Goal: Complete application form: Complete application form

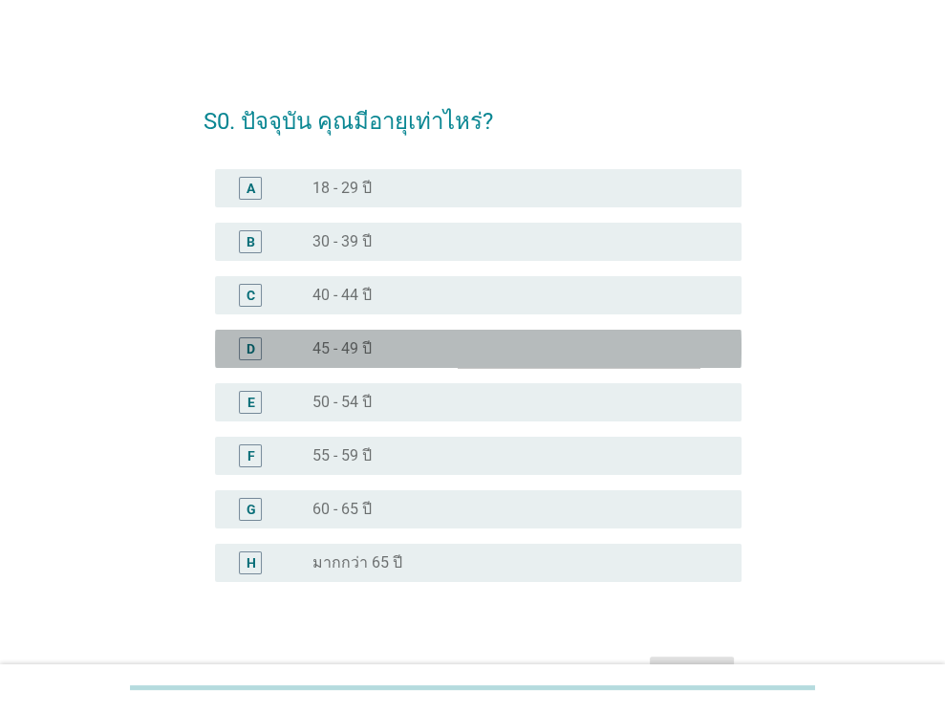
click at [412, 343] on div "radio_button_unchecked 45 - 49 ปี" at bounding box center [511, 348] width 398 height 19
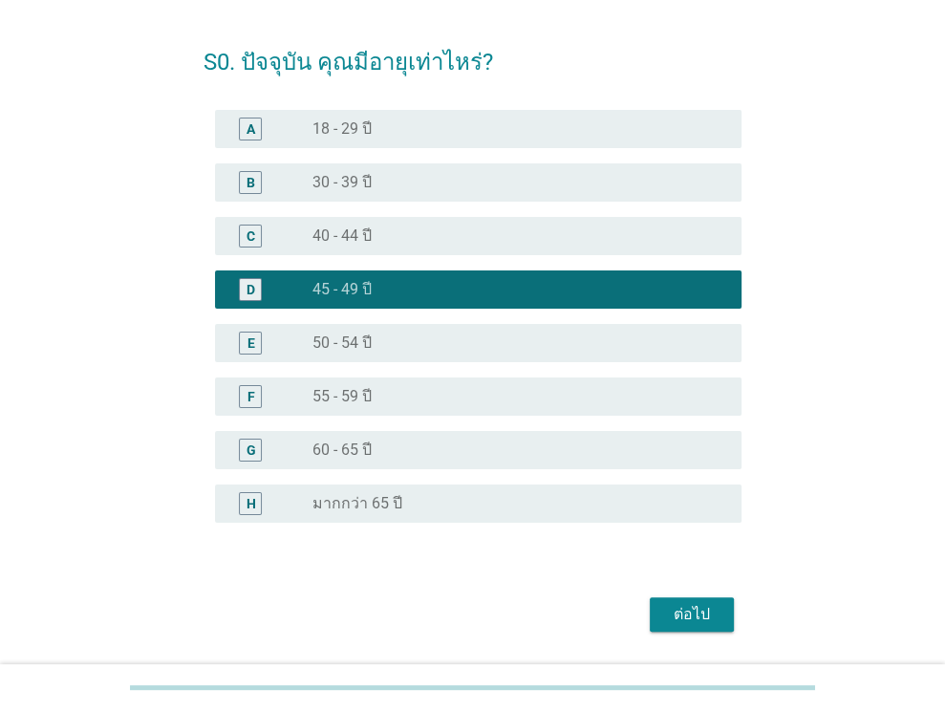
scroll to position [117, 0]
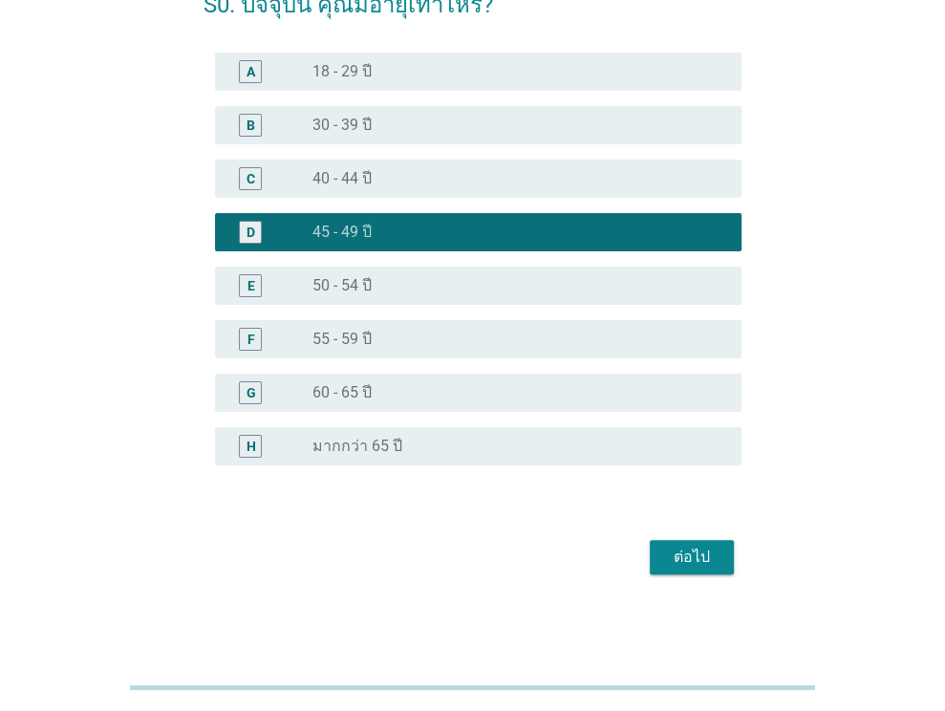
click at [721, 545] on button "ต่อไป" at bounding box center [692, 557] width 84 height 34
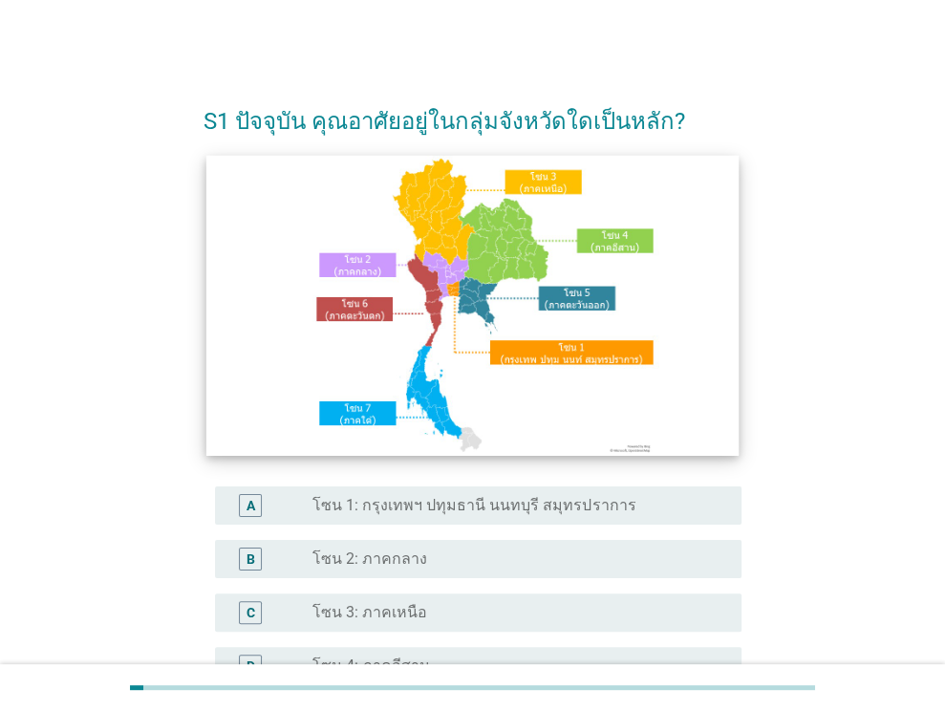
click at [455, 289] on img at bounding box center [472, 305] width 533 height 300
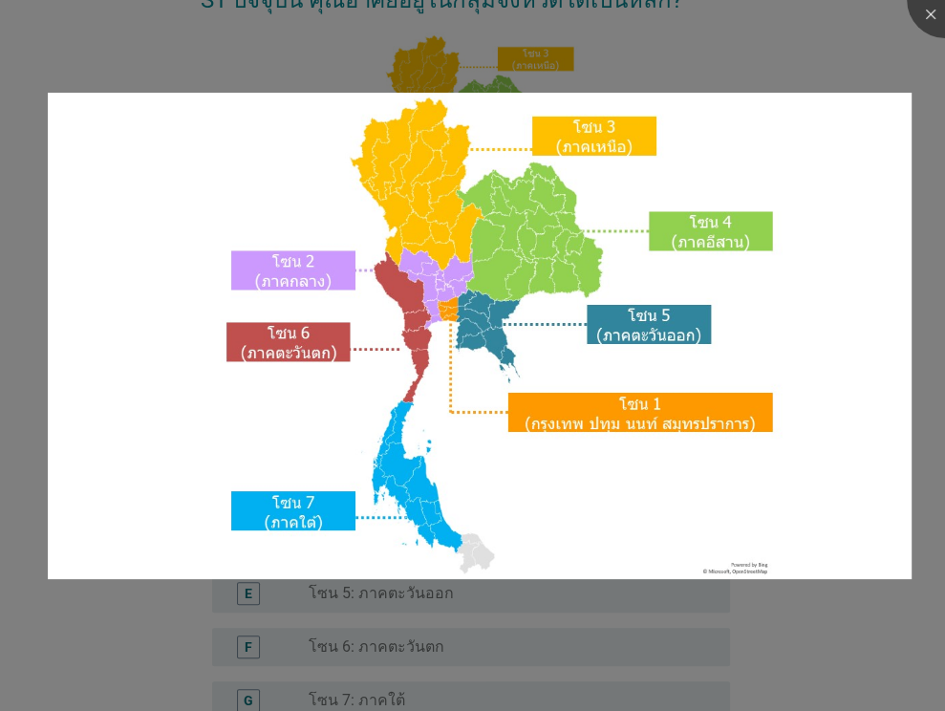
scroll to position [287, 0]
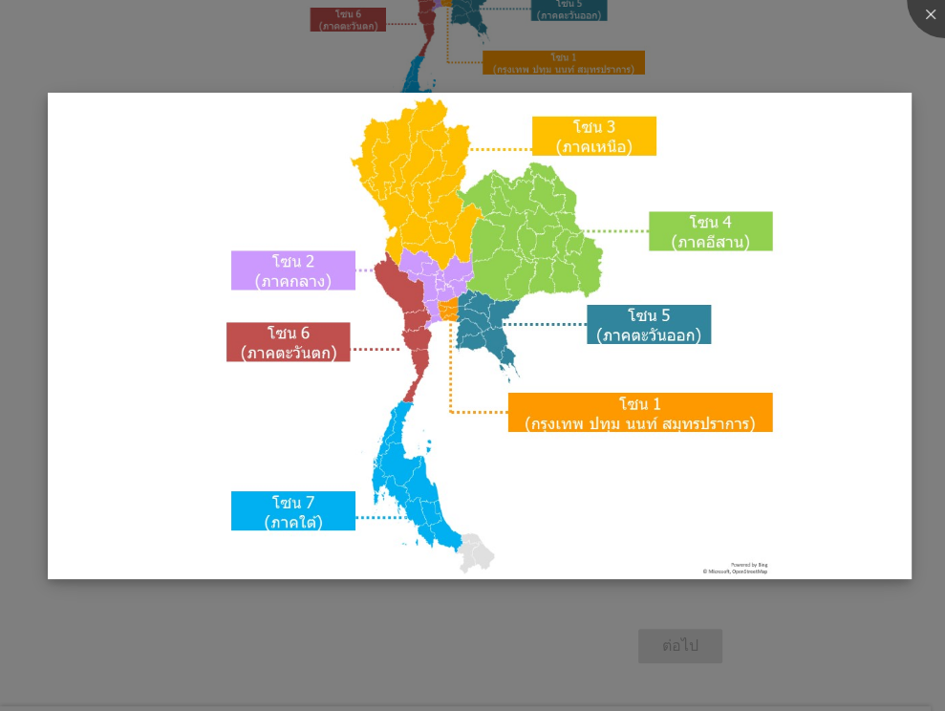
click at [450, 315] on img at bounding box center [480, 335] width 864 height 485
click at [663, 431] on img at bounding box center [480, 335] width 864 height 485
click at [675, 419] on img at bounding box center [480, 335] width 864 height 485
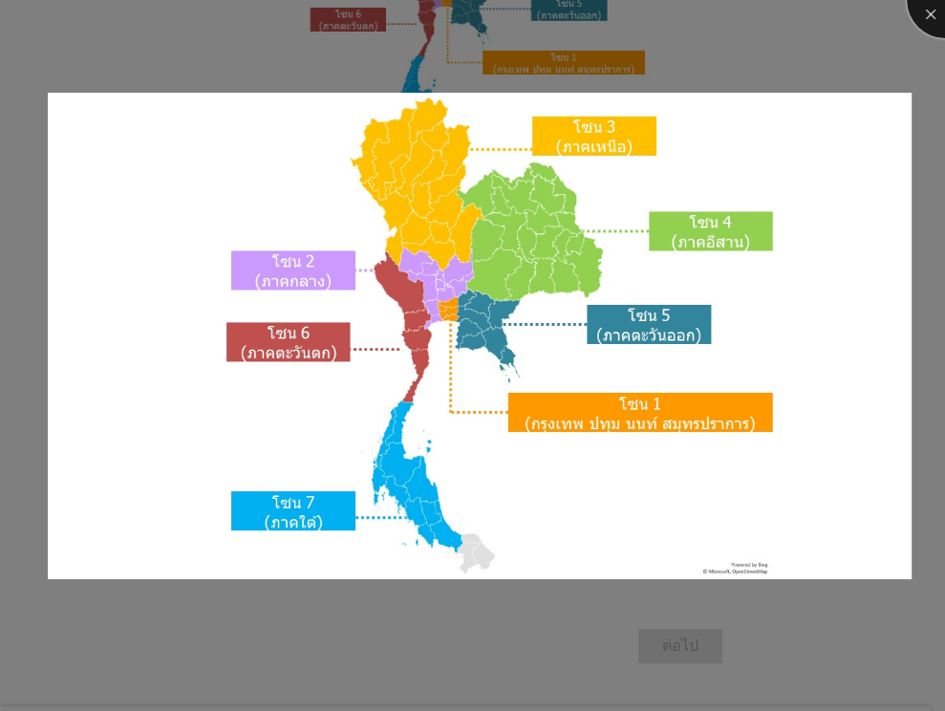
click at [930, 18] on div at bounding box center [945, 0] width 76 height 76
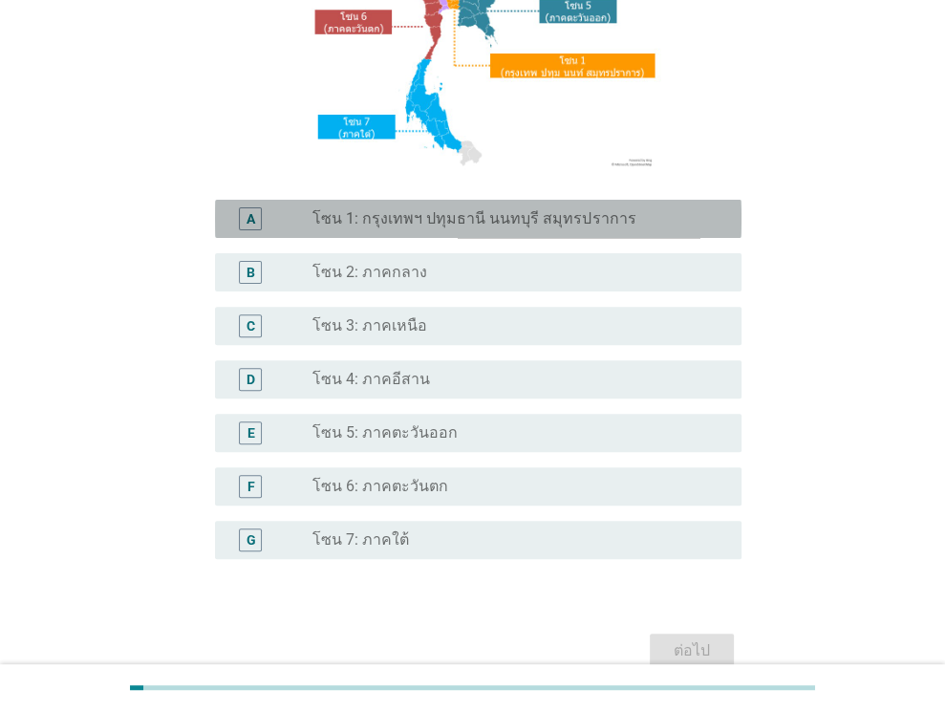
click at [428, 208] on div "radio_button_unchecked โซน 1: กรุงเทพฯ ปทุมธานี นนทบุรี สมุทรปราการ" at bounding box center [519, 218] width 414 height 23
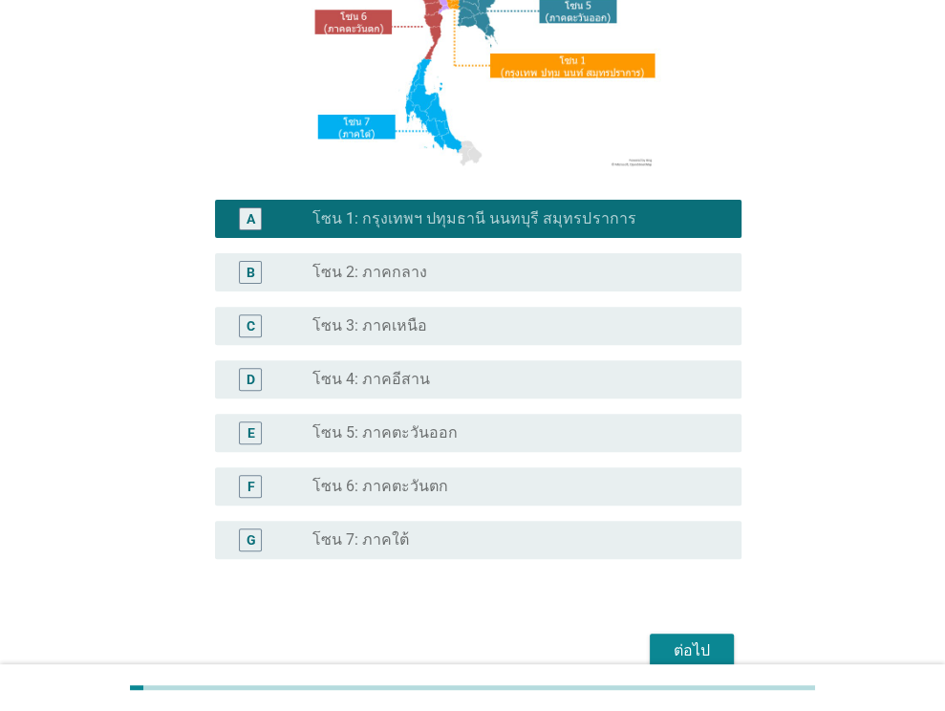
click at [676, 651] on div "ต่อไป" at bounding box center [691, 650] width 53 height 23
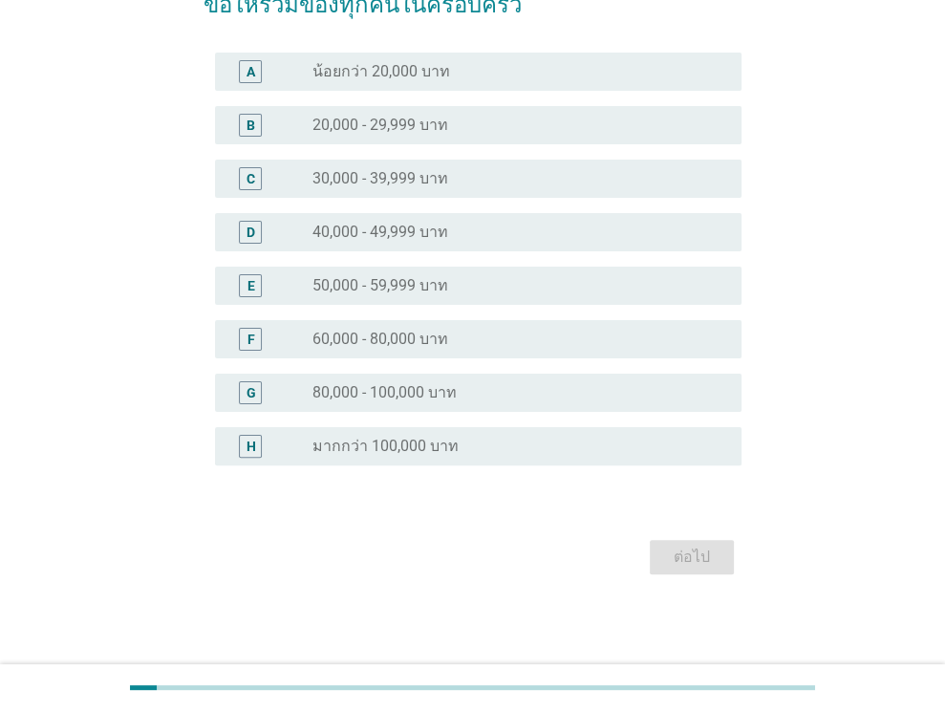
scroll to position [0, 0]
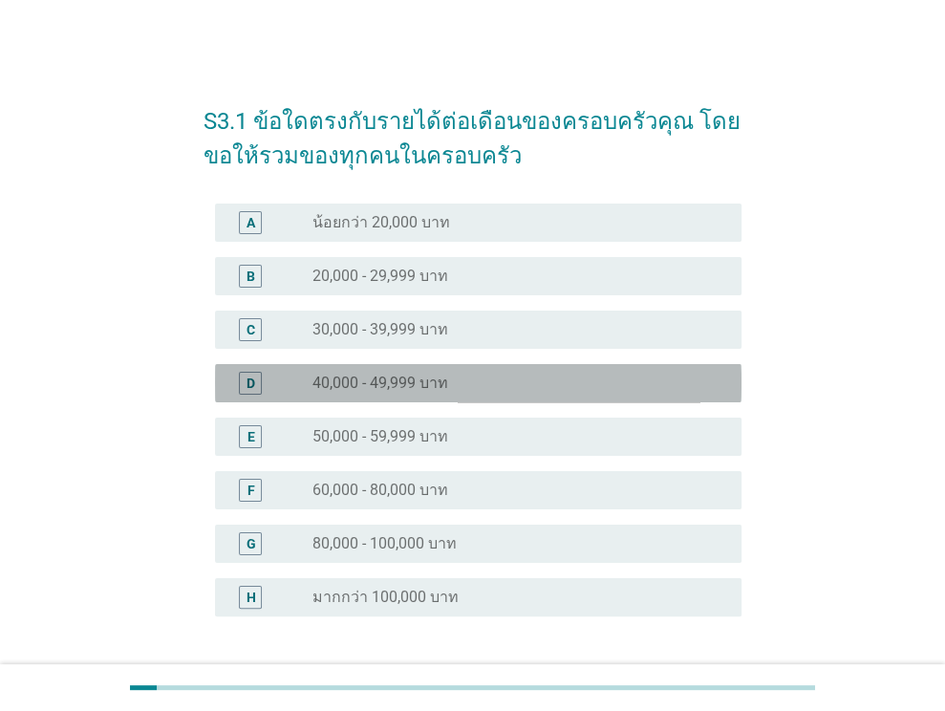
click at [481, 364] on div "D radio_button_unchecked 40,000 - 49,999 บาท" at bounding box center [478, 383] width 526 height 38
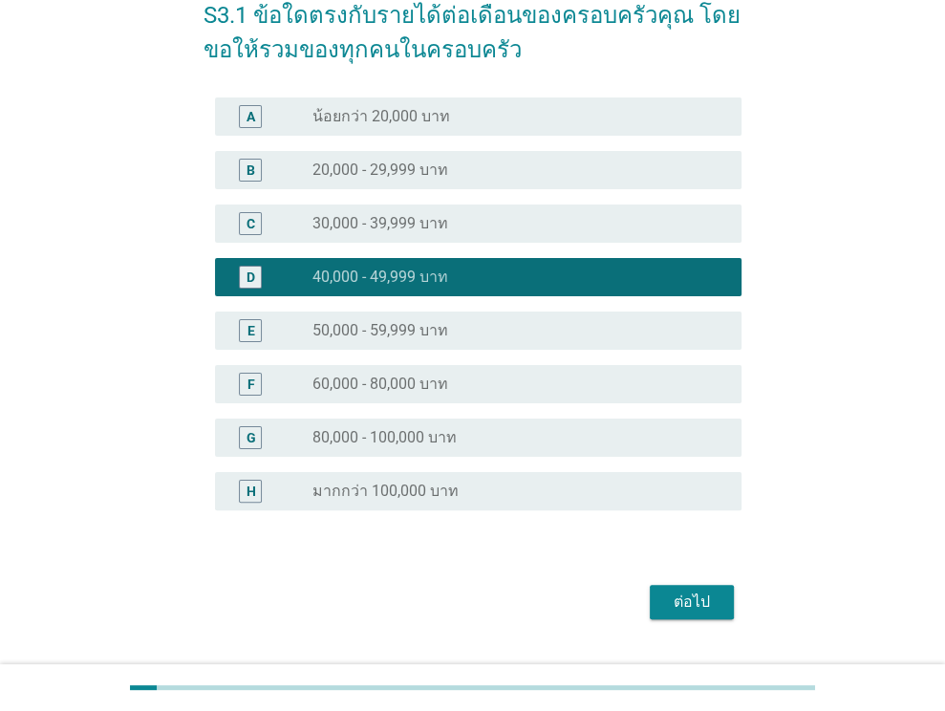
scroll to position [151, 0]
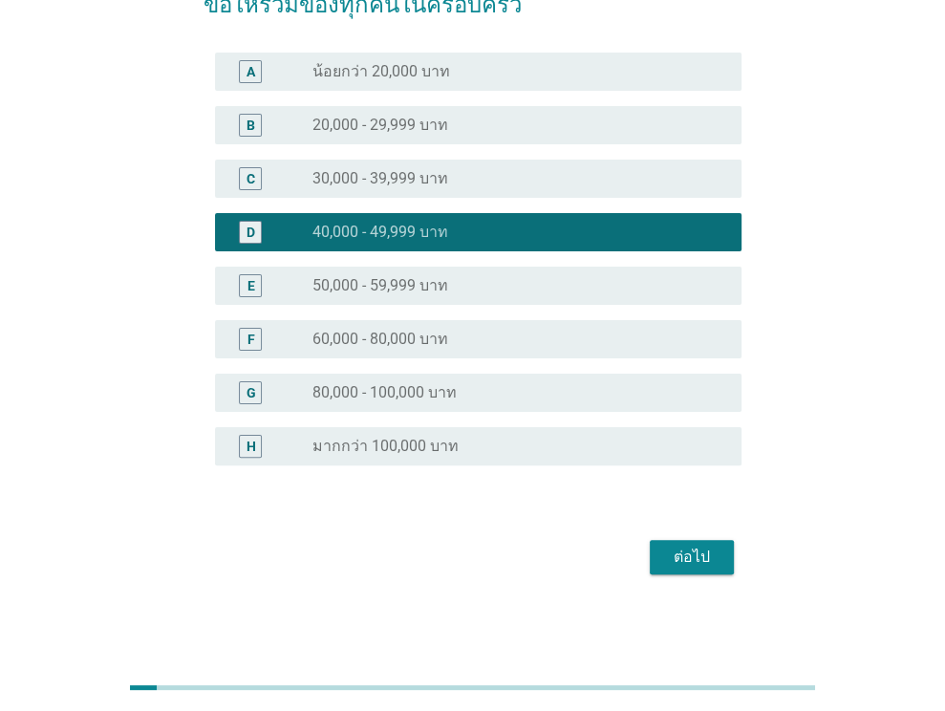
click at [713, 564] on div "ต่อไป" at bounding box center [691, 556] width 53 height 23
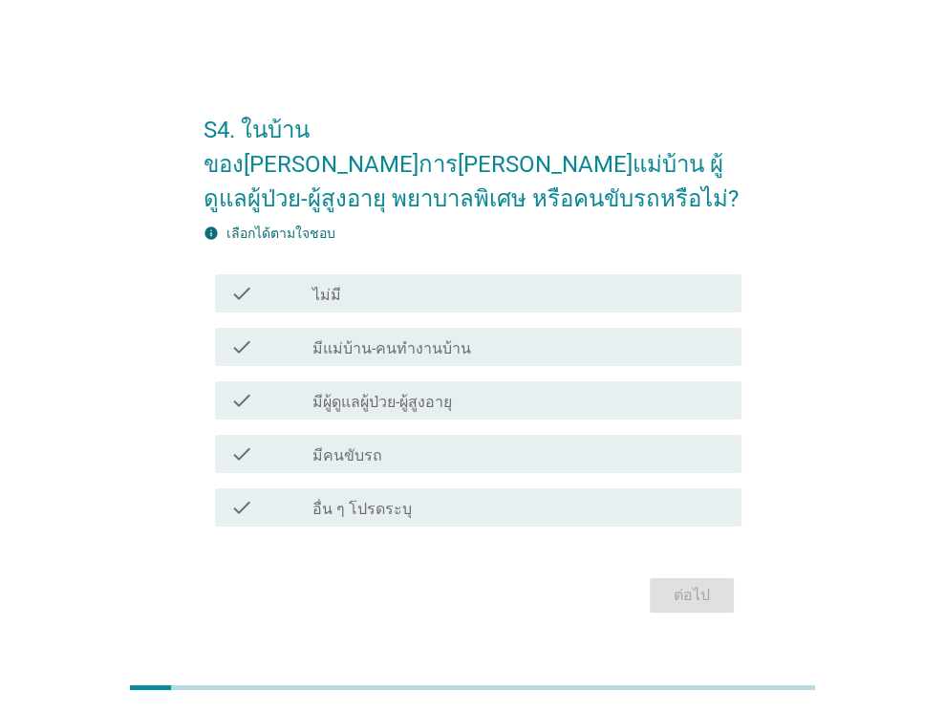
click at [467, 282] on div "check_box_outline_blank ไม่มี" at bounding box center [519, 293] width 414 height 23
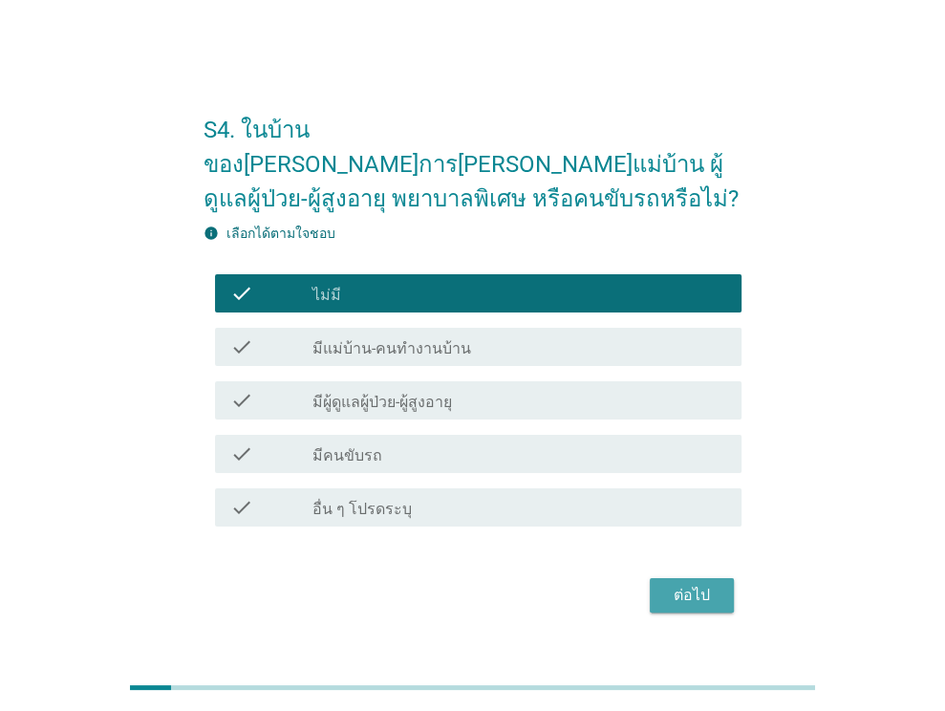
click at [681, 584] on div "ต่อไป" at bounding box center [691, 595] width 53 height 23
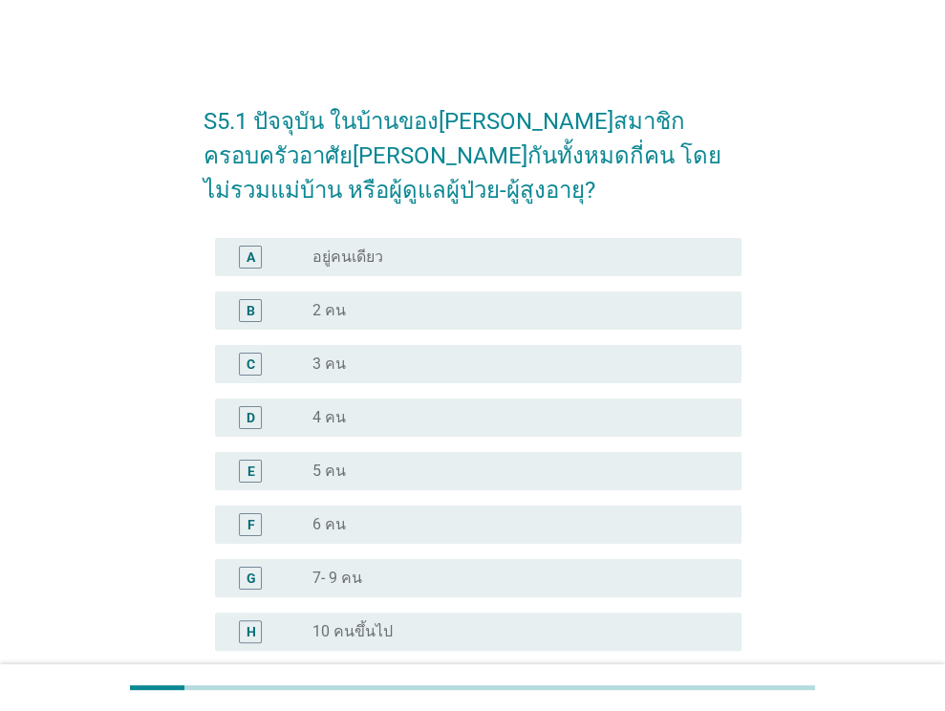
click at [395, 375] on div "C radio_button_unchecked 3 คน" at bounding box center [478, 364] width 526 height 38
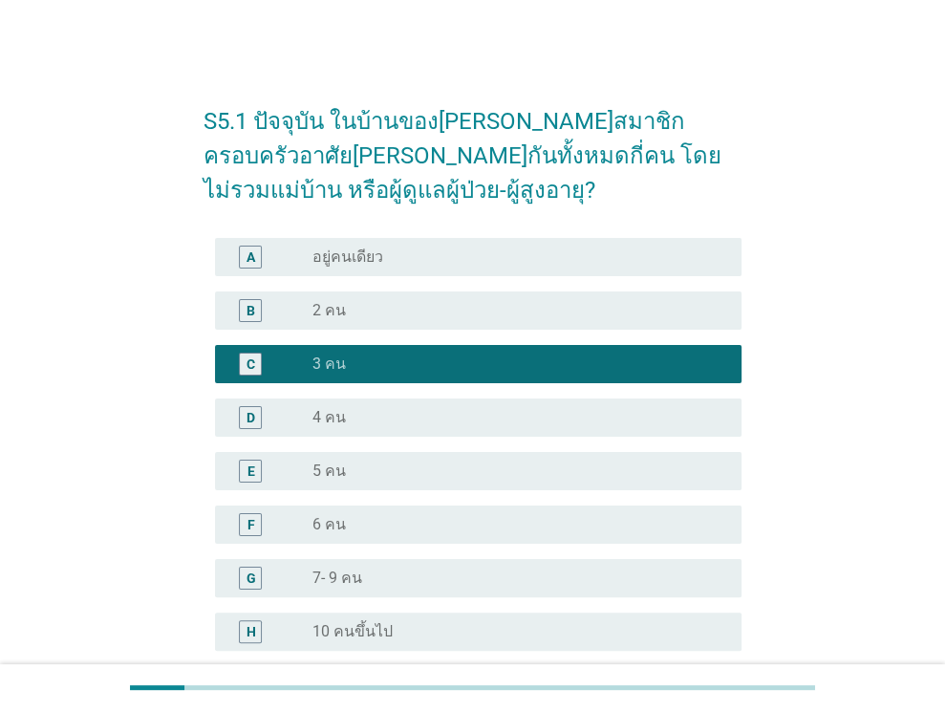
scroll to position [185, 0]
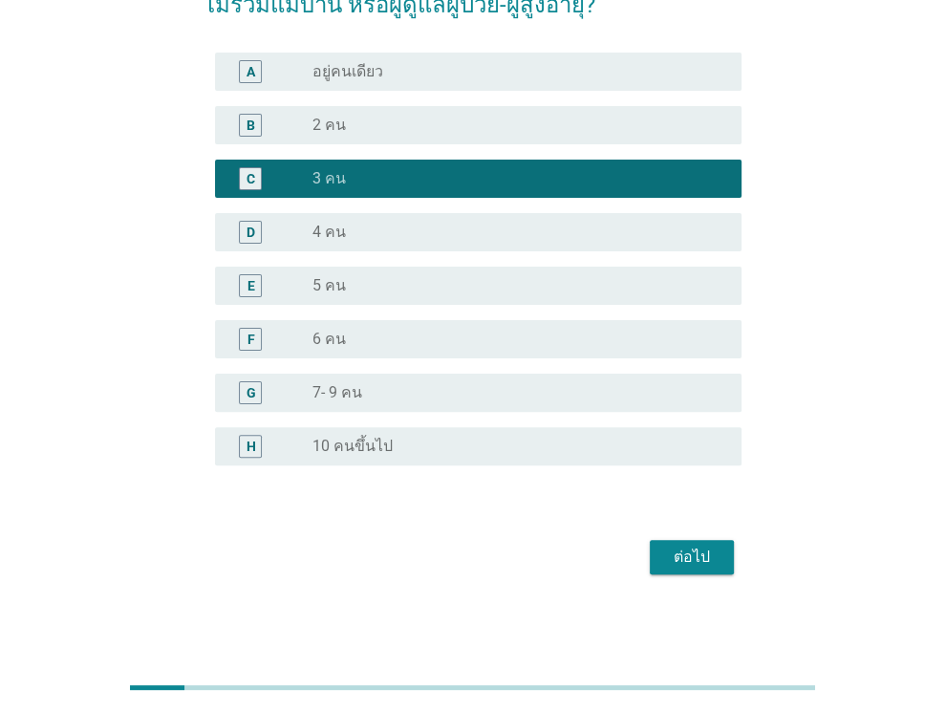
click at [693, 554] on div "ต่อไป" at bounding box center [691, 556] width 53 height 23
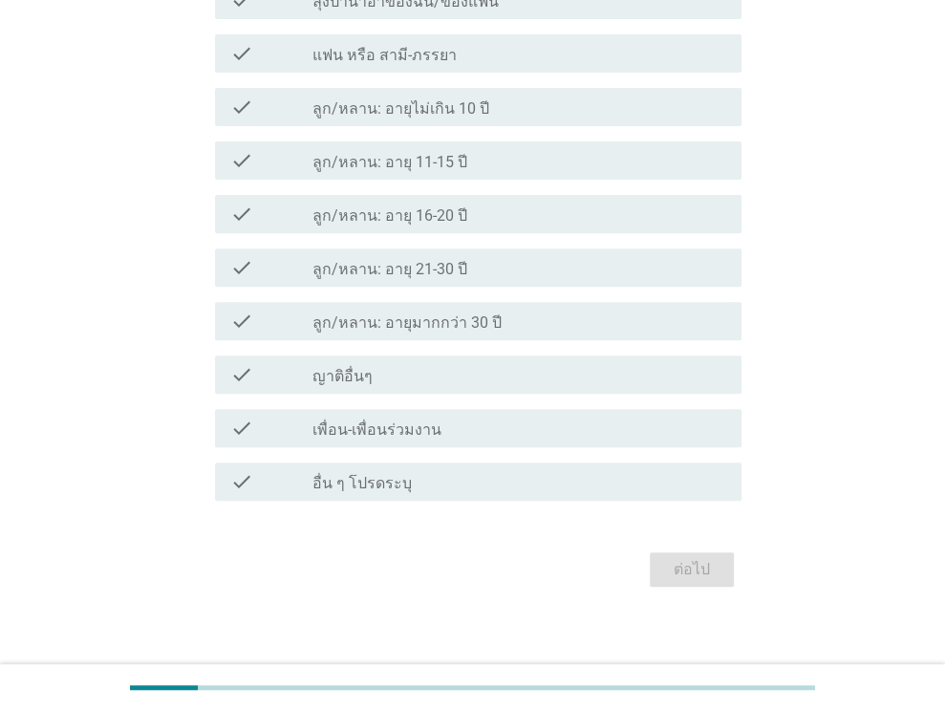
scroll to position [382, 0]
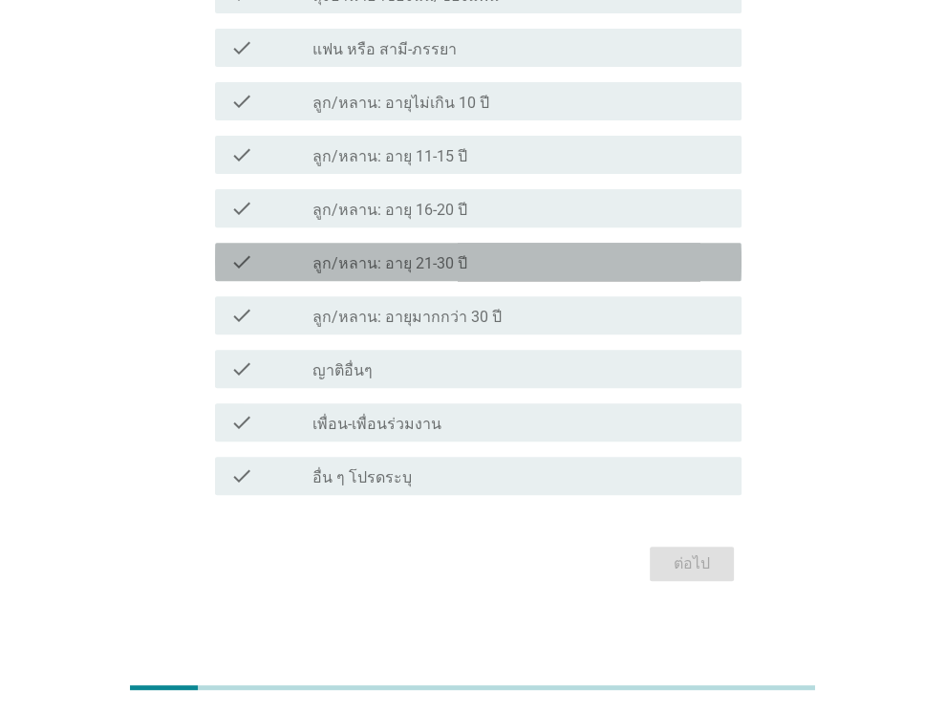
click at [472, 263] on div "check_box_outline_blank ลูก/หลาน: อายุ 21-30 ปี" at bounding box center [519, 261] width 414 height 23
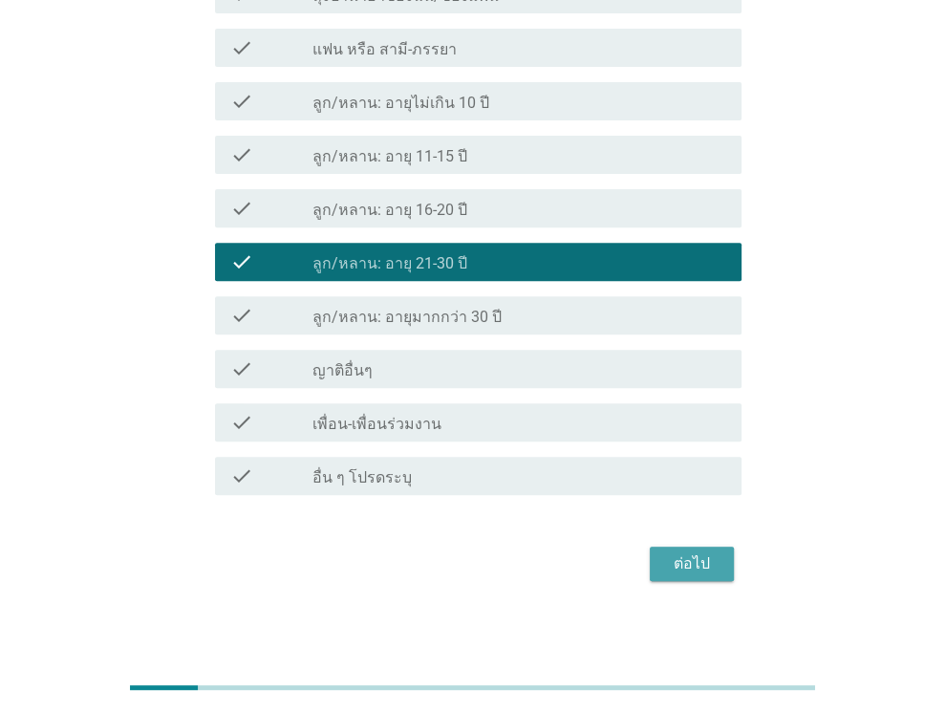
click at [678, 568] on div "ต่อไป" at bounding box center [691, 563] width 53 height 23
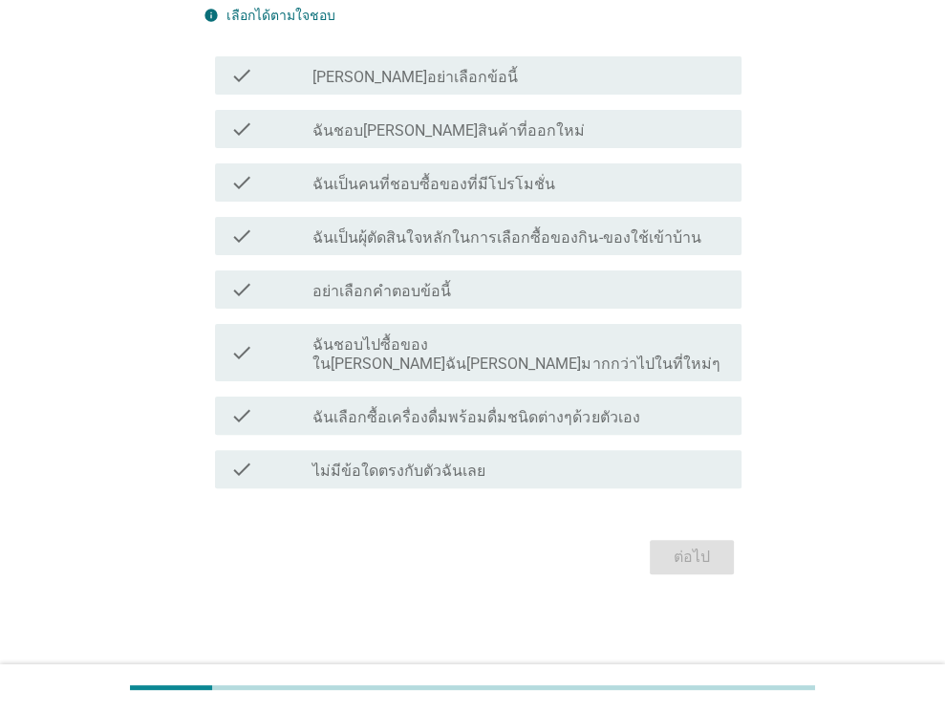
scroll to position [0, 0]
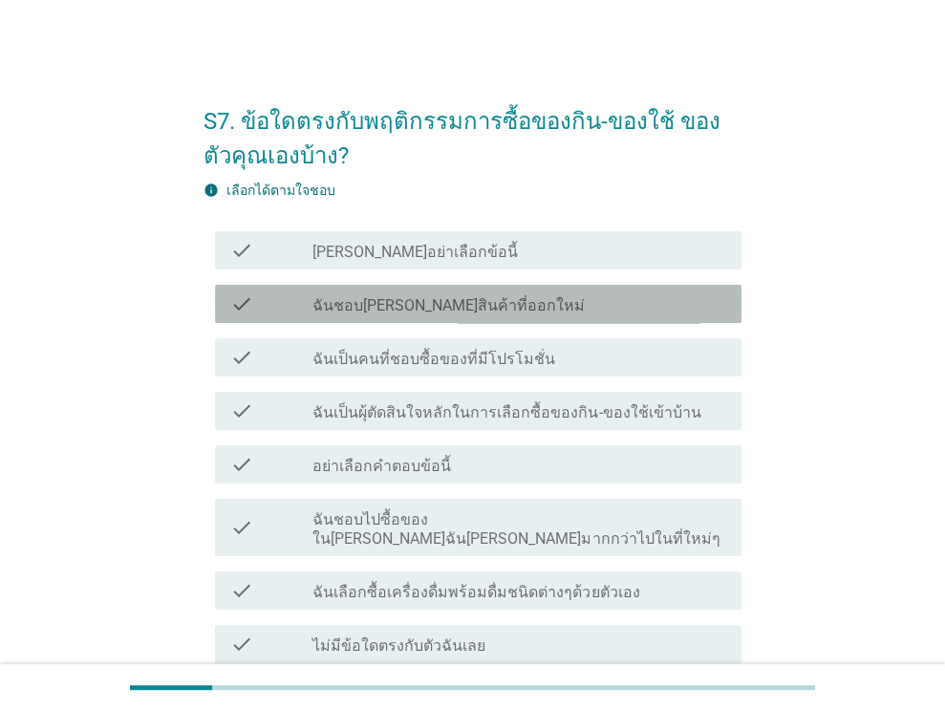
click at [545, 294] on div "check_box_outline_blank ฉันชอบ[PERSON_NAME]สินค้าที่ออกใหม่" at bounding box center [519, 303] width 414 height 23
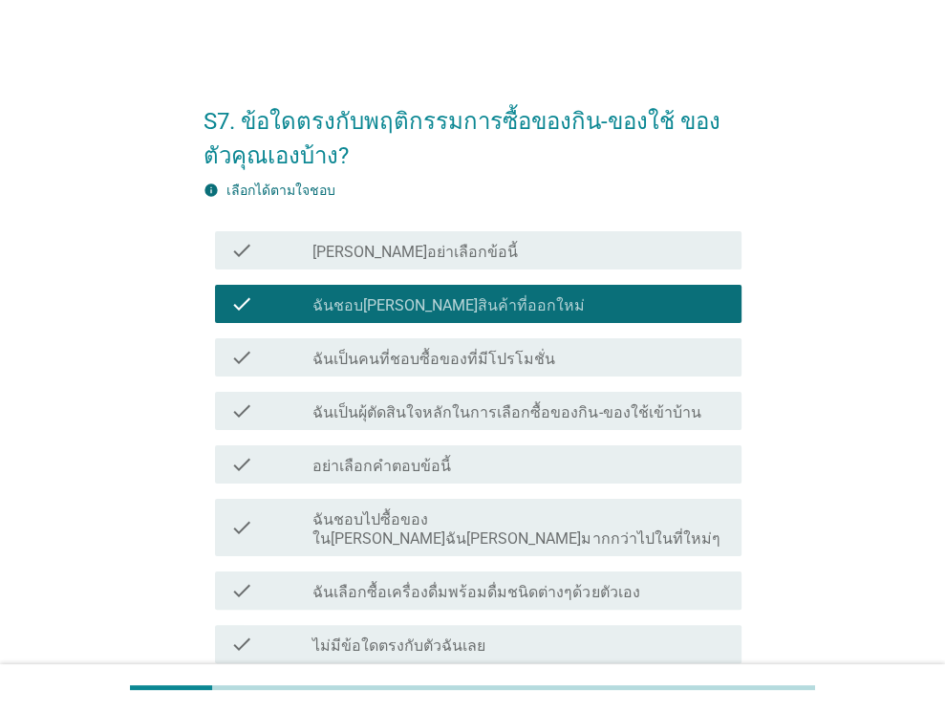
click at [555, 370] on div "check check_box_outline_blank ฉันเป็นคนที่ชอบซื้อของที่มีโปรโมชั่น" at bounding box center [478, 357] width 526 height 38
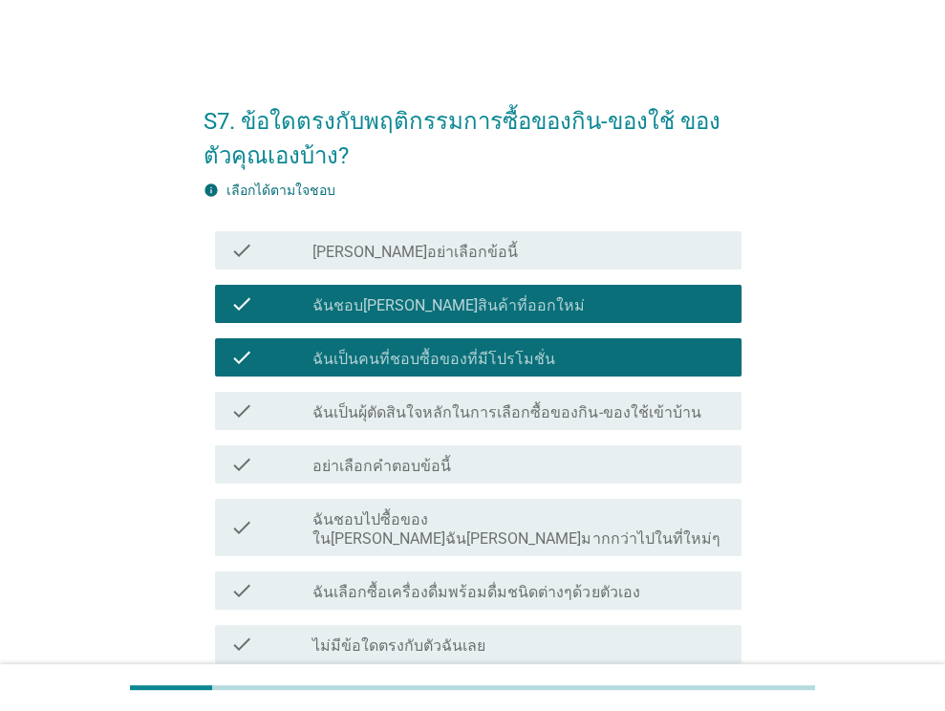
click at [554, 405] on label "ฉันเป็นผุ้ตัดสินใจหลักในการเลือกซื้อของกิน-ของใช้เข้าบ้าน" at bounding box center [506, 412] width 388 height 19
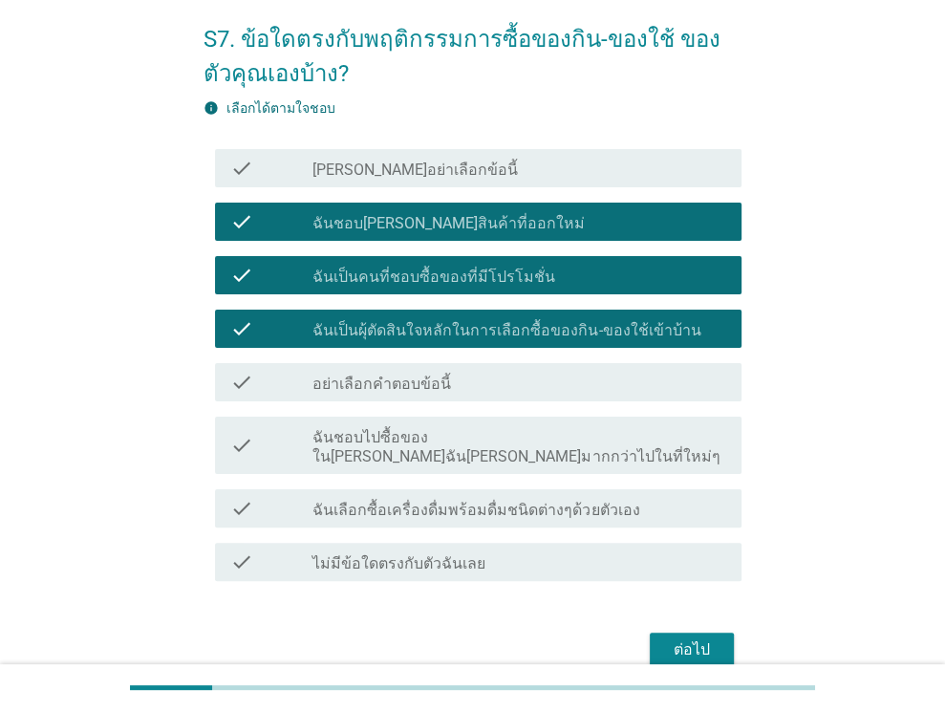
scroll to position [156, 0]
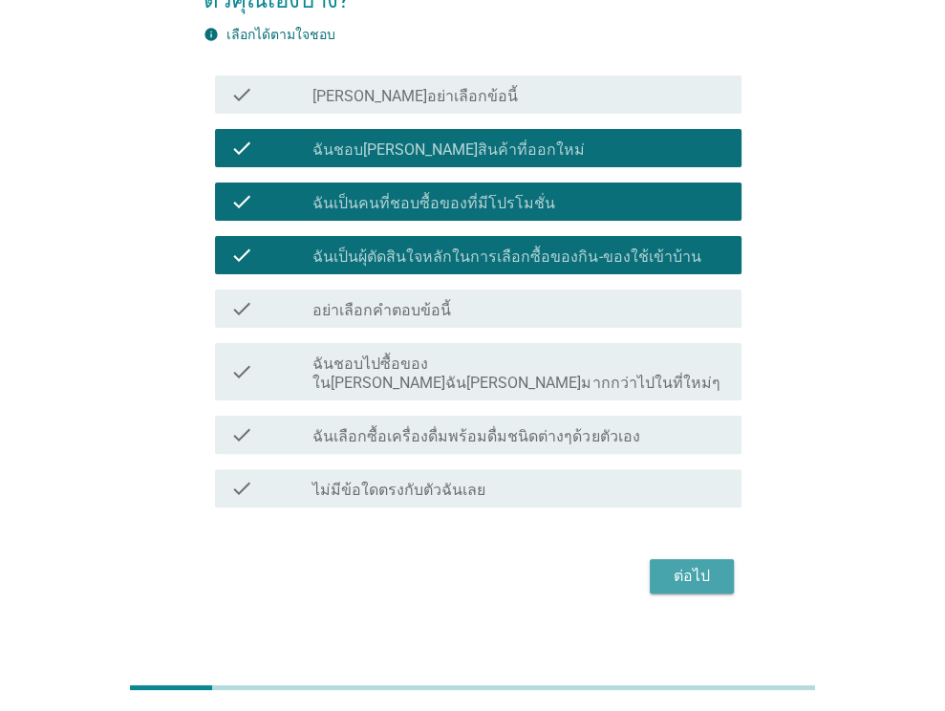
click at [681, 565] on div "ต่อไป" at bounding box center [691, 576] width 53 height 23
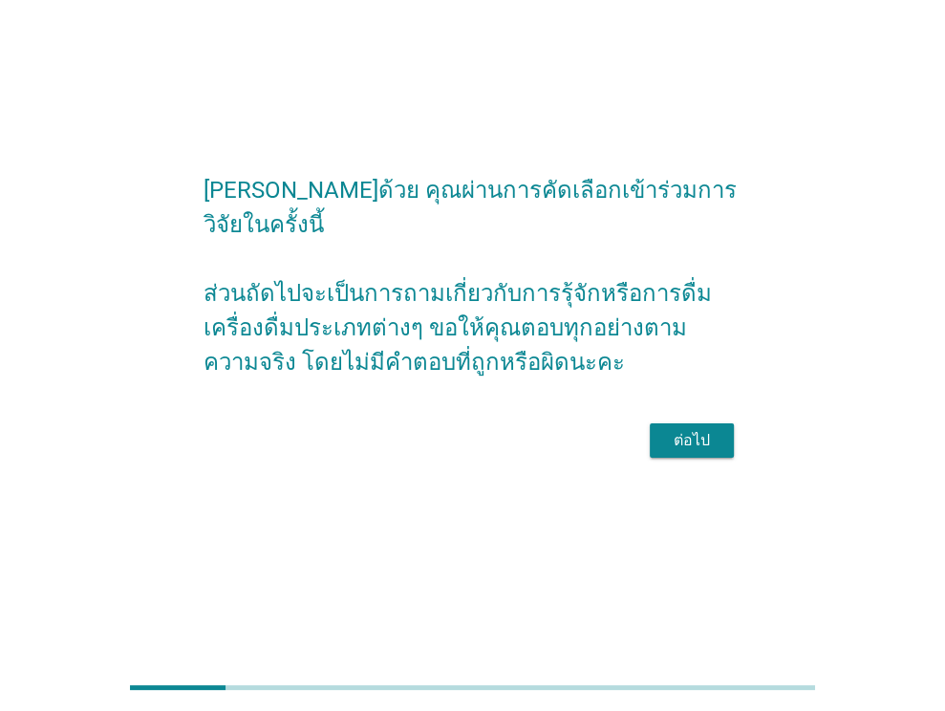
scroll to position [0, 0]
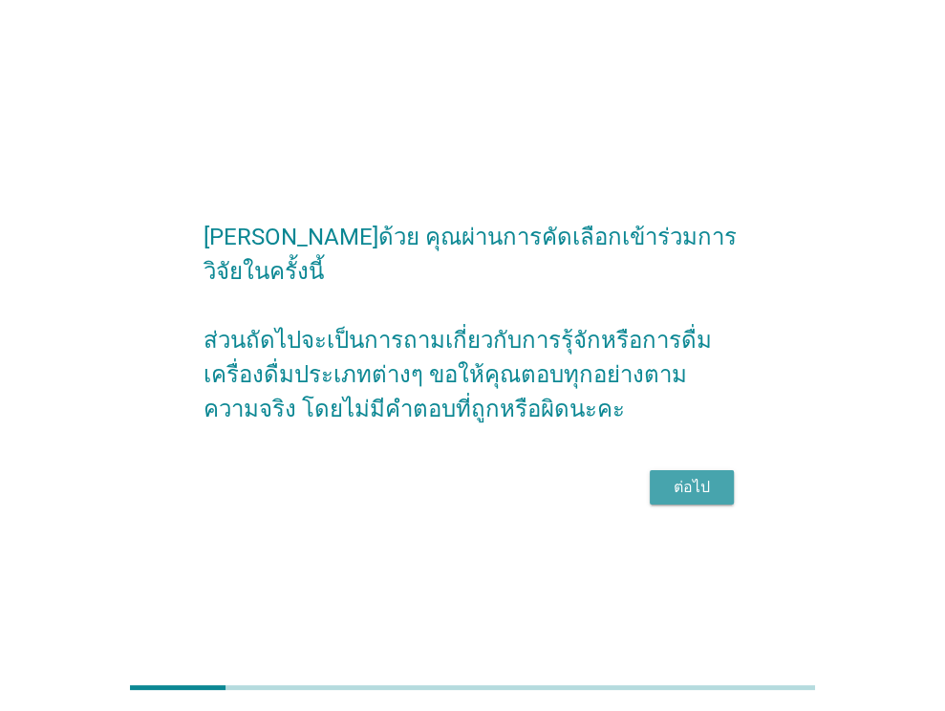
click at [693, 476] on div "ต่อไป" at bounding box center [691, 487] width 53 height 23
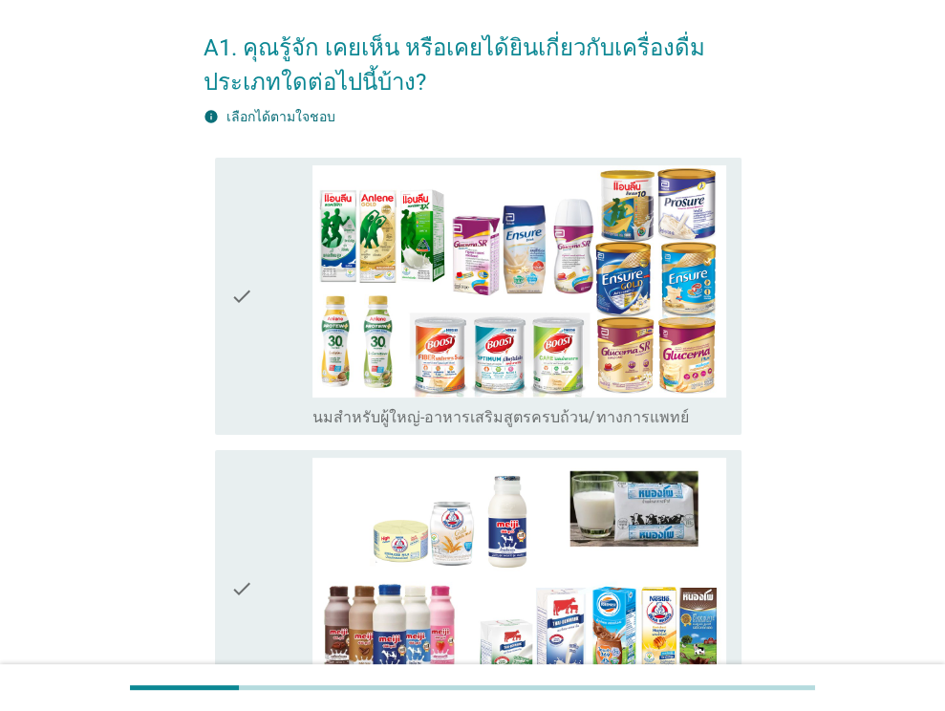
scroll to position [191, 0]
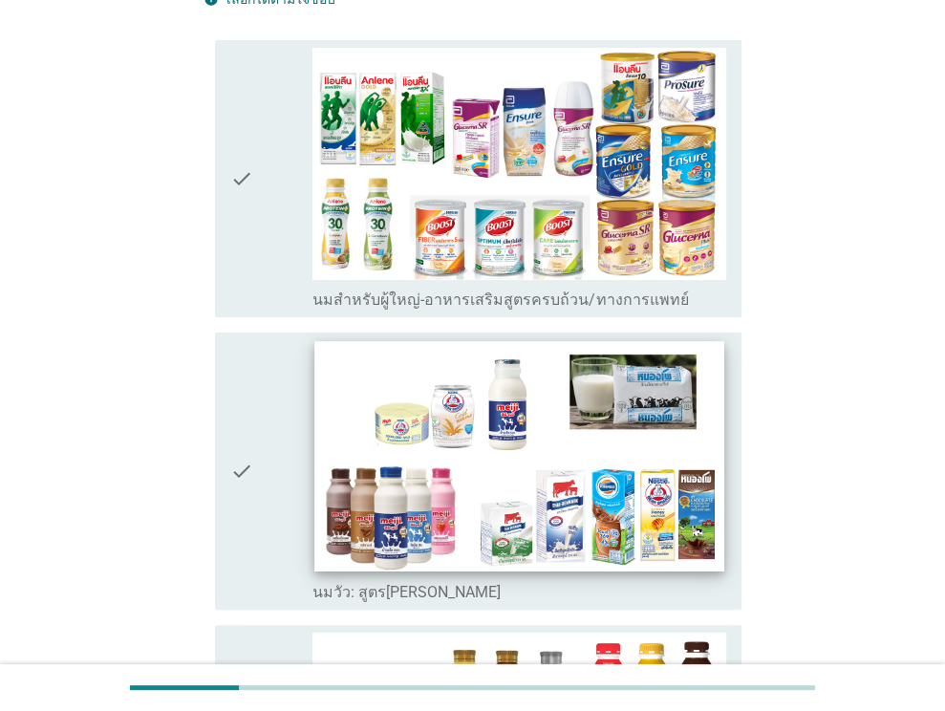
click at [562, 480] on img at bounding box center [519, 456] width 409 height 230
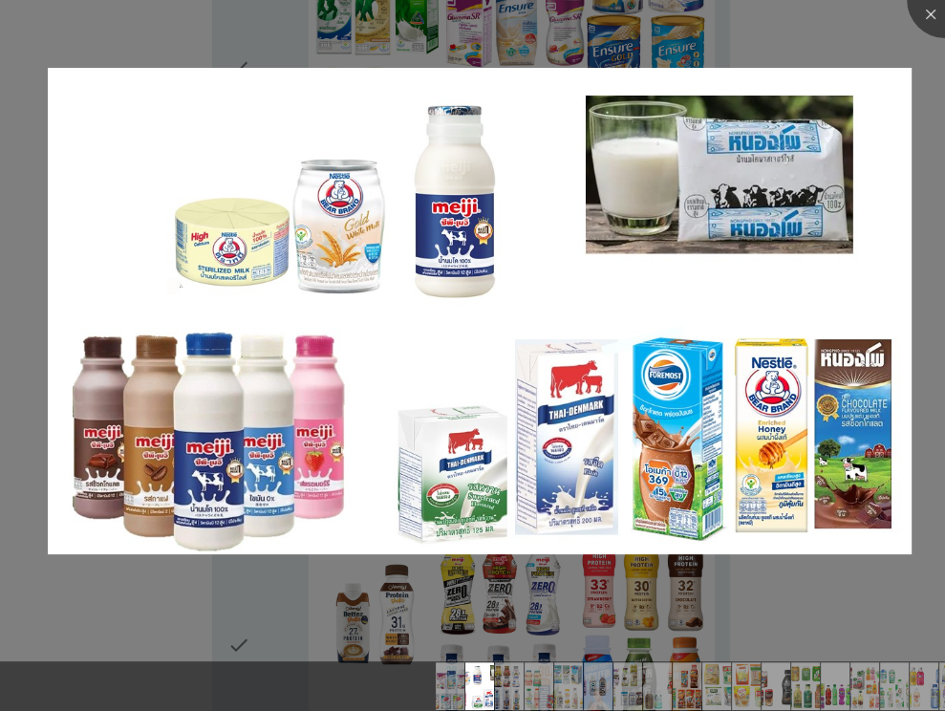
scroll to position [382, 0]
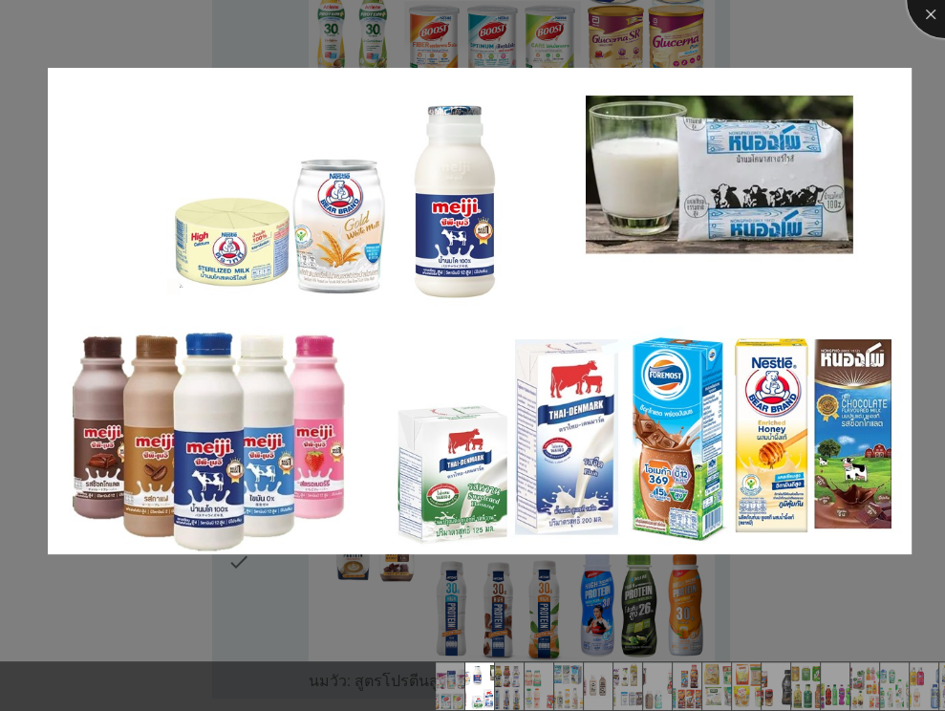
click at [929, 11] on div at bounding box center [945, 0] width 76 height 76
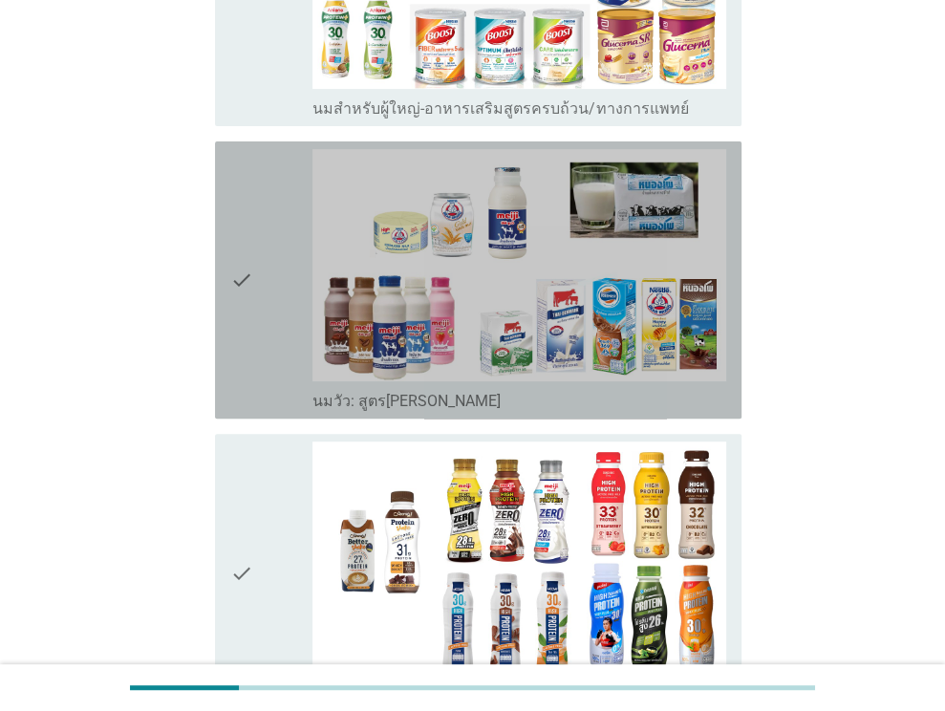
click at [238, 281] on icon "check" at bounding box center [241, 280] width 23 height 262
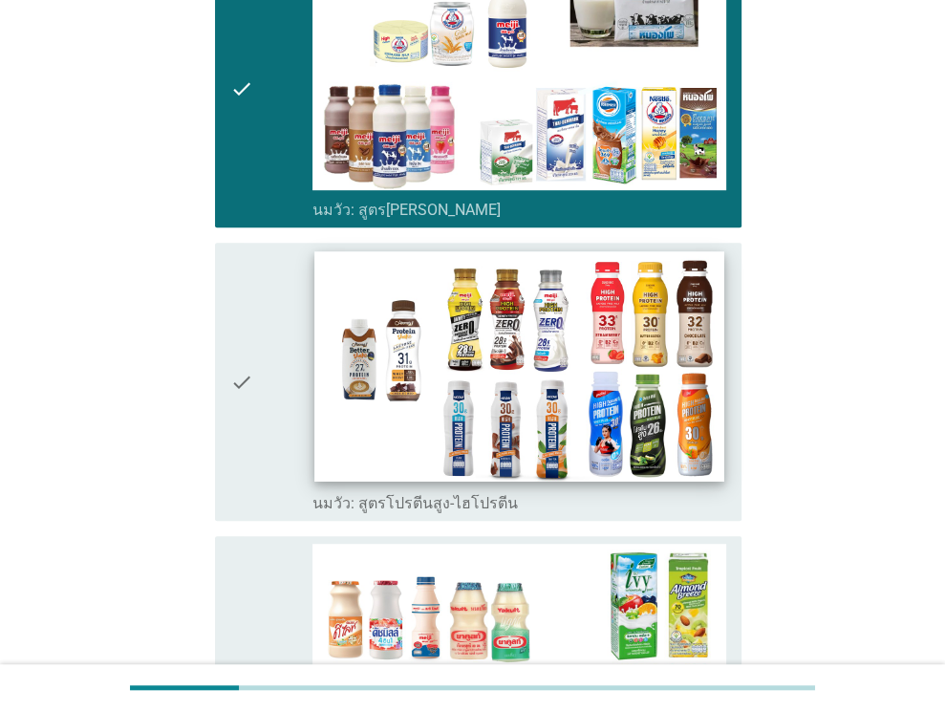
scroll to position [669, 0]
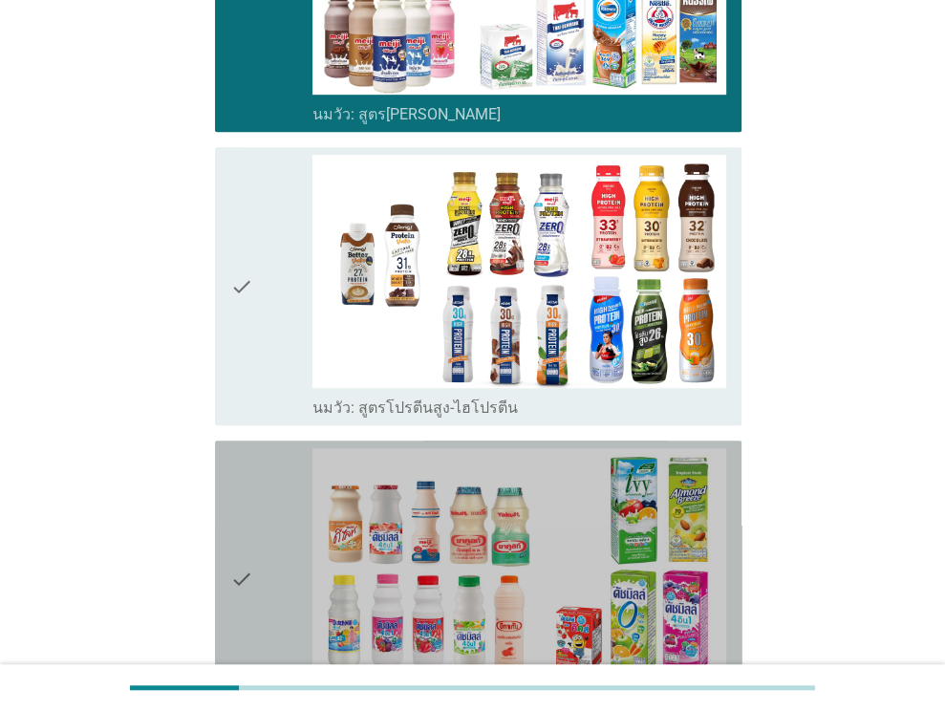
click at [236, 576] on icon "check" at bounding box center [241, 579] width 23 height 262
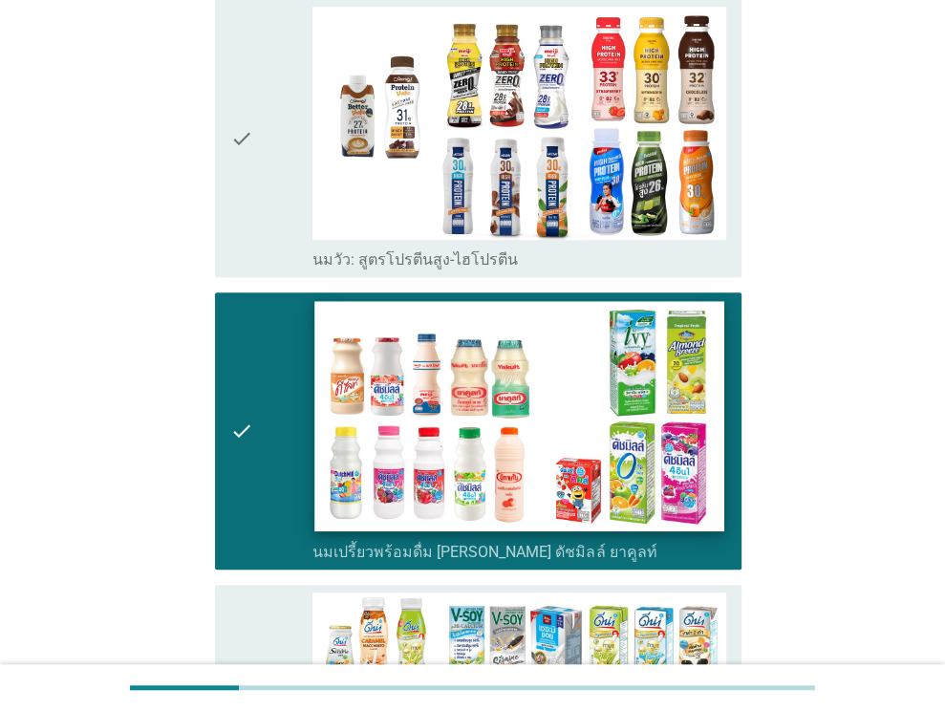
scroll to position [1051, 0]
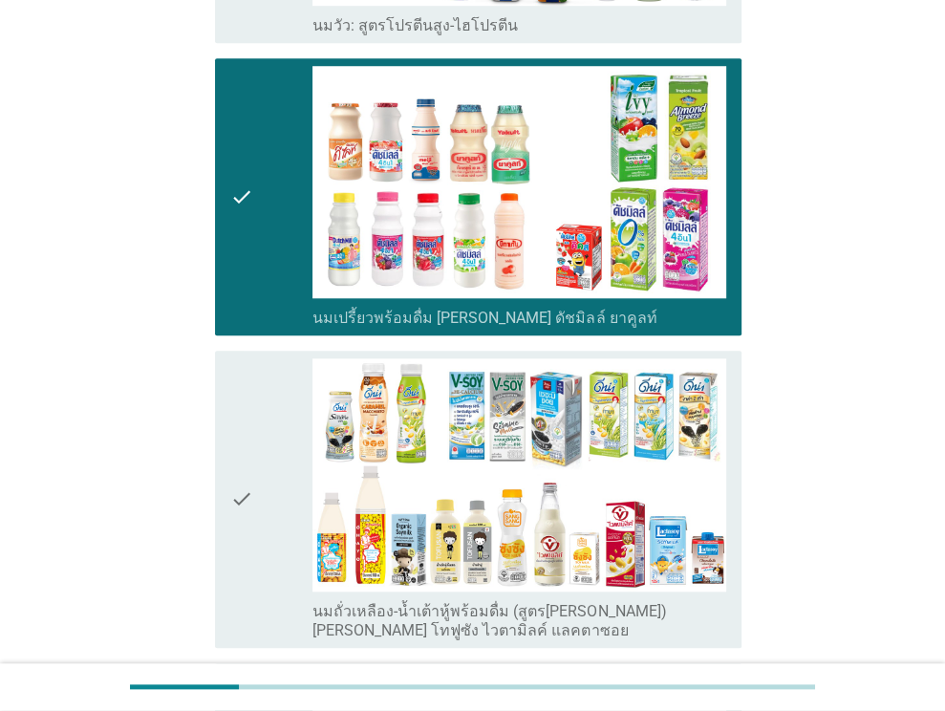
drag, startPoint x: 236, startPoint y: 495, endPoint x: 311, endPoint y: 500, distance: 75.6
click at [238, 495] on icon "check" at bounding box center [241, 498] width 23 height 281
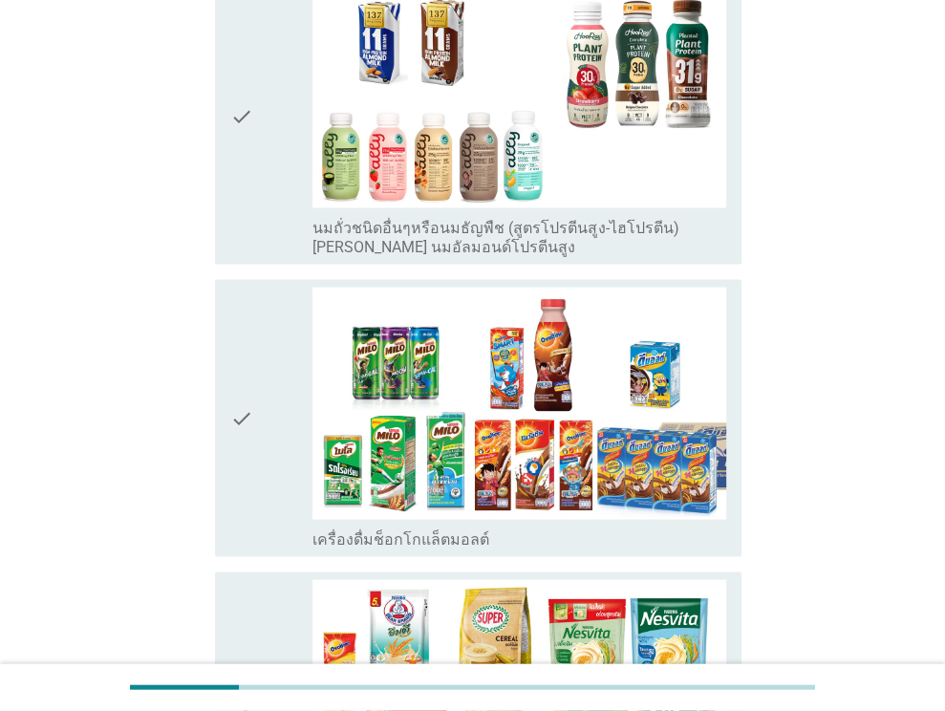
scroll to position [2388, 0]
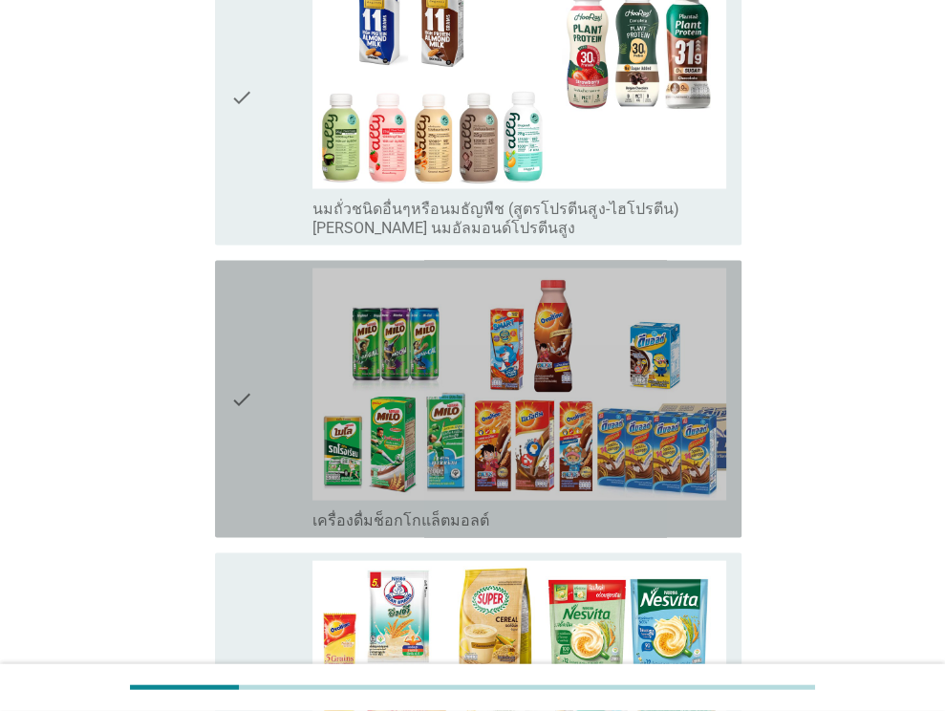
click at [255, 397] on div "check" at bounding box center [271, 399] width 83 height 262
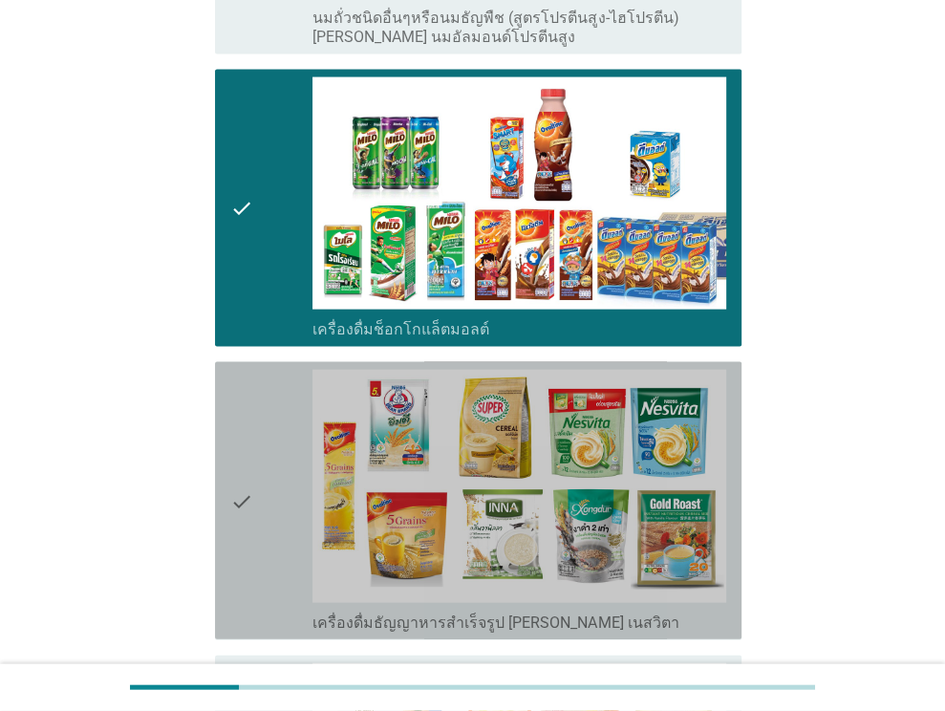
click at [271, 481] on div "check" at bounding box center [271, 501] width 83 height 262
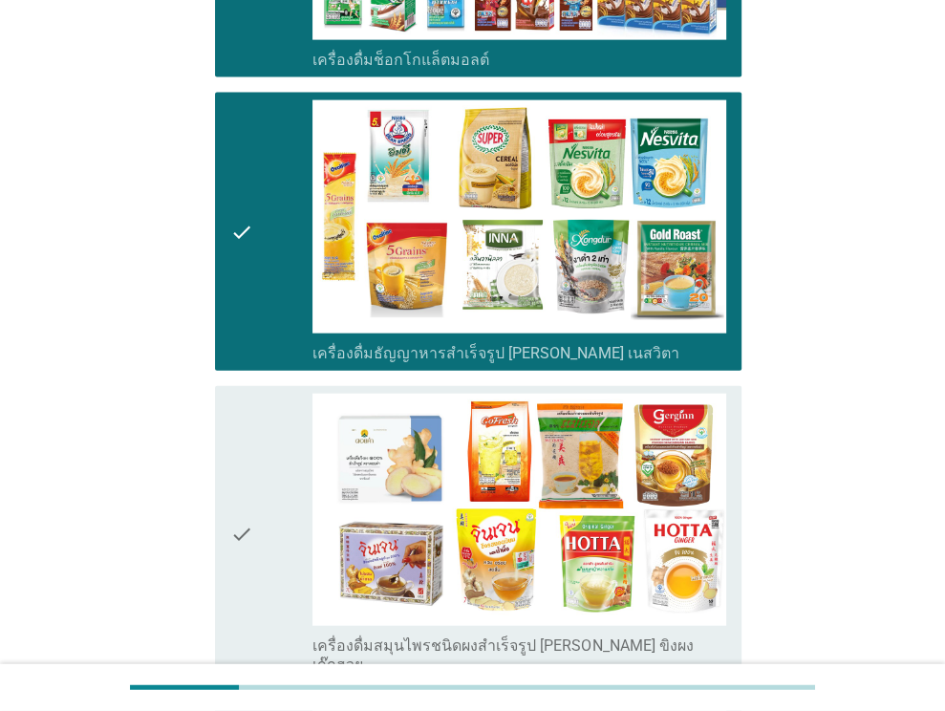
scroll to position [2962, 0]
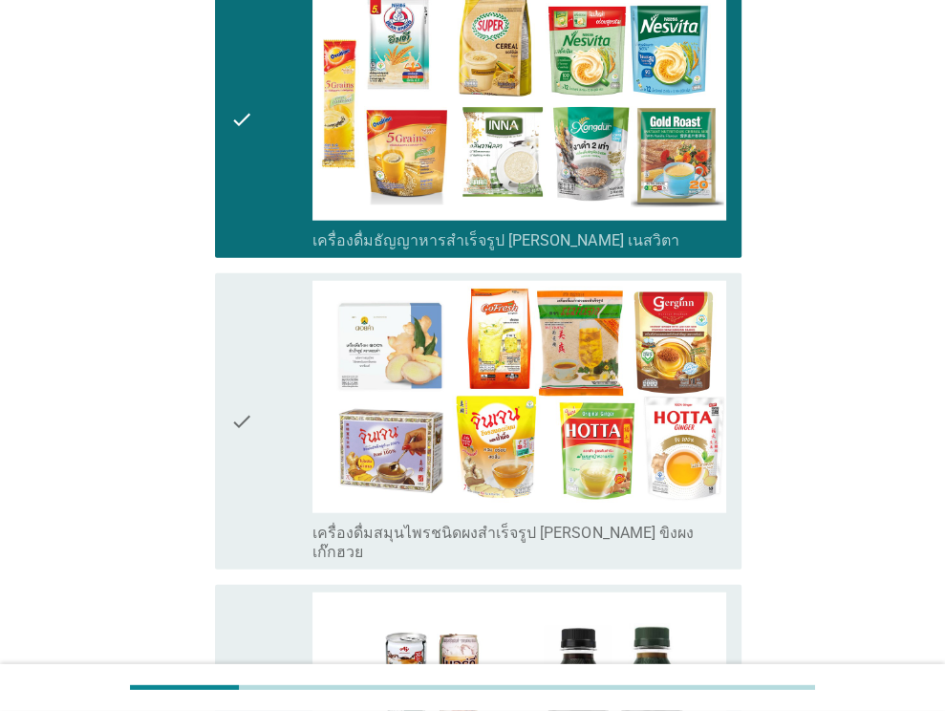
click at [246, 426] on icon "check" at bounding box center [241, 421] width 23 height 281
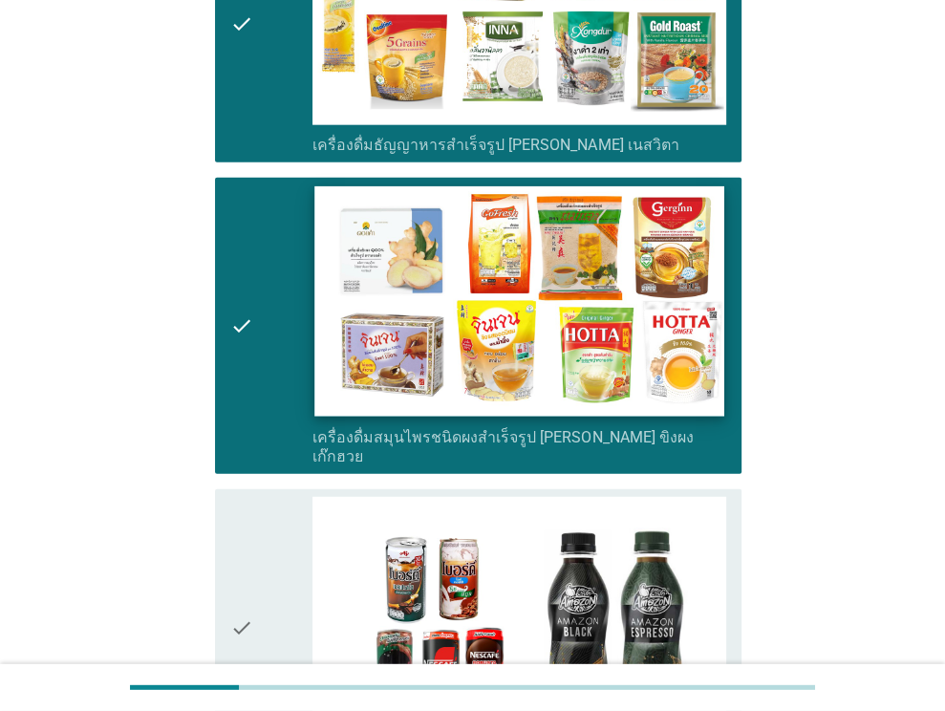
scroll to position [3439, 0]
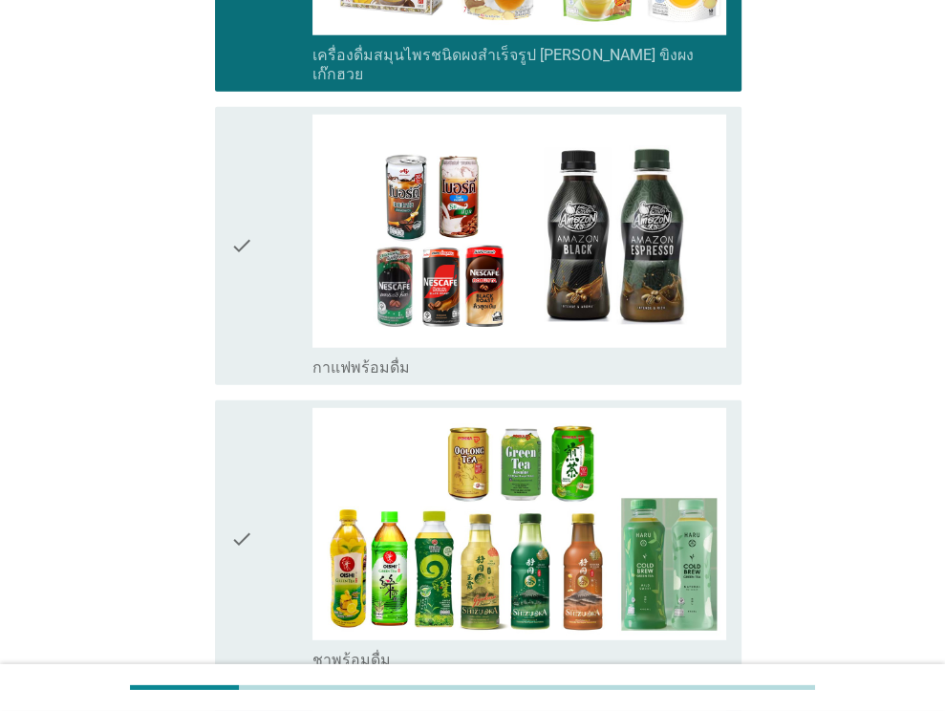
click at [256, 250] on div "check" at bounding box center [271, 246] width 83 height 262
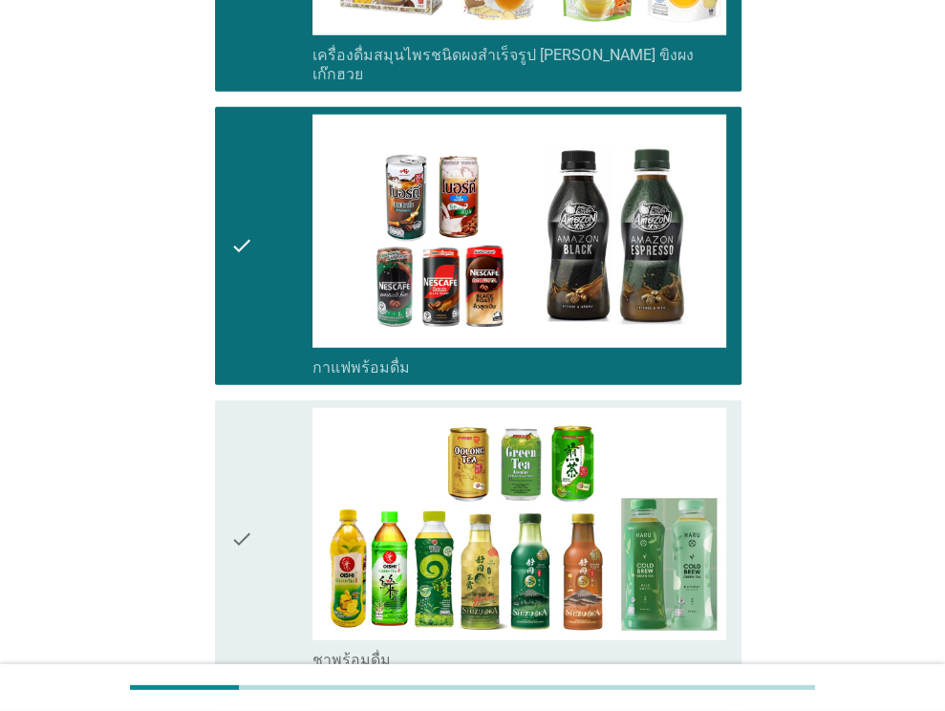
click at [234, 461] on icon "check" at bounding box center [241, 539] width 23 height 262
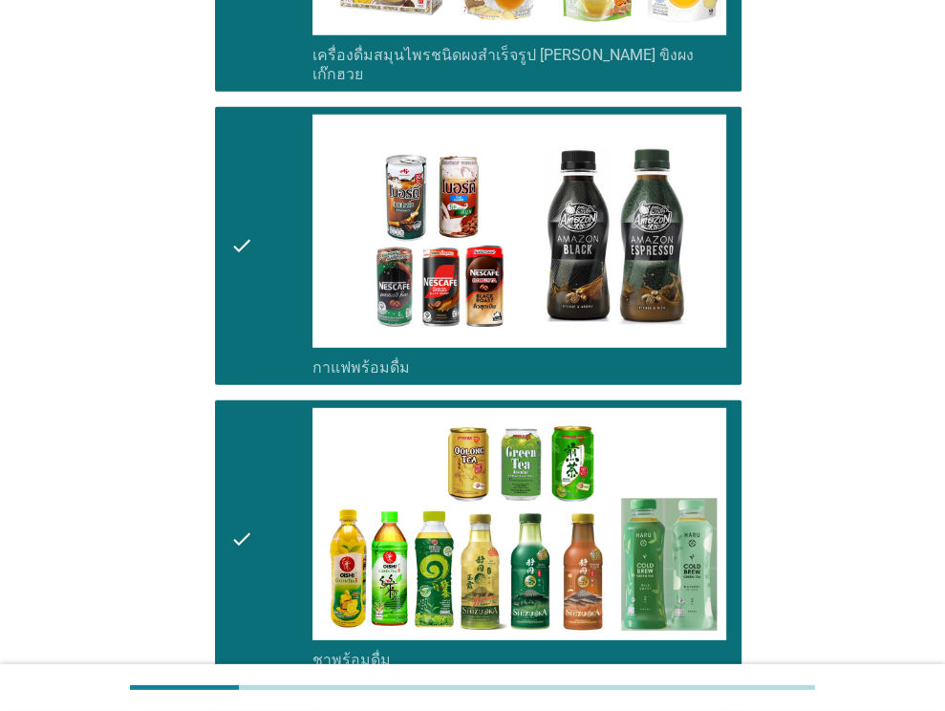
scroll to position [3821, 0]
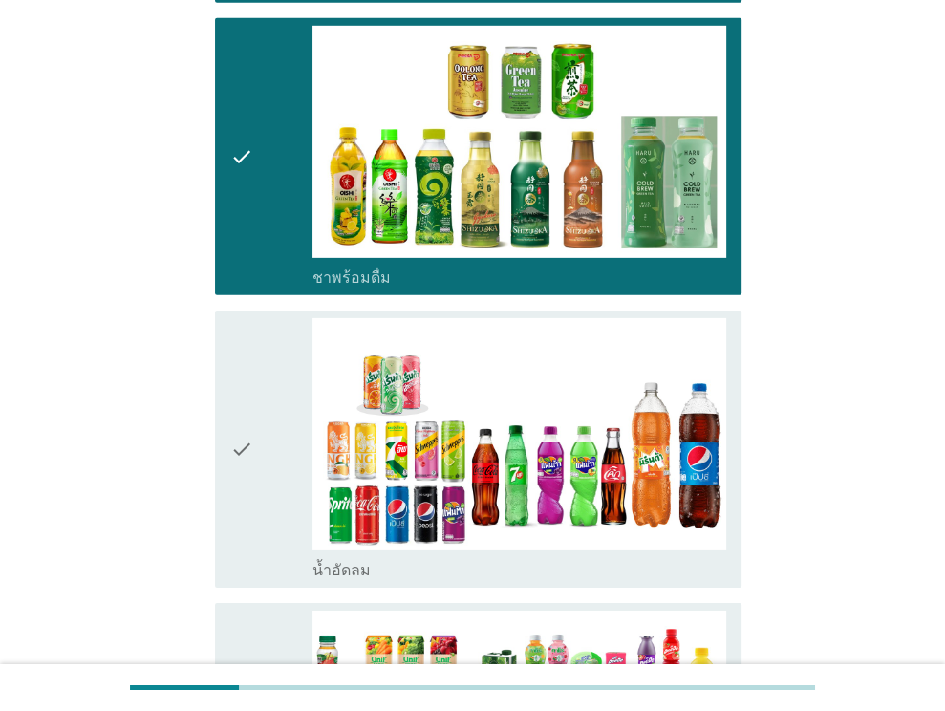
click at [253, 437] on div "check" at bounding box center [271, 449] width 83 height 262
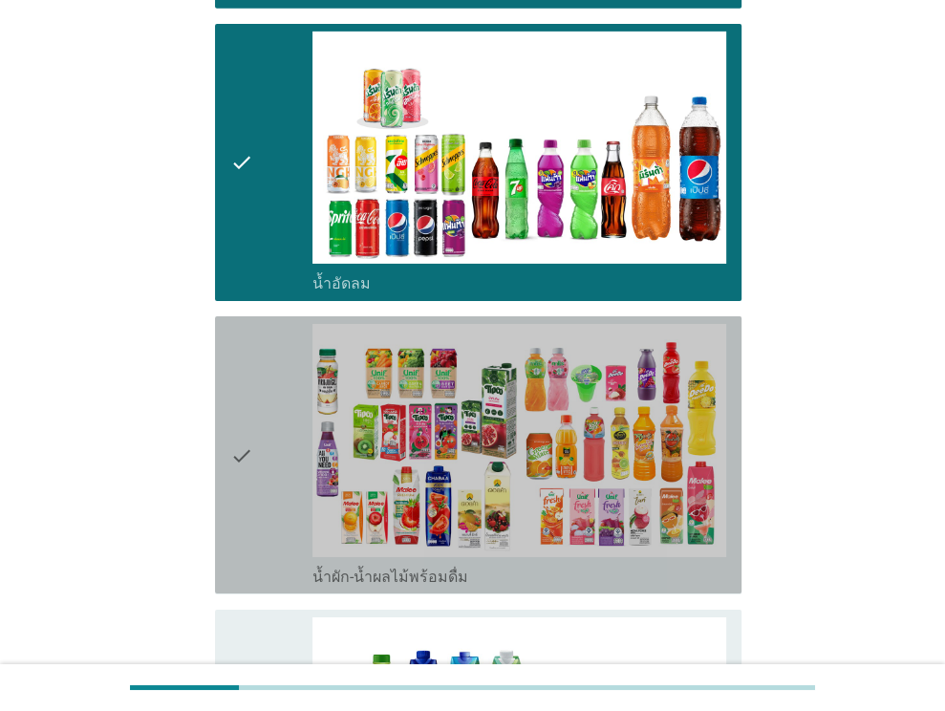
click at [280, 452] on div "check" at bounding box center [271, 455] width 83 height 262
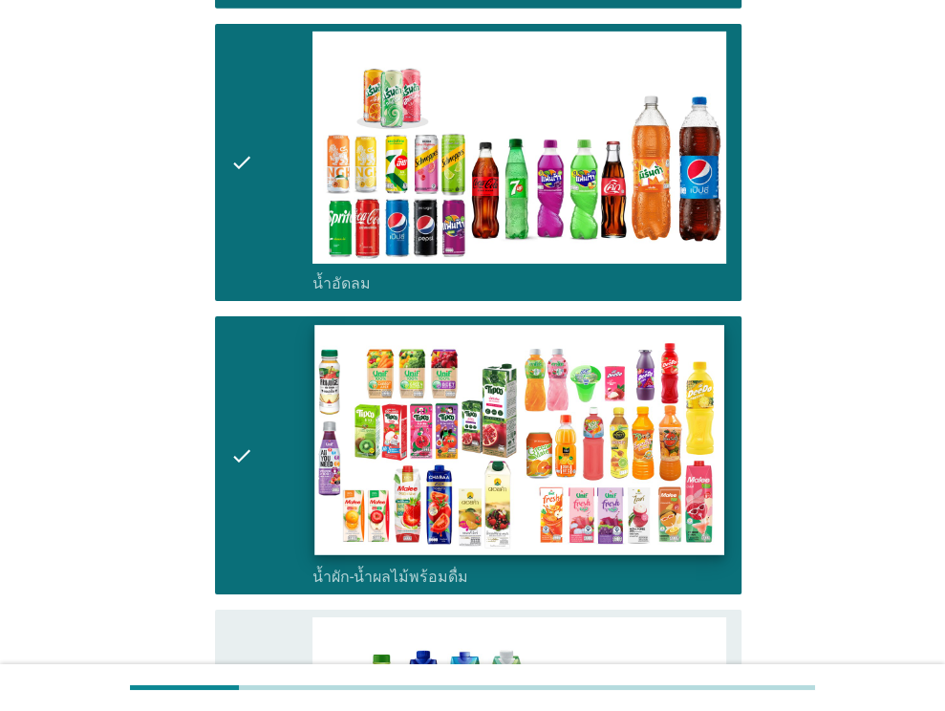
scroll to position [4299, 0]
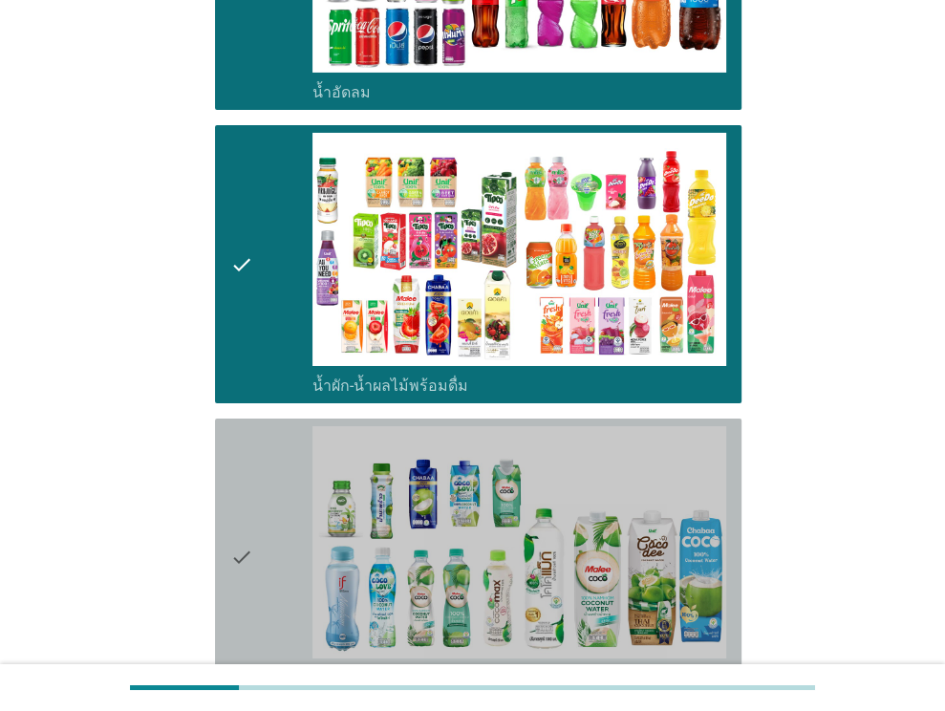
click at [260, 536] on div "check" at bounding box center [271, 557] width 83 height 262
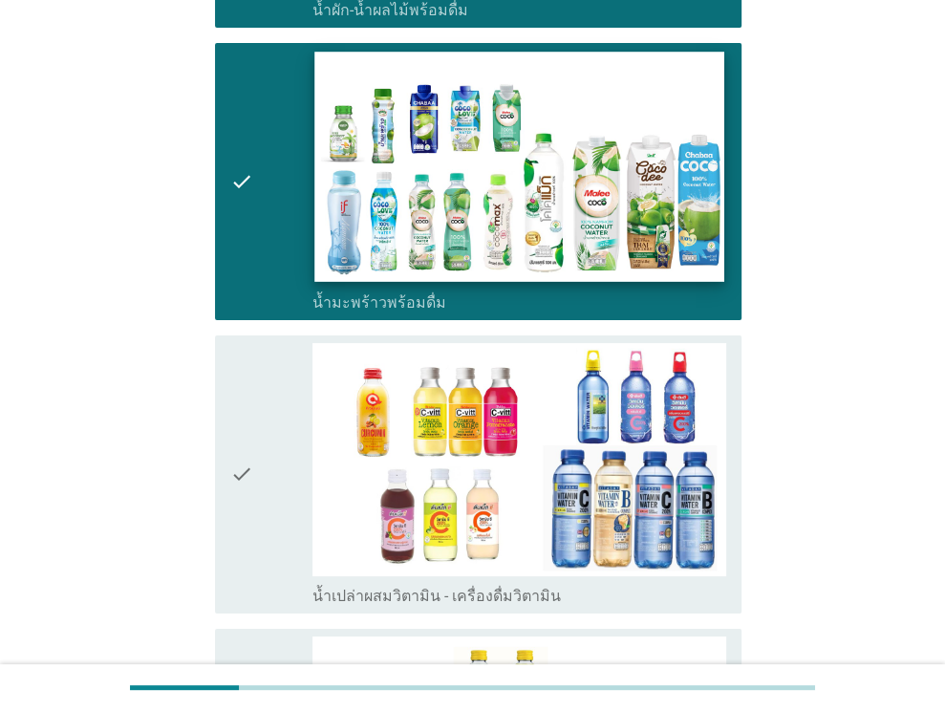
scroll to position [4681, 0]
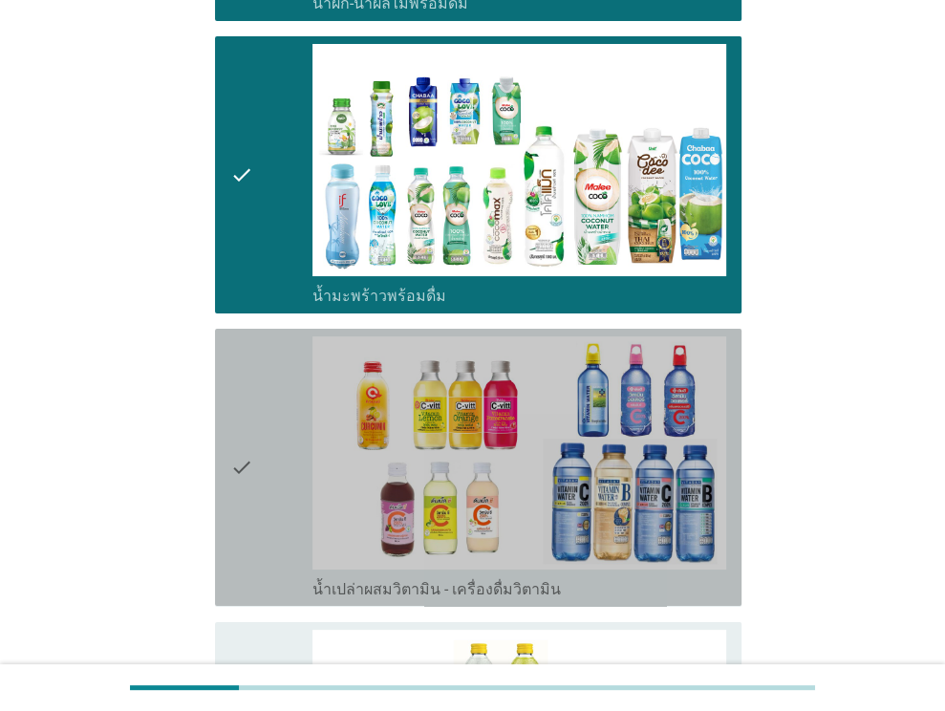
click at [267, 458] on div "check" at bounding box center [271, 467] width 83 height 262
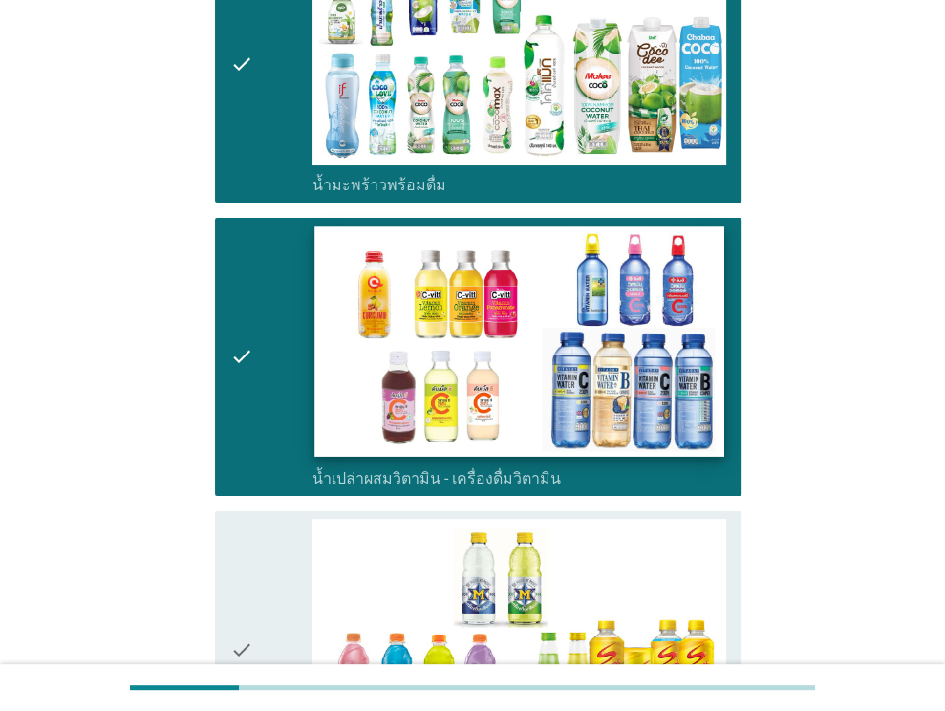
scroll to position [4968, 0]
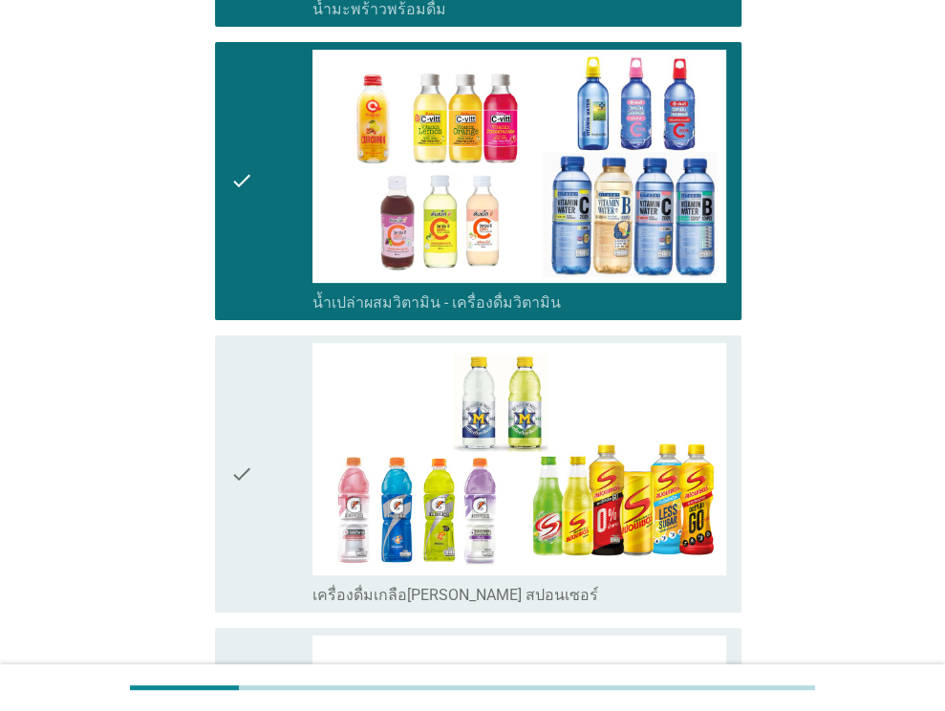
click at [274, 481] on div "check" at bounding box center [271, 474] width 83 height 262
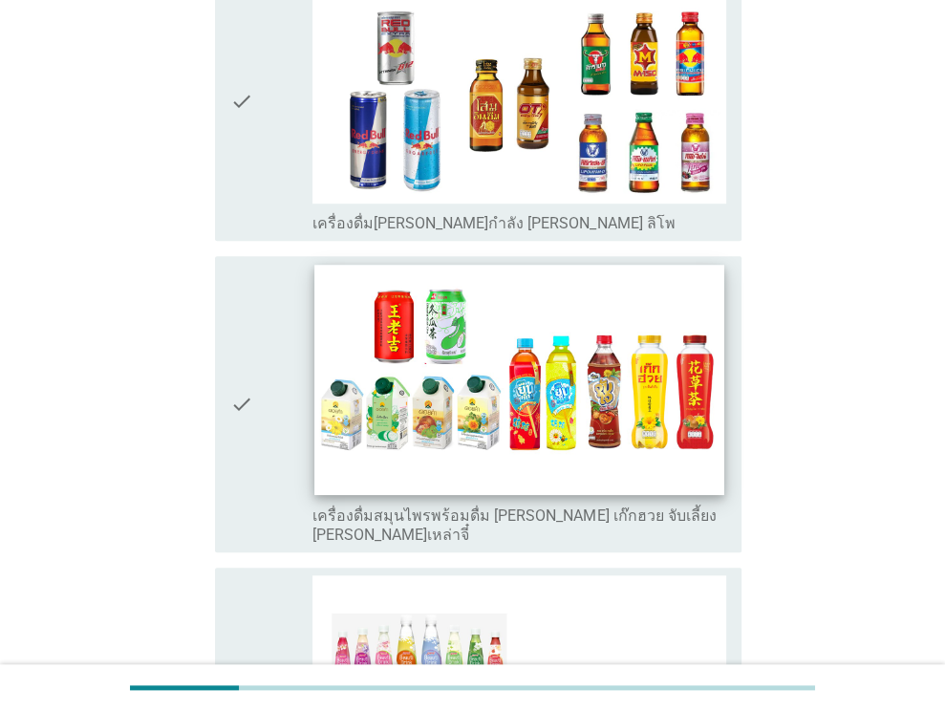
scroll to position [5636, 0]
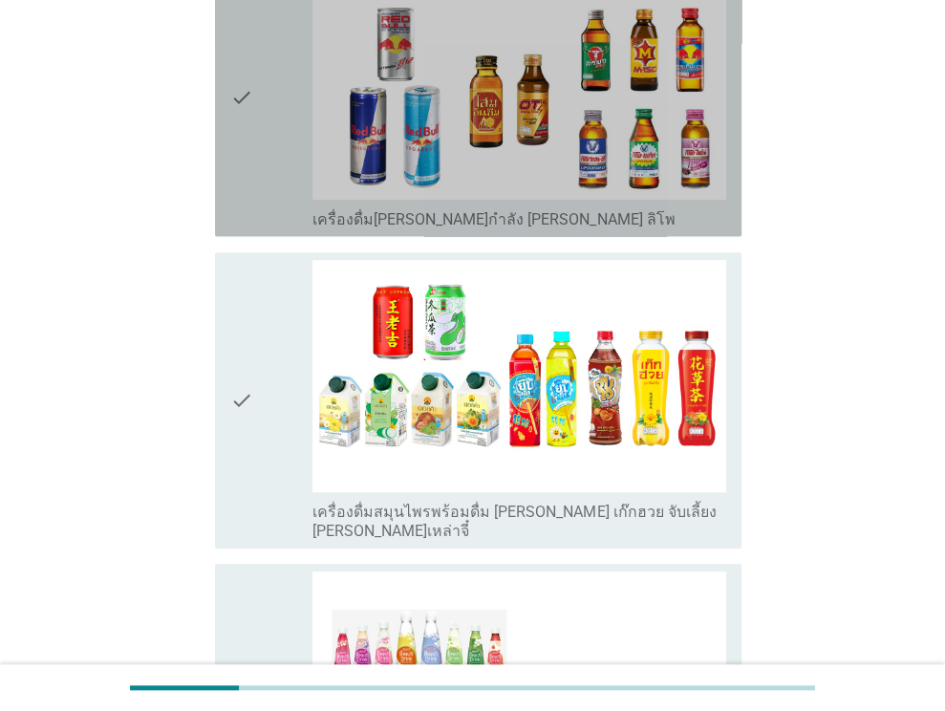
click at [303, 99] on div "check" at bounding box center [271, 98] width 83 height 262
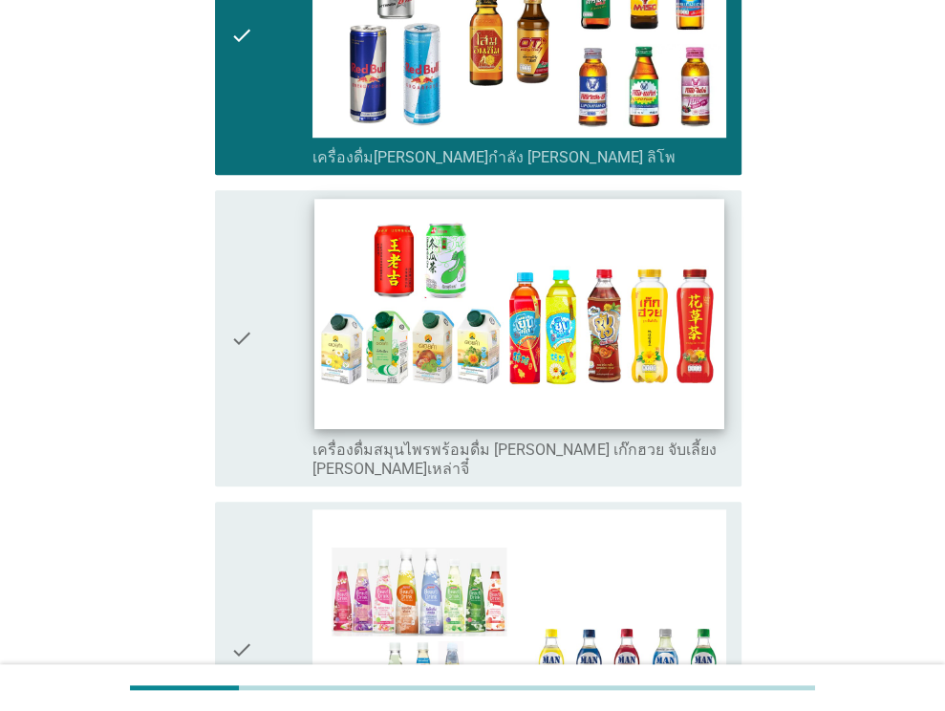
scroll to position [5732, 0]
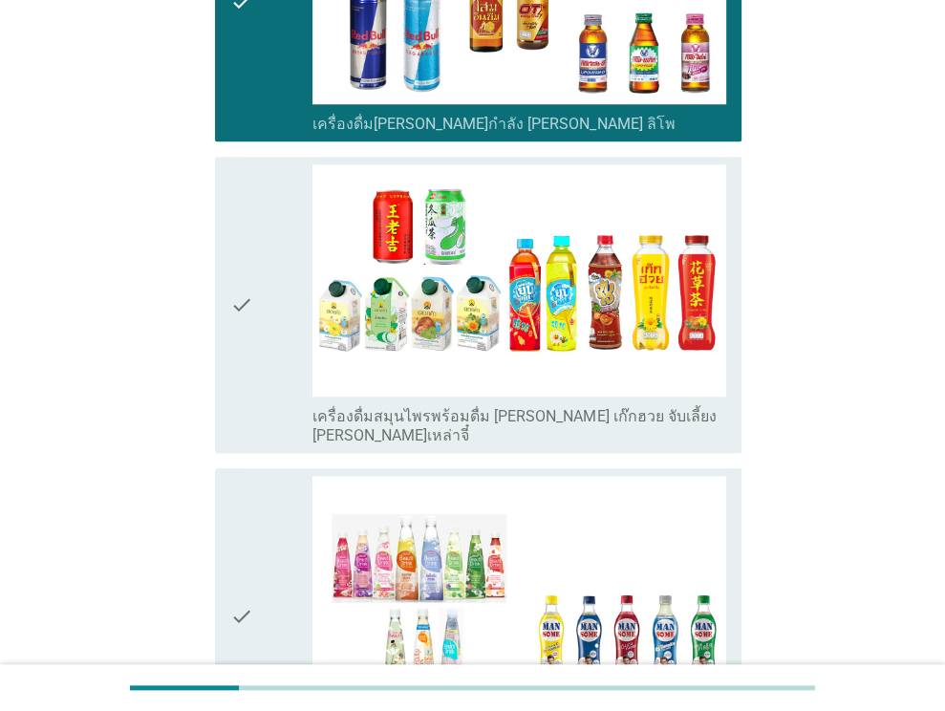
click at [250, 257] on icon "check" at bounding box center [241, 304] width 23 height 281
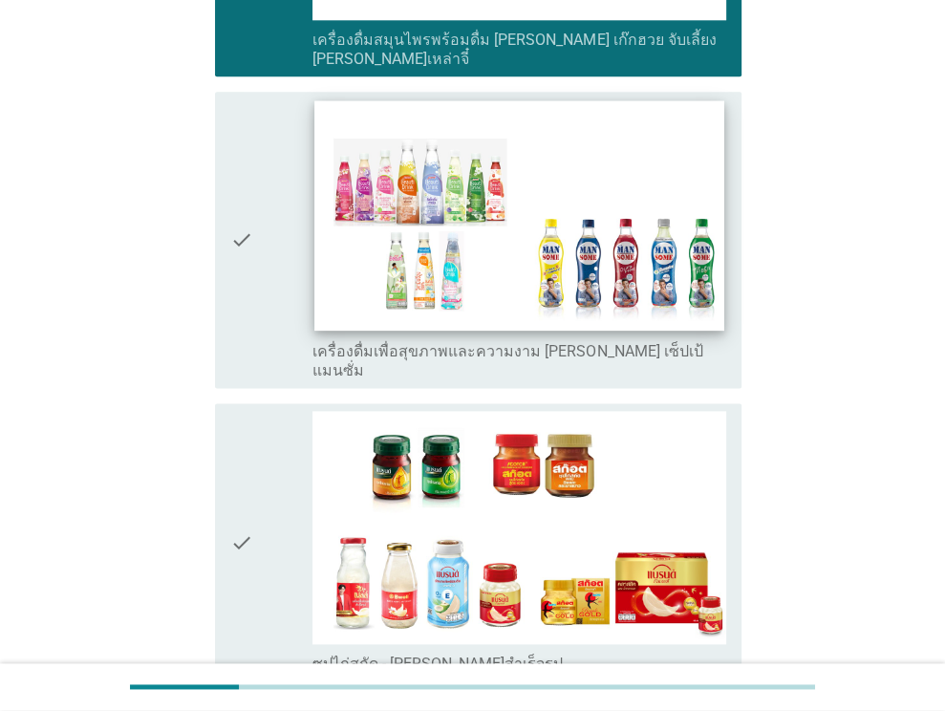
scroll to position [6114, 0]
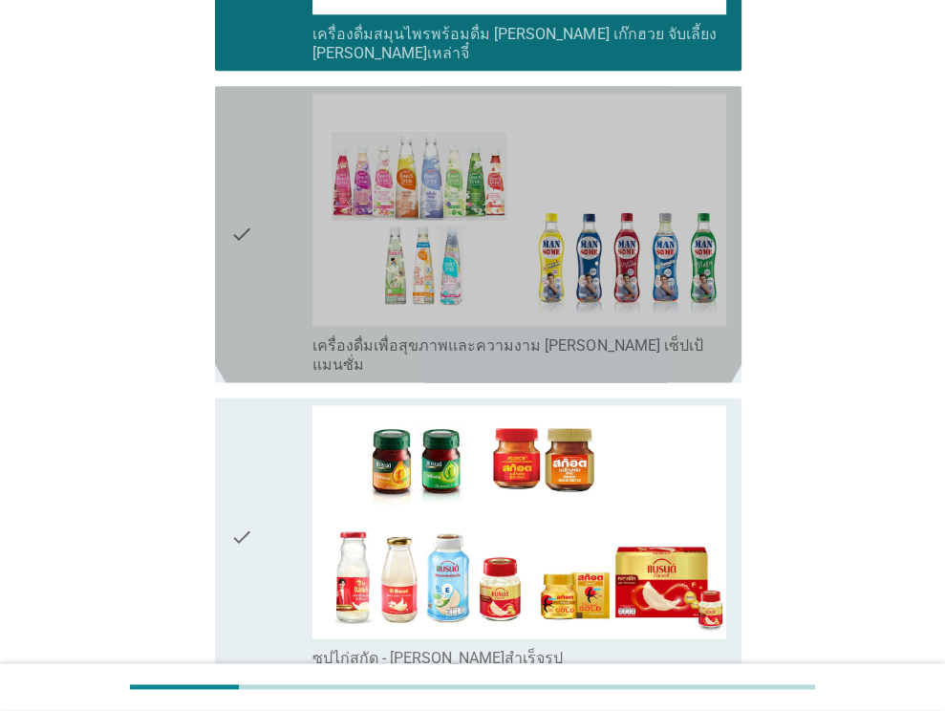
click at [282, 244] on div "check" at bounding box center [271, 234] width 83 height 281
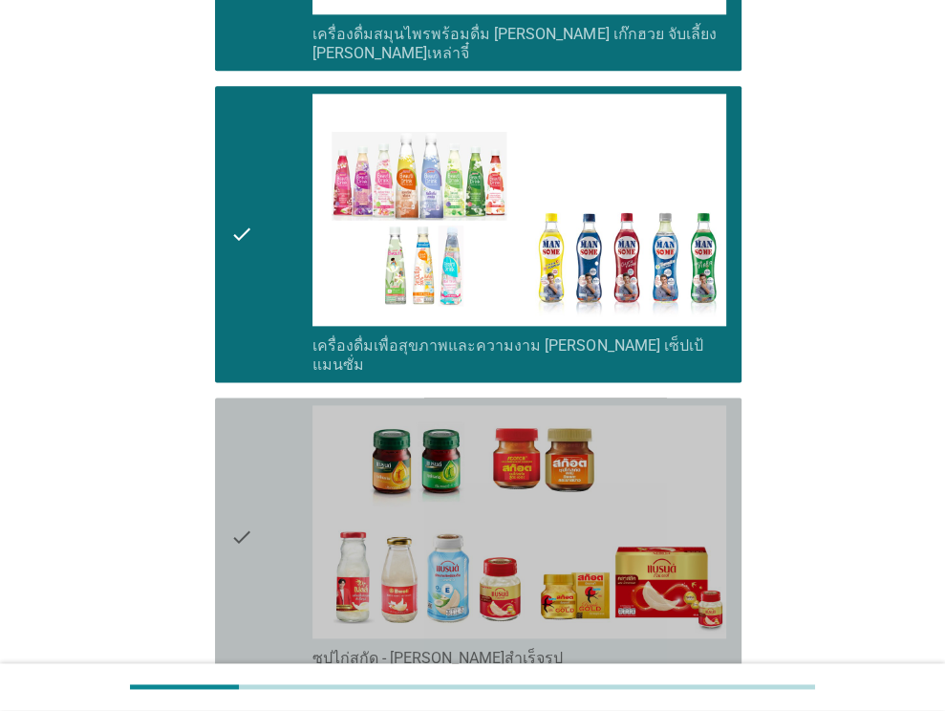
click at [258, 405] on div "check" at bounding box center [271, 536] width 83 height 262
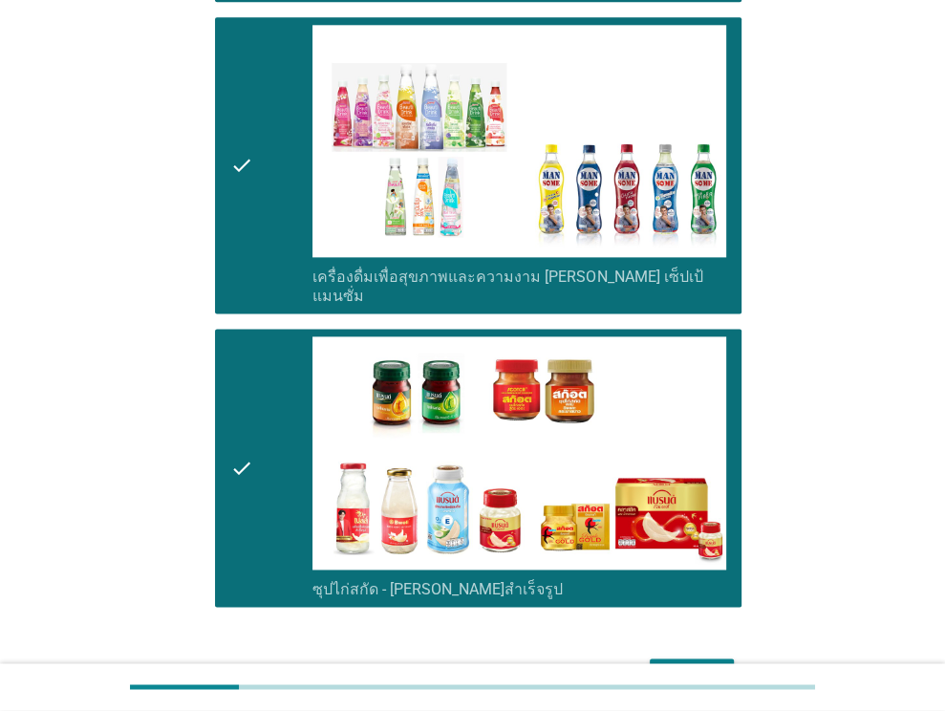
scroll to position [6230, 0]
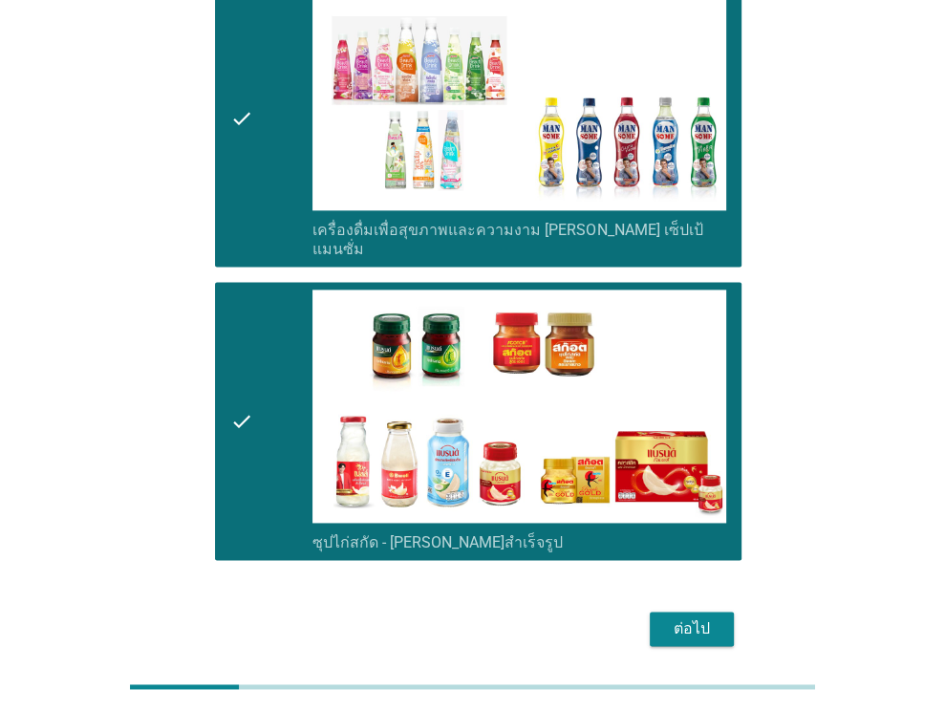
click at [681, 617] on div "ต่อไป" at bounding box center [691, 628] width 53 height 23
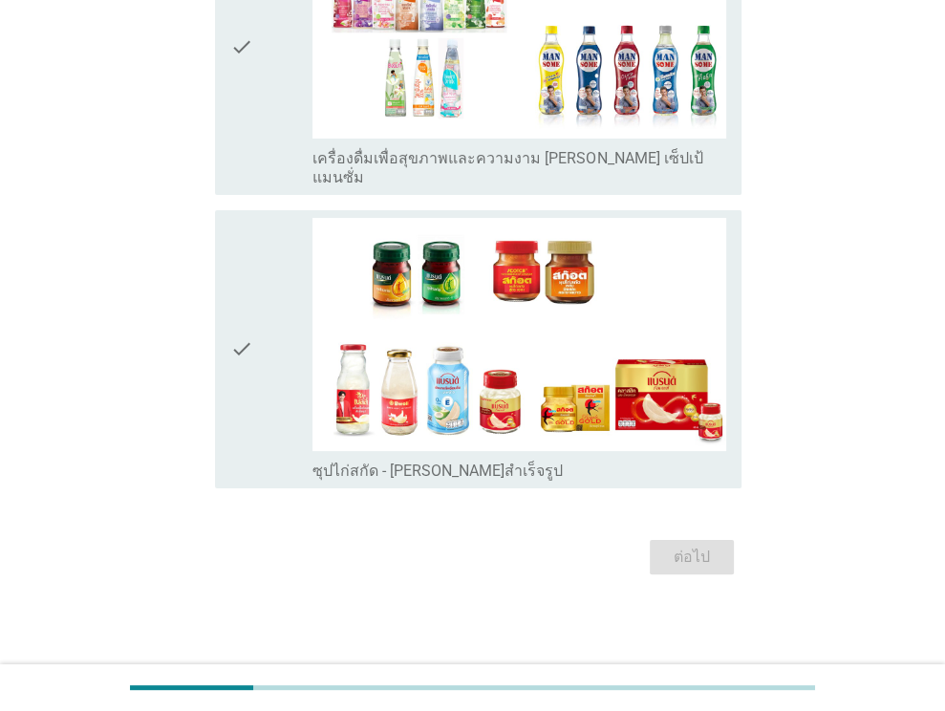
scroll to position [0, 0]
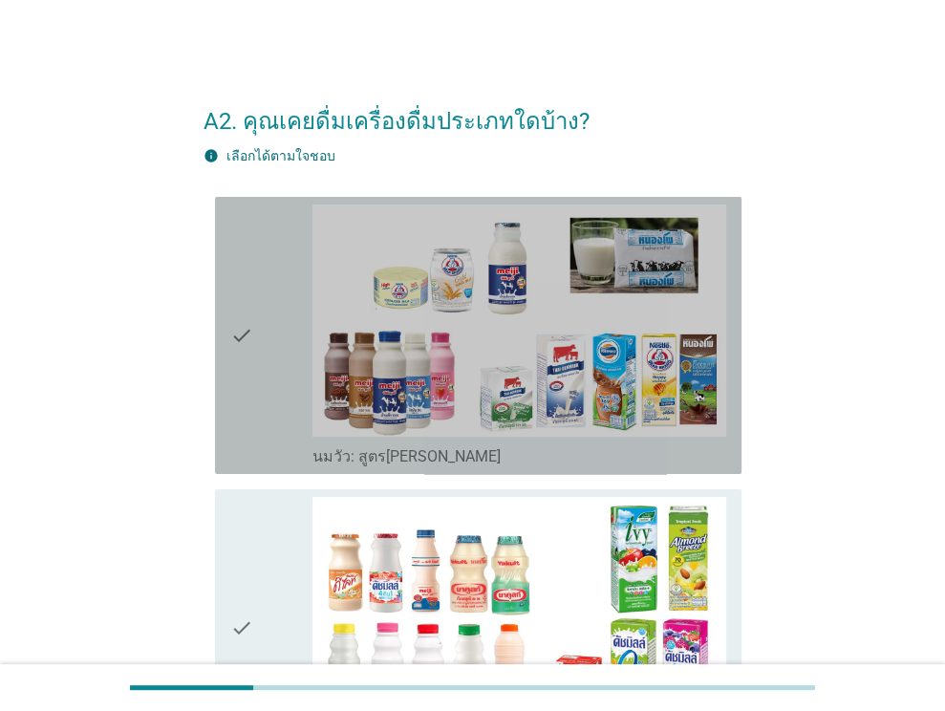
click at [258, 364] on div "check" at bounding box center [271, 335] width 83 height 262
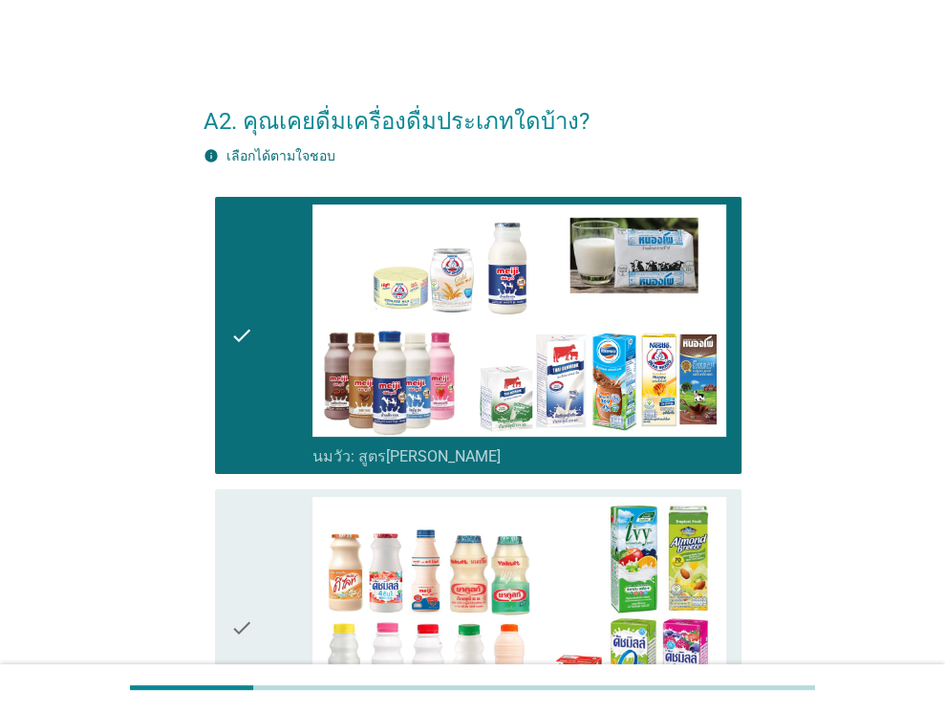
click at [264, 550] on div "check" at bounding box center [271, 628] width 83 height 262
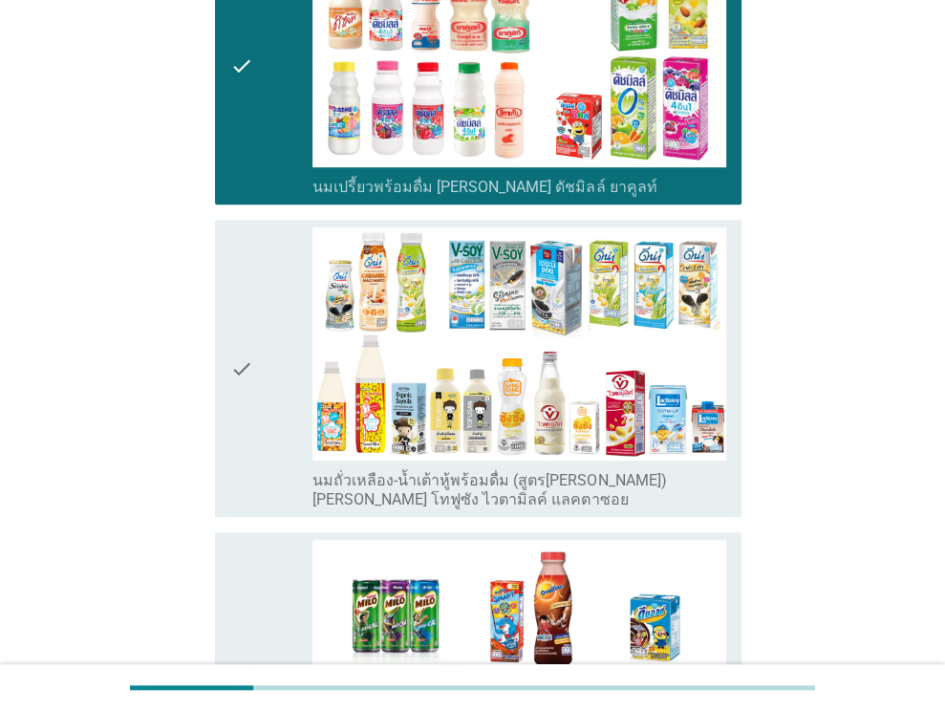
scroll to position [573, 0]
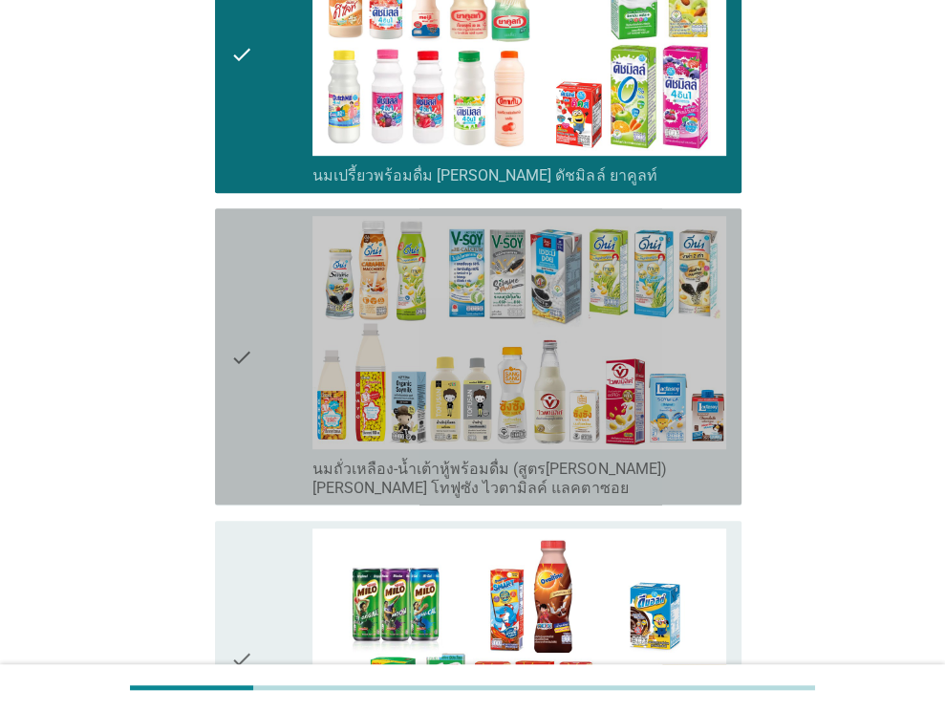
click at [271, 455] on div "check" at bounding box center [271, 356] width 83 height 281
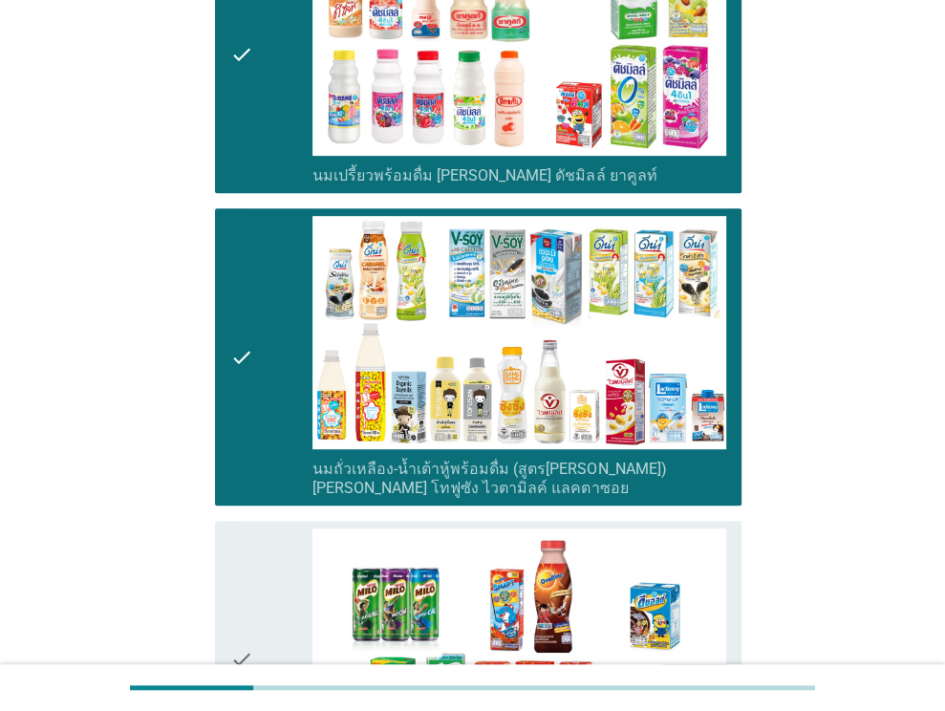
click at [271, 550] on div "check" at bounding box center [271, 659] width 83 height 262
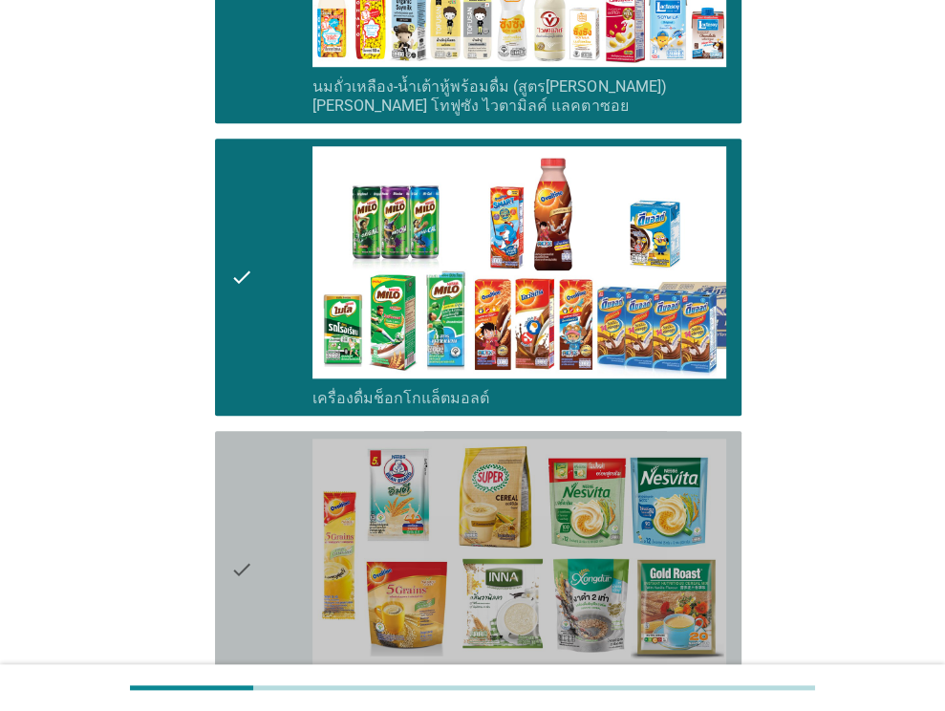
click at [269, 539] on div "check" at bounding box center [271, 569] width 83 height 262
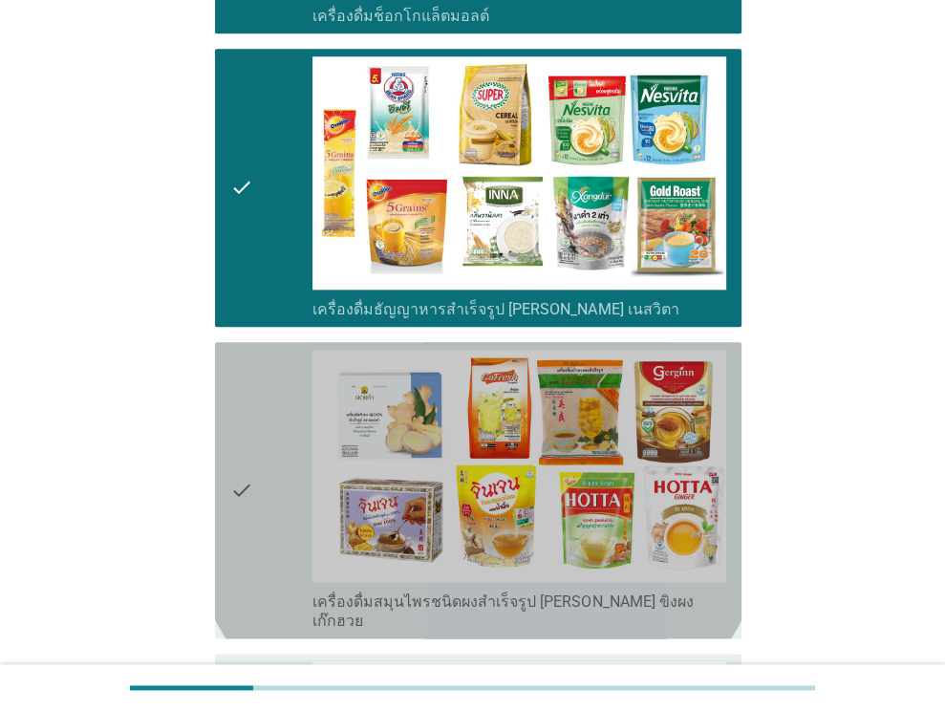
click at [254, 458] on div "check" at bounding box center [271, 490] width 83 height 281
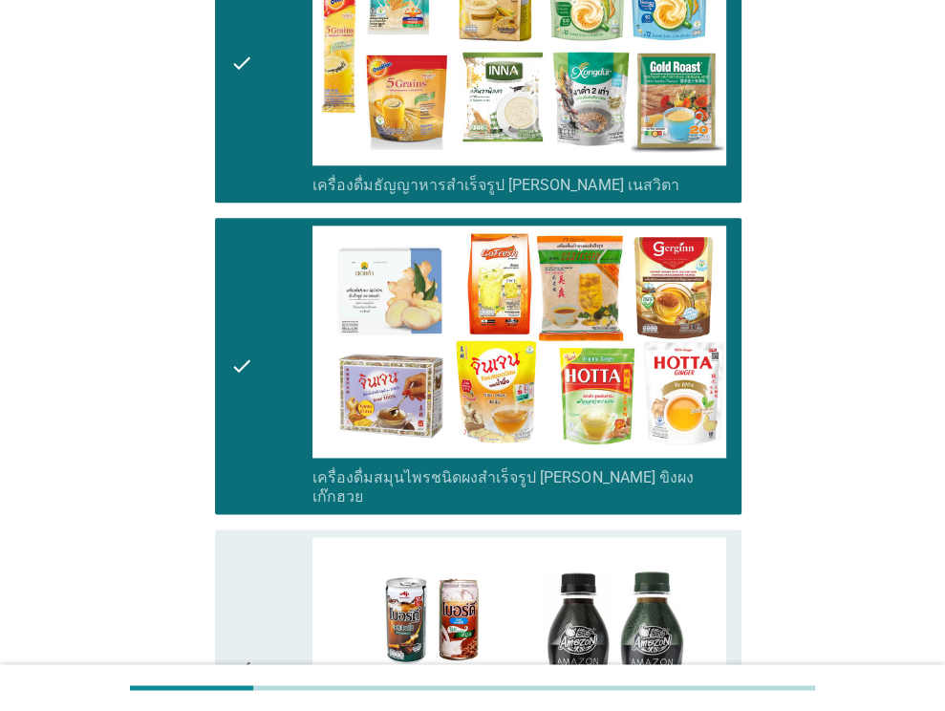
scroll to position [1720, 0]
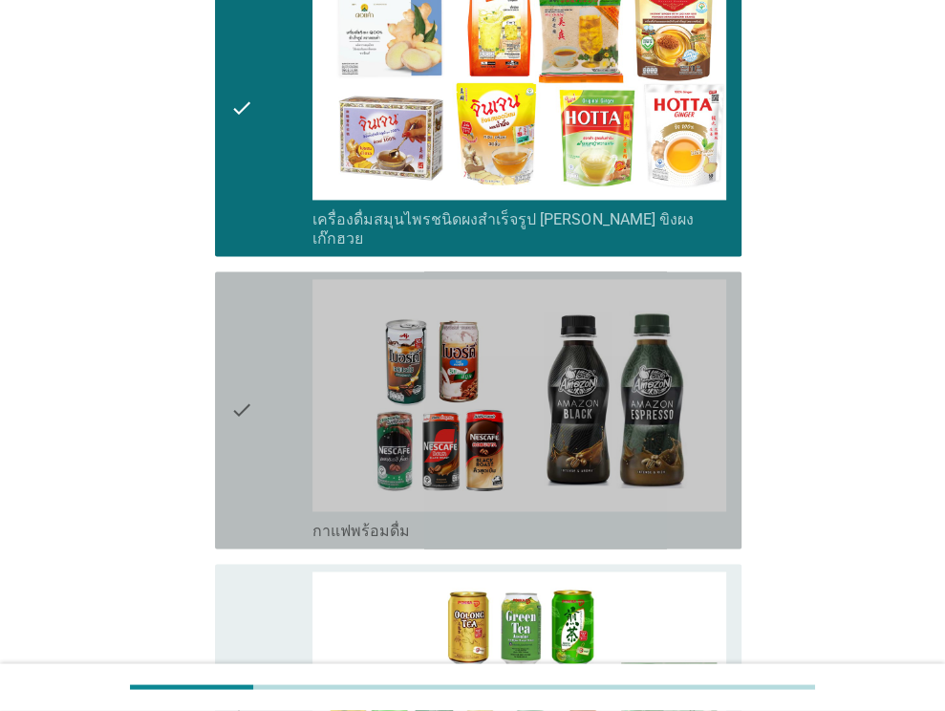
click at [271, 461] on div "check" at bounding box center [271, 410] width 83 height 262
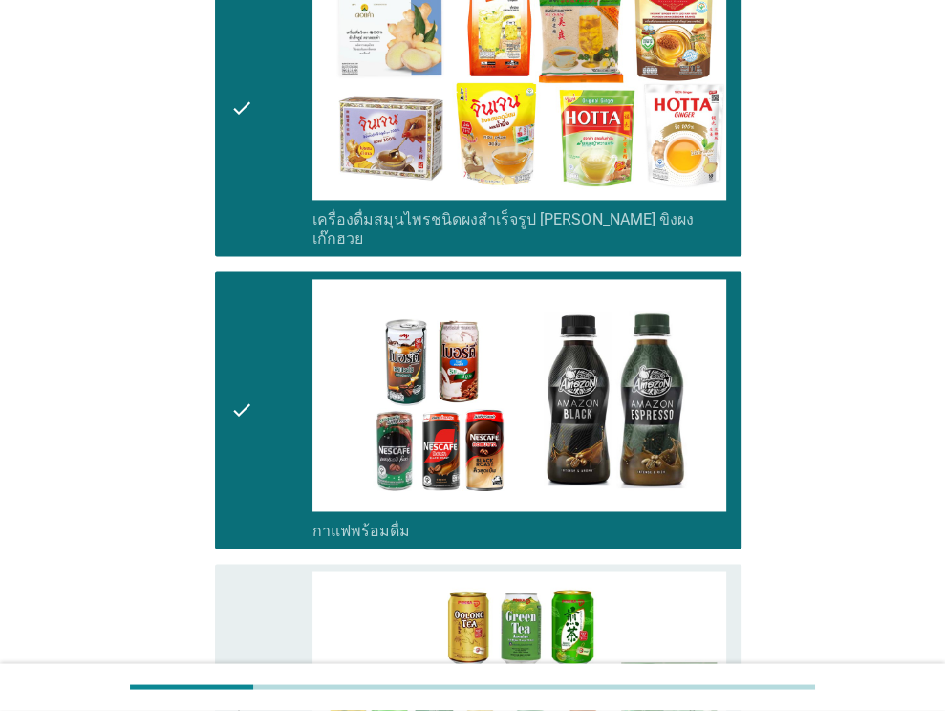
click at [266, 588] on div "check" at bounding box center [271, 702] width 83 height 262
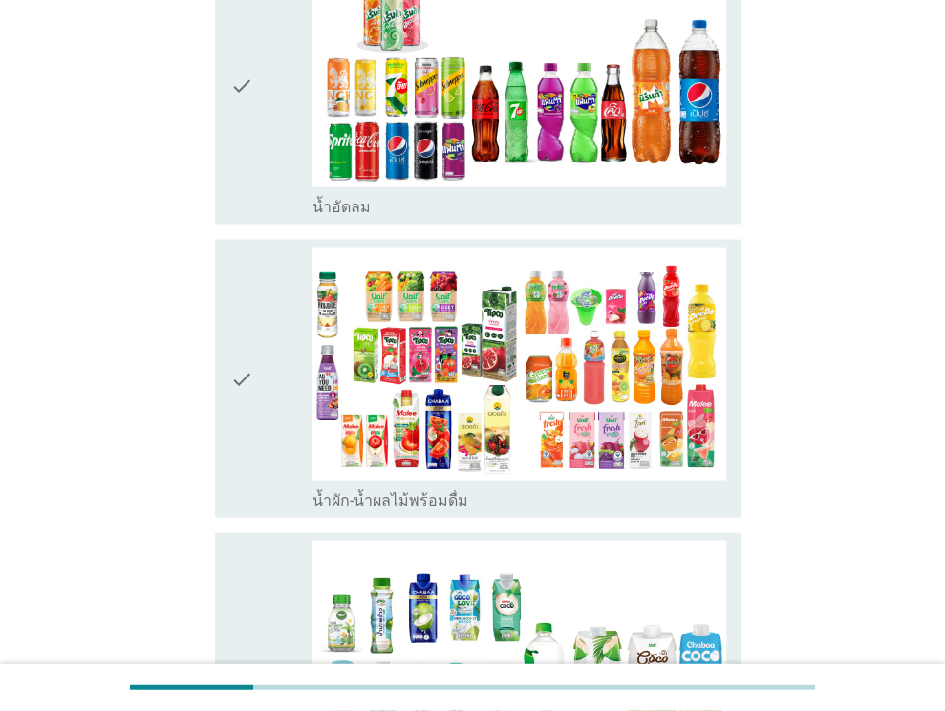
scroll to position [2388, 0]
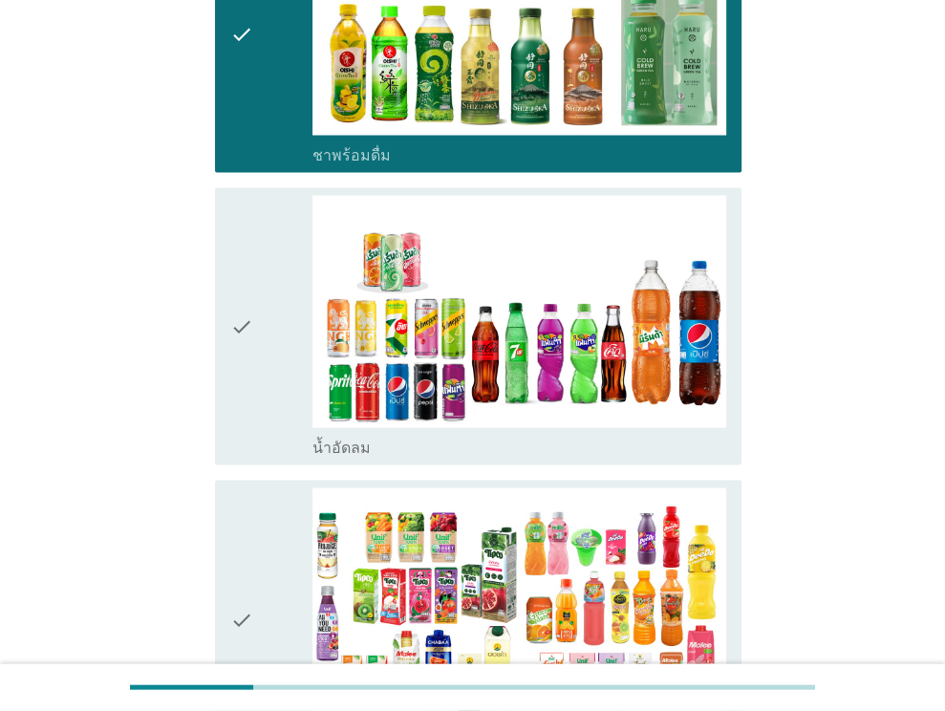
click at [267, 322] on div "check" at bounding box center [271, 327] width 83 height 262
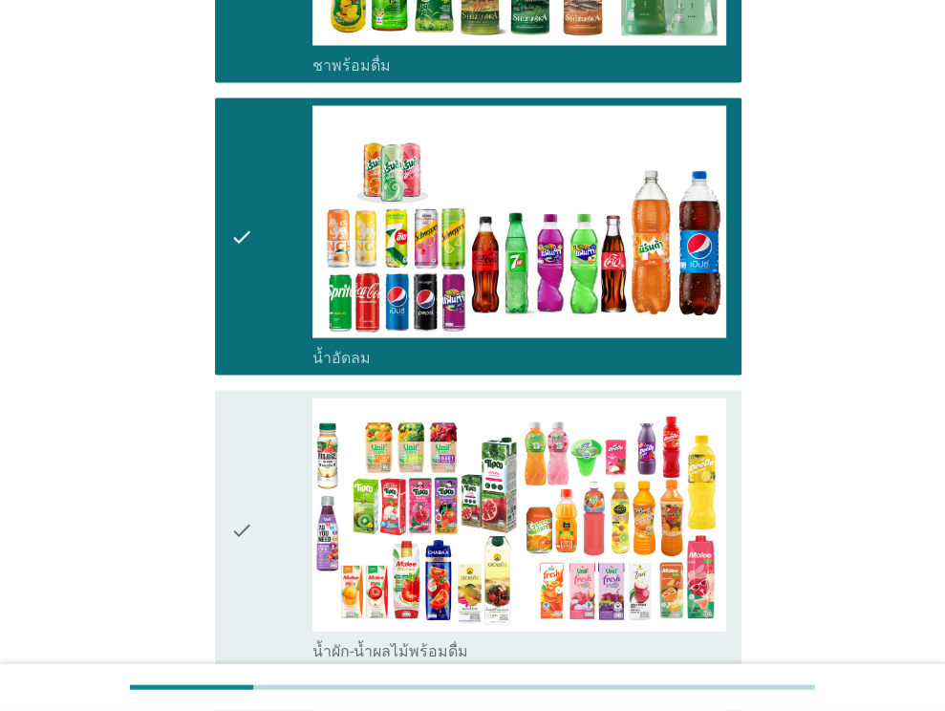
scroll to position [2579, 0]
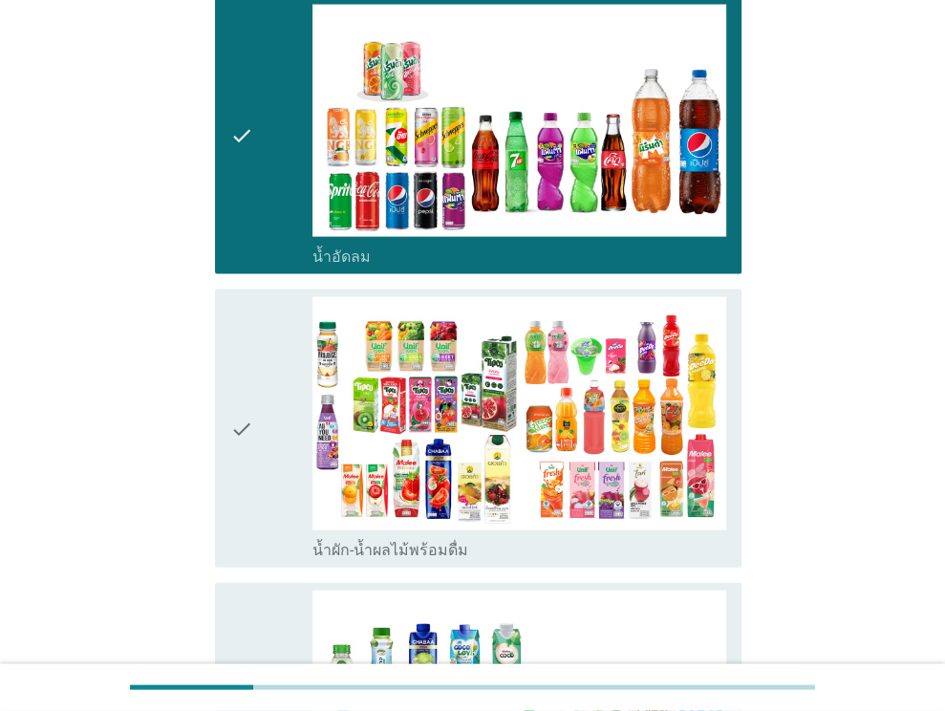
click at [247, 404] on icon "check" at bounding box center [241, 428] width 23 height 262
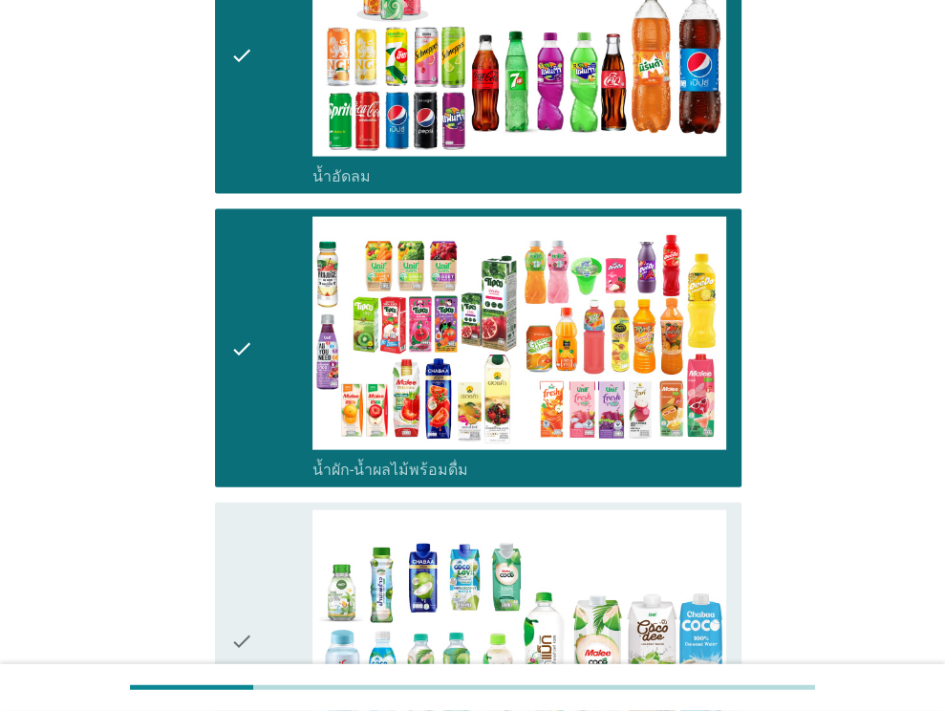
scroll to position [2770, 0]
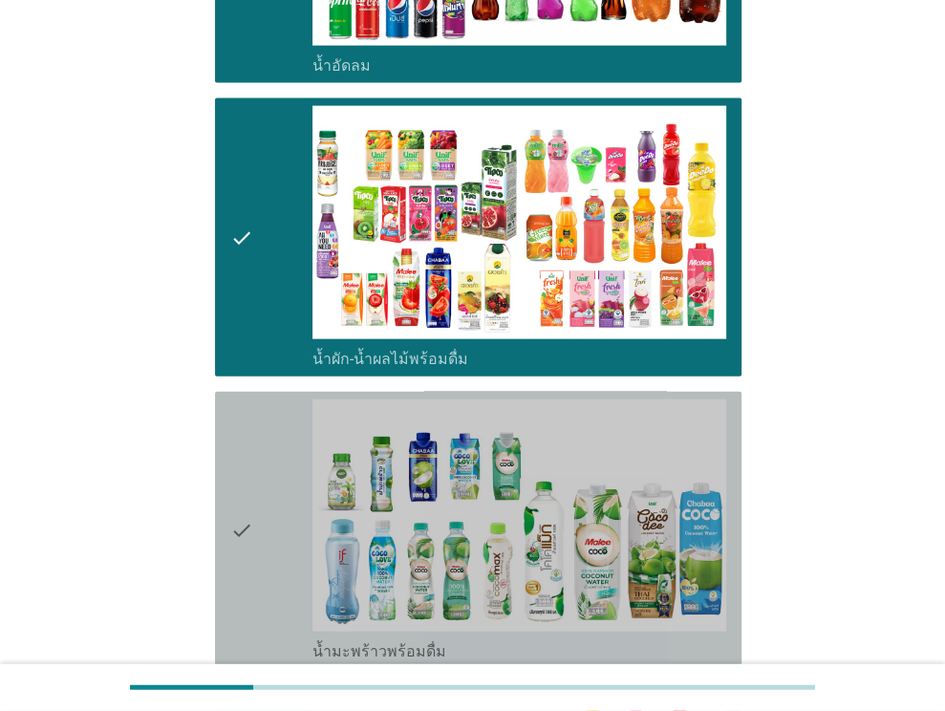
click at [285, 530] on div "check" at bounding box center [271, 530] width 83 height 262
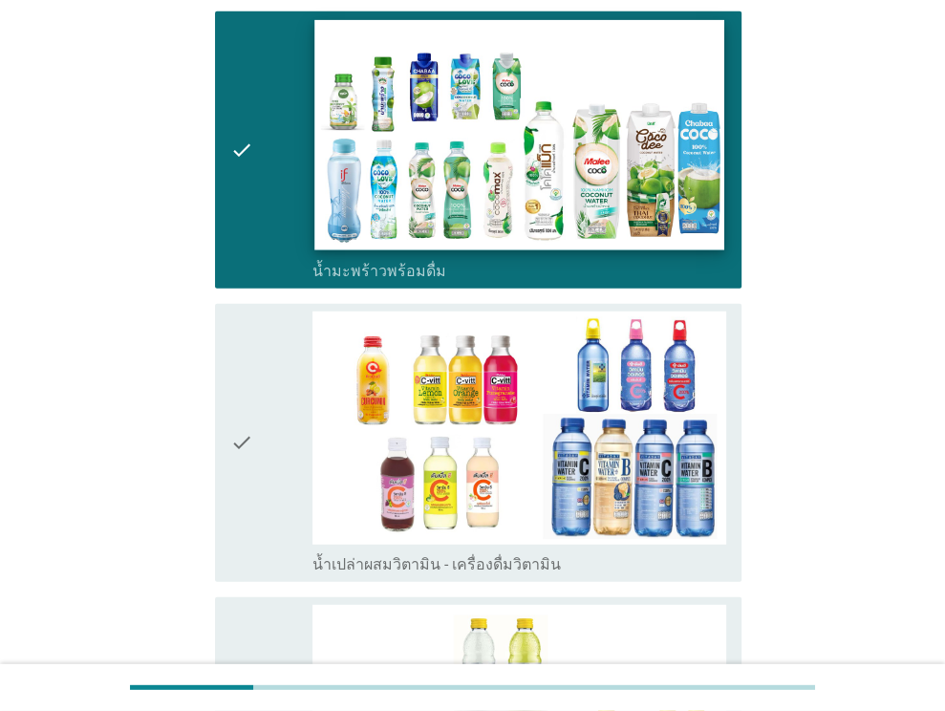
scroll to position [3153, 0]
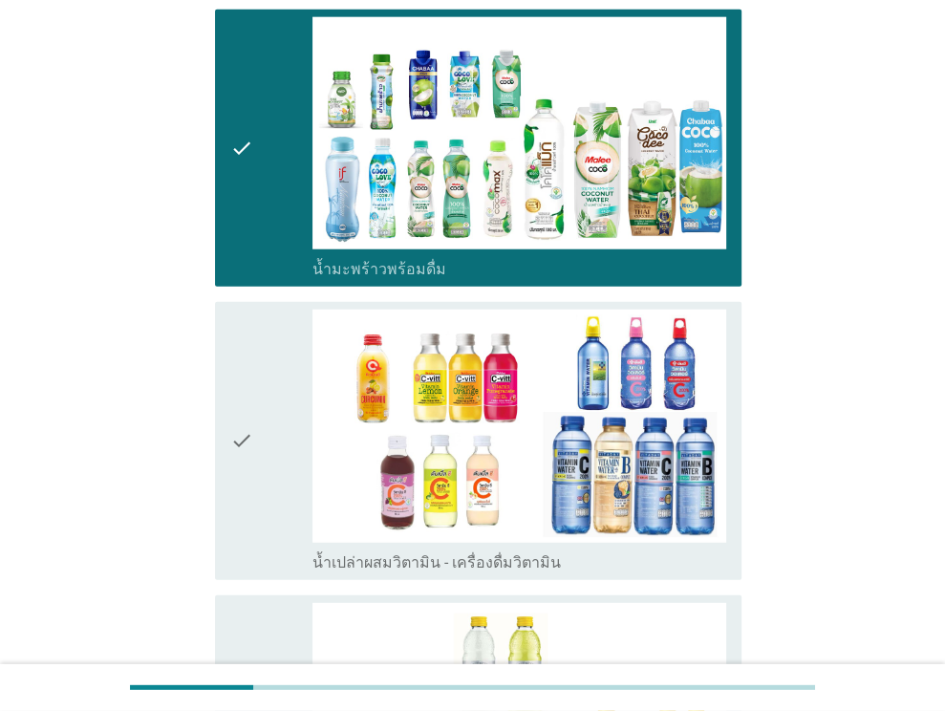
click at [289, 488] on div "check" at bounding box center [271, 441] width 83 height 262
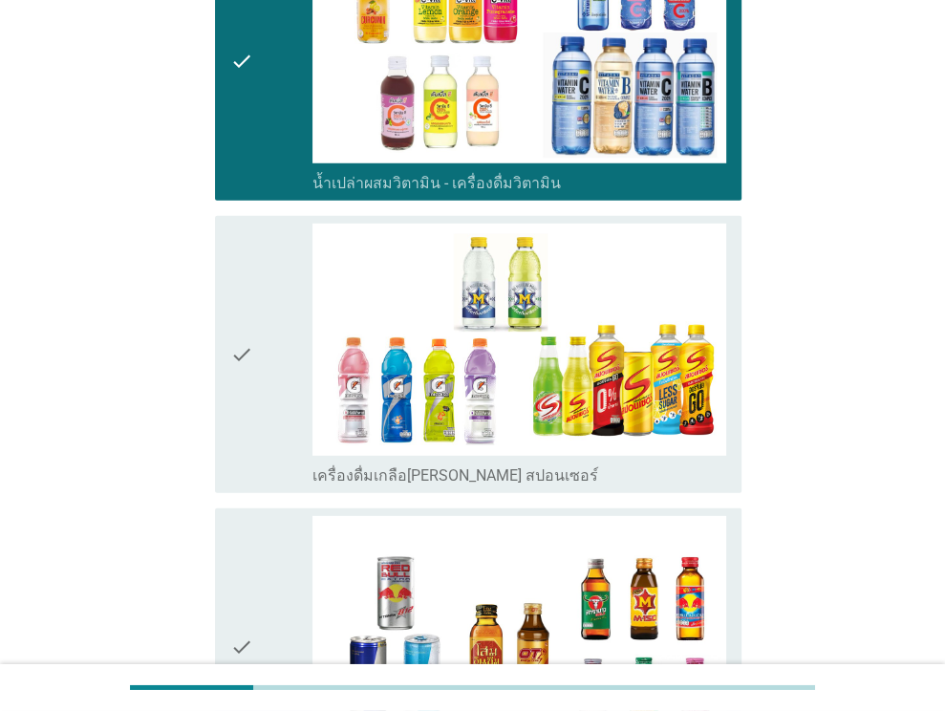
scroll to position [3535, 0]
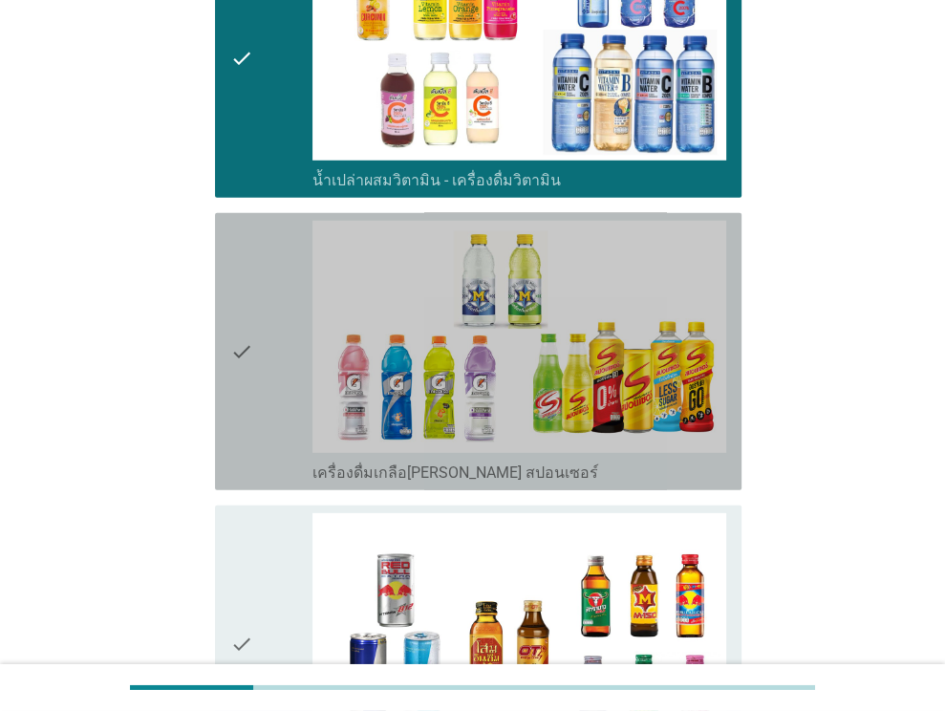
click at [275, 416] on div "check" at bounding box center [271, 352] width 83 height 262
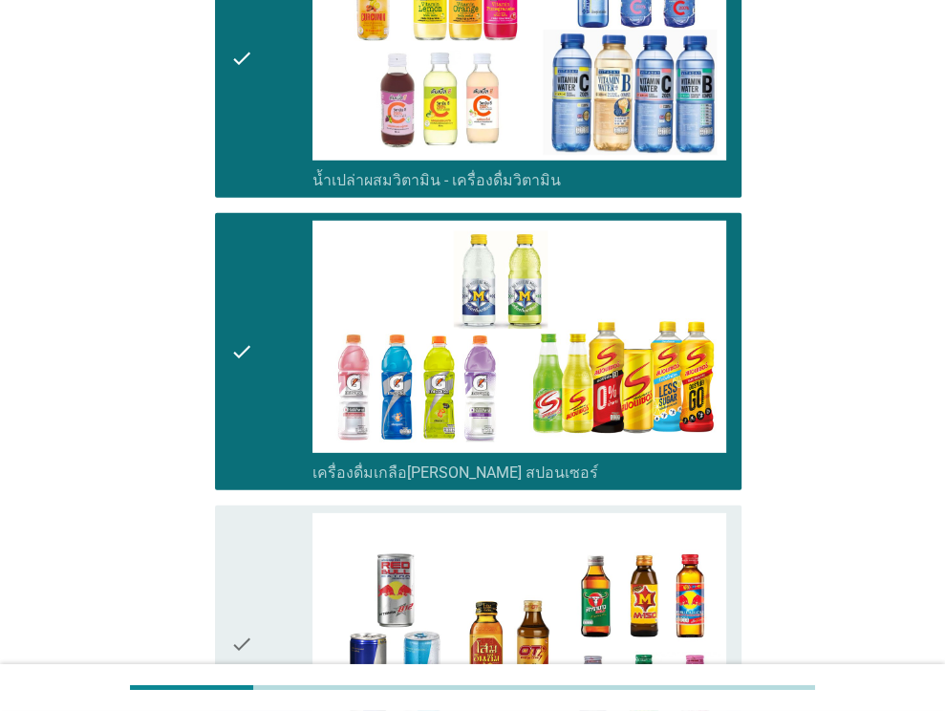
click at [266, 546] on div "check" at bounding box center [271, 644] width 83 height 262
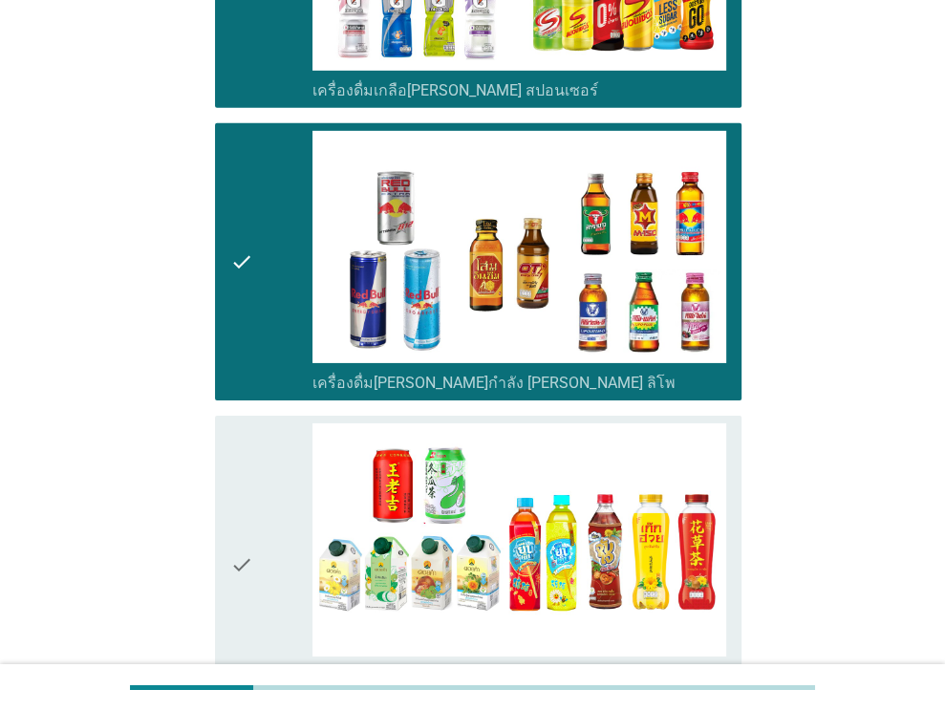
click at [265, 532] on div "check" at bounding box center [271, 563] width 83 height 281
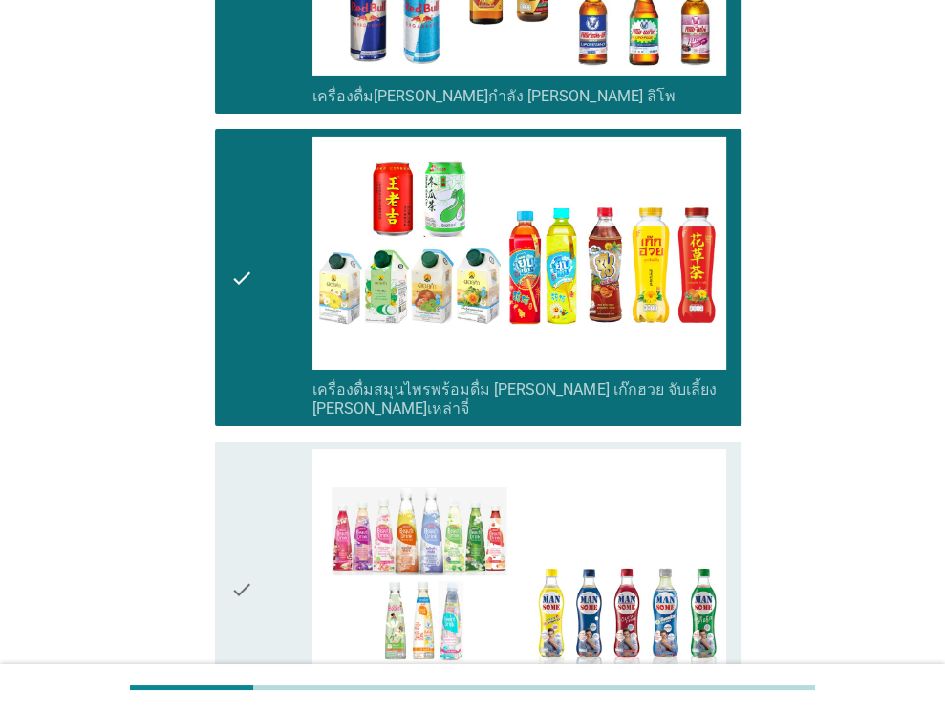
click at [265, 531] on div "check" at bounding box center [271, 589] width 83 height 281
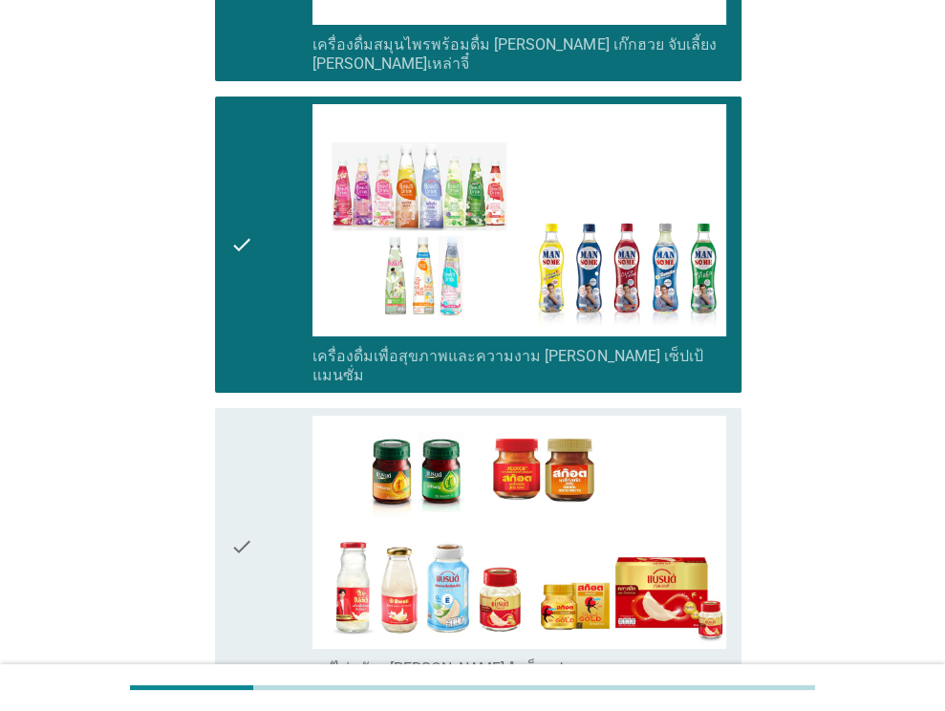
scroll to position [4586, 0]
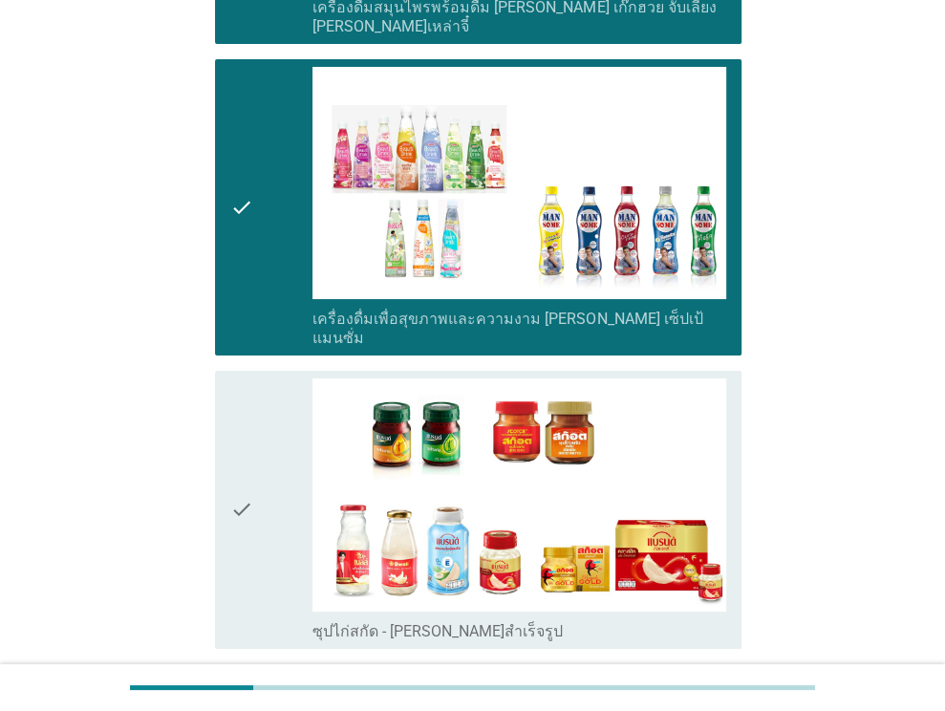
drag, startPoint x: 278, startPoint y: 519, endPoint x: 304, endPoint y: 527, distance: 27.2
click at [293, 524] on div "check" at bounding box center [271, 509] width 83 height 262
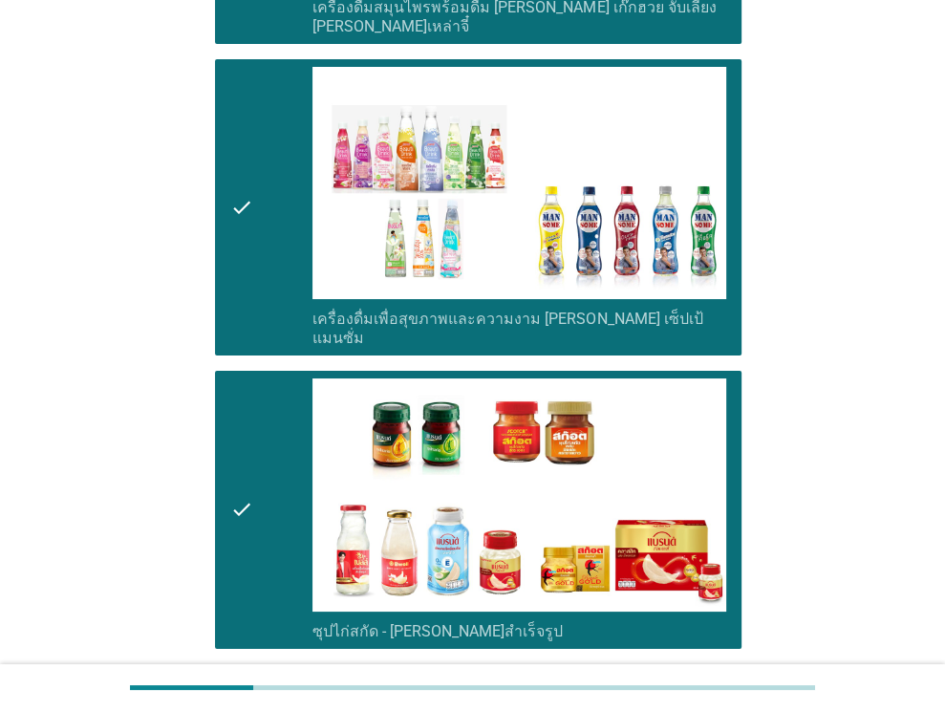
click at [657, 700] on button "ต่อไป" at bounding box center [692, 717] width 84 height 34
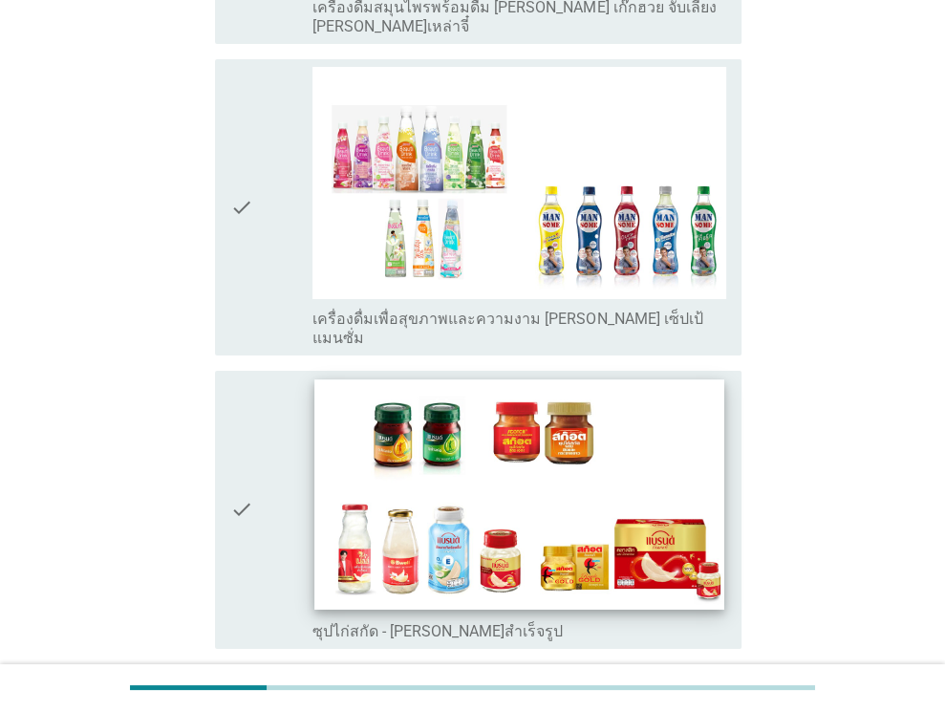
scroll to position [0, 0]
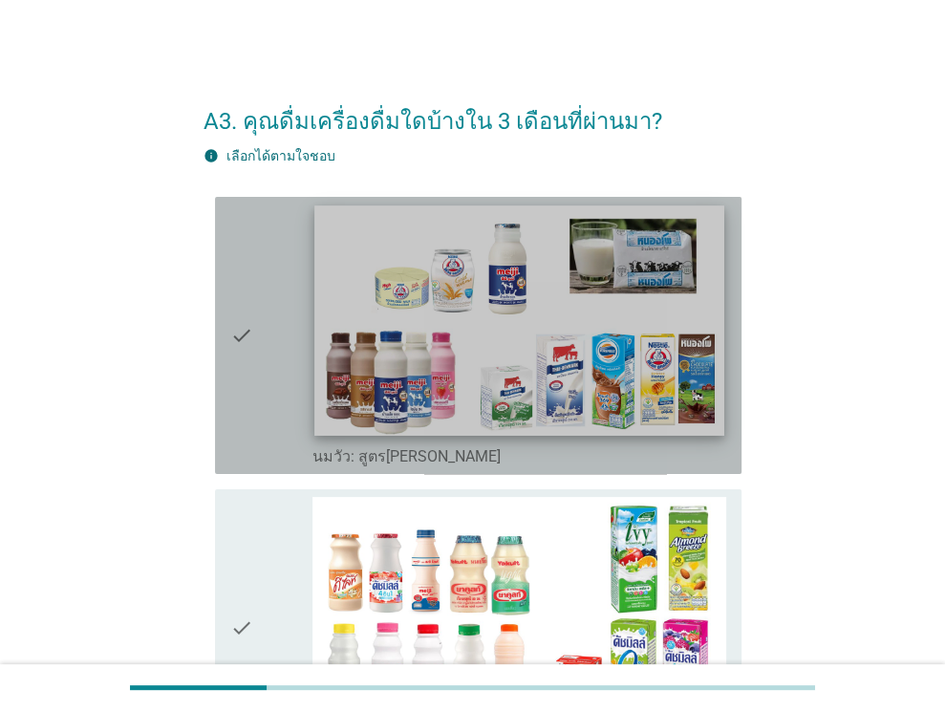
click at [524, 373] on img at bounding box center [519, 320] width 409 height 230
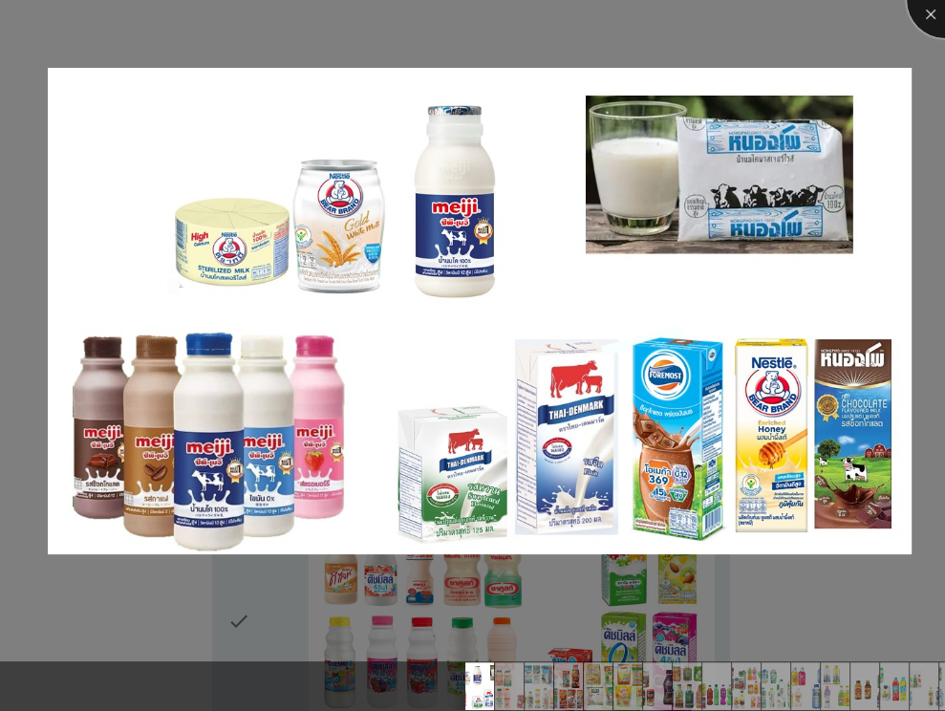
click at [929, 7] on div at bounding box center [945, 0] width 76 height 76
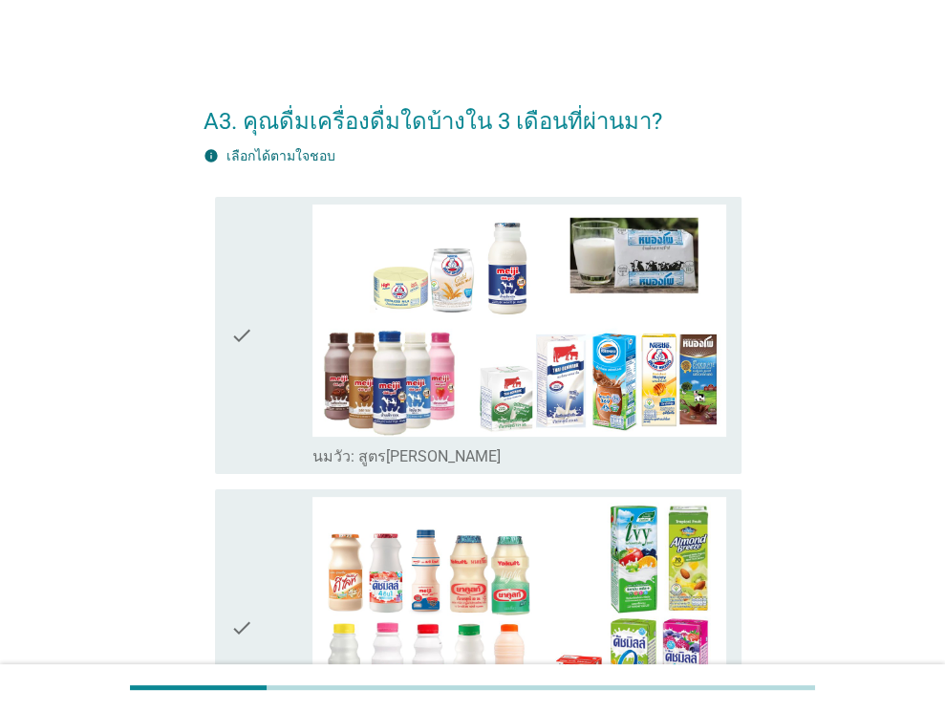
click at [255, 337] on div "check" at bounding box center [271, 335] width 83 height 262
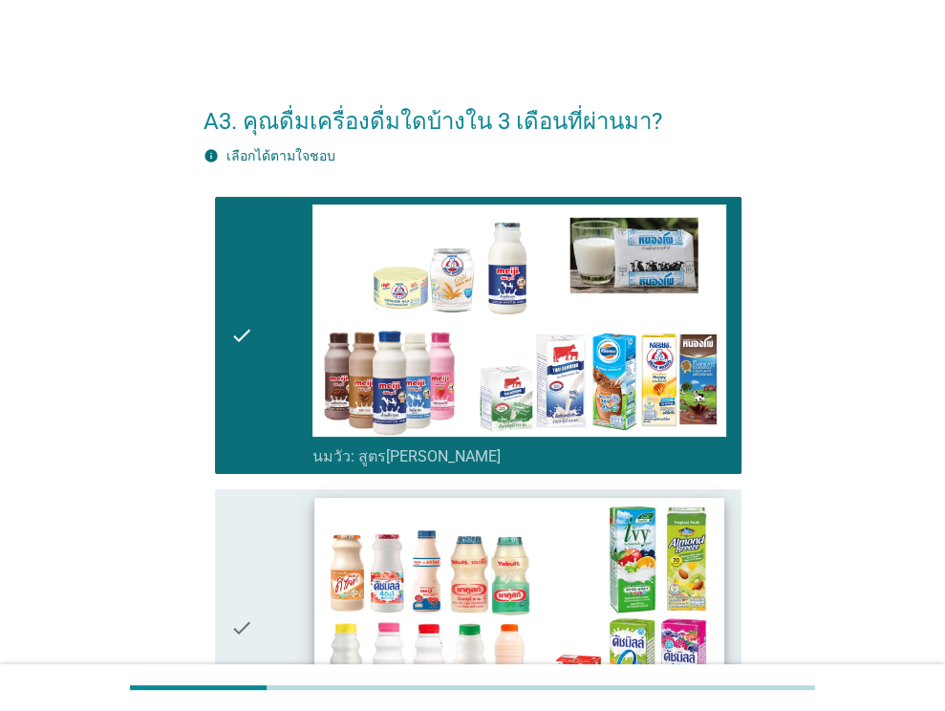
scroll to position [191, 0]
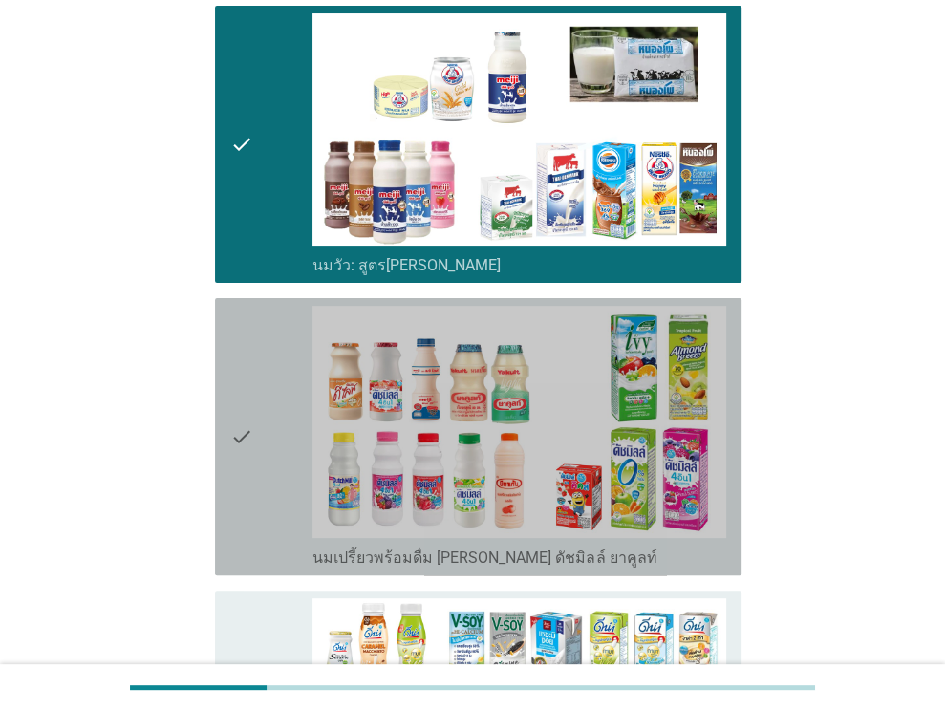
click at [248, 428] on icon "check" at bounding box center [241, 437] width 23 height 262
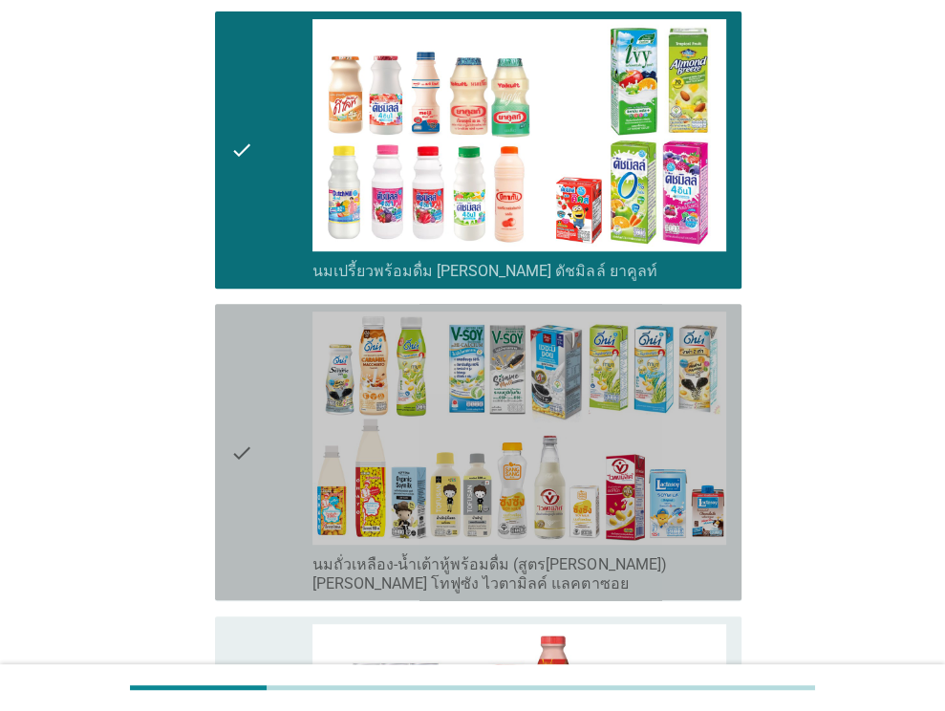
click at [280, 434] on div "check" at bounding box center [271, 451] width 83 height 281
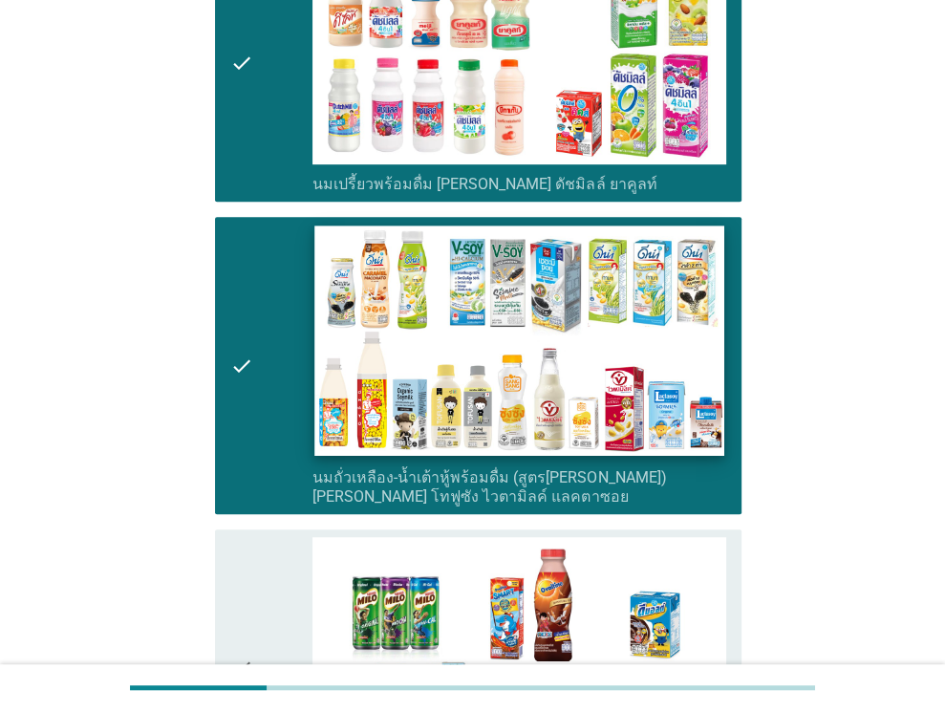
scroll to position [669, 0]
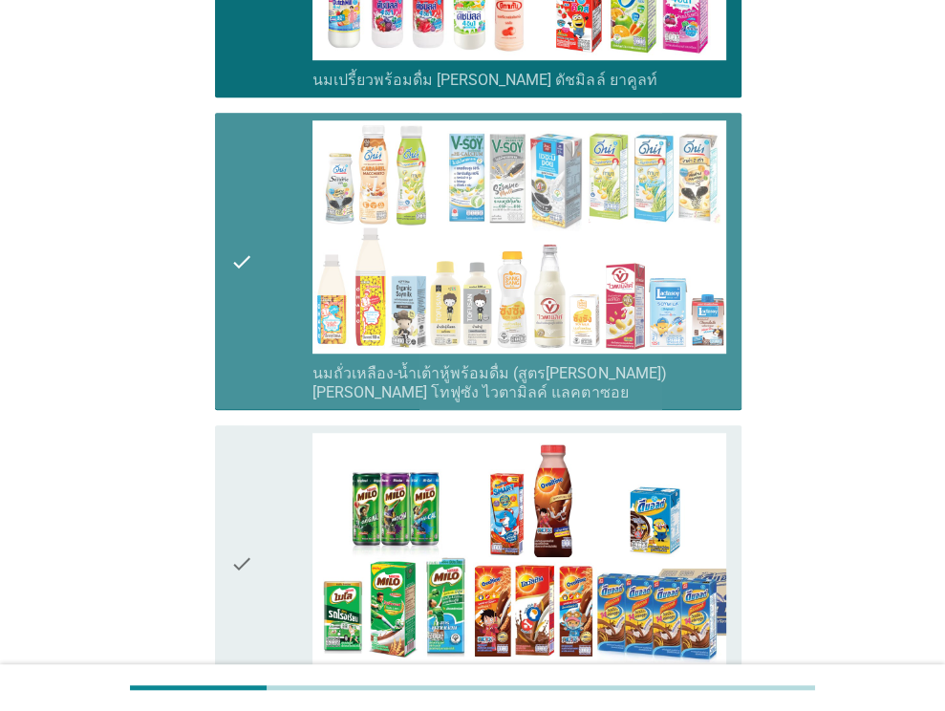
click at [269, 238] on div "check" at bounding box center [271, 260] width 83 height 281
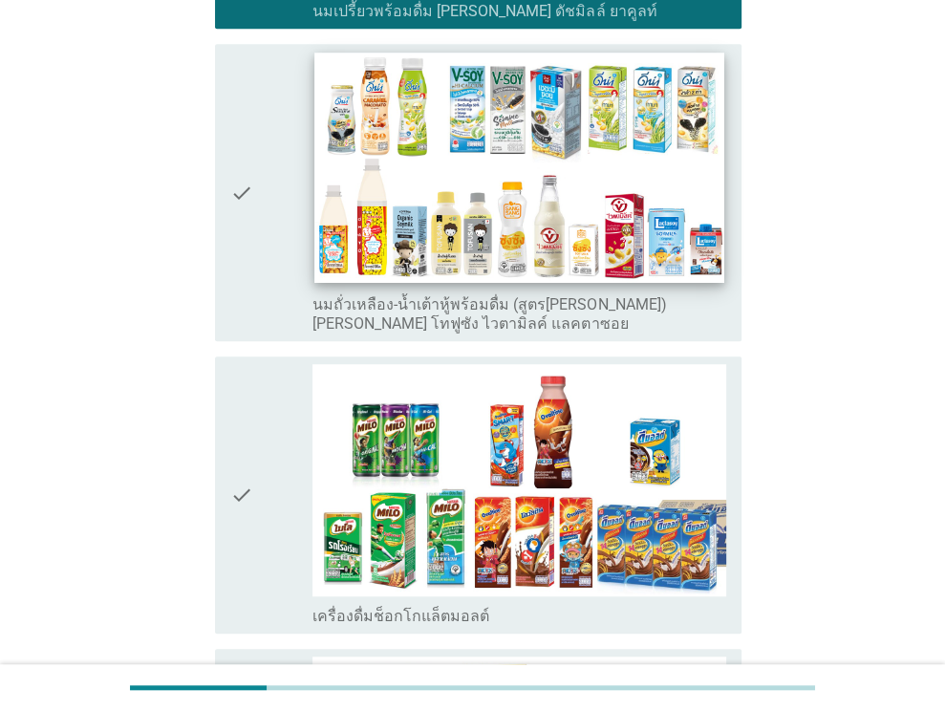
scroll to position [955, 0]
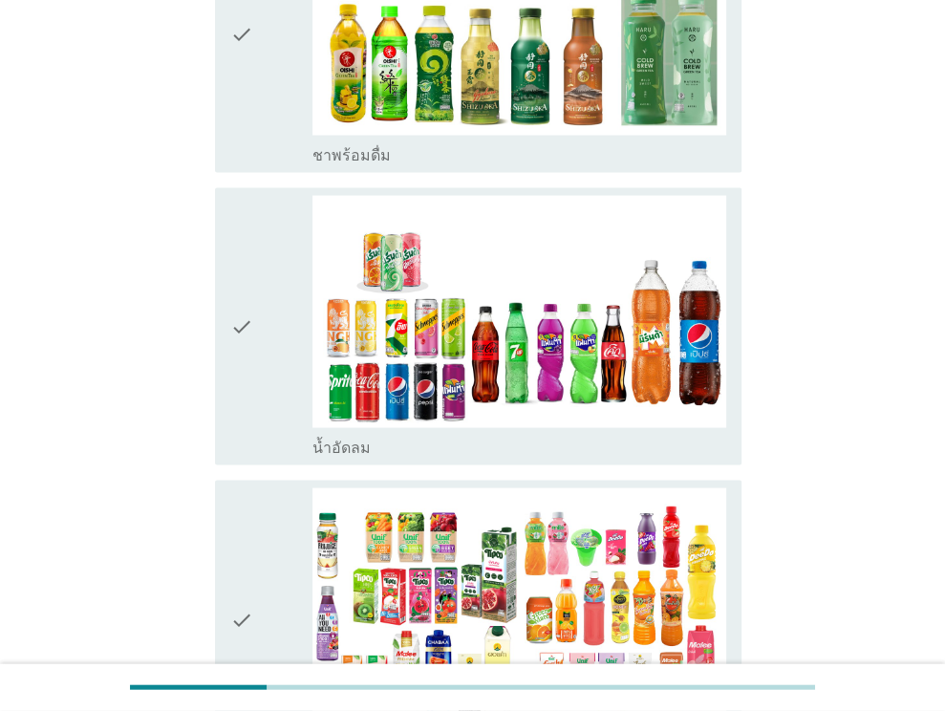
click at [234, 281] on icon "check" at bounding box center [241, 327] width 23 height 262
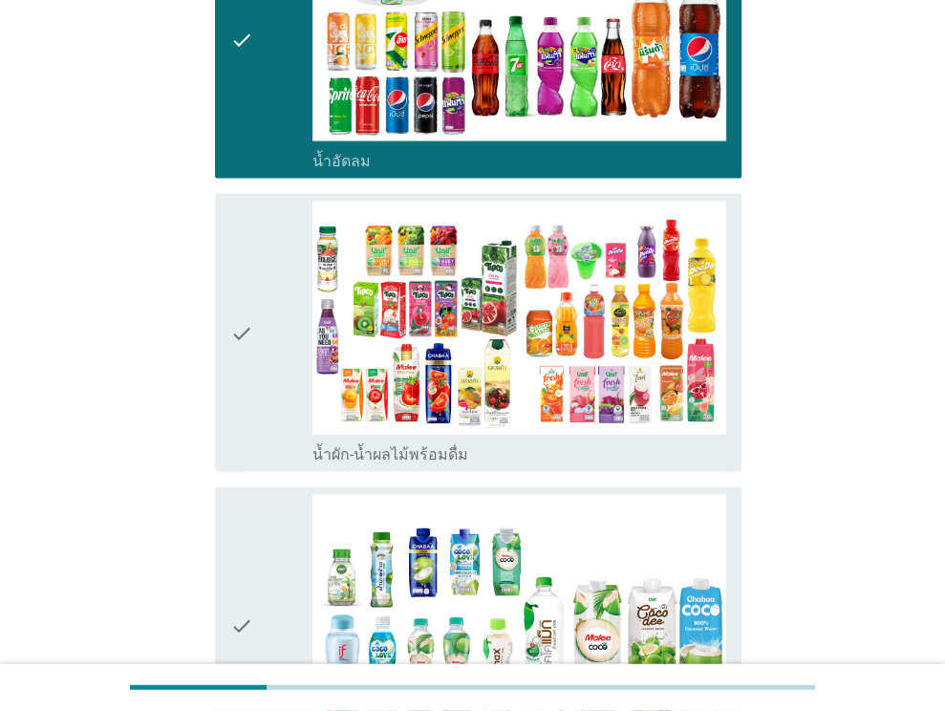
click at [264, 316] on div "check" at bounding box center [271, 333] width 83 height 262
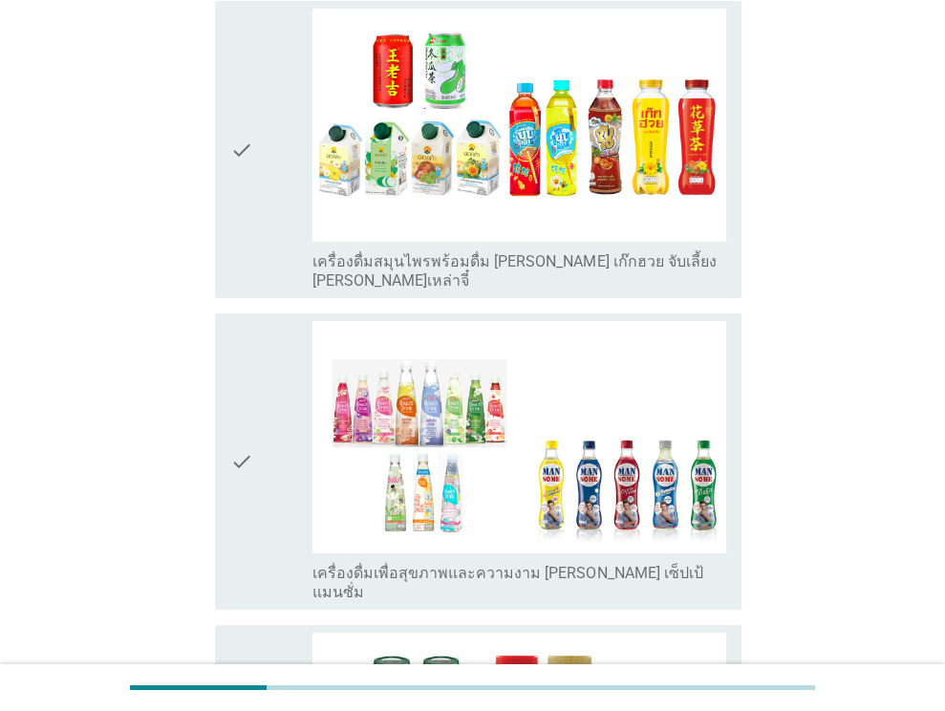
scroll to position [4677, 0]
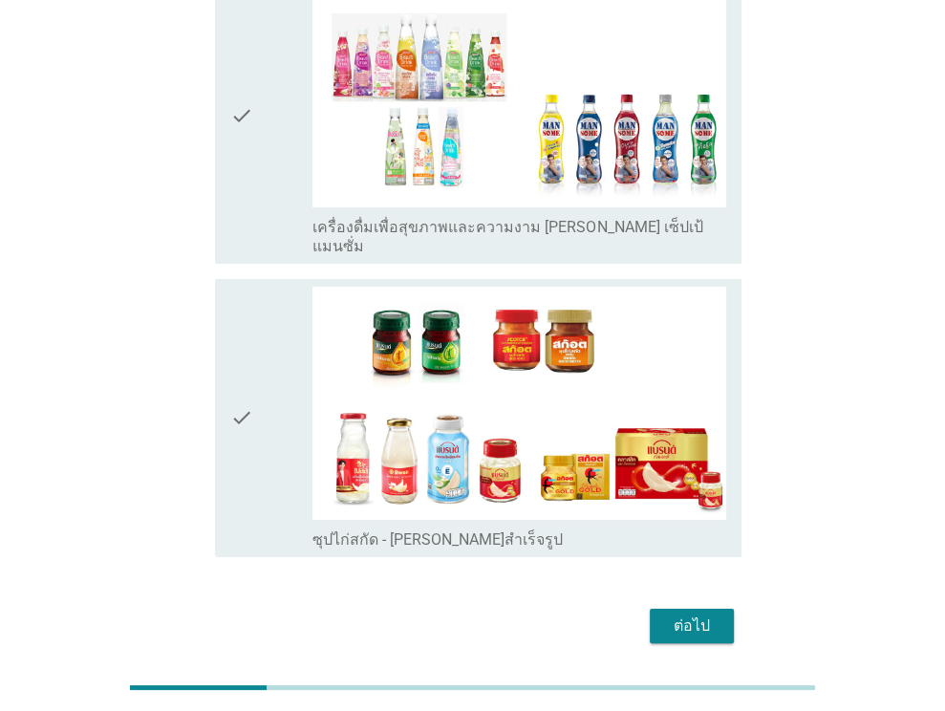
click at [259, 356] on div "check" at bounding box center [271, 418] width 83 height 262
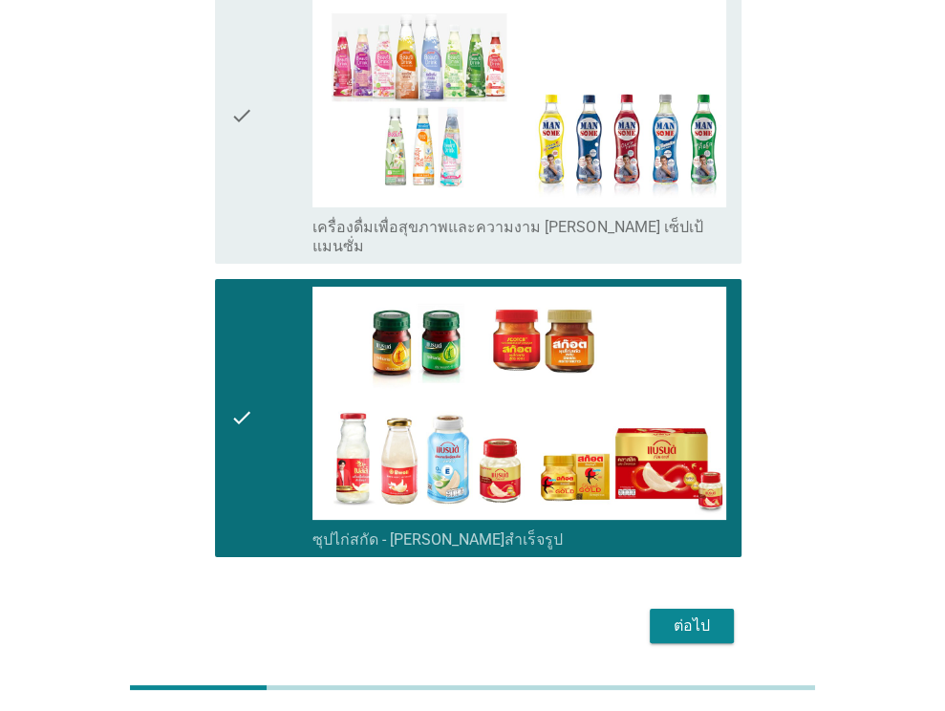
click at [709, 614] on div "ต่อไป" at bounding box center [691, 625] width 53 height 23
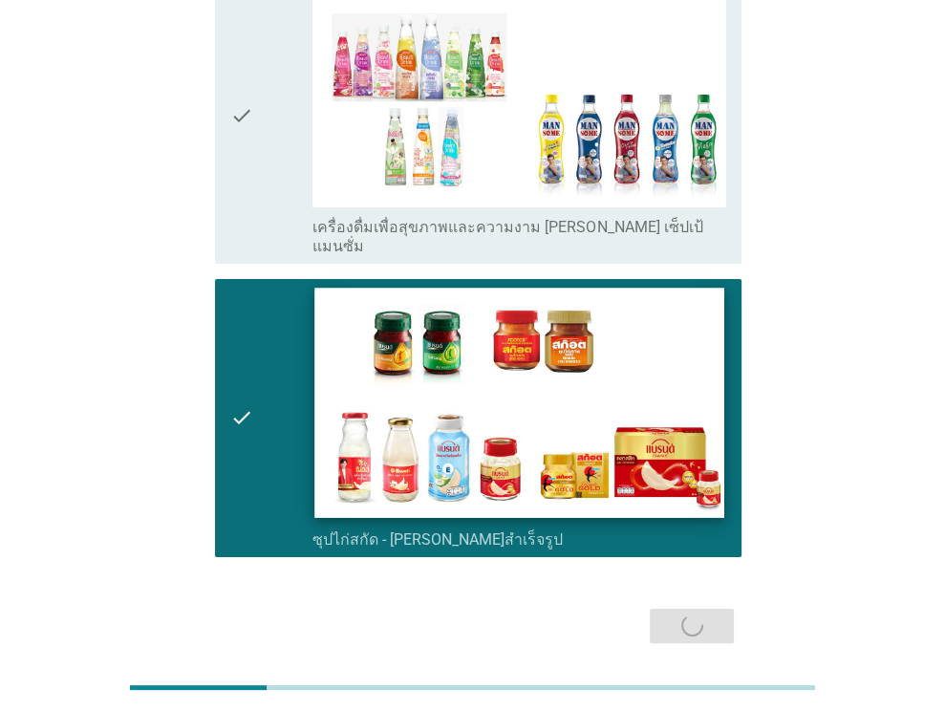
scroll to position [0, 0]
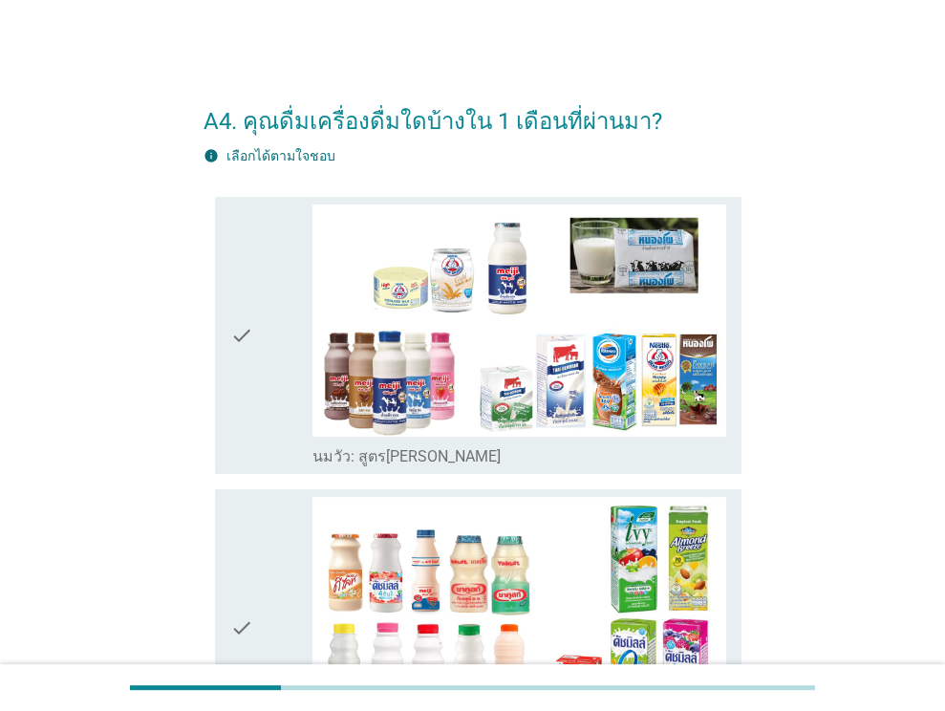
click at [230, 339] on icon "check" at bounding box center [241, 335] width 23 height 262
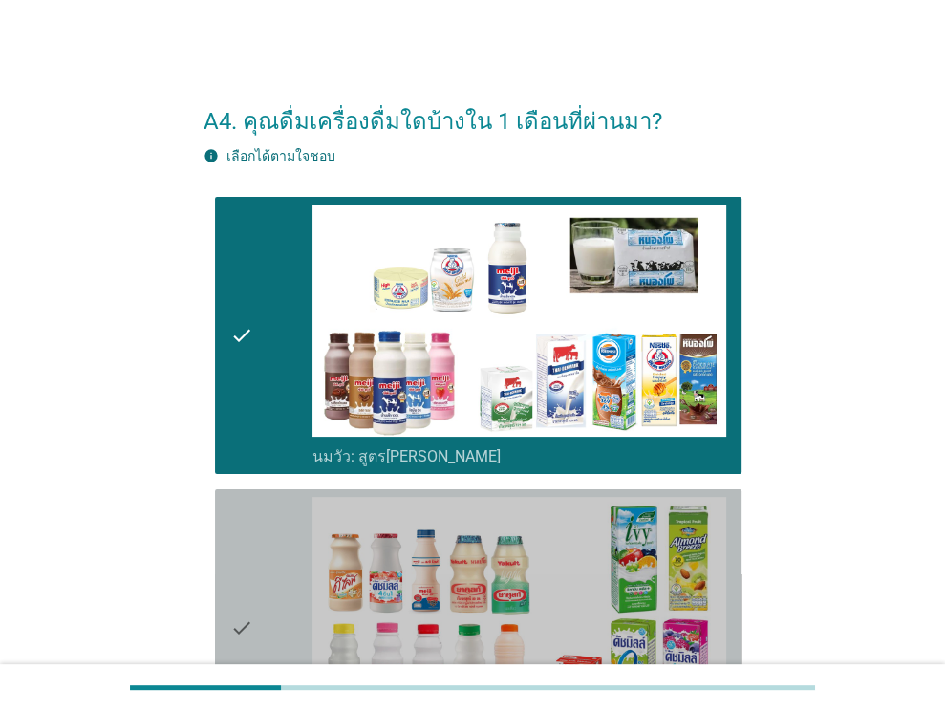
click at [234, 596] on icon "check" at bounding box center [241, 628] width 23 height 262
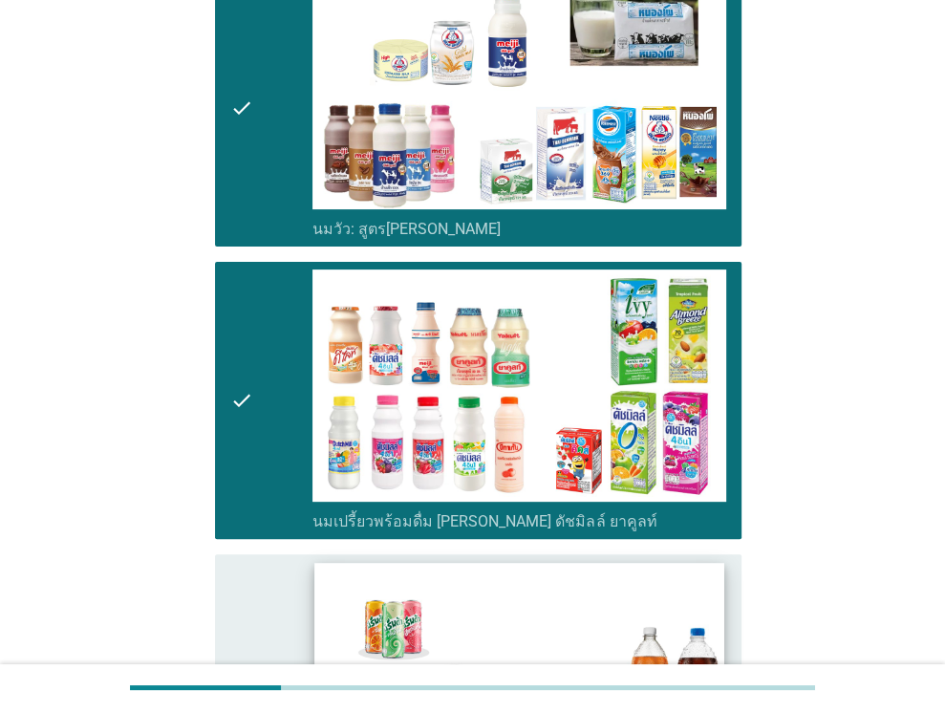
scroll to position [478, 0]
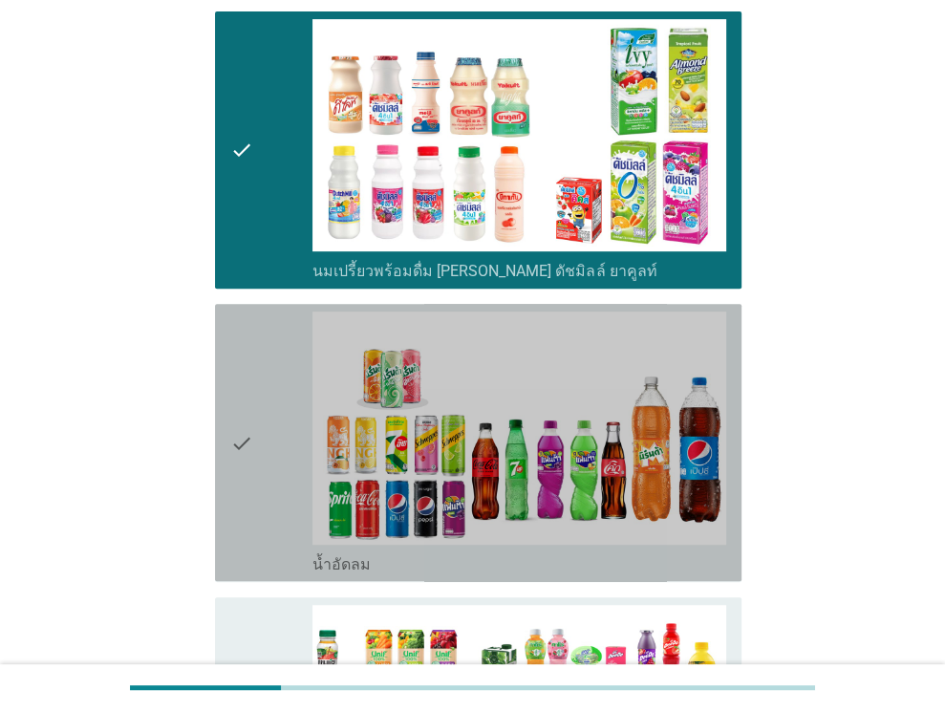
click at [269, 510] on div "check" at bounding box center [271, 442] width 83 height 262
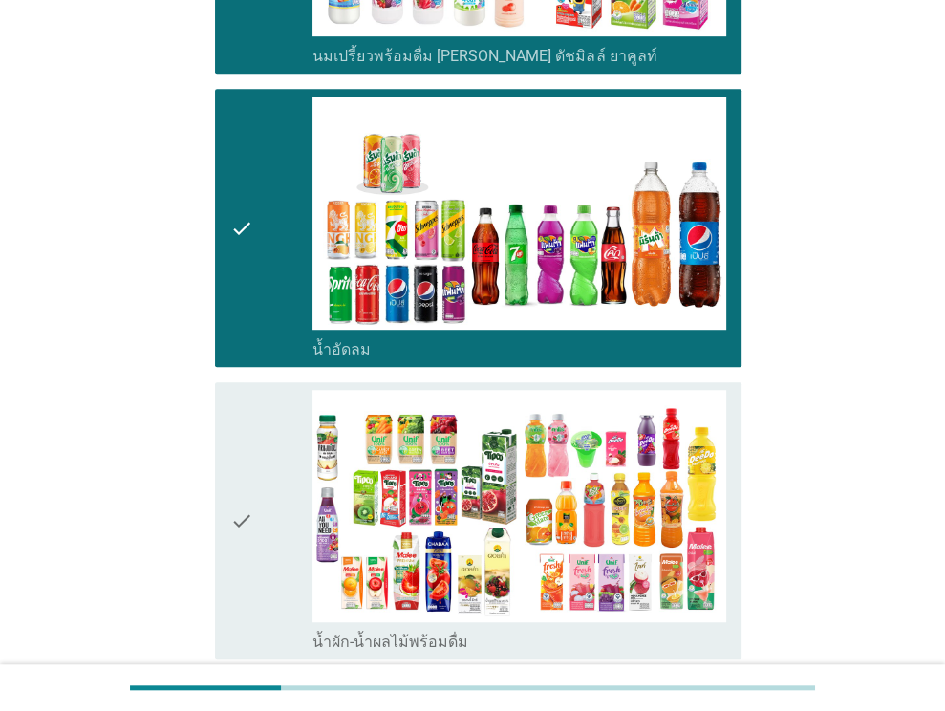
scroll to position [955, 0]
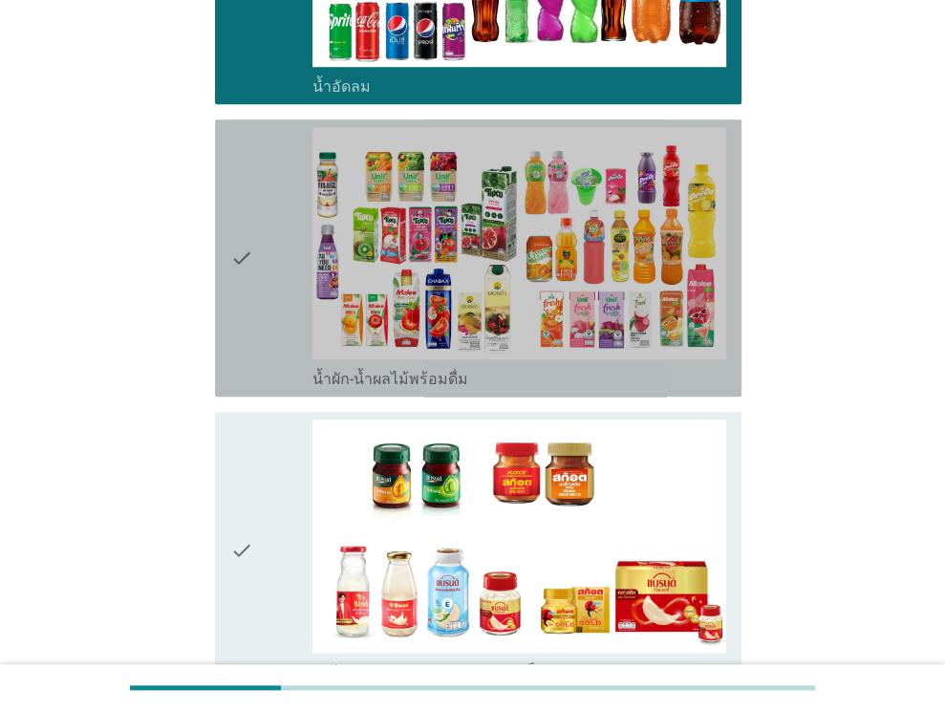
click at [247, 304] on icon "check" at bounding box center [241, 258] width 23 height 262
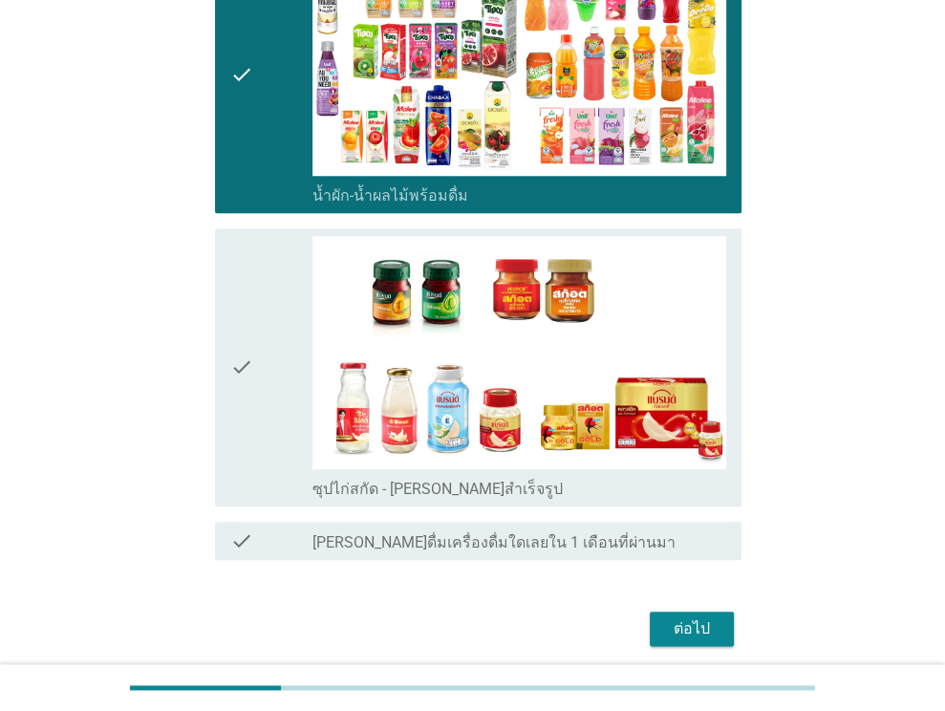
scroll to position [1146, 0]
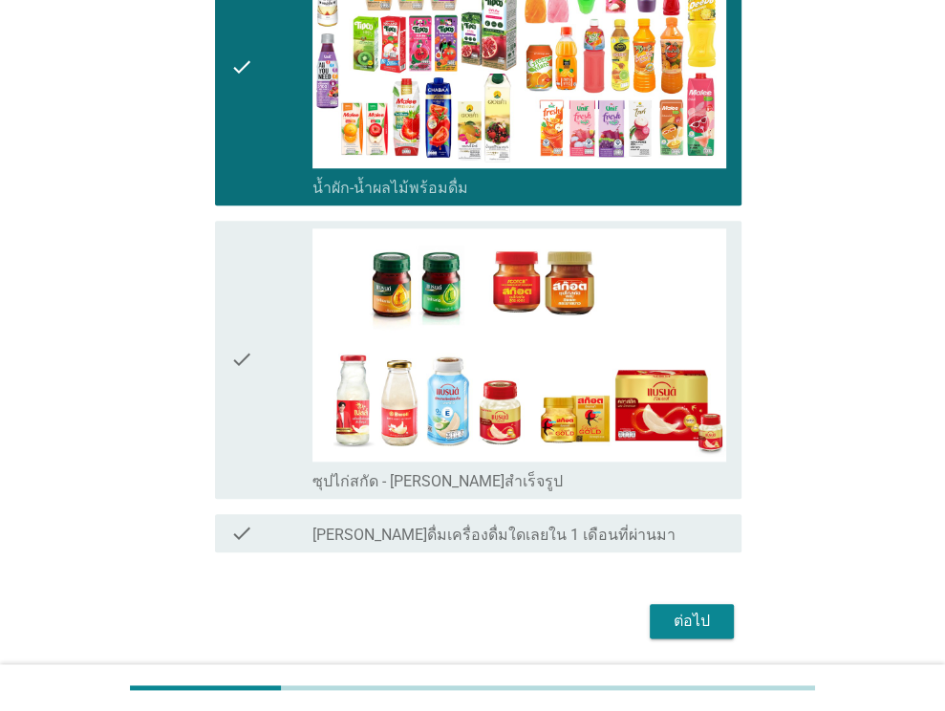
drag, startPoint x: 246, startPoint y: 385, endPoint x: 474, endPoint y: 529, distance: 270.1
click at [248, 385] on icon "check" at bounding box center [241, 359] width 23 height 262
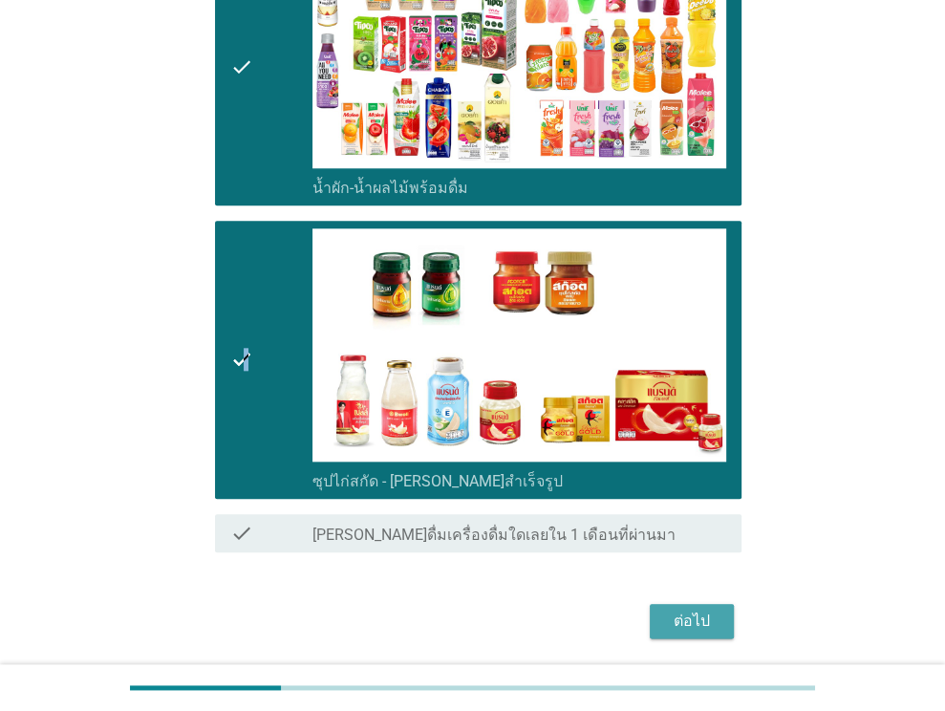
drag, startPoint x: 671, startPoint y: 618, endPoint x: 567, endPoint y: 398, distance: 243.1
click at [672, 618] on div "ต่อไป" at bounding box center [691, 620] width 53 height 23
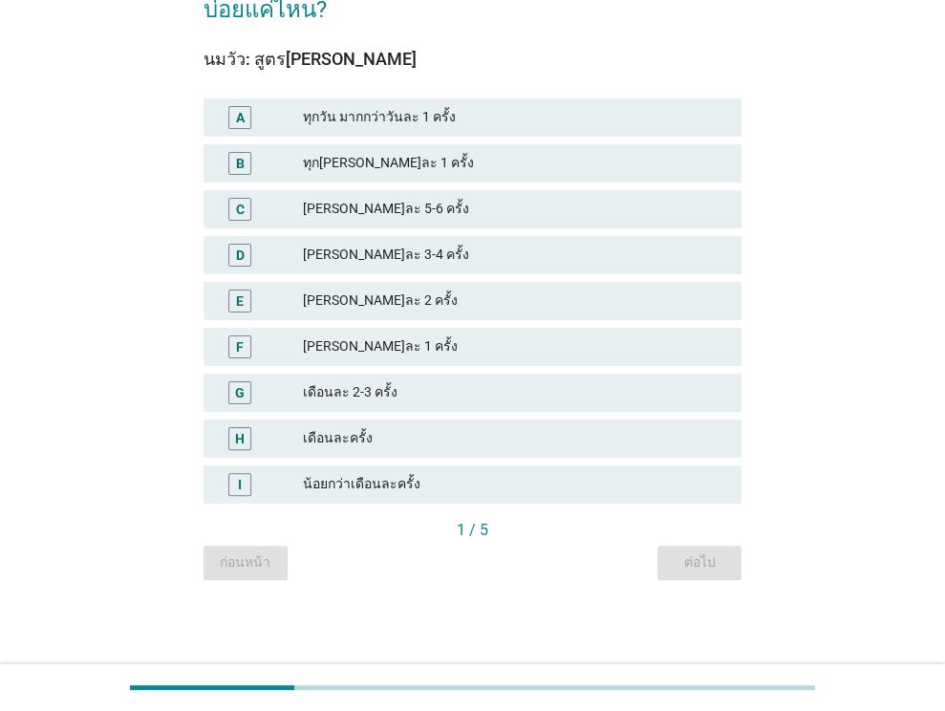
scroll to position [0, 0]
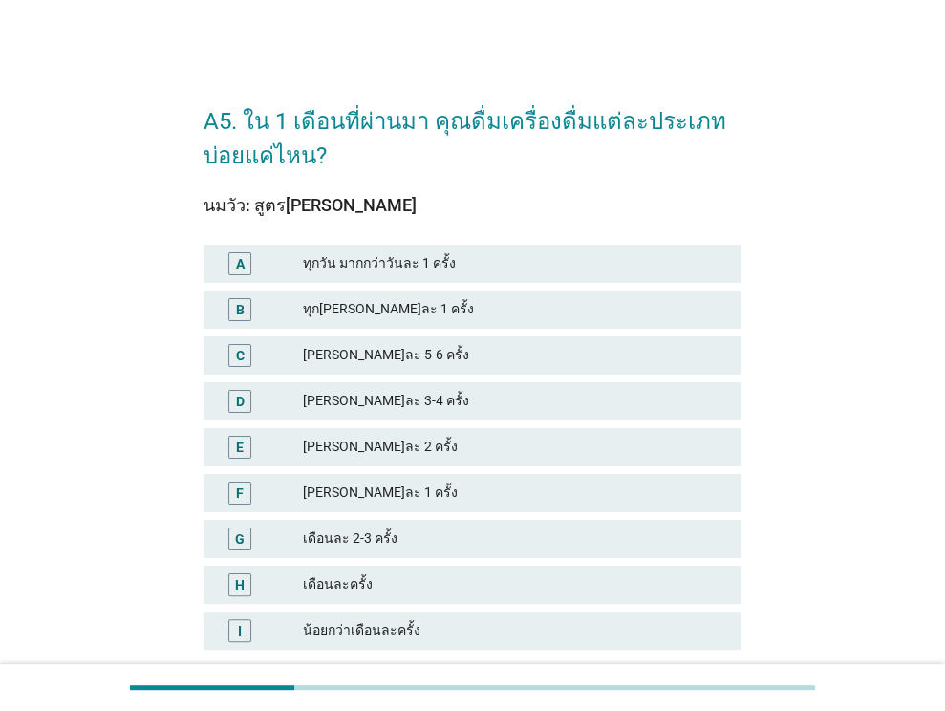
click at [247, 411] on div "D" at bounding box center [239, 401] width 23 height 23
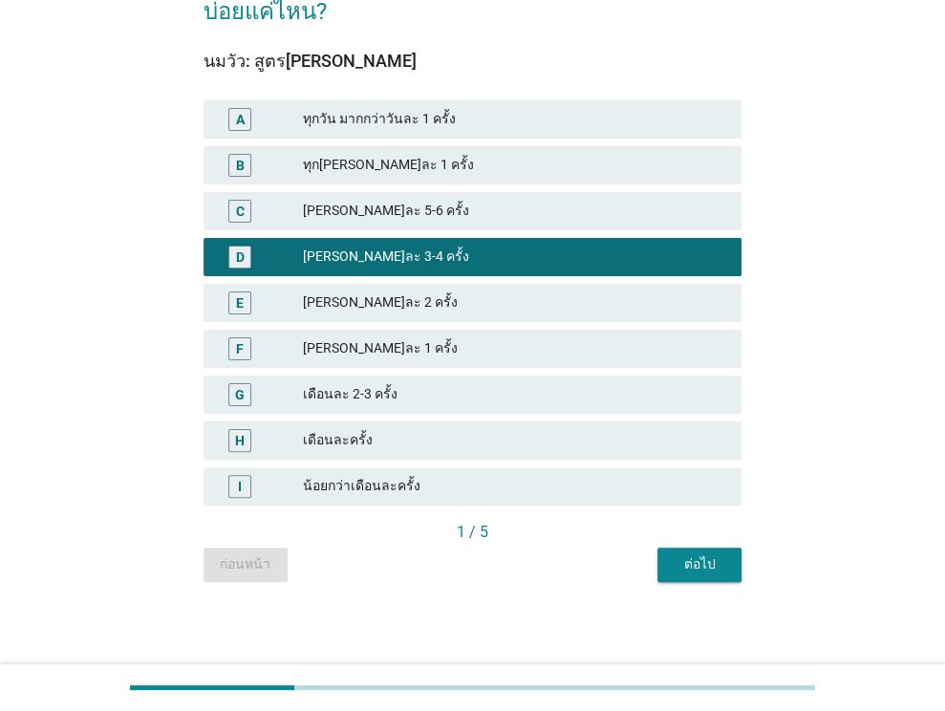
scroll to position [145, 0]
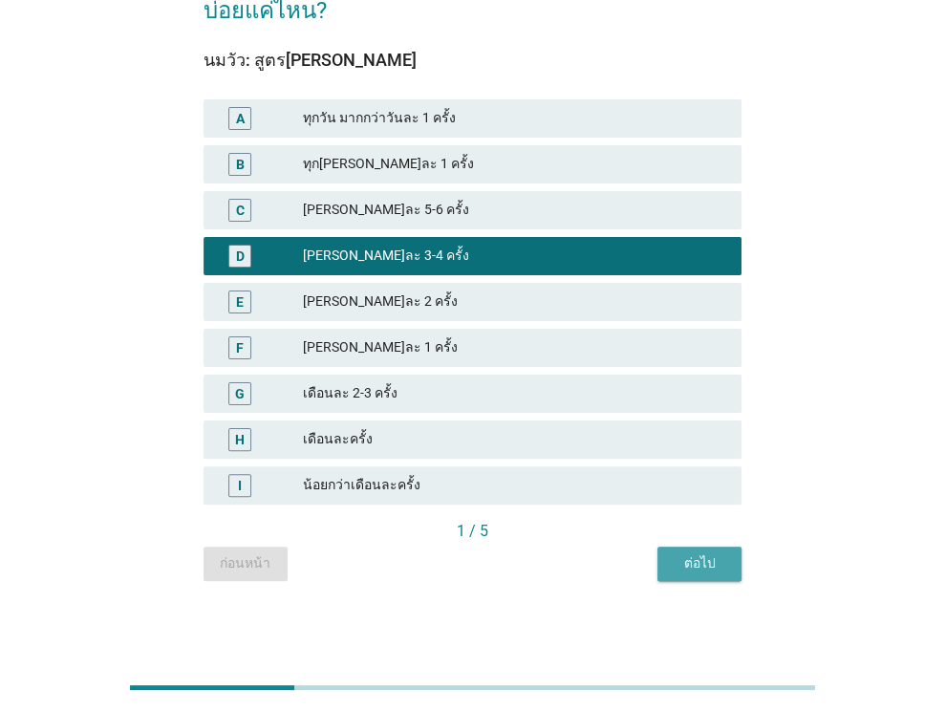
click at [685, 562] on div "ต่อไป" at bounding box center [699, 563] width 53 height 20
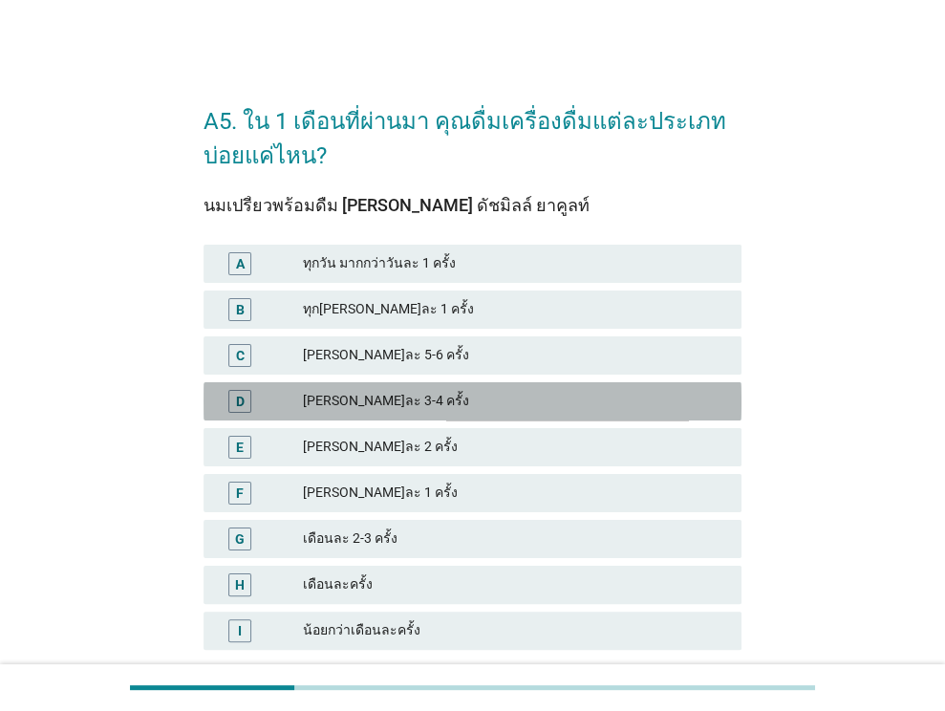
click at [254, 398] on div "D" at bounding box center [240, 401] width 42 height 23
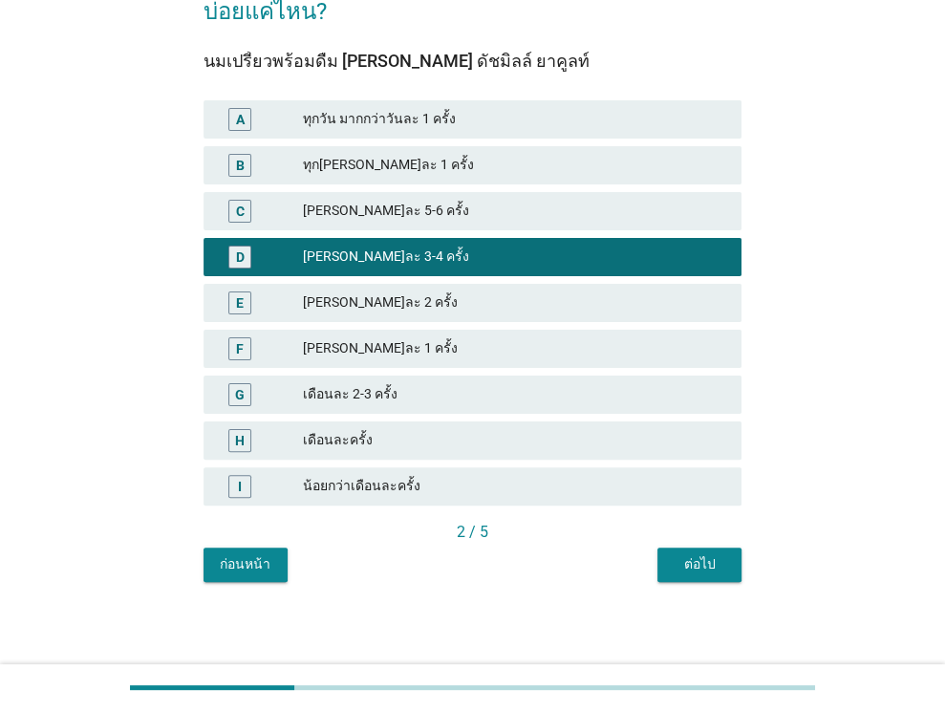
scroll to position [145, 0]
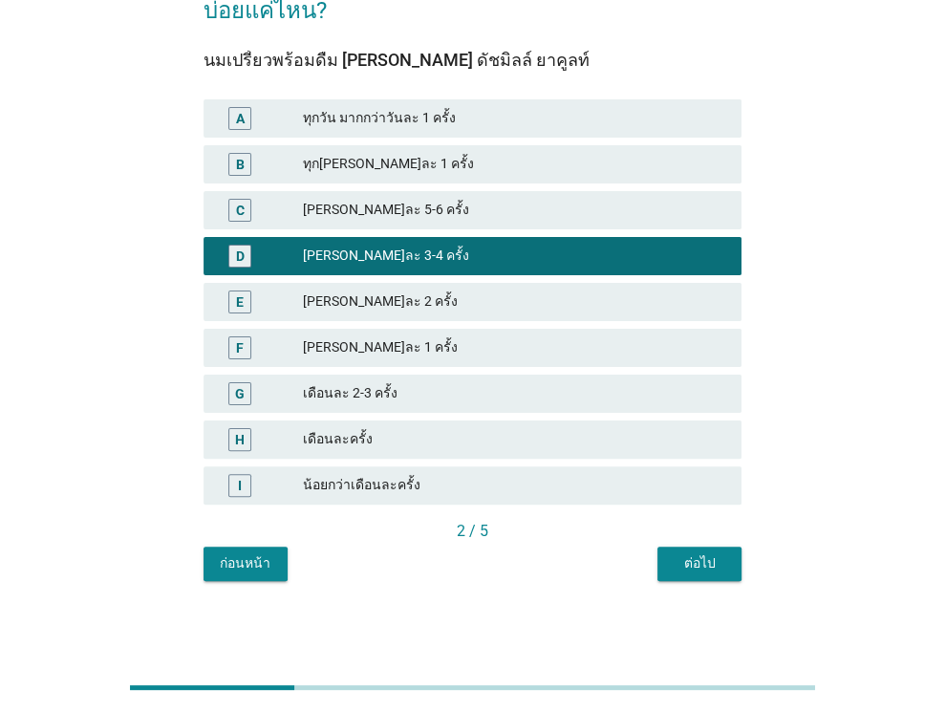
click at [704, 563] on div "ต่อไป" at bounding box center [699, 563] width 53 height 20
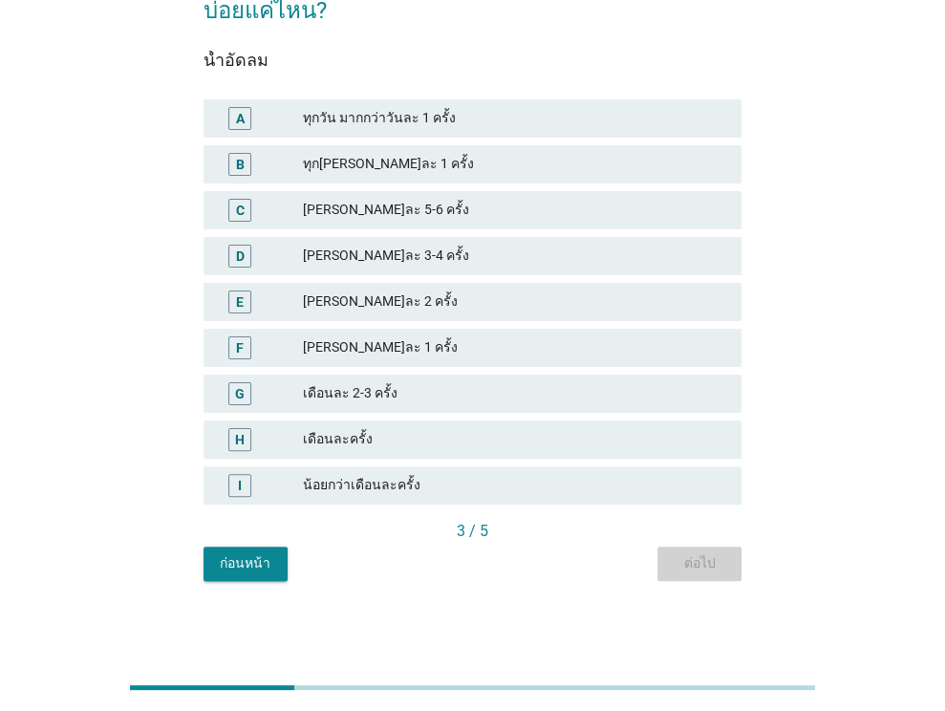
scroll to position [0, 0]
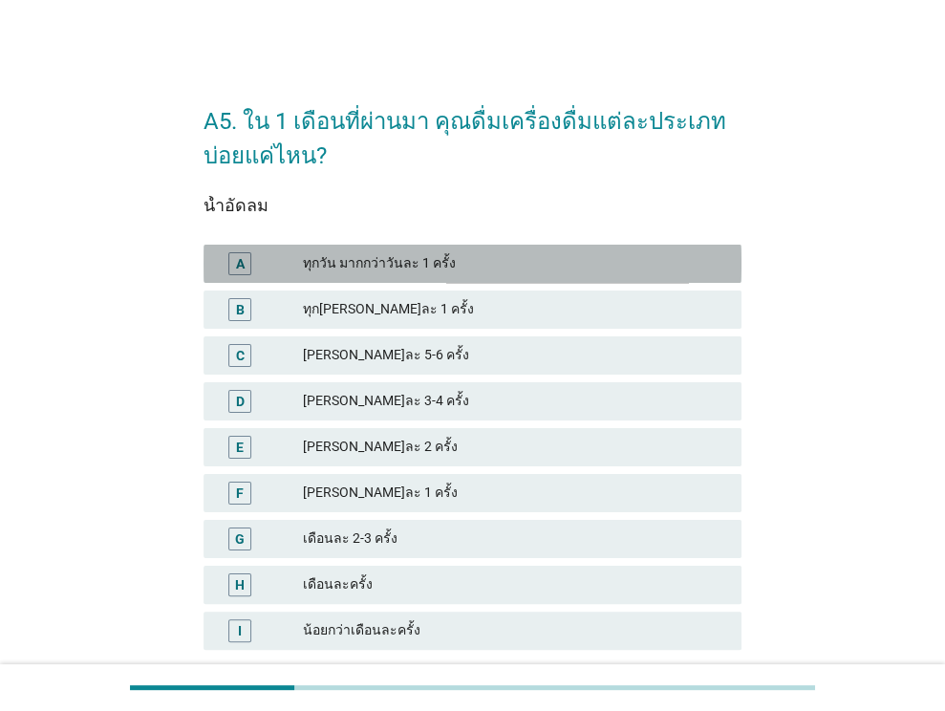
click at [241, 258] on div "A" at bounding box center [239, 263] width 9 height 20
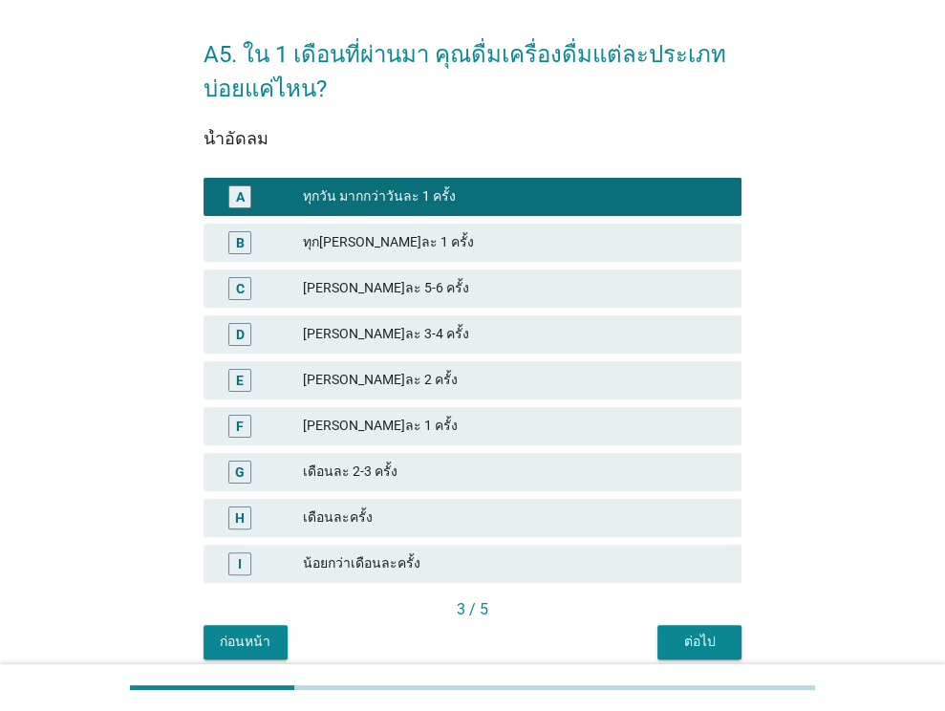
scroll to position [145, 0]
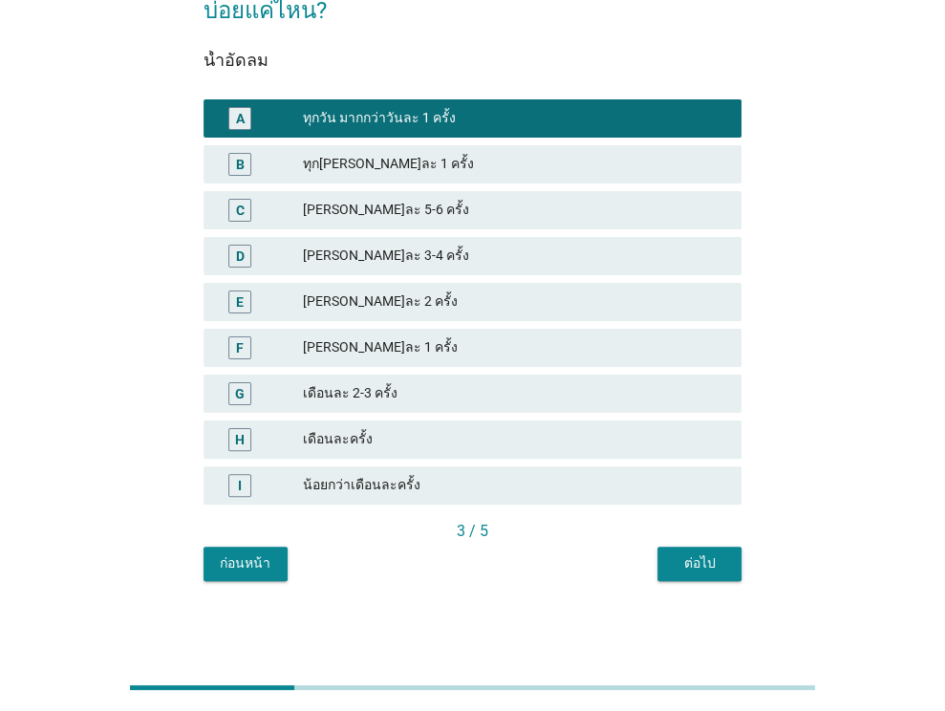
click at [693, 561] on div "ต่อไป" at bounding box center [699, 563] width 53 height 20
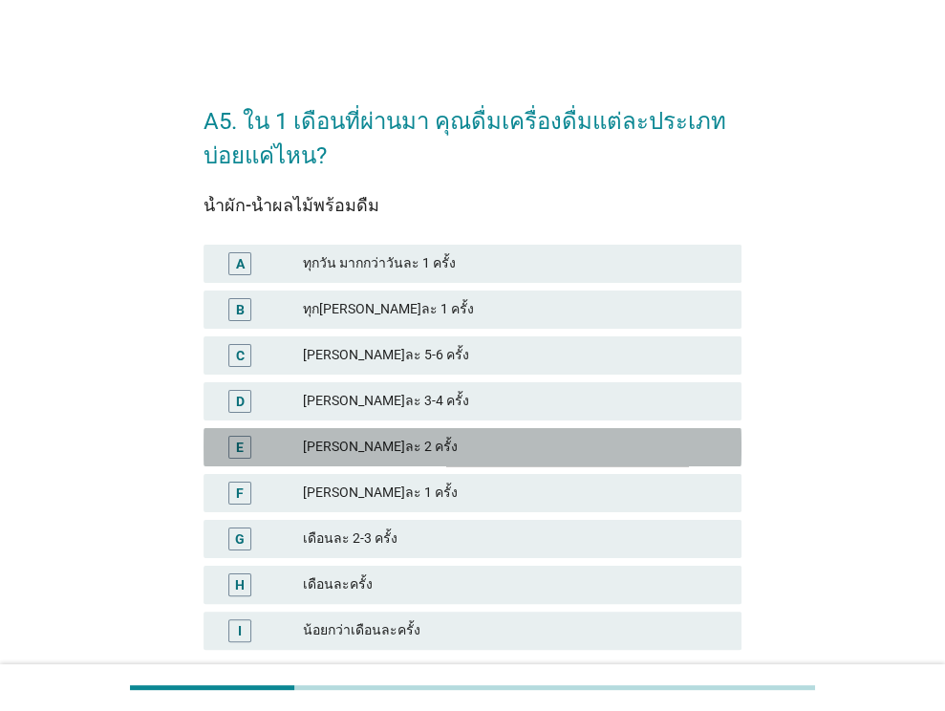
drag, startPoint x: 242, startPoint y: 442, endPoint x: 482, endPoint y: 445, distance: 240.8
click at [244, 442] on div "E" at bounding box center [239, 447] width 23 height 23
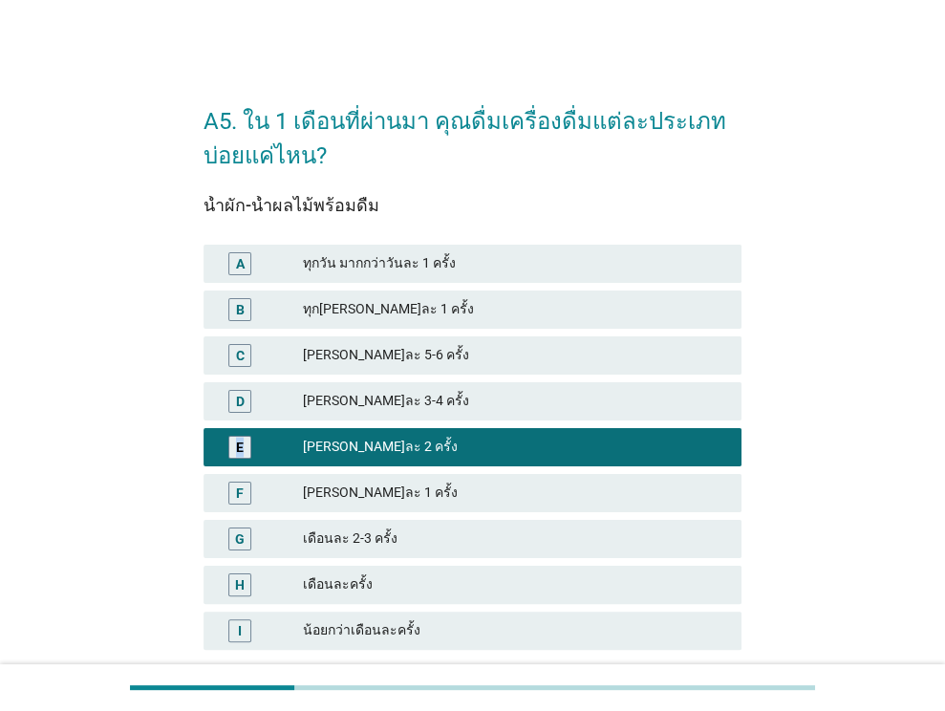
scroll to position [145, 0]
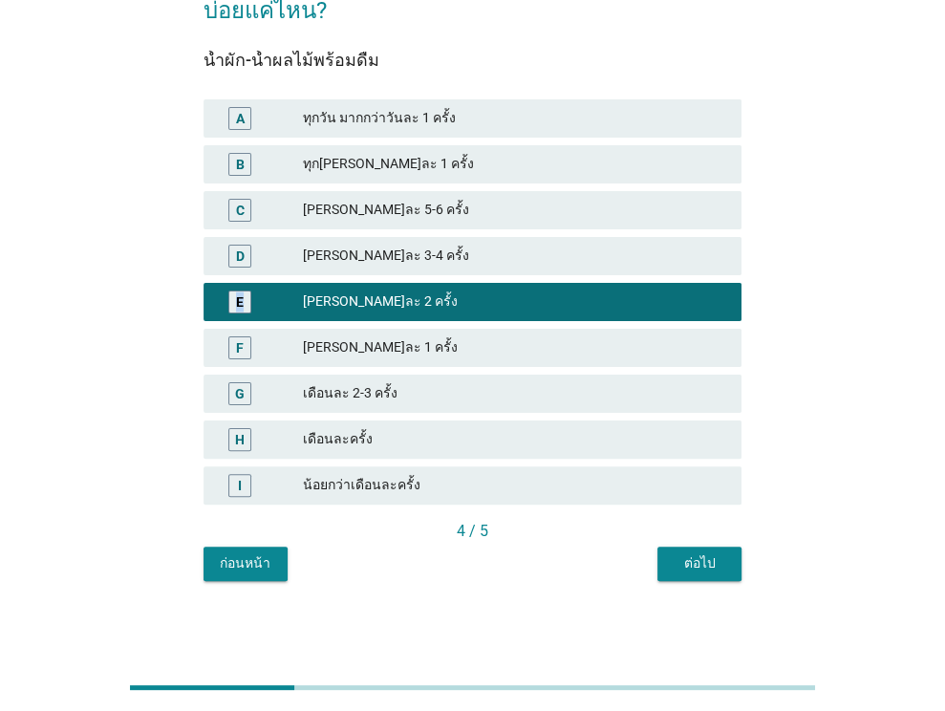
click at [687, 571] on div "ต่อไป" at bounding box center [699, 563] width 53 height 20
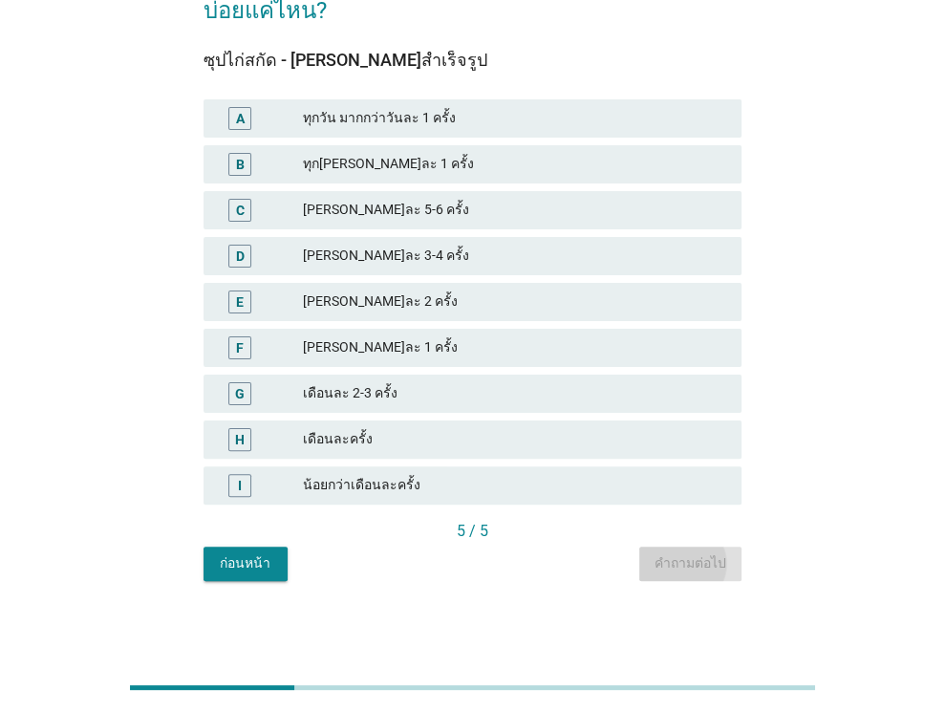
scroll to position [0, 0]
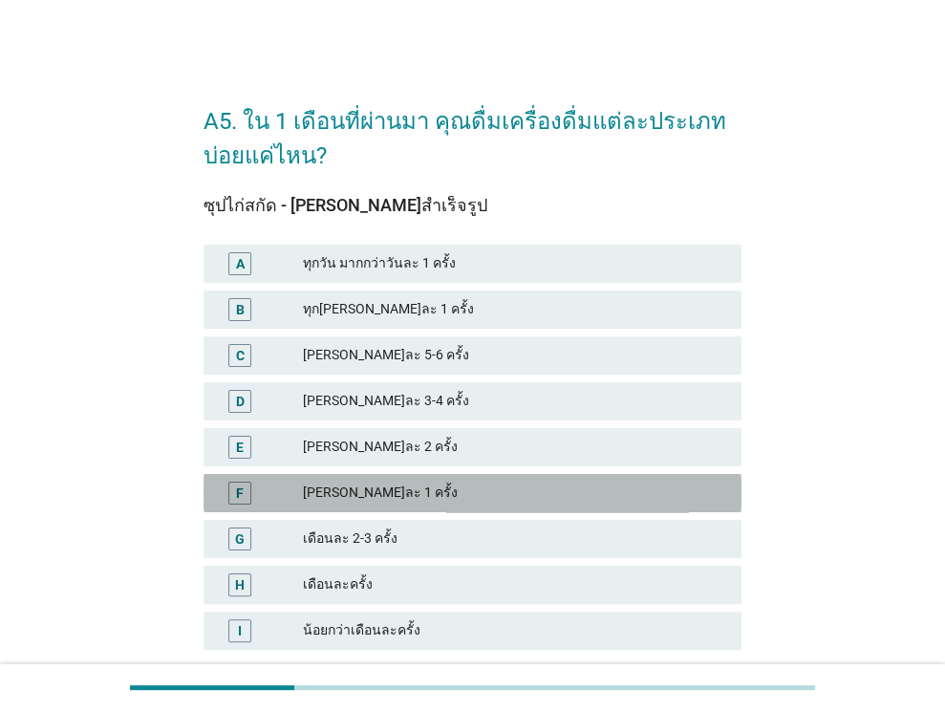
click at [247, 498] on div "F" at bounding box center [239, 492] width 23 height 23
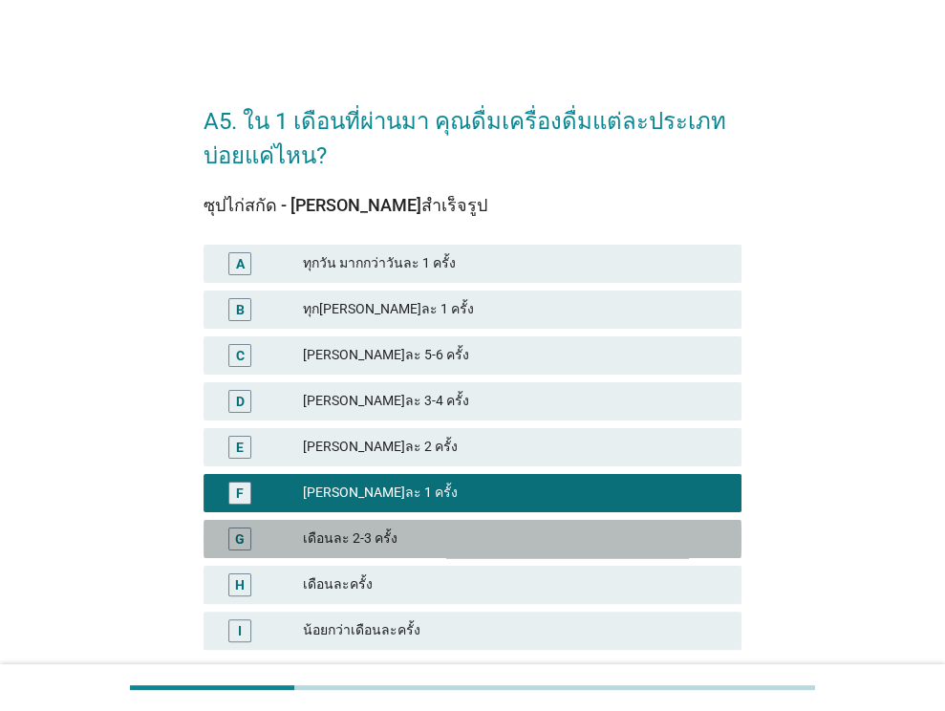
click at [250, 533] on div "G" at bounding box center [239, 538] width 23 height 23
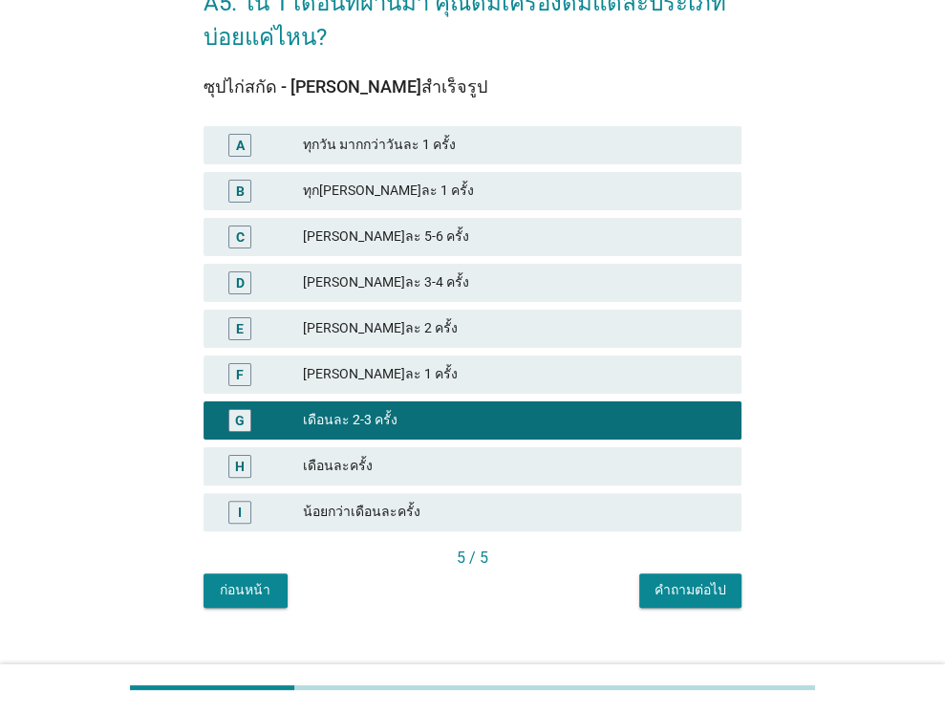
scroll to position [145, 0]
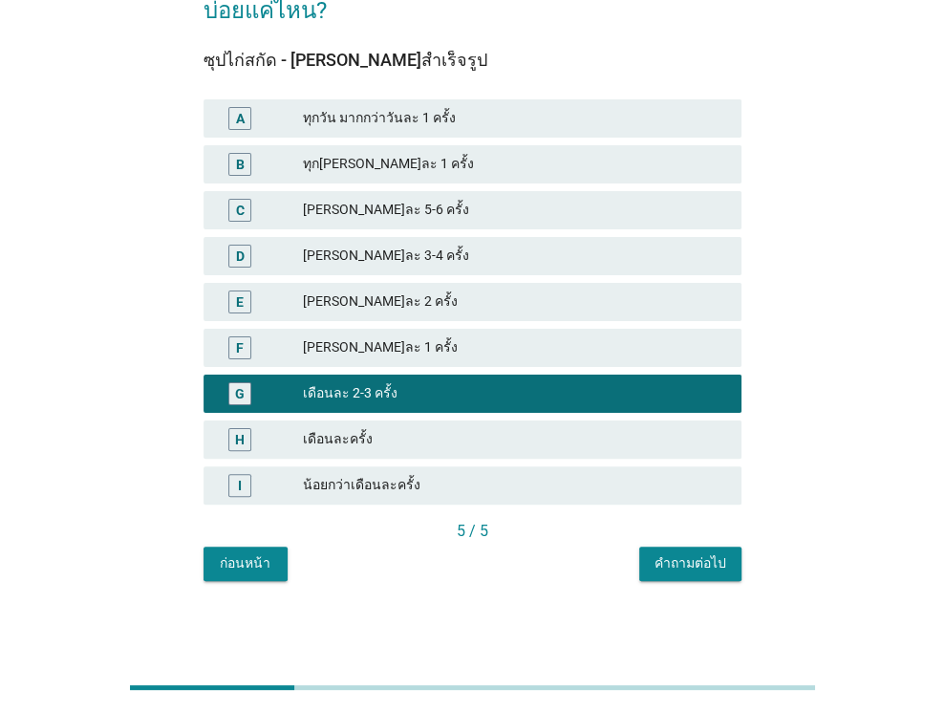
drag, startPoint x: 718, startPoint y: 564, endPoint x: 706, endPoint y: 454, distance: 110.6
click at [717, 564] on div "คำถามต่อไป" at bounding box center [690, 563] width 72 height 20
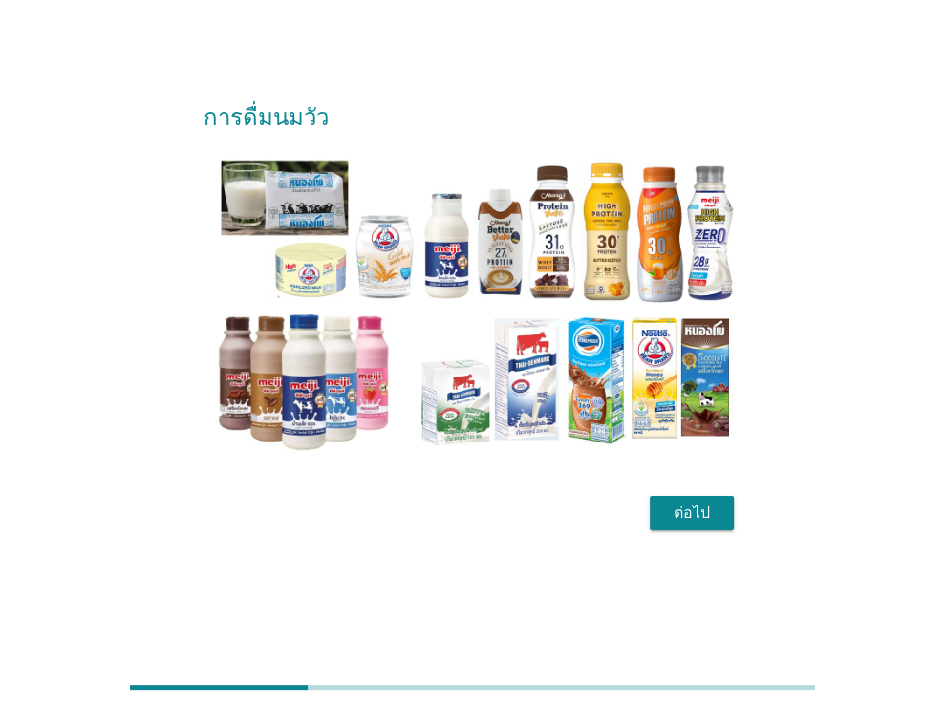
scroll to position [0, 0]
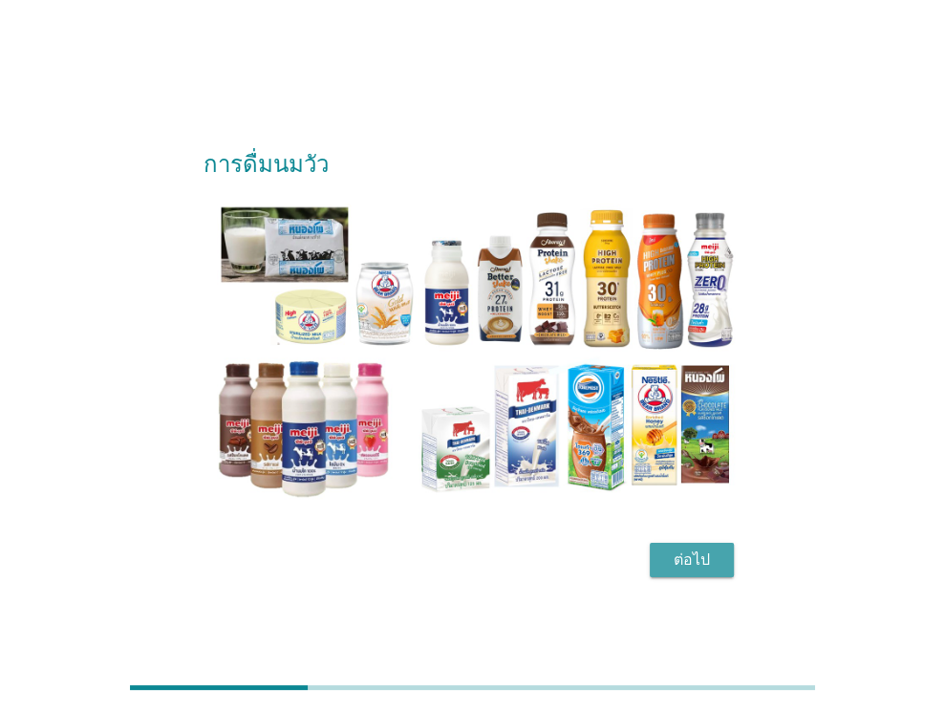
click at [683, 563] on div "ต่อไป" at bounding box center [691, 559] width 53 height 23
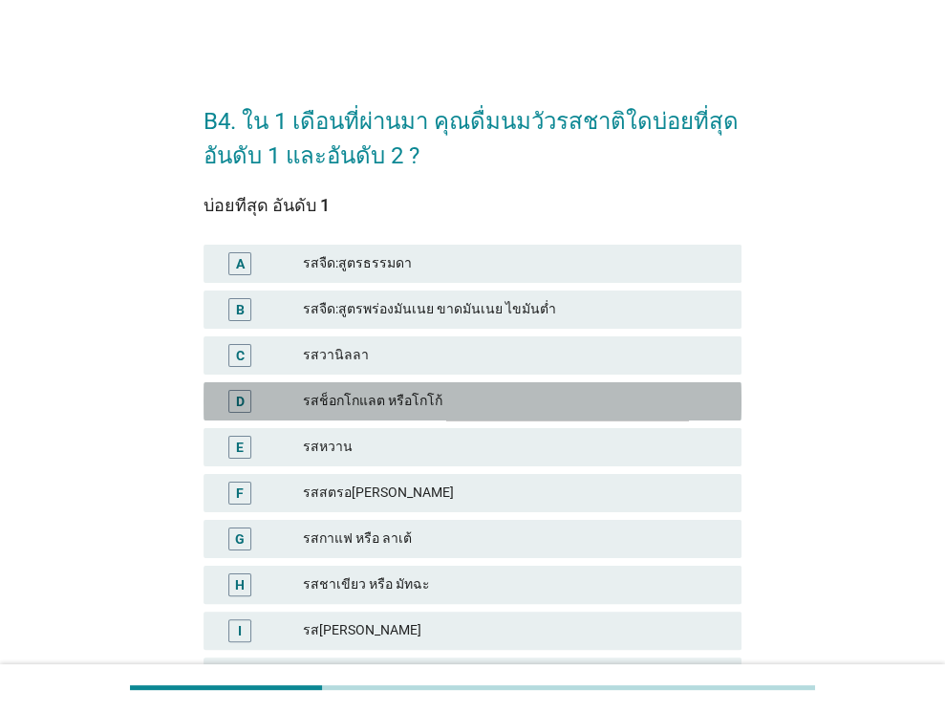
click at [409, 390] on div "รสช็อกโกแลต หรือโกโก้" at bounding box center [514, 401] width 423 height 23
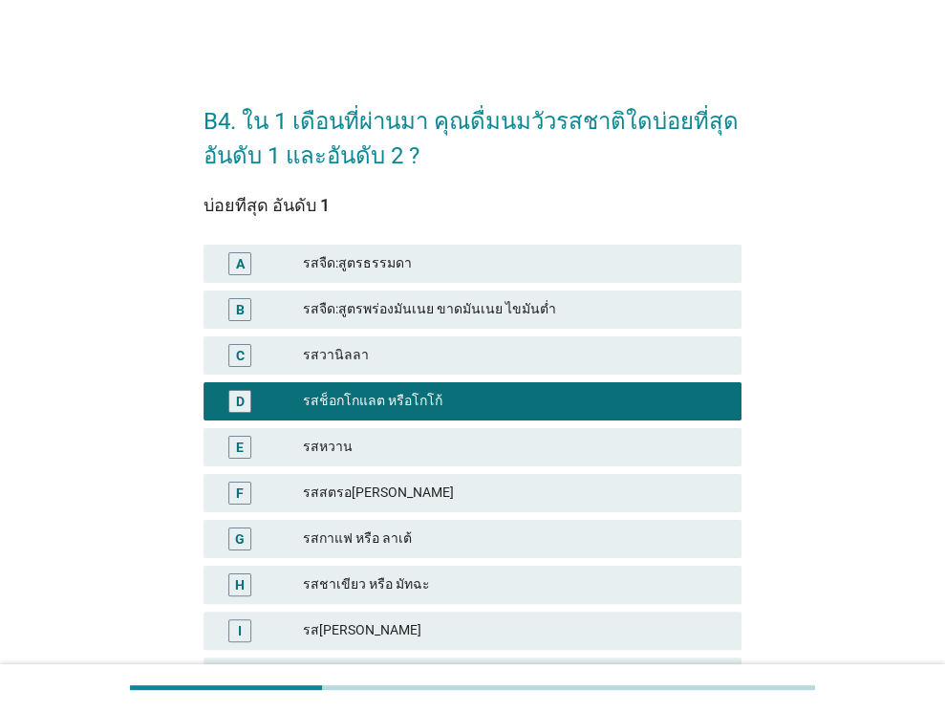
click at [418, 256] on div "รสจืด:สูตรธรรมดา" at bounding box center [514, 263] width 423 height 23
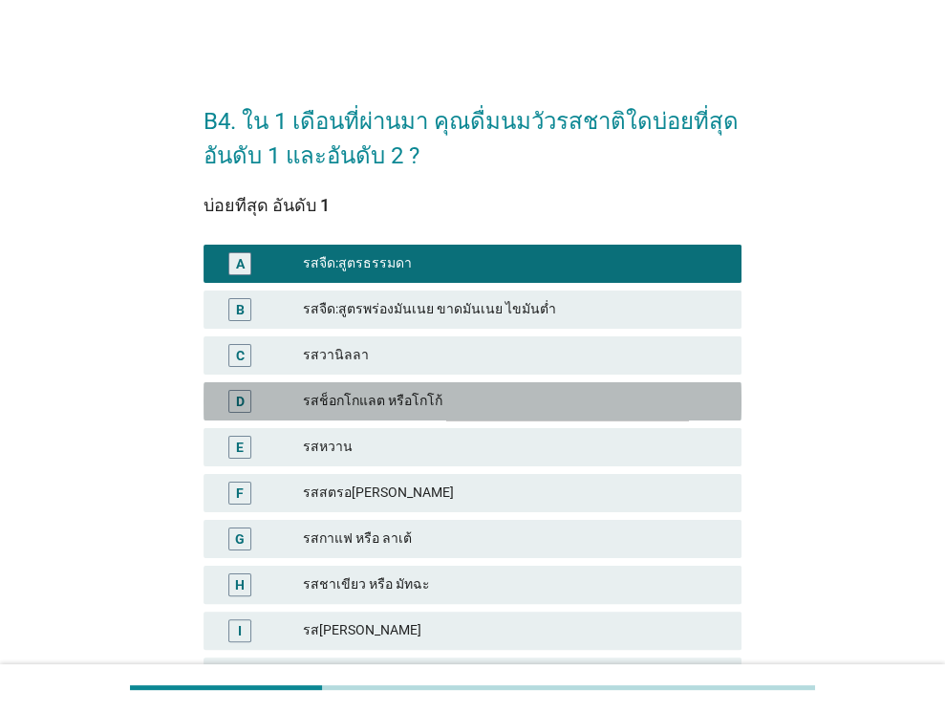
click at [441, 391] on div "รสช็อกโกแลต หรือโกโก้" at bounding box center [514, 401] width 423 height 23
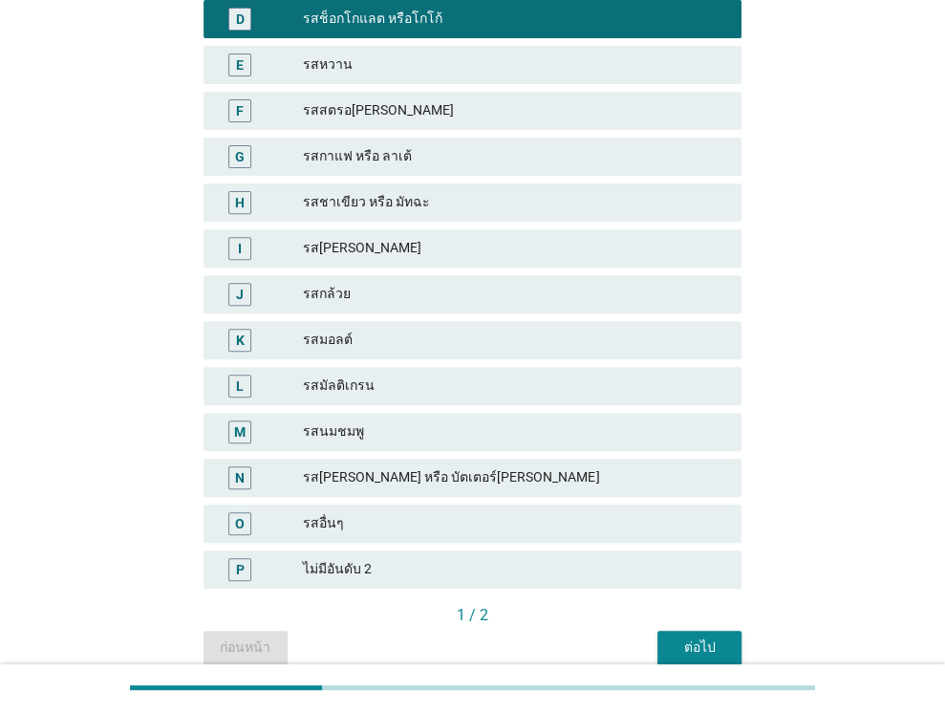
scroll to position [466, 0]
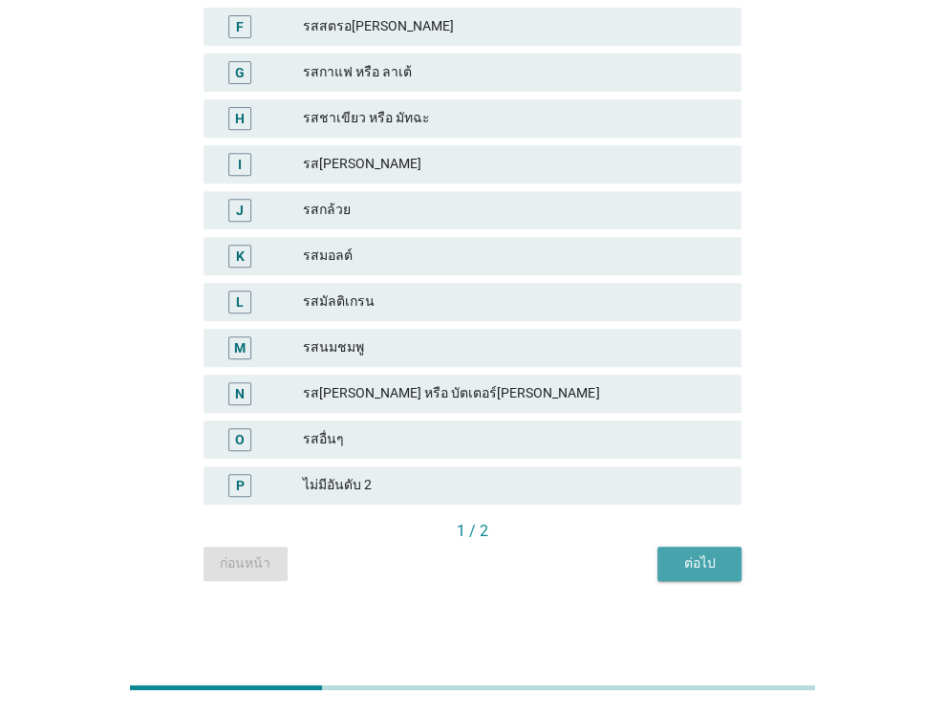
click at [676, 559] on div "ต่อไป" at bounding box center [699, 563] width 53 height 20
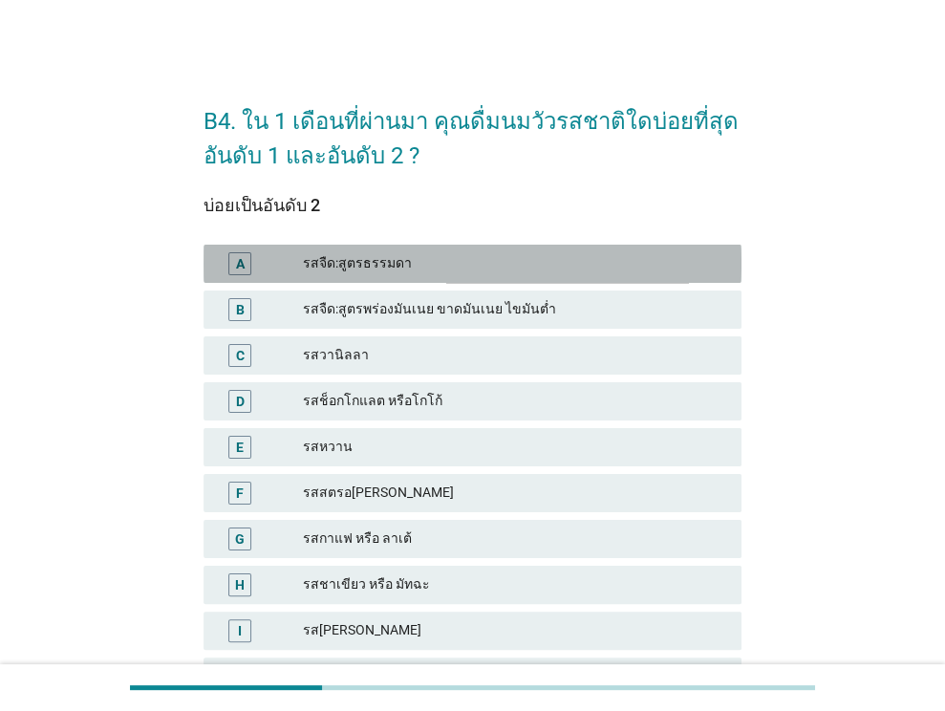
click at [483, 259] on div "รสจืด:สูตรธรรมดา" at bounding box center [514, 263] width 423 height 23
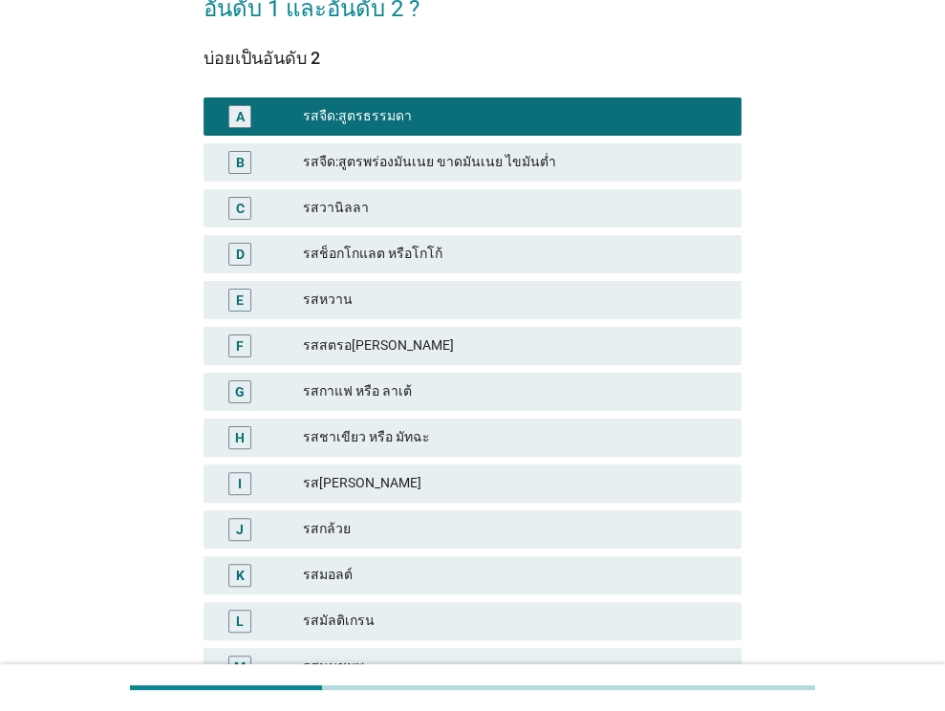
scroll to position [466, 0]
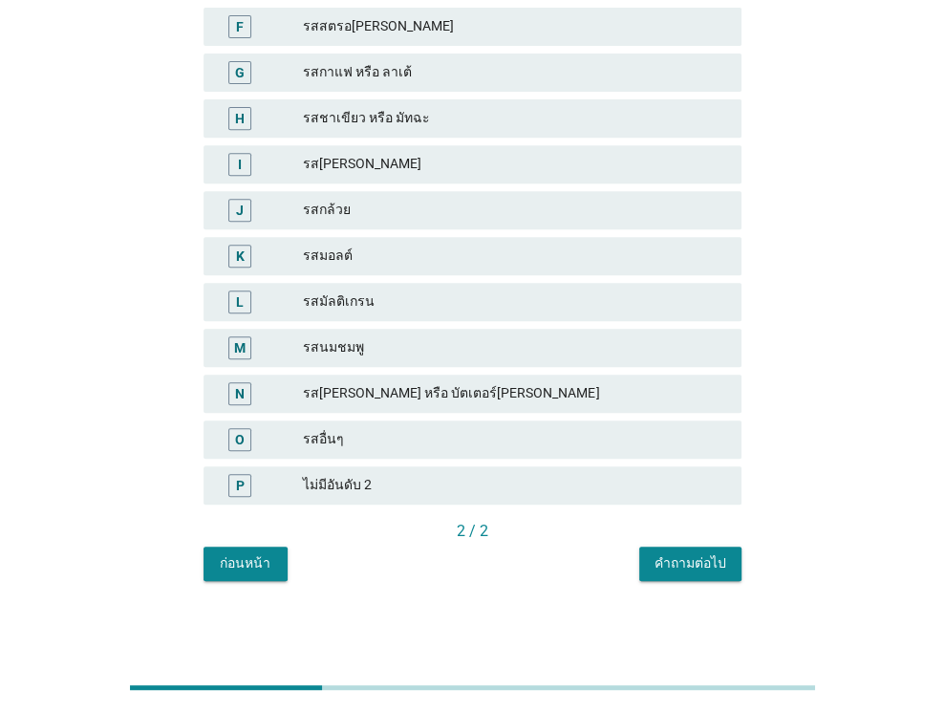
click at [696, 564] on div "คำถามต่อไป" at bounding box center [690, 563] width 72 height 20
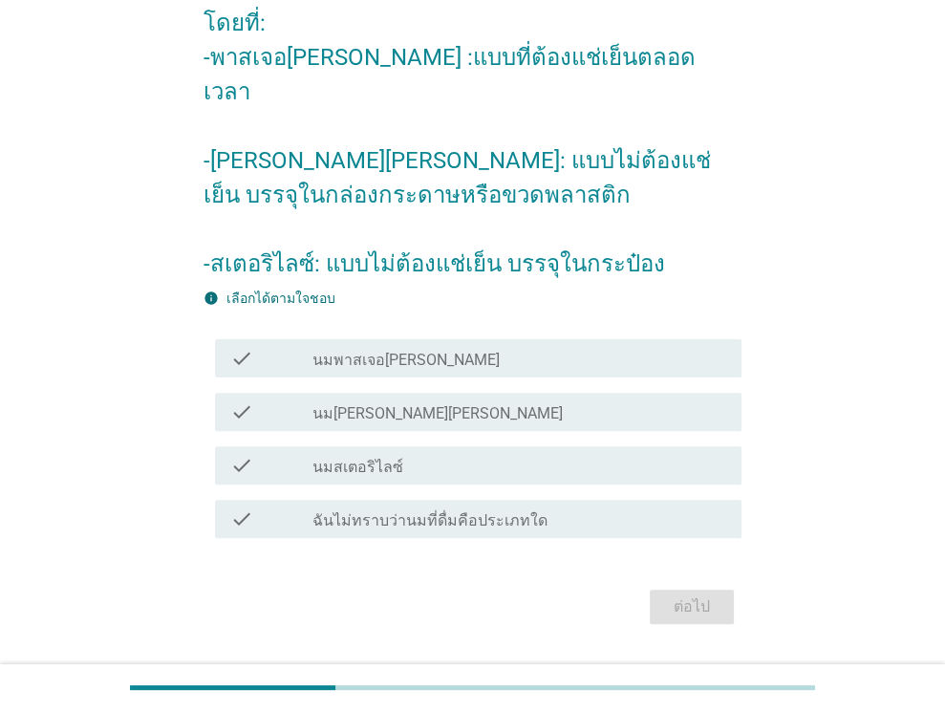
scroll to position [217, 0]
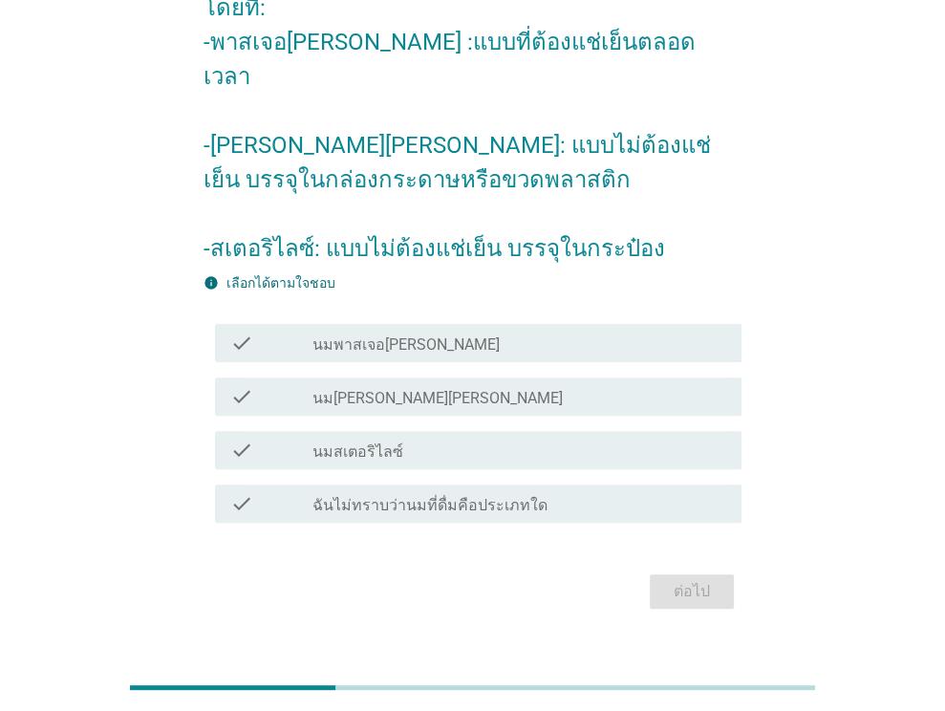
click at [424, 385] on div "check_box_outline_blank นม[PERSON_NAME][PERSON_NAME]" at bounding box center [519, 396] width 414 height 23
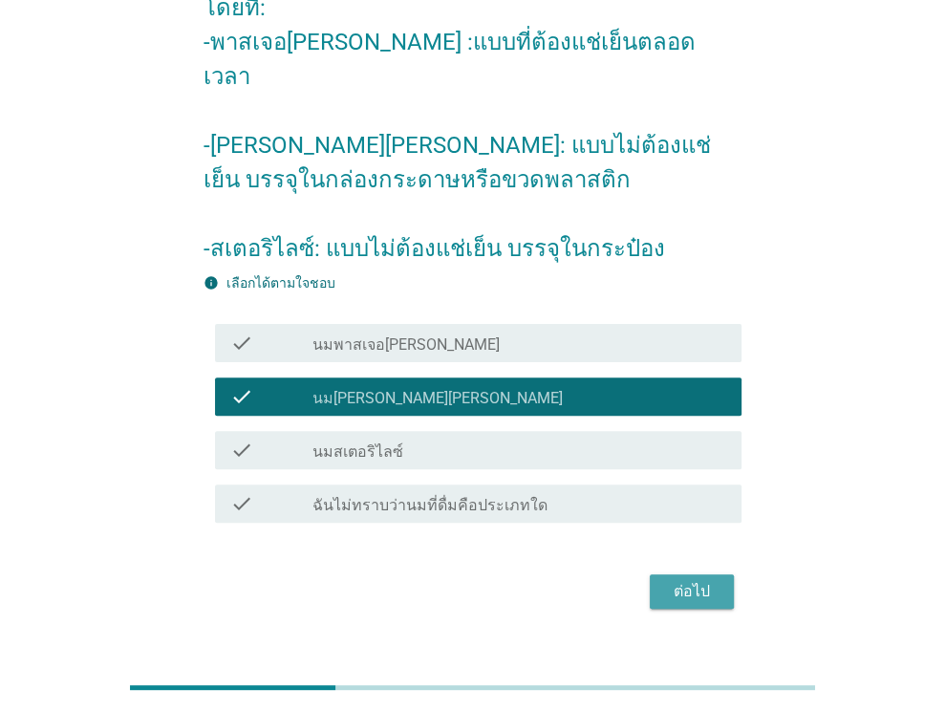
click at [694, 580] on div "ต่อไป" at bounding box center [691, 591] width 53 height 23
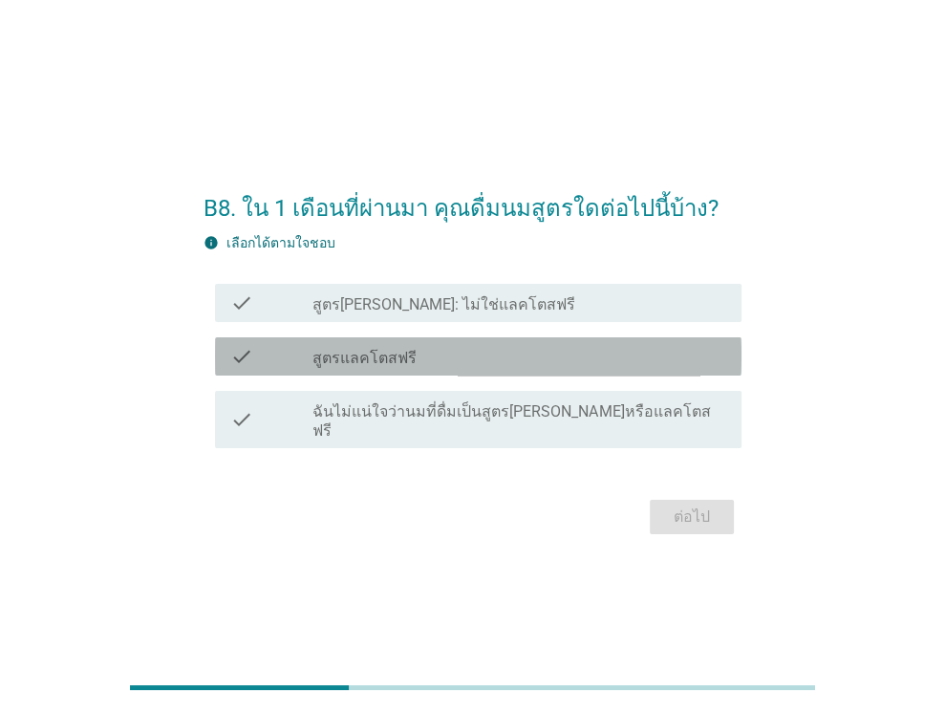
click at [431, 368] on div "check_box_outline_blank สูตรแลคโตสฟรี" at bounding box center [519, 356] width 414 height 23
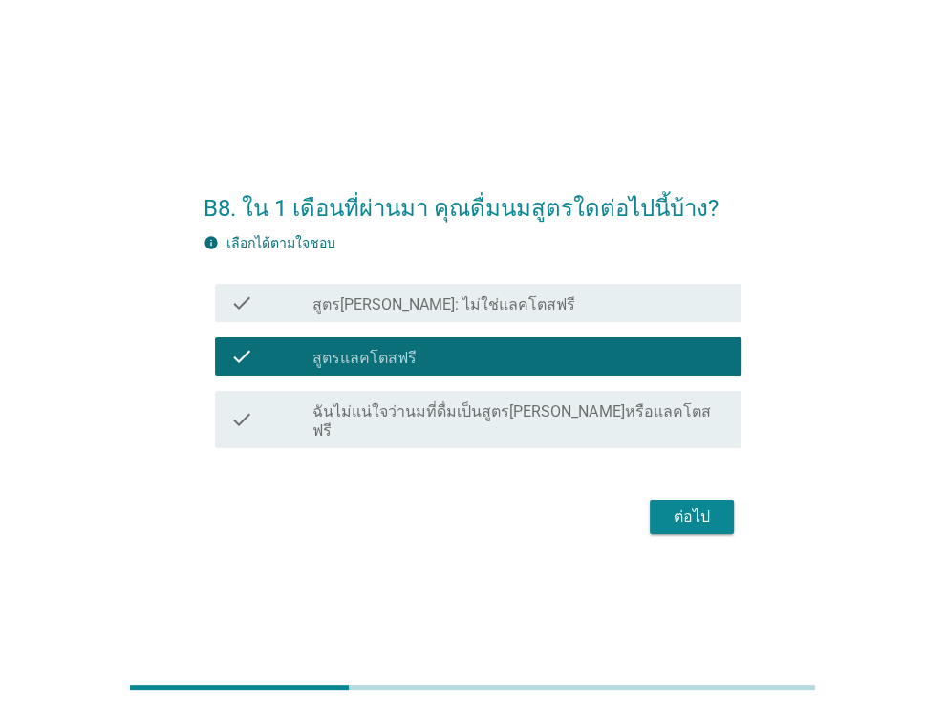
click at [680, 505] on div "ต่อไป" at bounding box center [691, 516] width 53 height 23
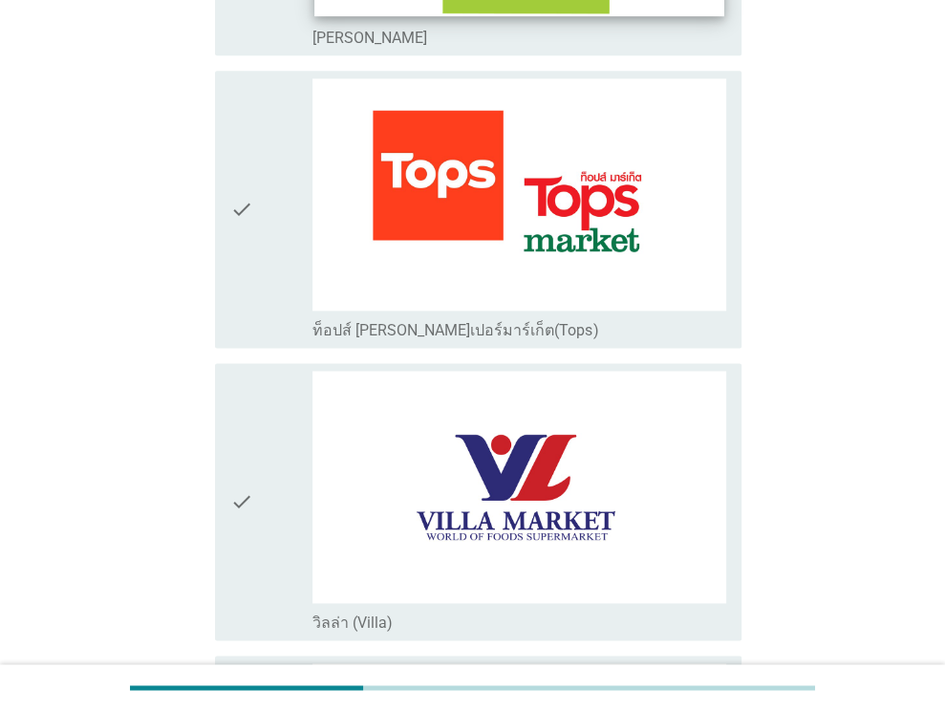
scroll to position [1242, 0]
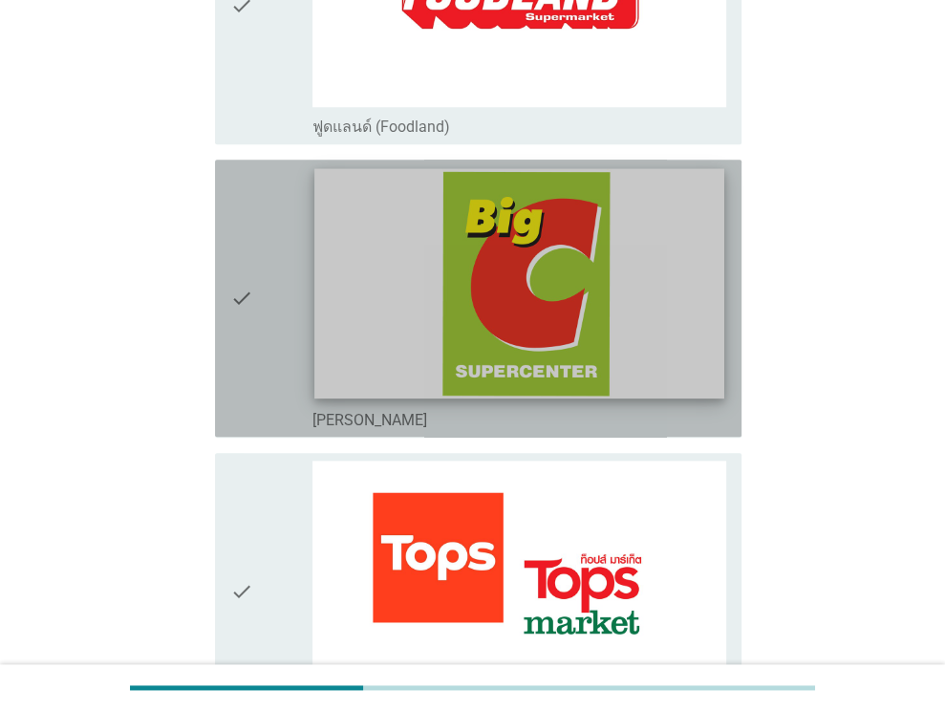
click at [592, 305] on img at bounding box center [519, 283] width 409 height 230
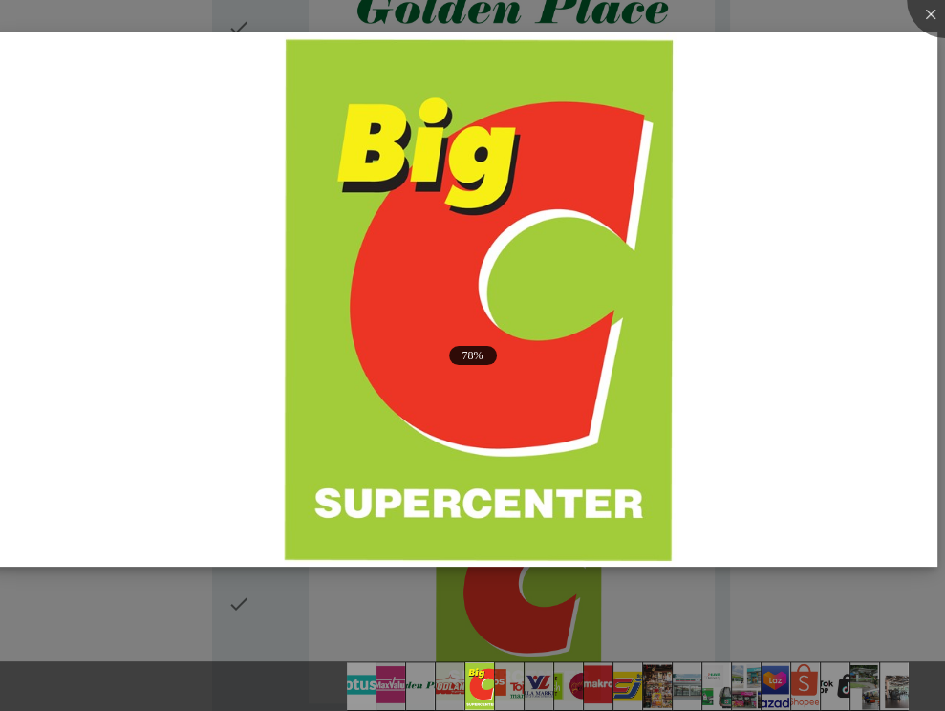
scroll to position [860, 0]
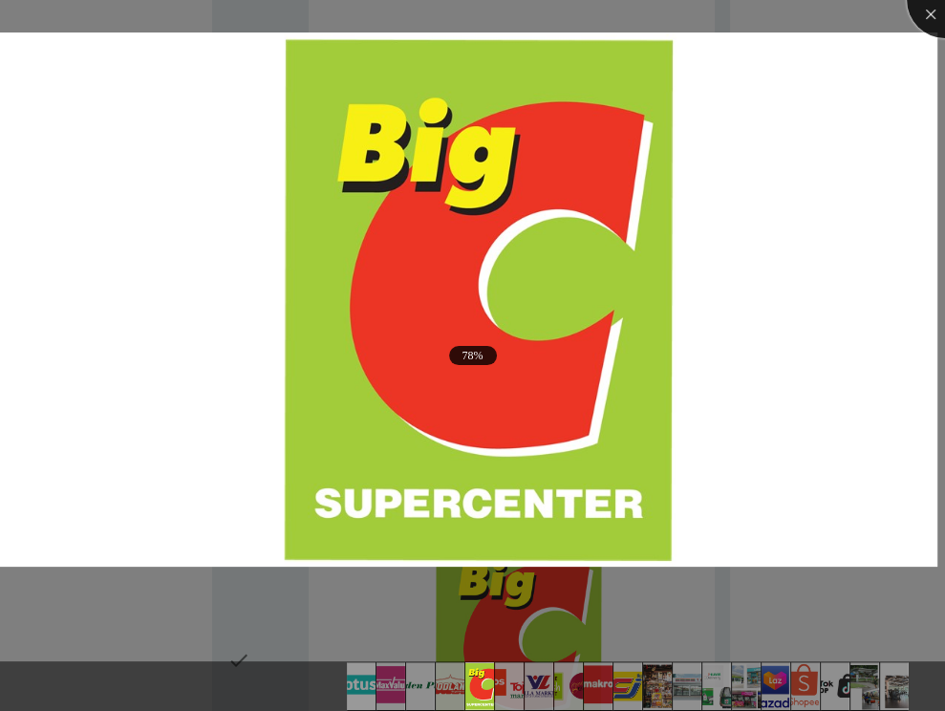
click at [927, 14] on div at bounding box center [945, 0] width 76 height 76
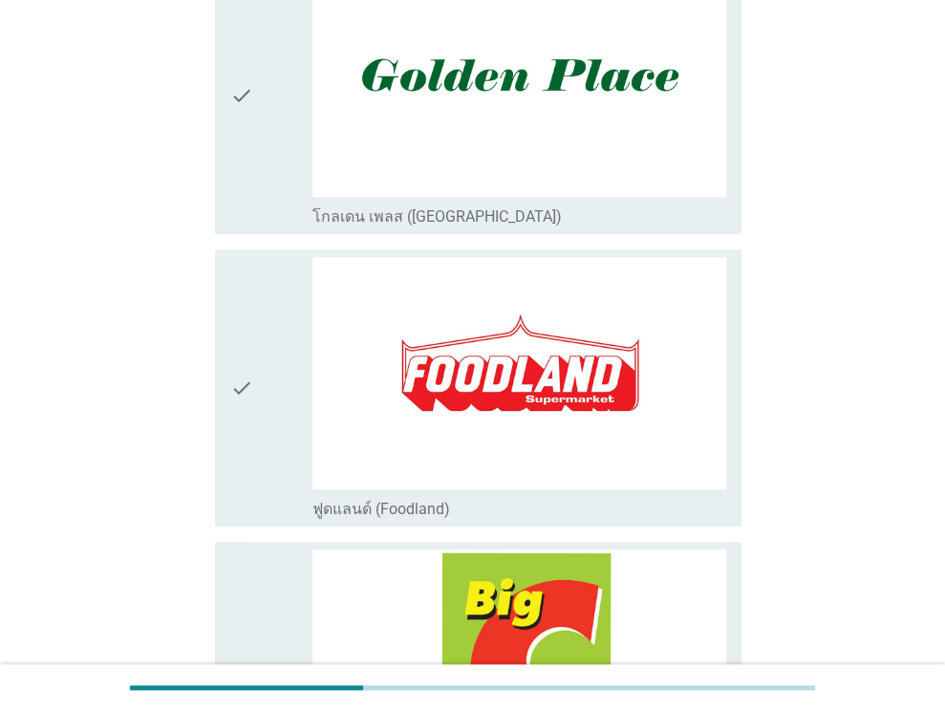
click at [237, 373] on icon "check" at bounding box center [241, 388] width 23 height 262
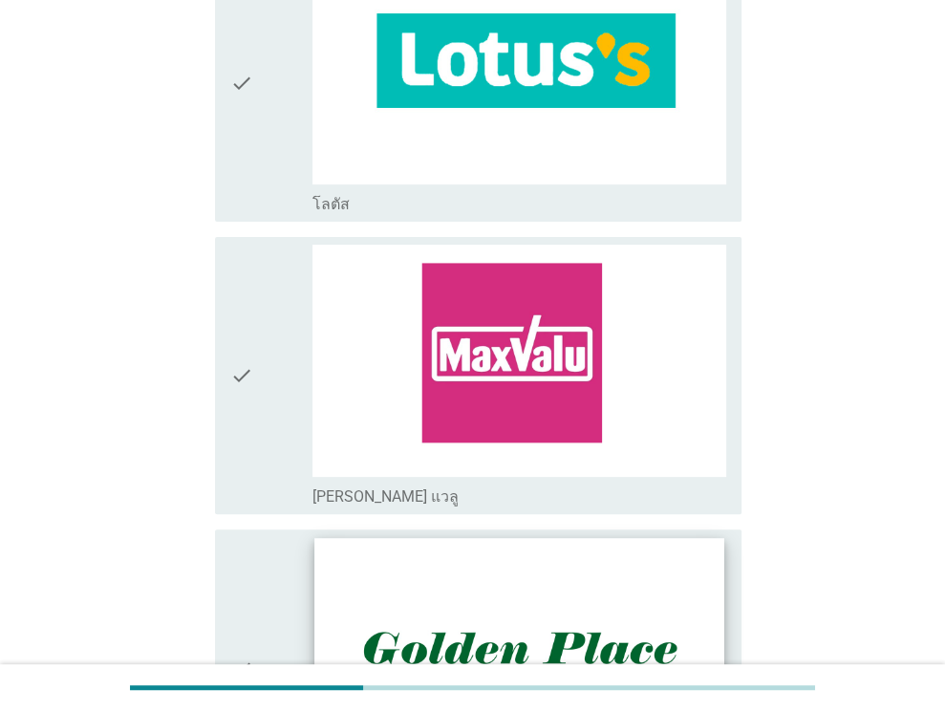
scroll to position [0, 0]
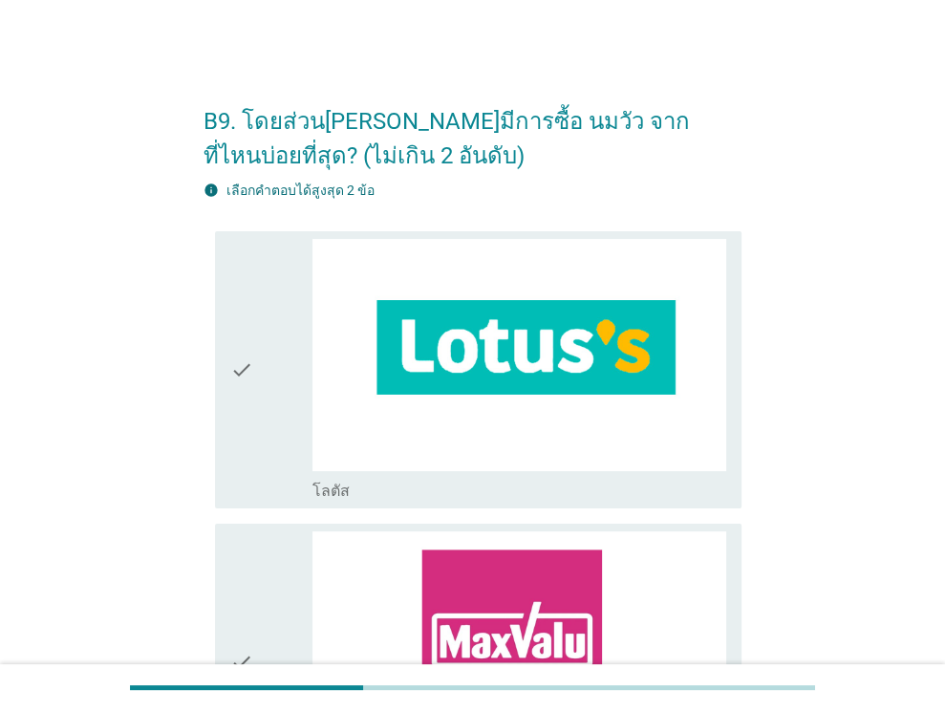
click at [242, 355] on icon "check" at bounding box center [241, 370] width 23 height 262
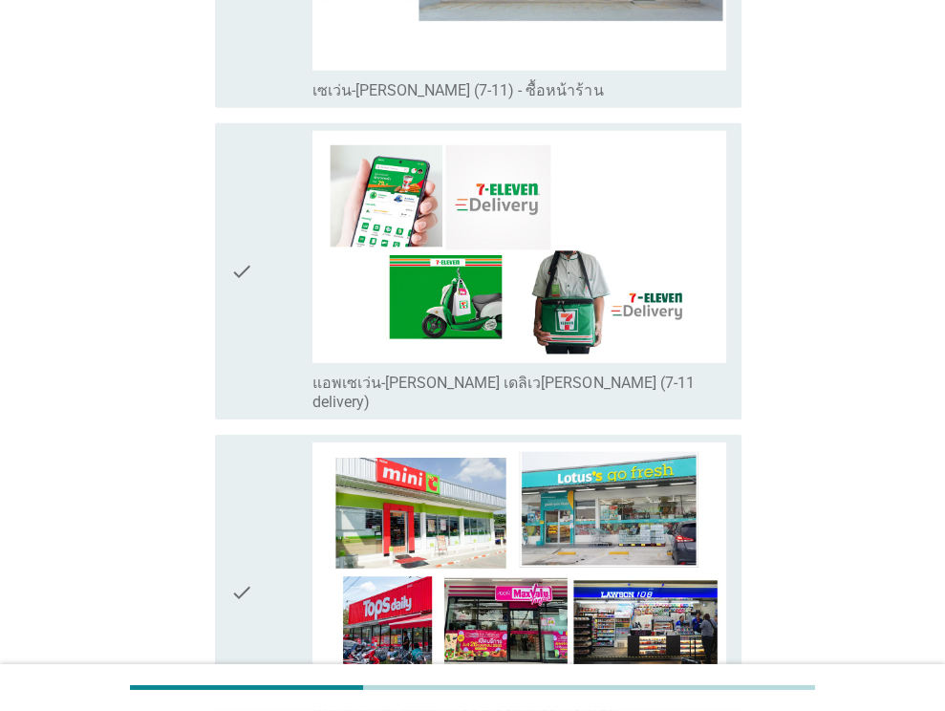
scroll to position [3439, 0]
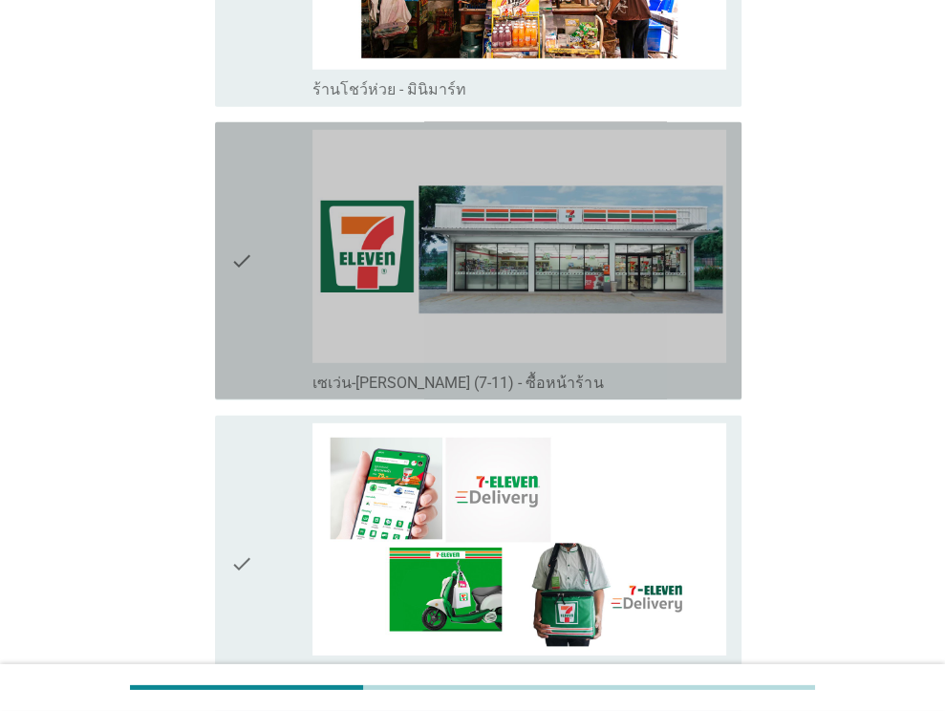
click at [239, 233] on icon "check" at bounding box center [241, 261] width 23 height 262
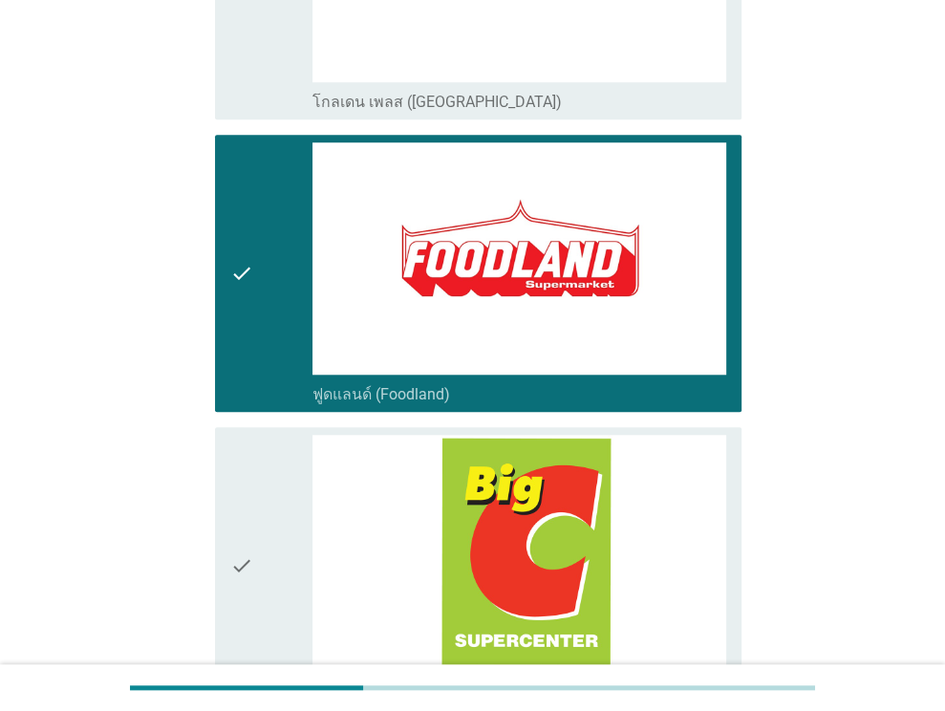
scroll to position [764, 0]
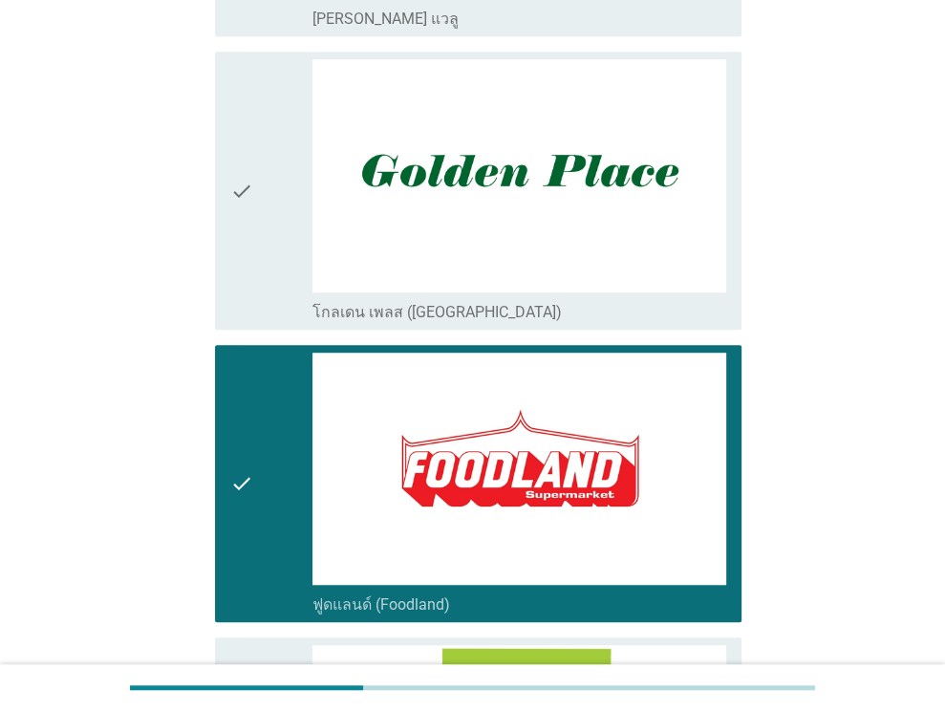
click at [264, 432] on div "check" at bounding box center [271, 484] width 83 height 262
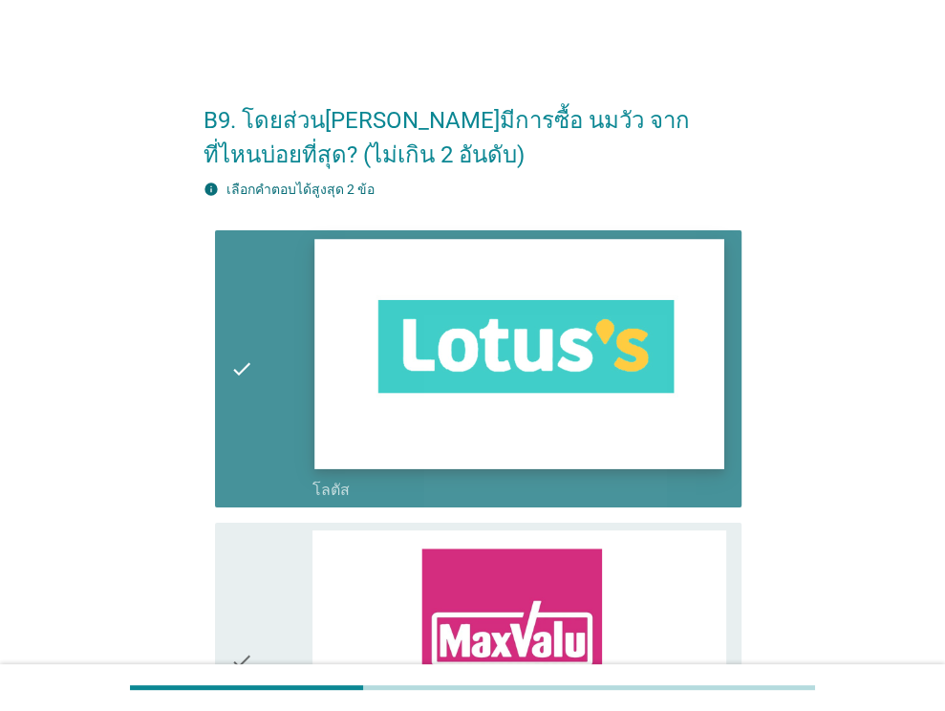
click at [366, 374] on img at bounding box center [519, 354] width 409 height 230
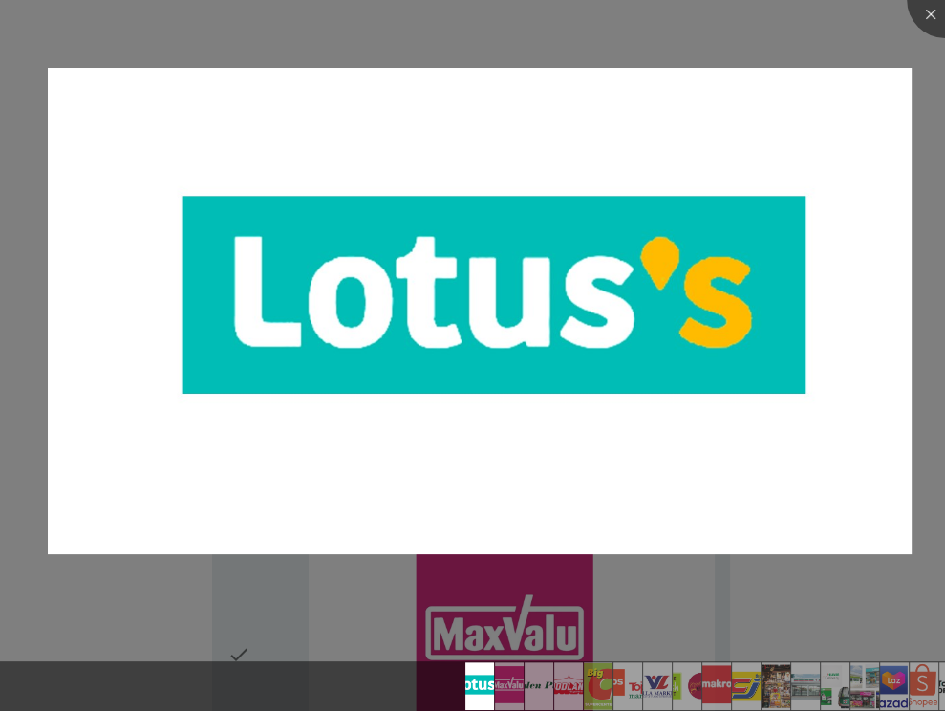
scroll to position [383, 0]
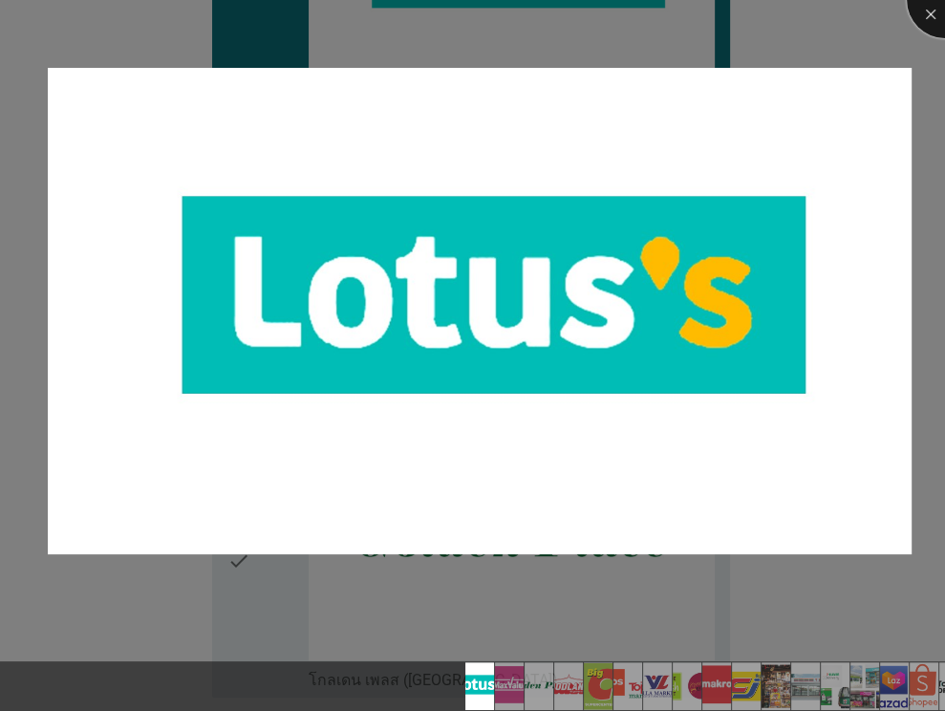
click at [932, 12] on div at bounding box center [945, 0] width 76 height 76
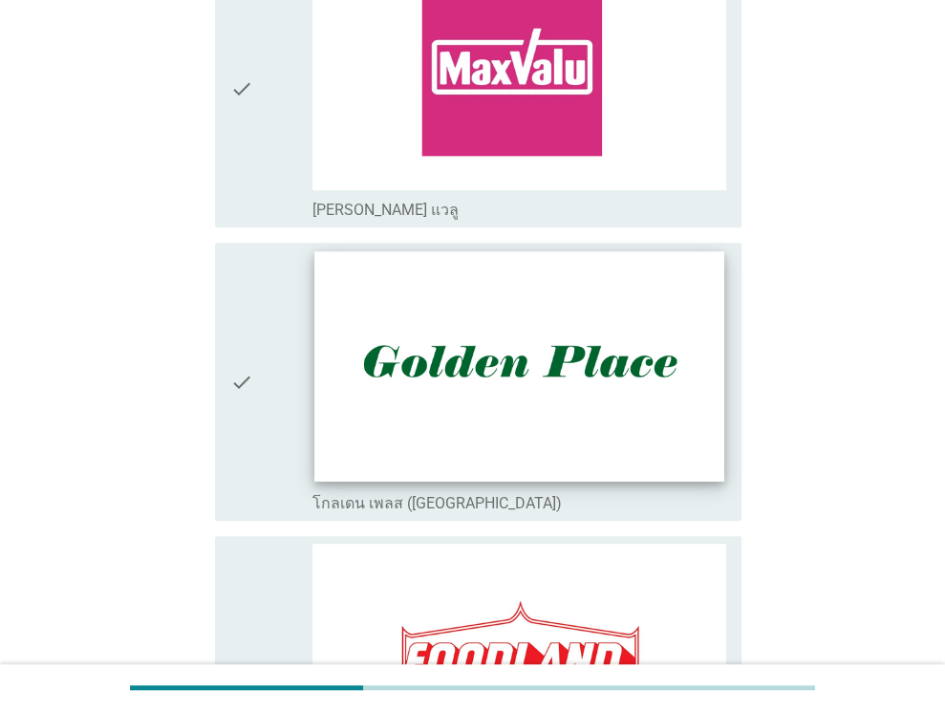
scroll to position [0, 0]
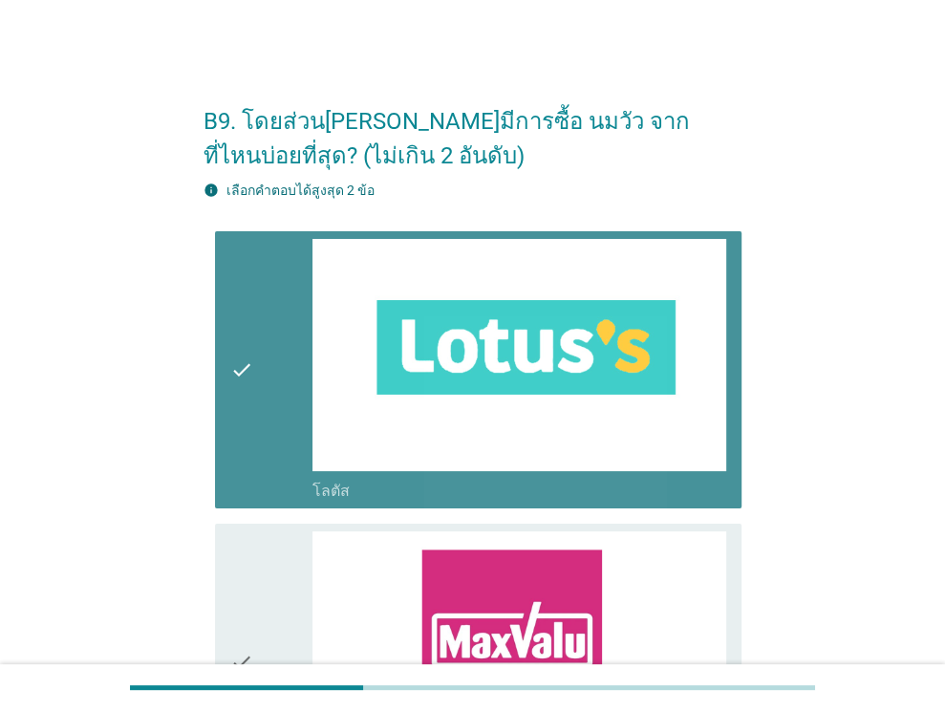
click at [256, 386] on div "check" at bounding box center [271, 370] width 83 height 262
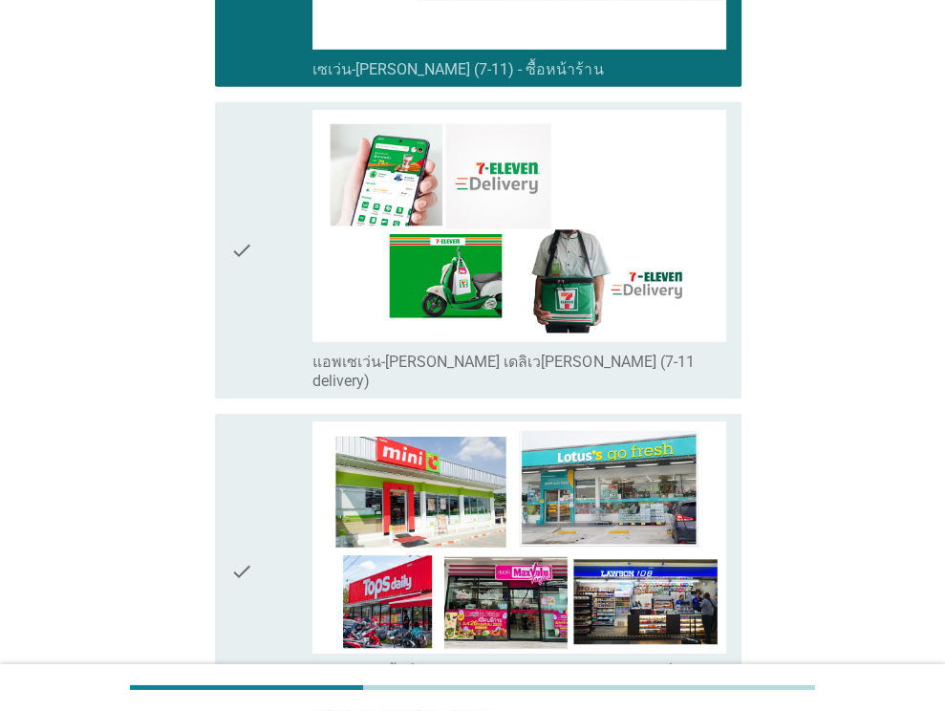
scroll to position [3727, 0]
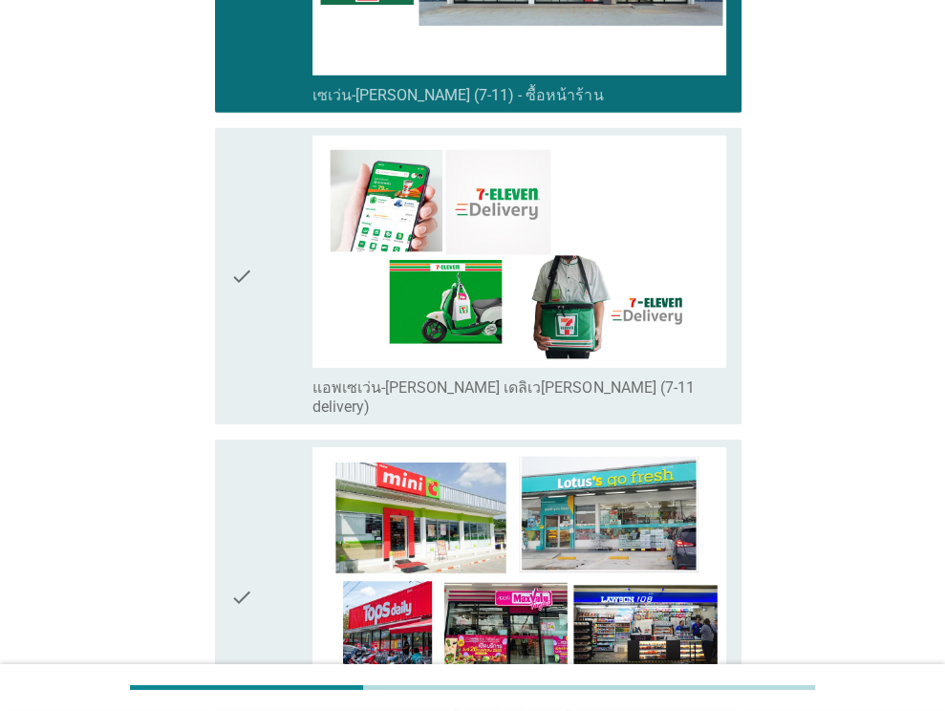
click at [272, 545] on div "check" at bounding box center [271, 597] width 83 height 300
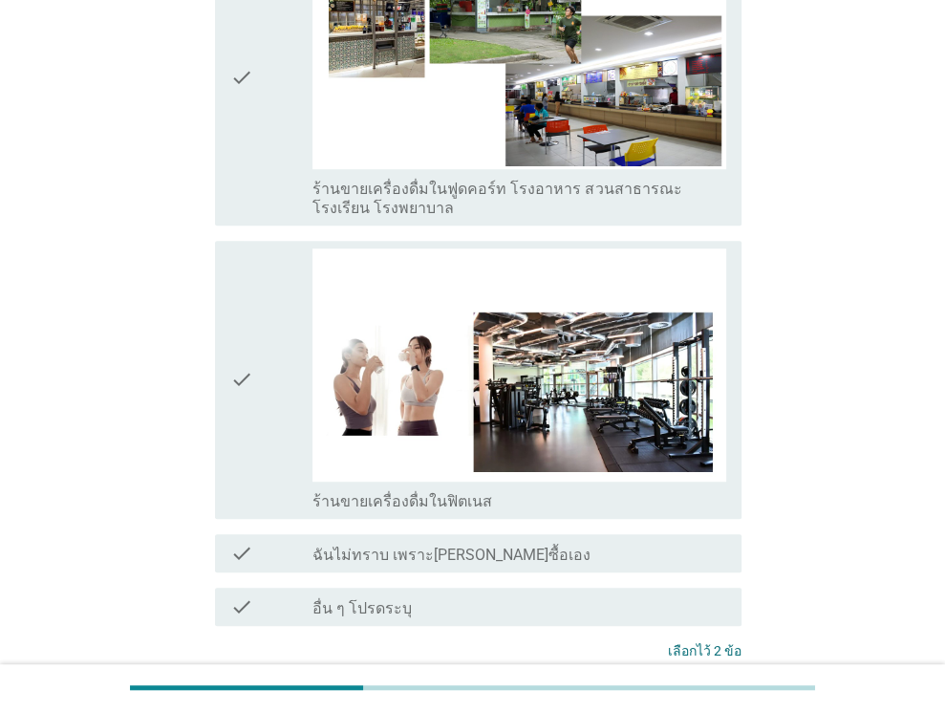
scroll to position [5542, 0]
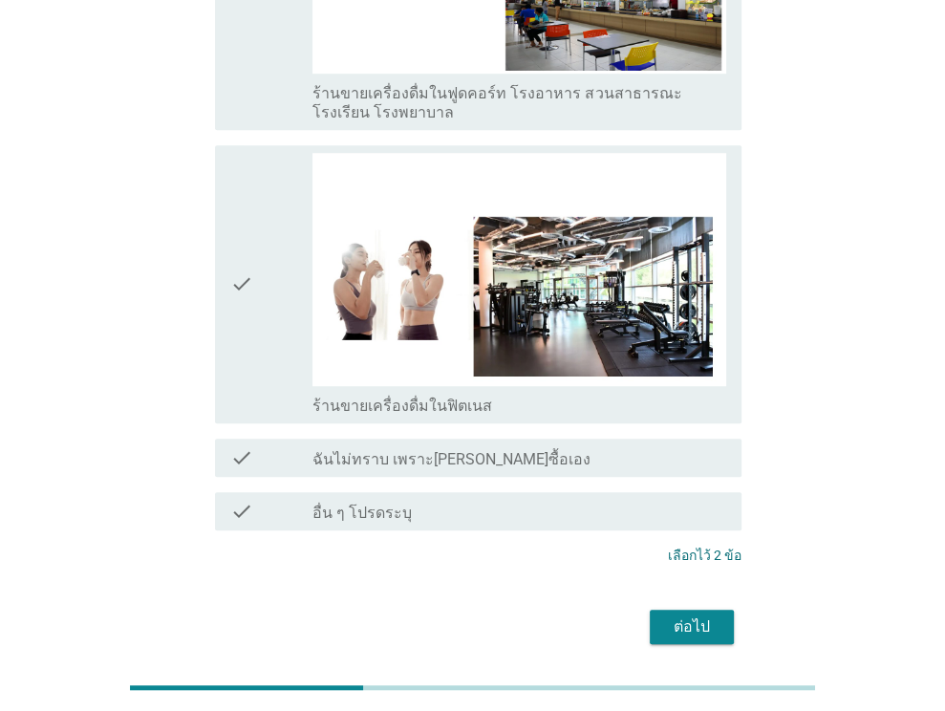
click at [717, 615] on div "ต่อไป" at bounding box center [691, 626] width 53 height 23
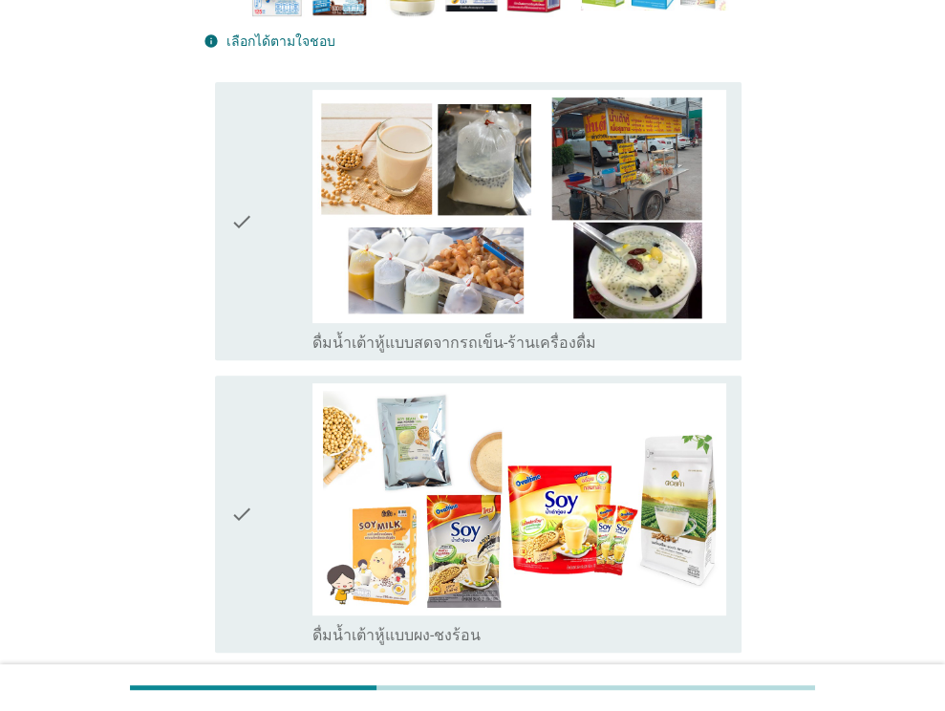
scroll to position [405, 0]
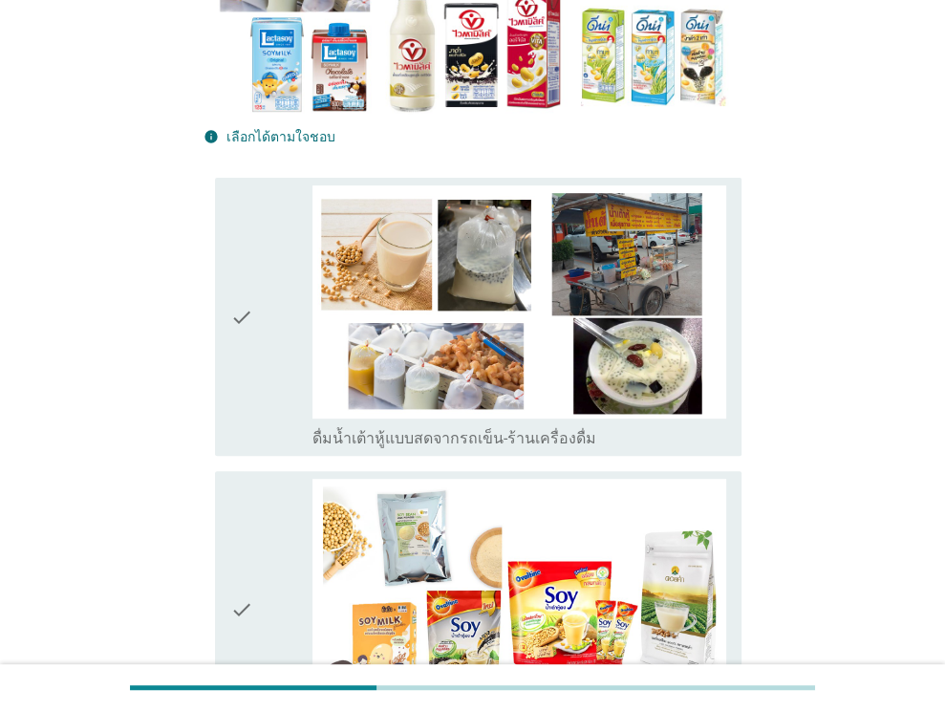
click at [275, 331] on div "check" at bounding box center [271, 316] width 83 height 262
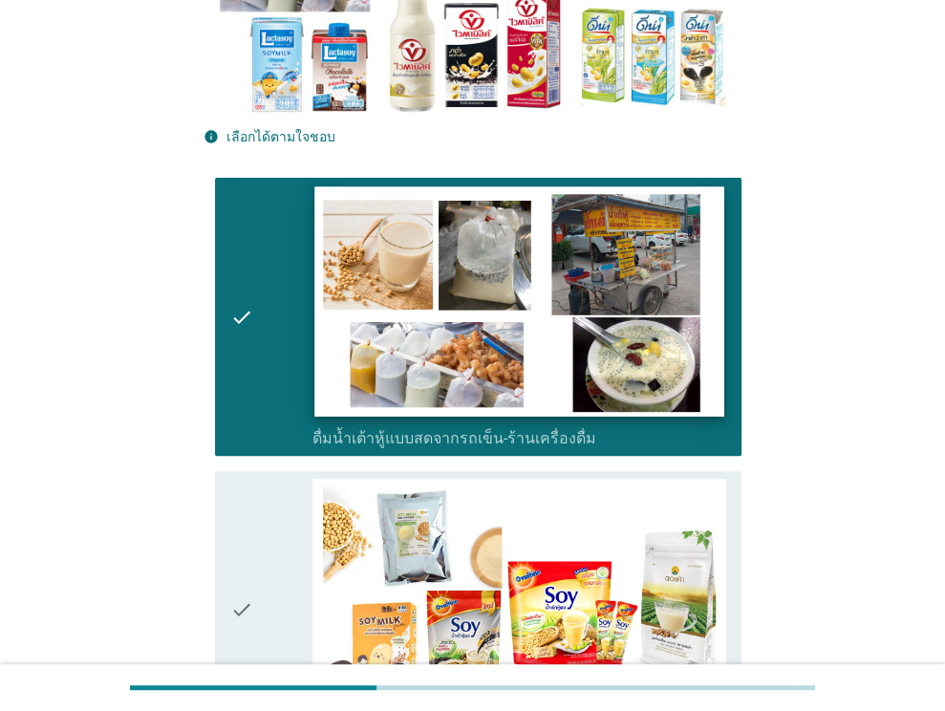
scroll to position [23, 0]
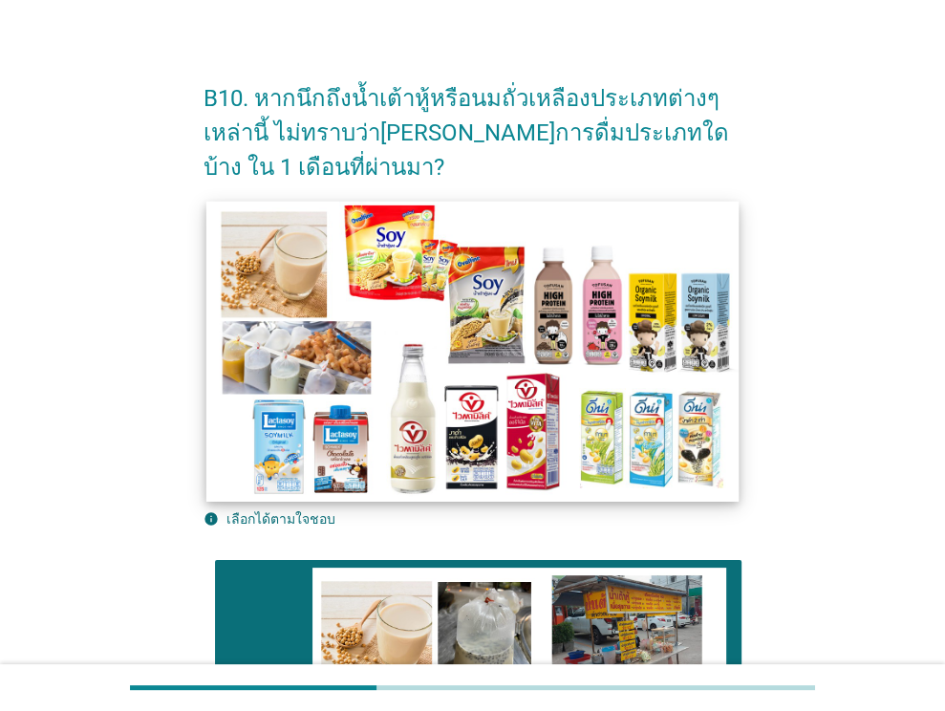
click at [283, 396] on img at bounding box center [472, 351] width 533 height 300
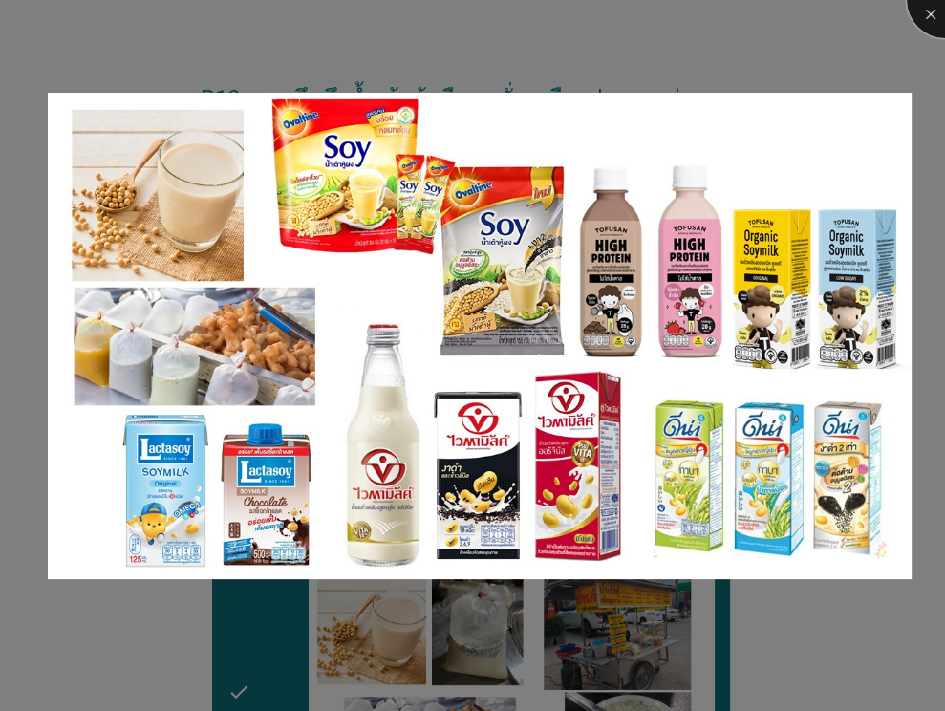
click at [935, 17] on div at bounding box center [945, 0] width 76 height 76
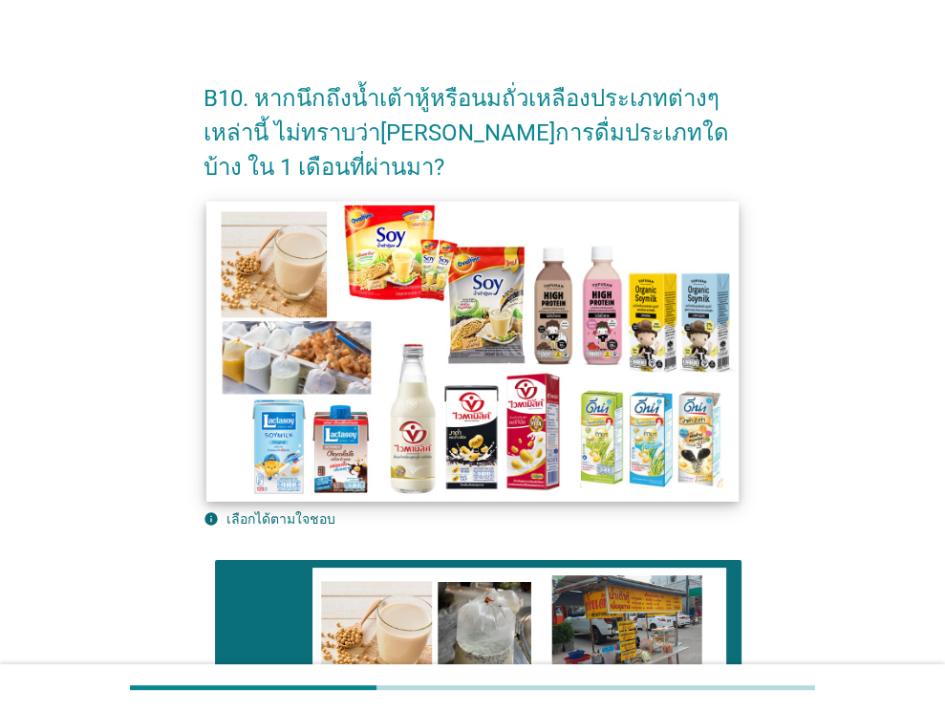
click at [532, 387] on img at bounding box center [472, 351] width 533 height 300
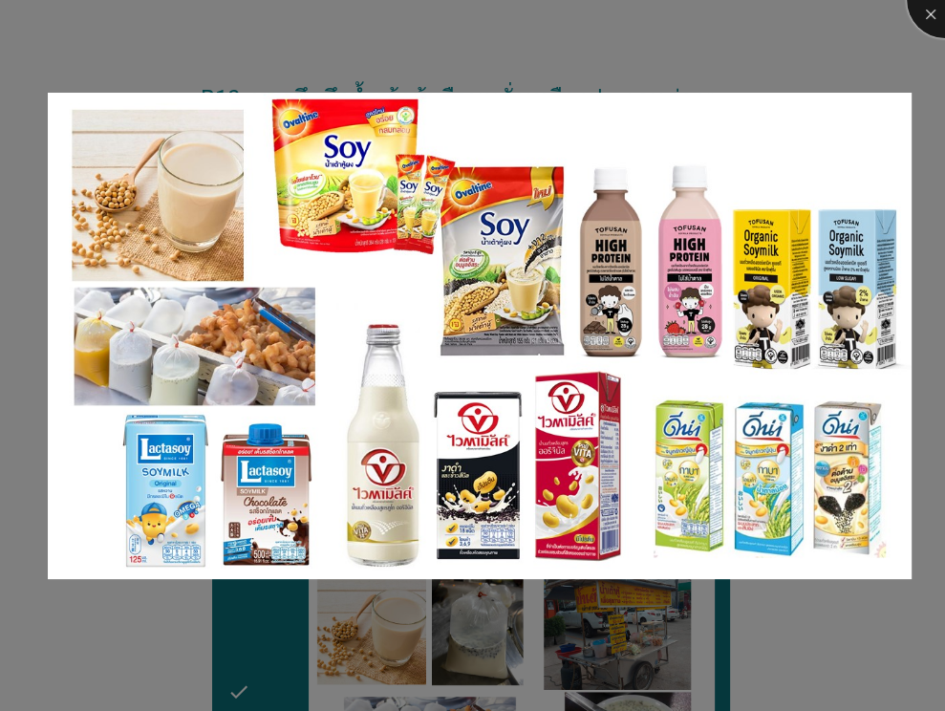
click at [924, 9] on div at bounding box center [945, 0] width 76 height 76
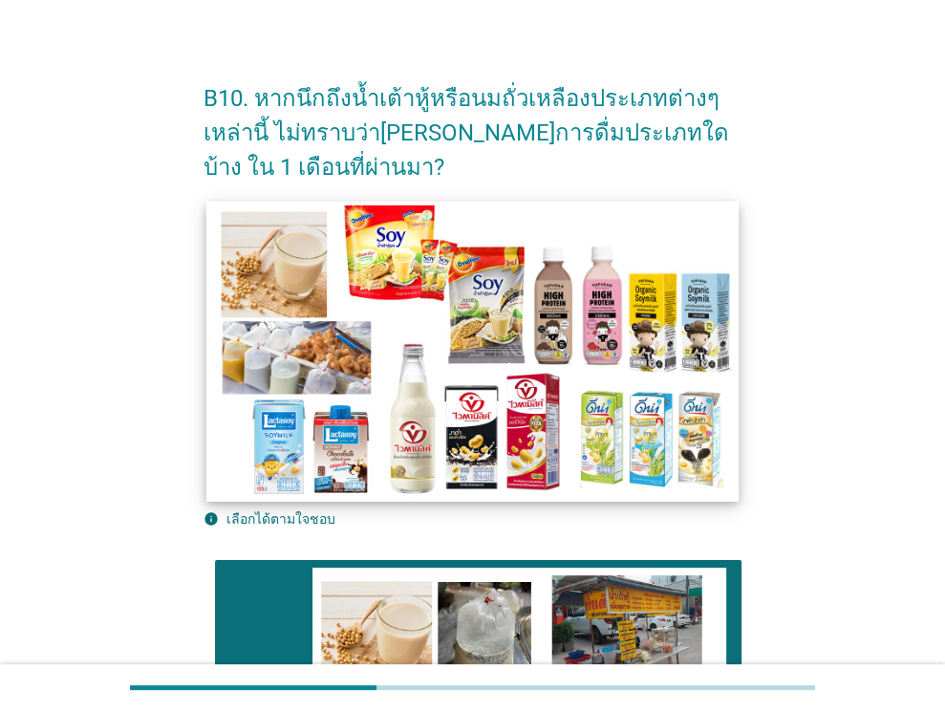
click at [225, 352] on img at bounding box center [472, 351] width 533 height 300
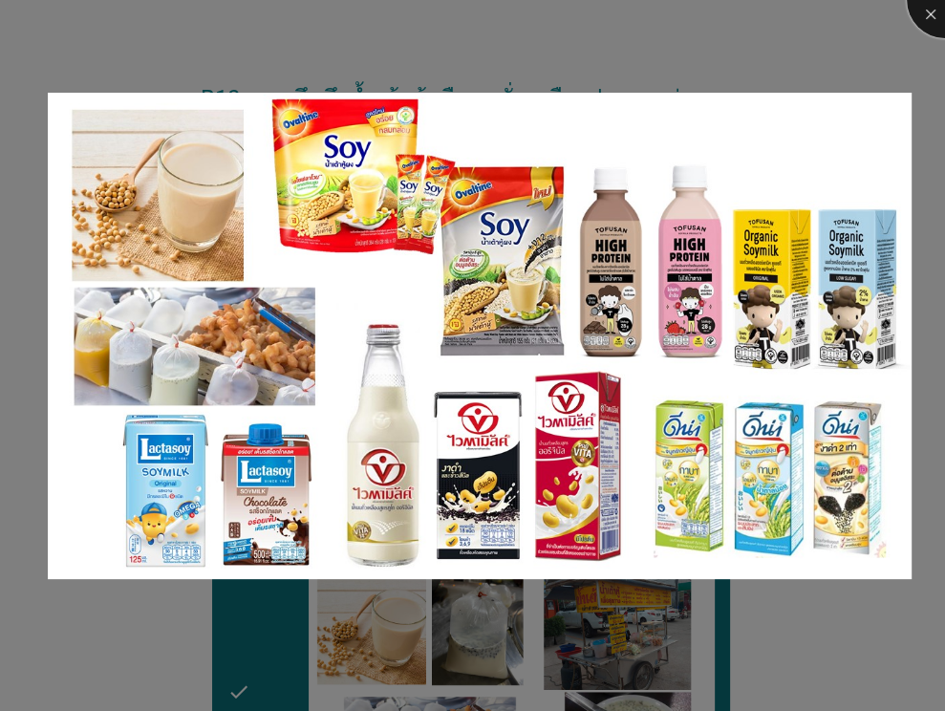
click at [924, 11] on div at bounding box center [945, 0] width 76 height 76
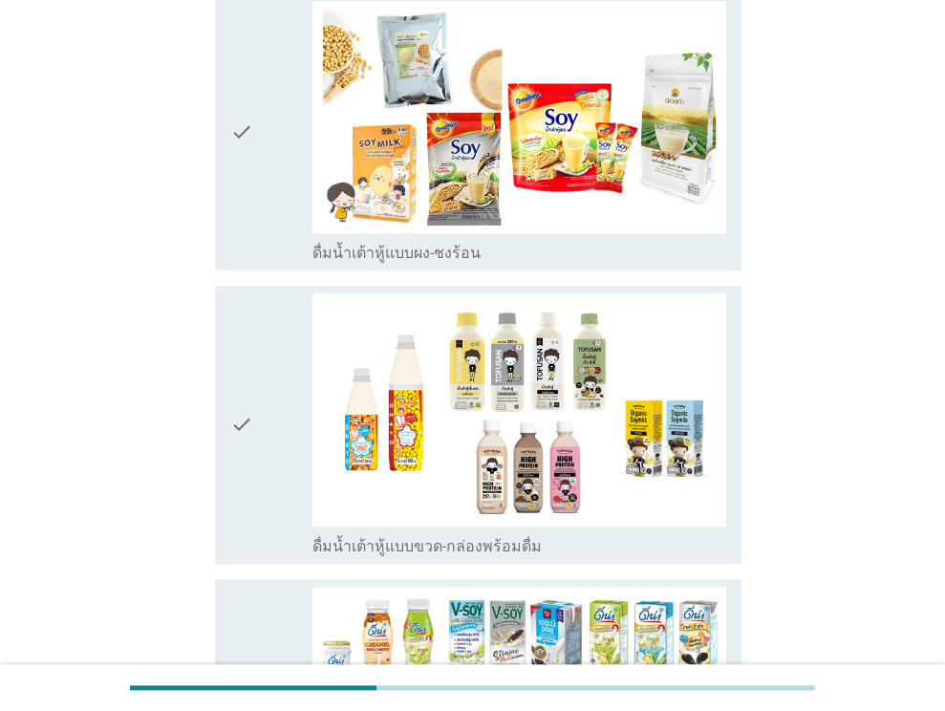
scroll to position [1265, 0]
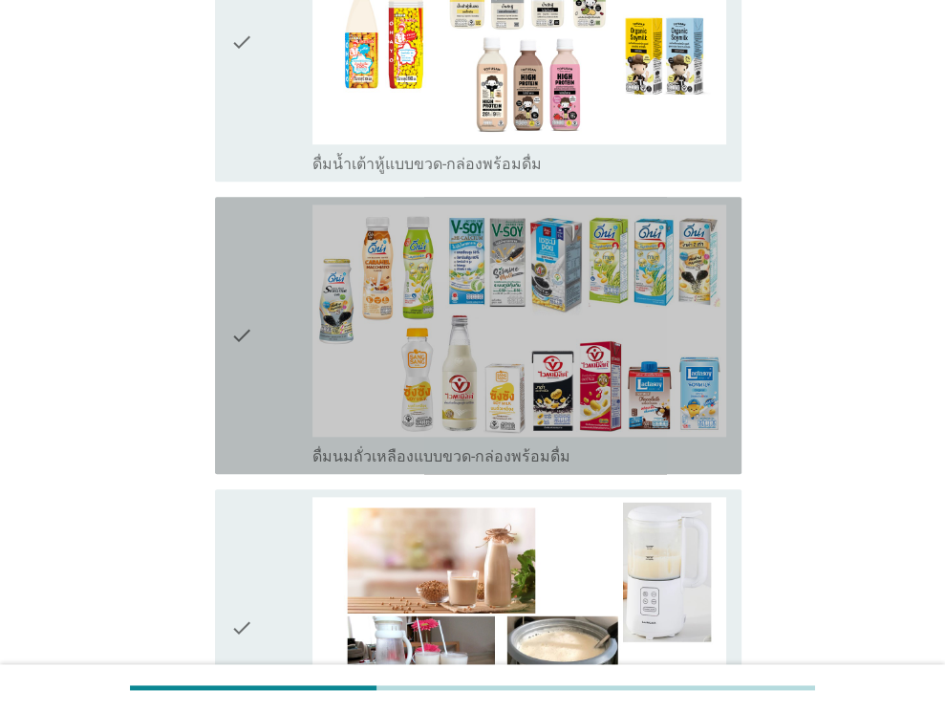
click at [245, 327] on icon "check" at bounding box center [241, 335] width 23 height 262
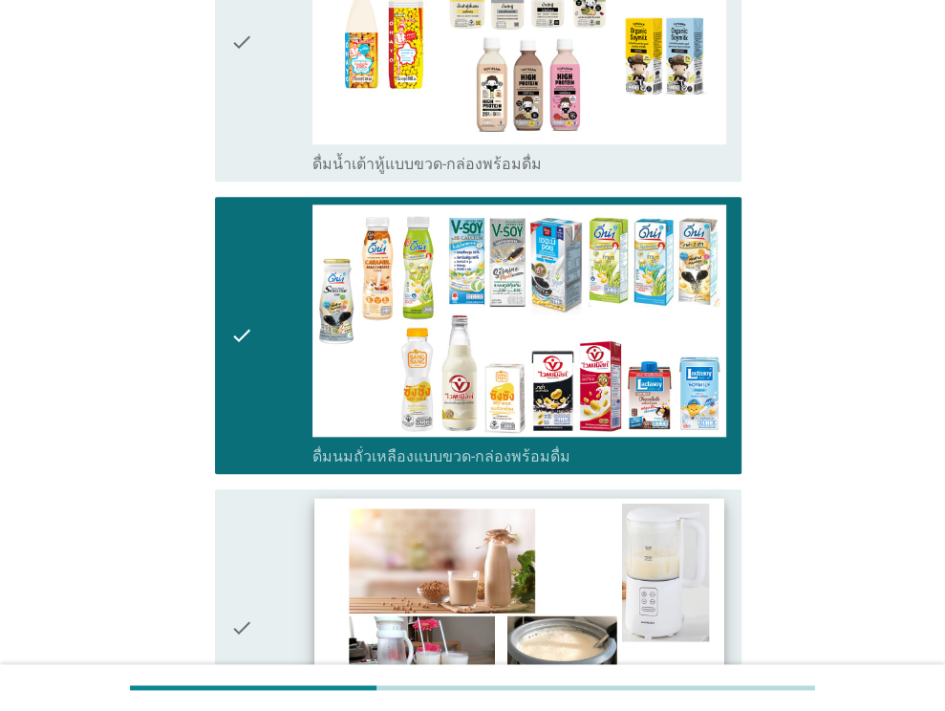
scroll to position [1647, 0]
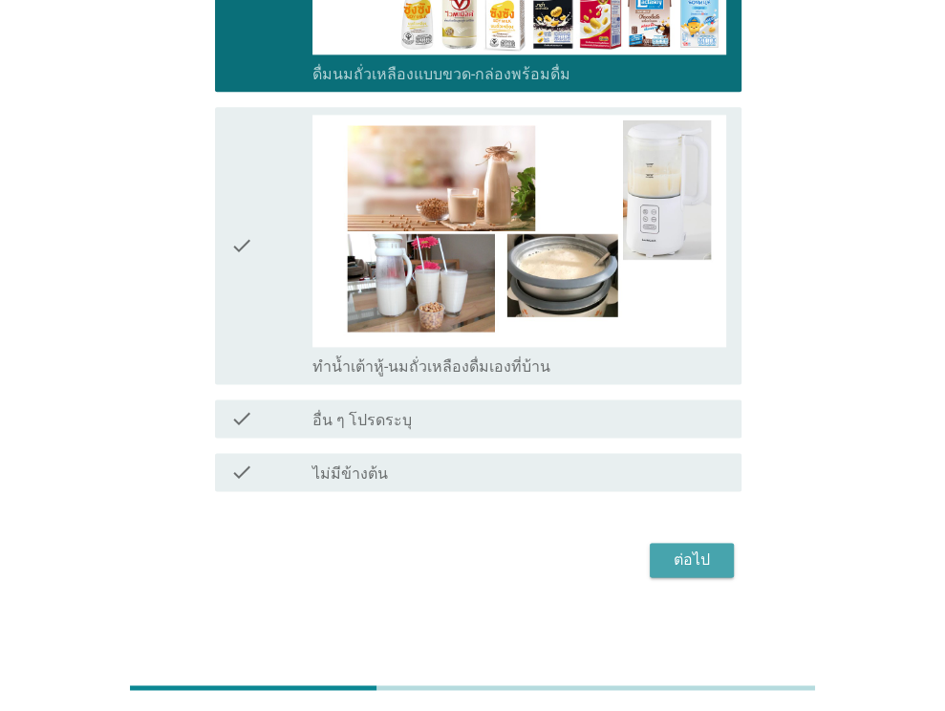
click at [704, 567] on div "ต่อไป" at bounding box center [691, 559] width 53 height 23
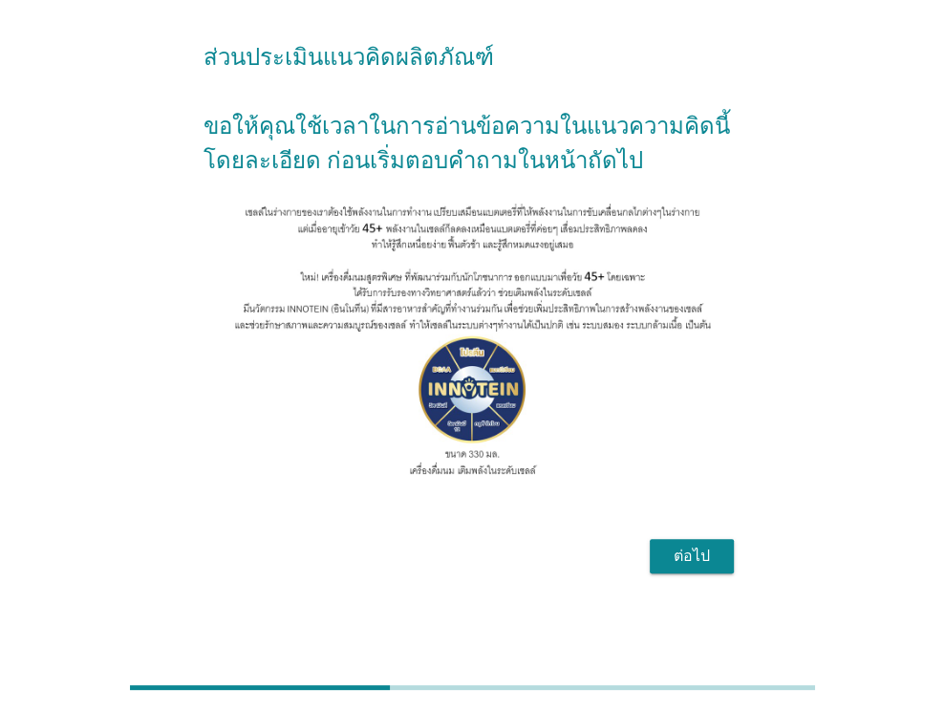
scroll to position [0, 0]
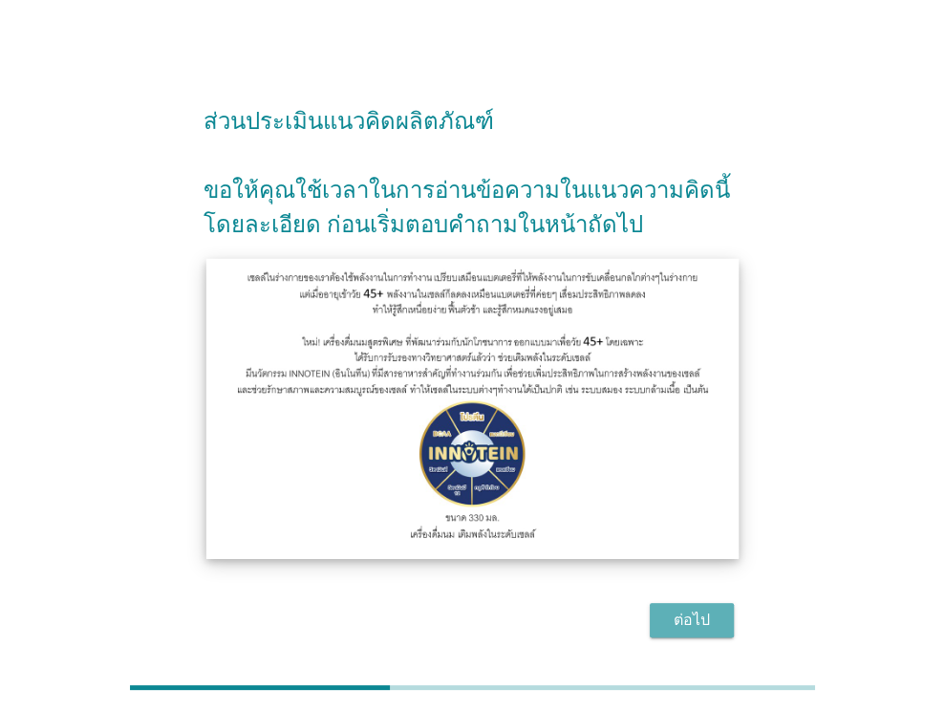
drag, startPoint x: 681, startPoint y: 650, endPoint x: 669, endPoint y: 587, distance: 64.3
click at [681, 631] on div "ต่อไป" at bounding box center [691, 620] width 53 height 23
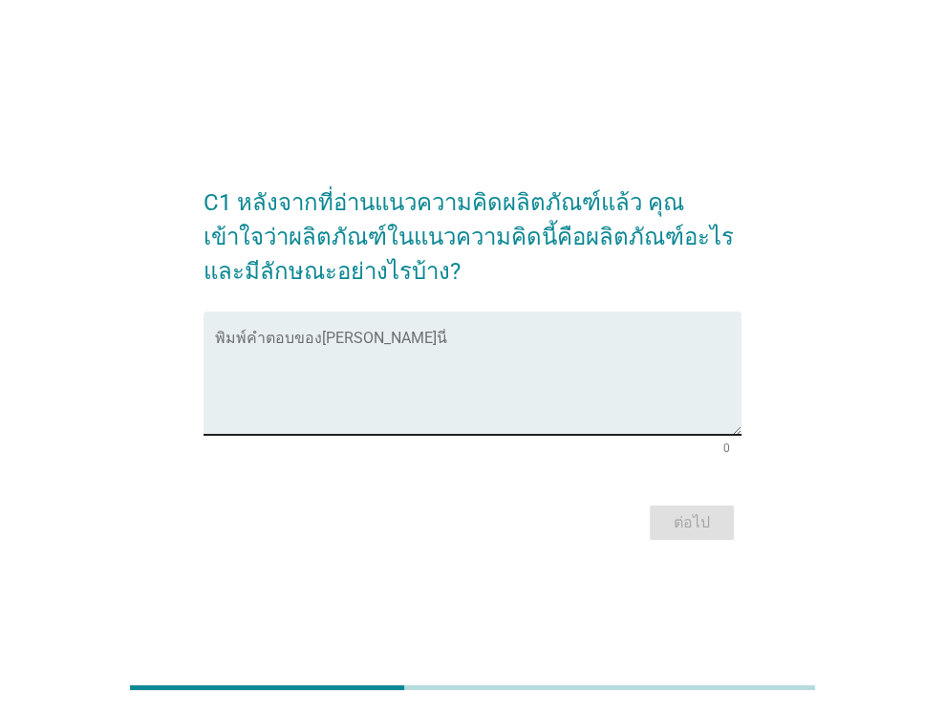
scroll to position [46, 0]
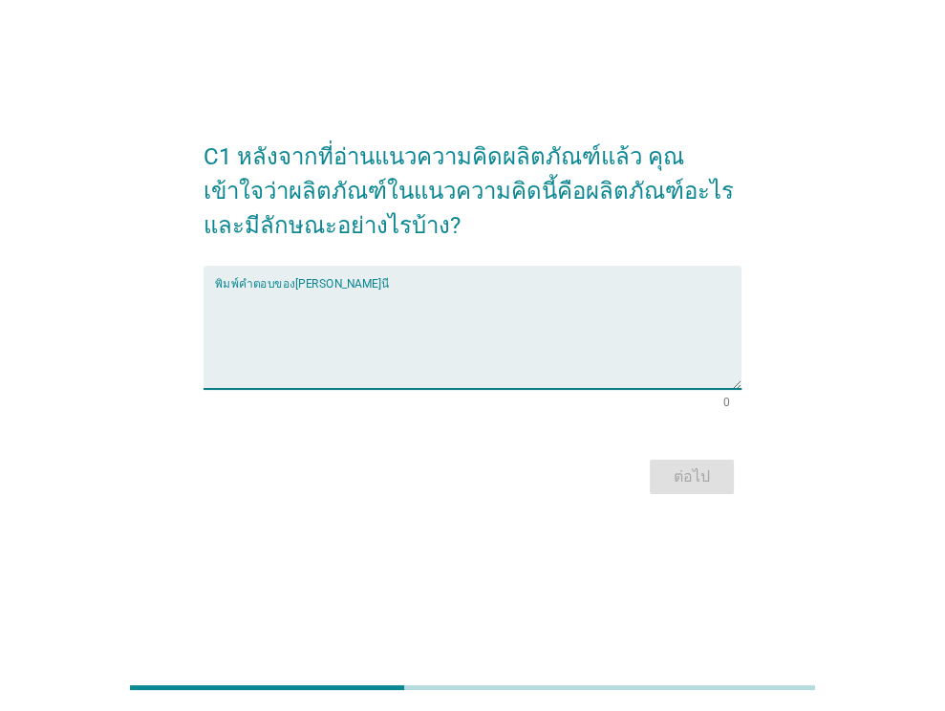
click at [292, 331] on textarea "พิมพ์คำตอบของคุณ ที่นี่" at bounding box center [478, 339] width 526 height 100
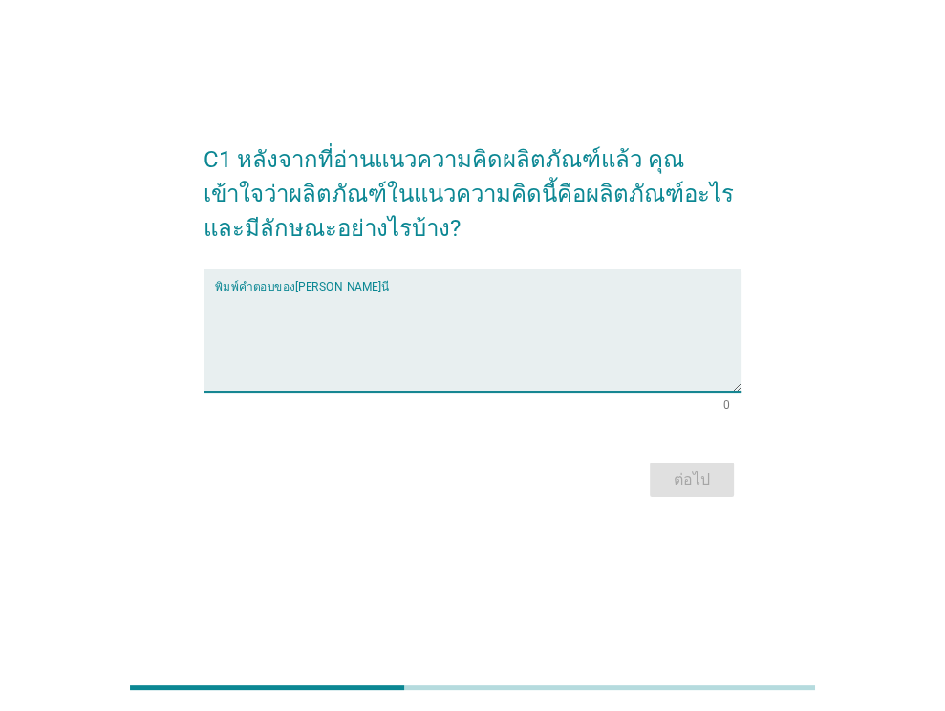
scroll to position [0, 0]
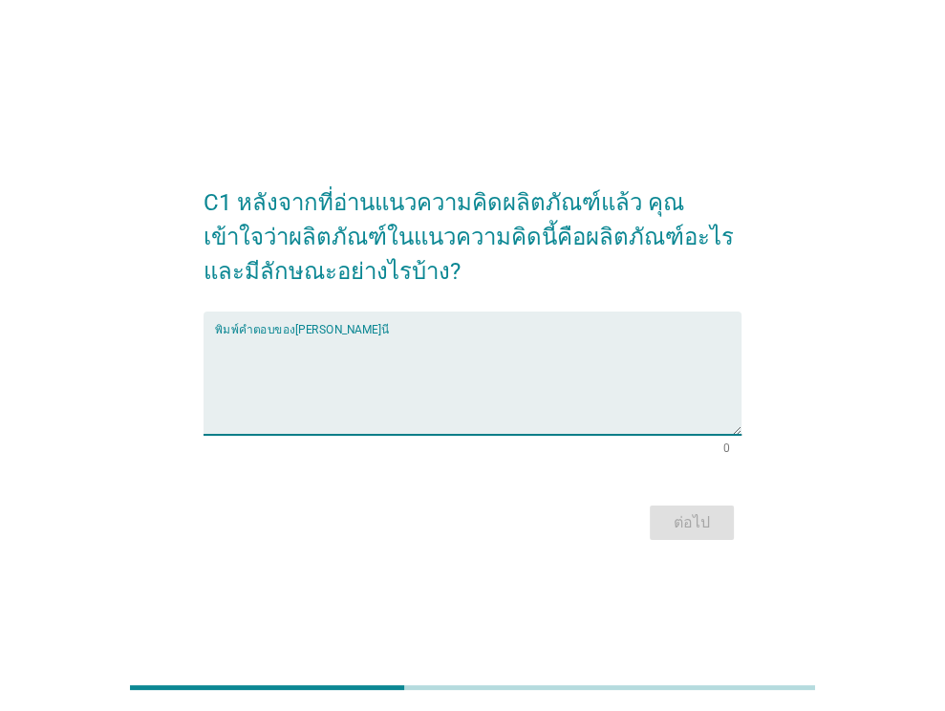
click at [380, 374] on textarea "พิมพ์คำตอบของคุณ ที่นี่" at bounding box center [478, 384] width 526 height 100
click at [421, 374] on textarea "พิมพ์คำตอบของคุณ ที่นี่" at bounding box center [478, 384] width 526 height 100
type textarea "f"
type textarea "ดีมากๆๆ น่าสนใจอย่างยิ่ง"
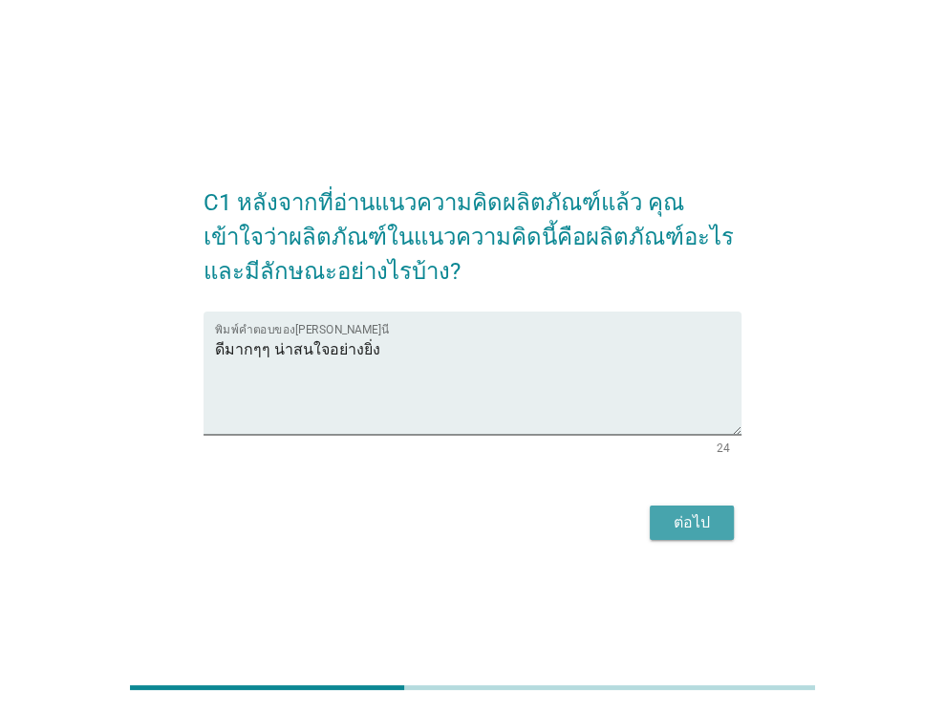
click at [695, 505] on button "ต่อไป" at bounding box center [692, 522] width 84 height 34
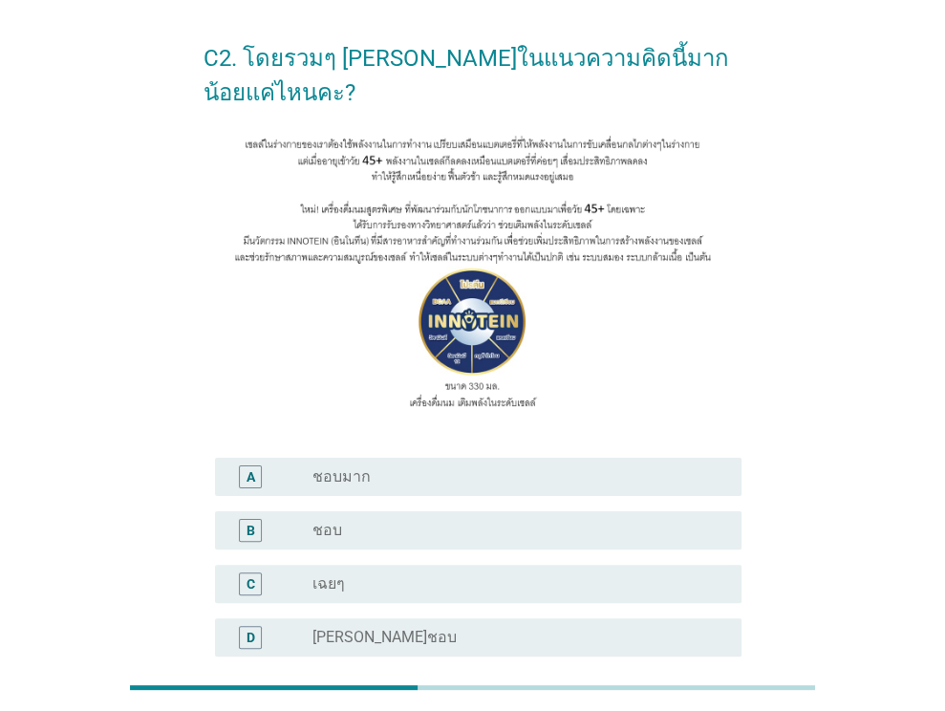
scroll to position [191, 0]
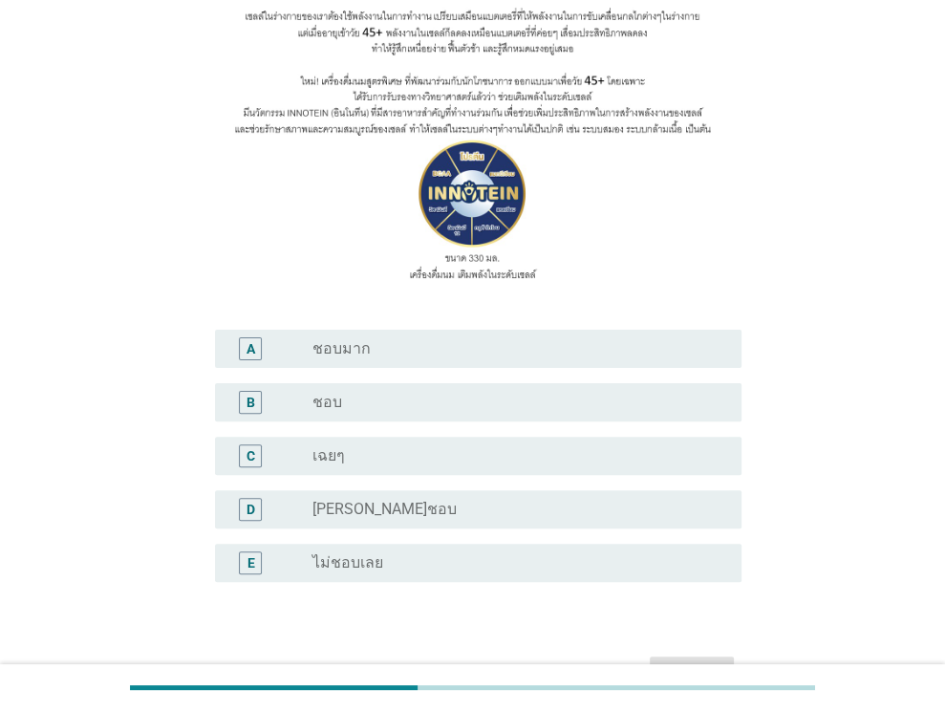
click at [568, 350] on div "radio_button_unchecked ชอบมาก" at bounding box center [511, 348] width 398 height 19
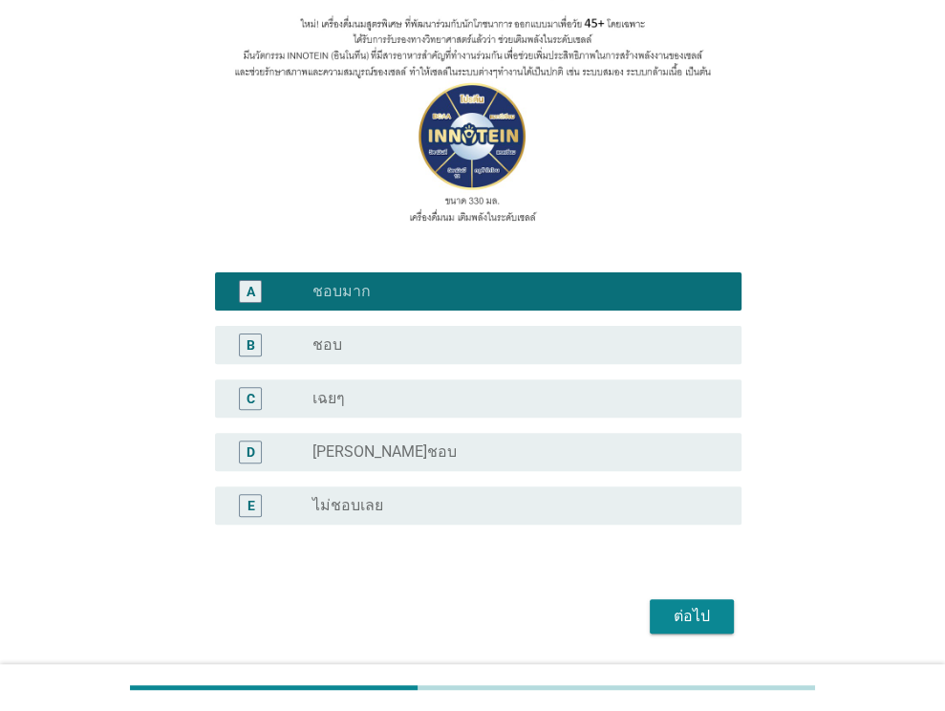
scroll to position [309, 0]
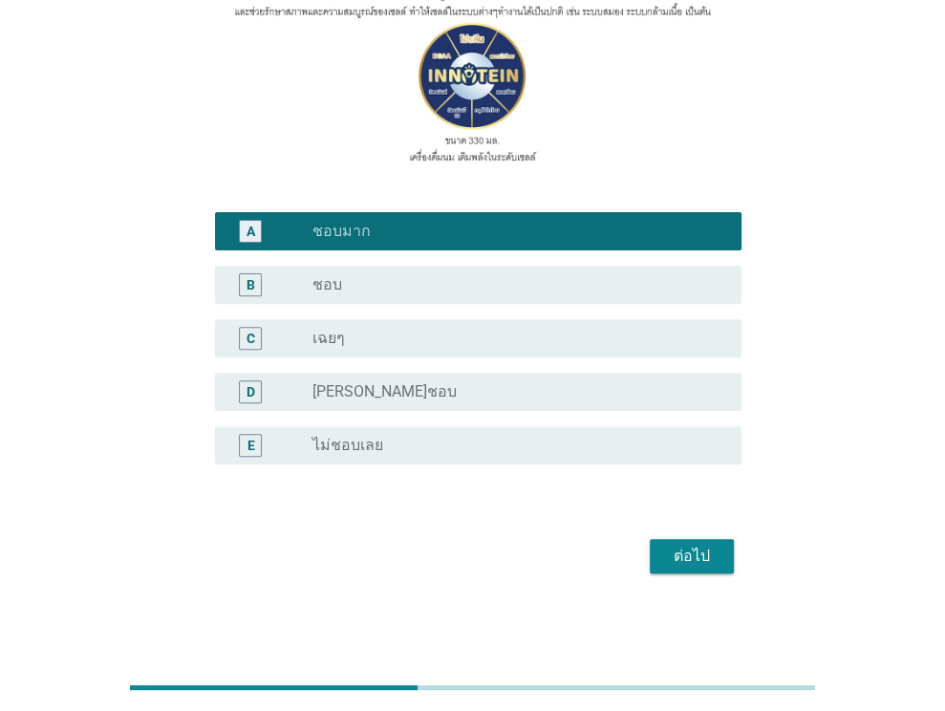
click at [693, 567] on div "ต่อไป" at bounding box center [691, 556] width 53 height 23
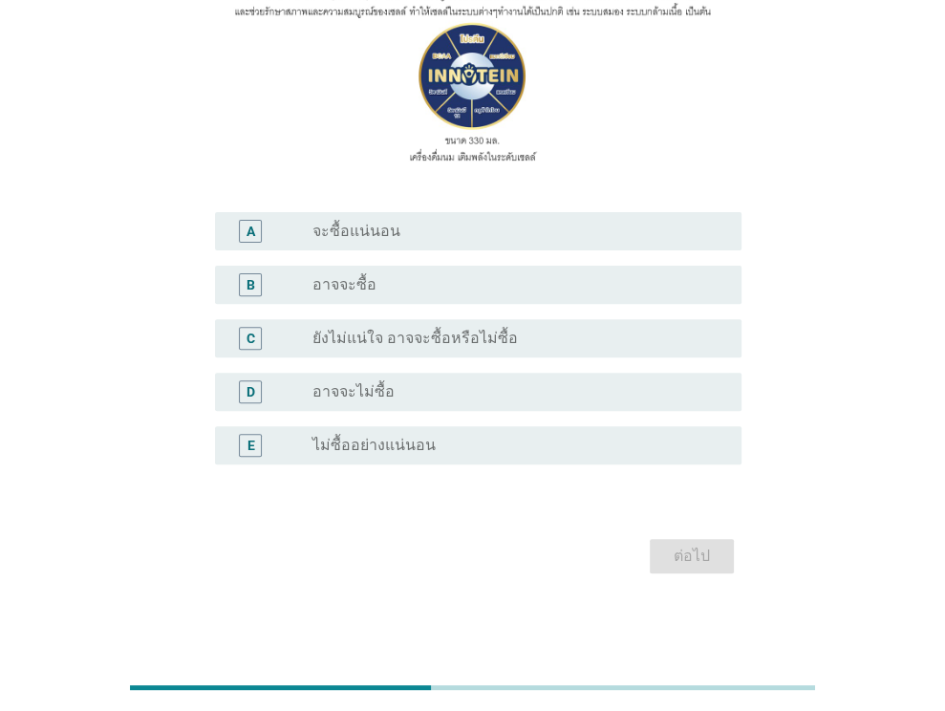
scroll to position [0, 0]
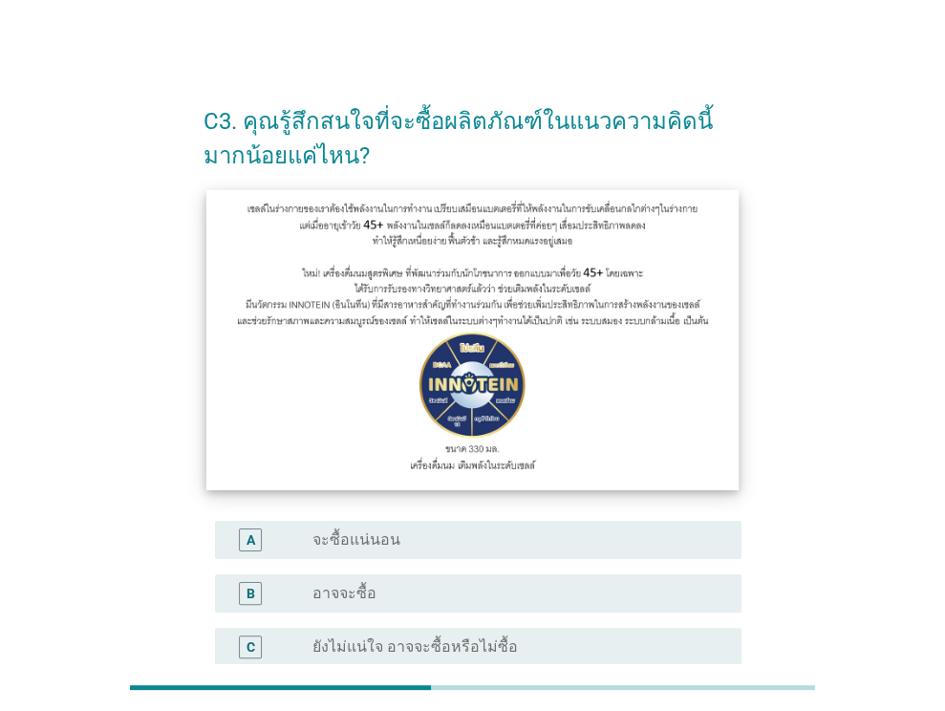
click at [419, 256] on img at bounding box center [472, 339] width 533 height 300
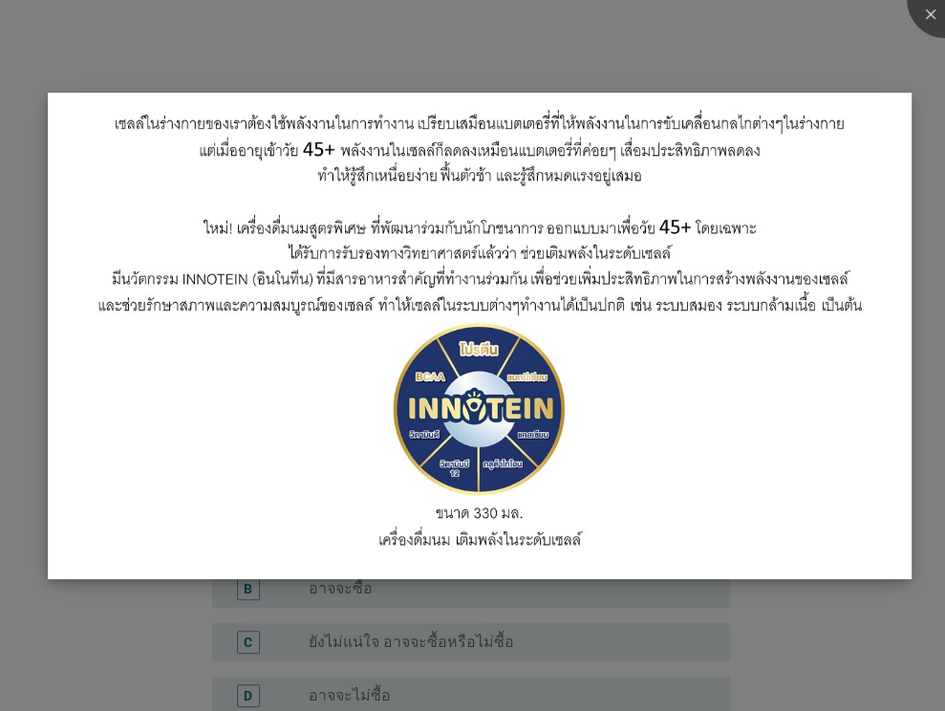
click at [792, 209] on img at bounding box center [480, 335] width 864 height 485
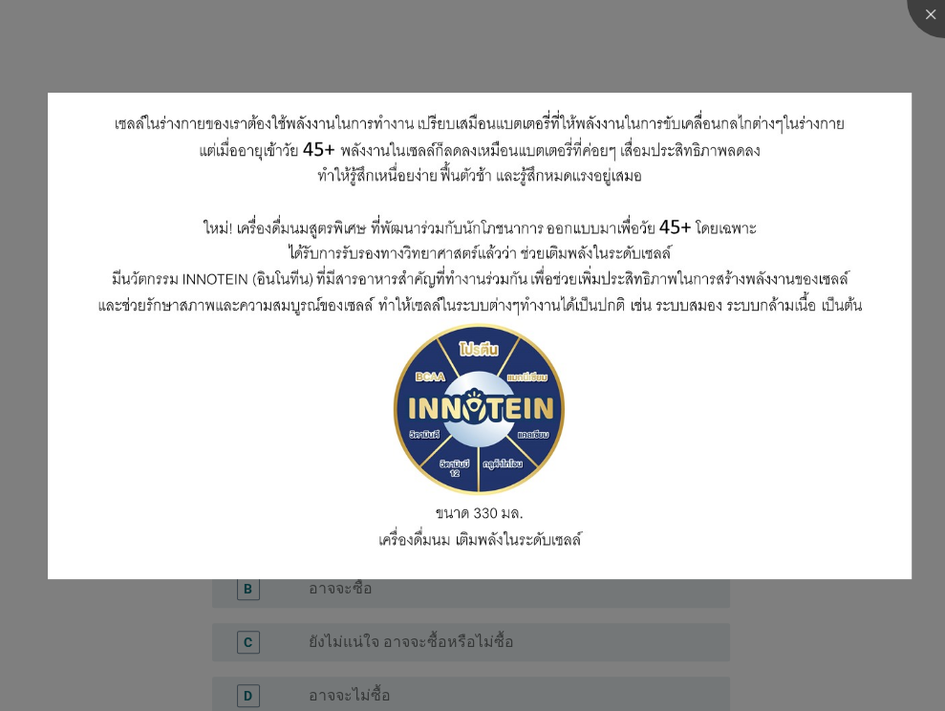
click at [770, 644] on div at bounding box center [472, 355] width 945 height 711
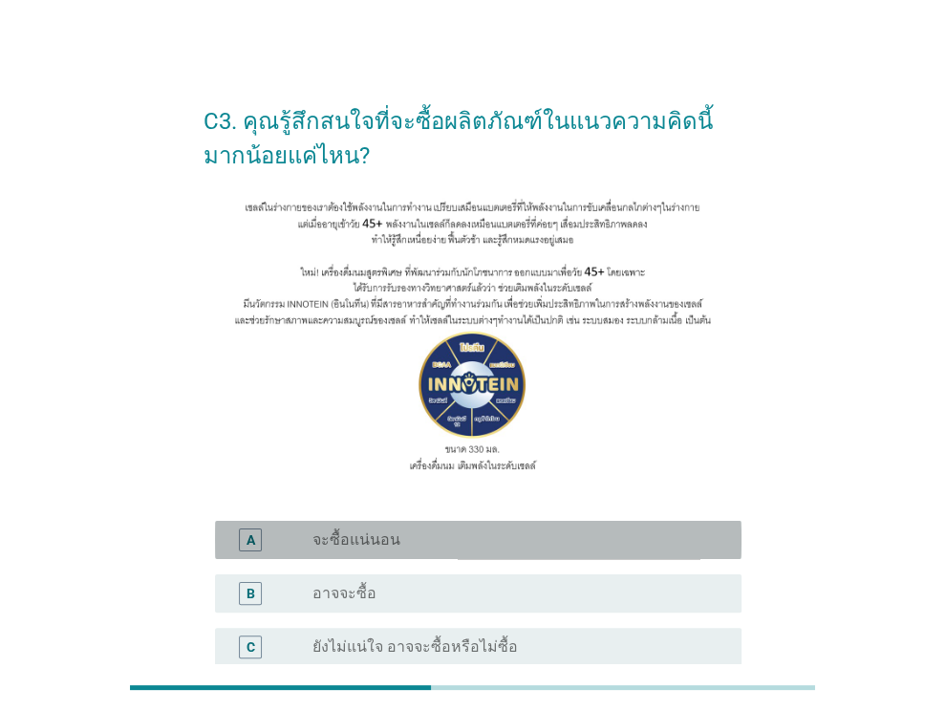
click at [481, 541] on div "radio_button_unchecked จะซื้อแน่นอน" at bounding box center [511, 539] width 398 height 19
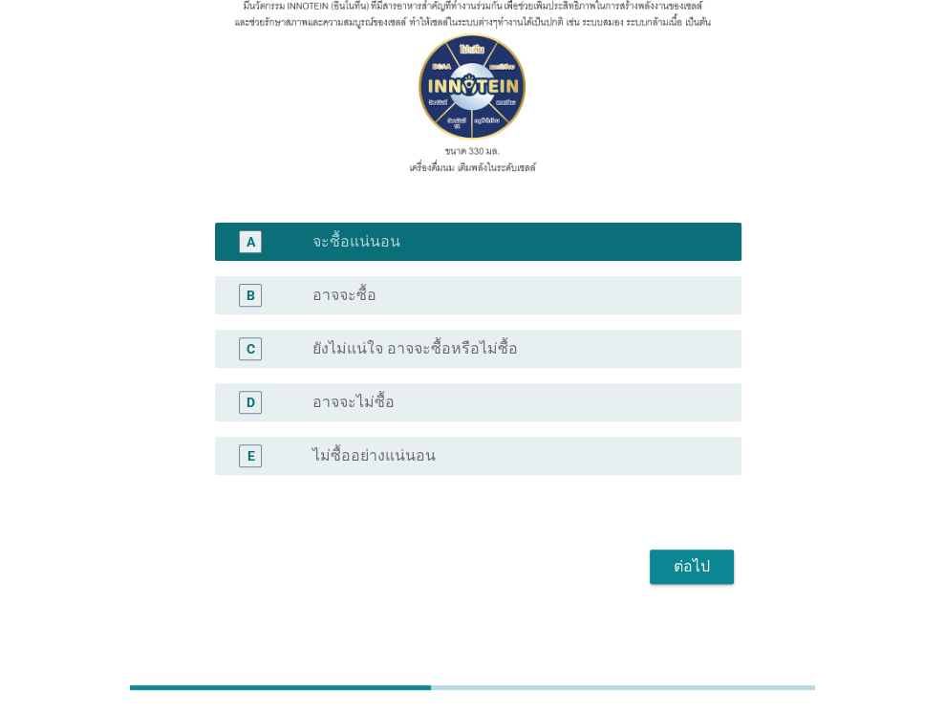
scroll to position [309, 0]
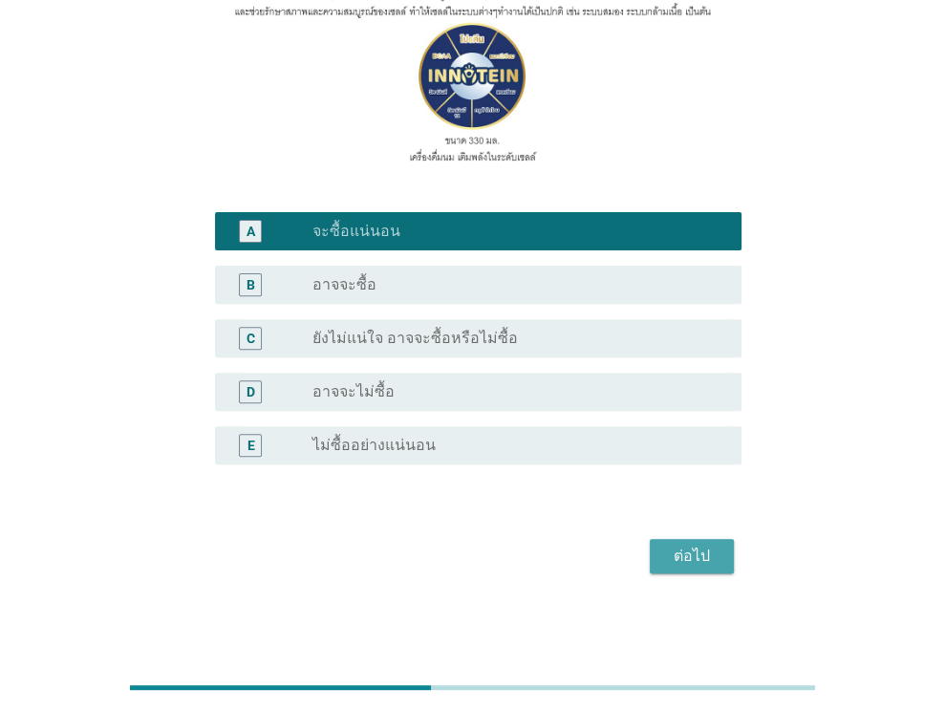
click at [718, 561] on button "ต่อไป" at bounding box center [692, 556] width 84 height 34
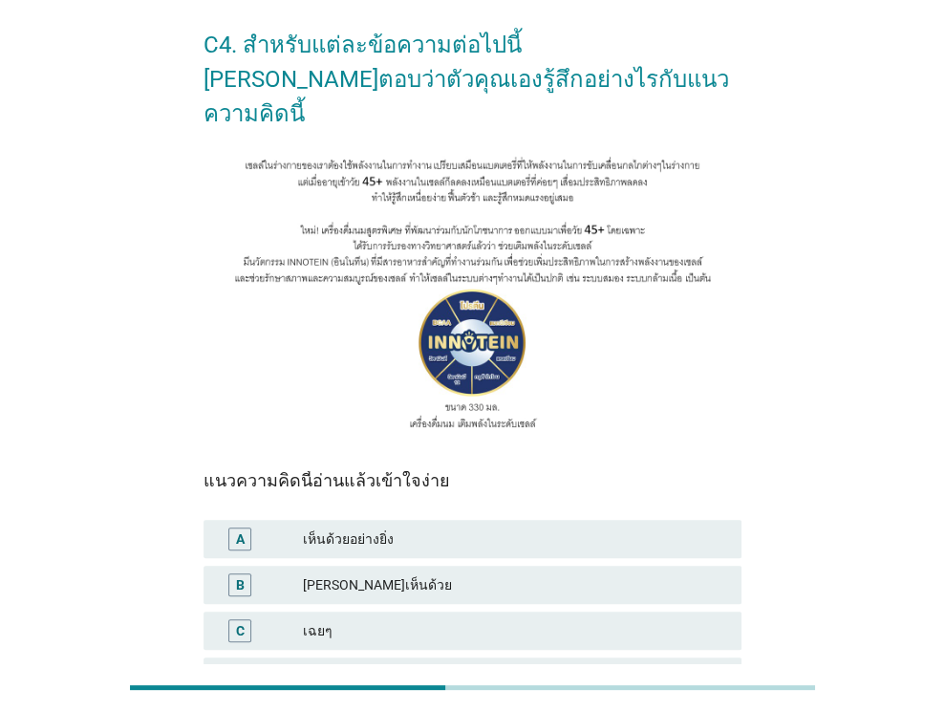
scroll to position [191, 0]
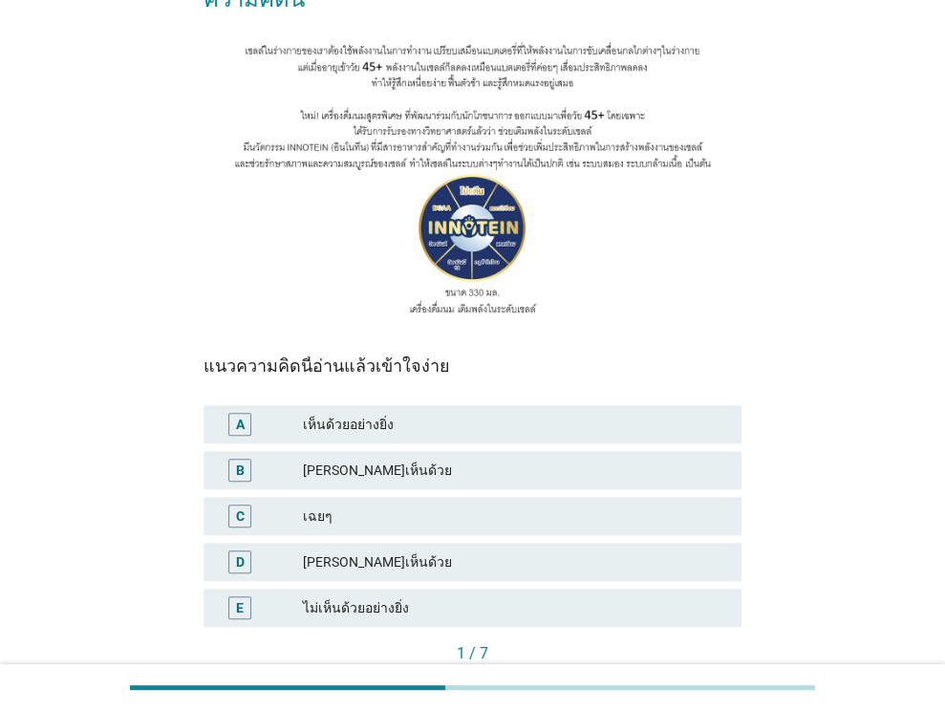
click at [558, 365] on div "แนวความคิดนี้อ่านแล้วเข้าใจง่าย A เห็นด้วยอย่างยิ่ง B [PERSON_NAME]เห็นด้วย C เ…" at bounding box center [472, 499] width 538 height 286
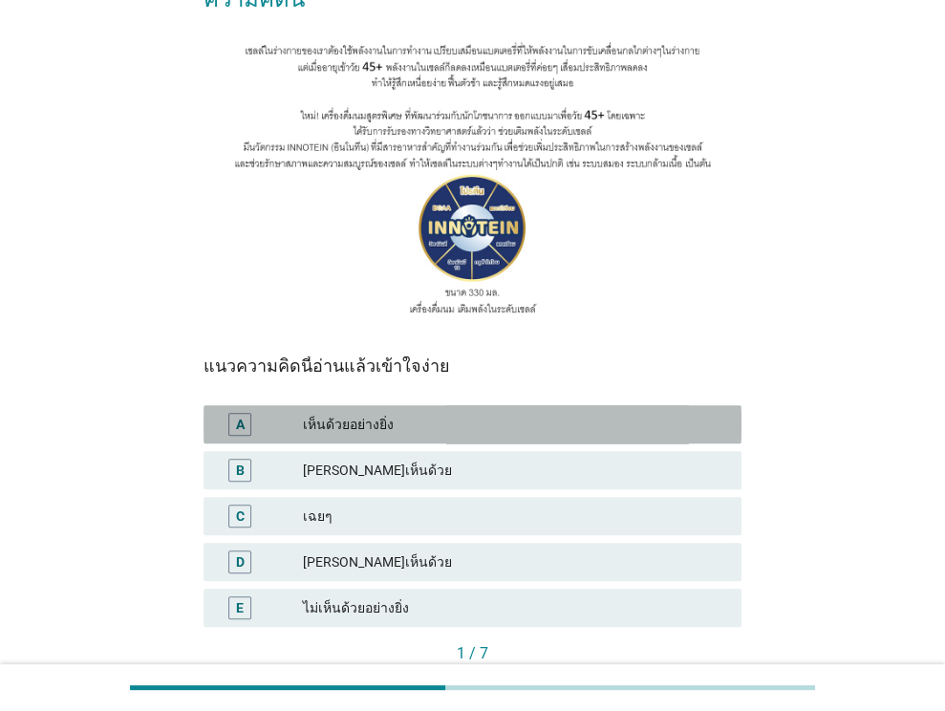
click at [555, 413] on div "เห็นด้วยอย่างยิ่ง" at bounding box center [514, 424] width 423 height 23
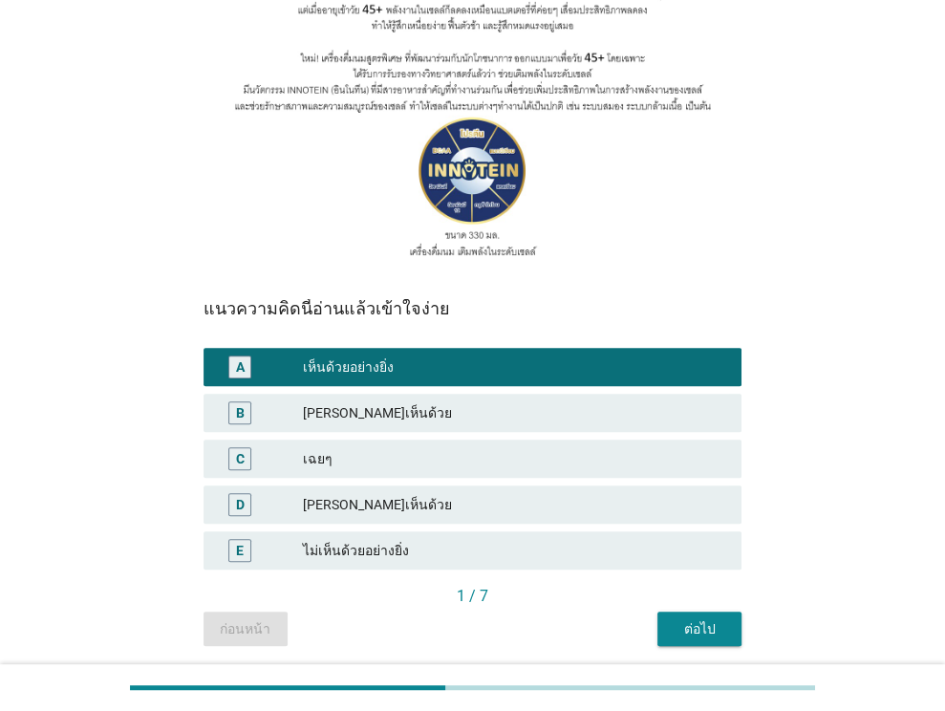
scroll to position [280, 0]
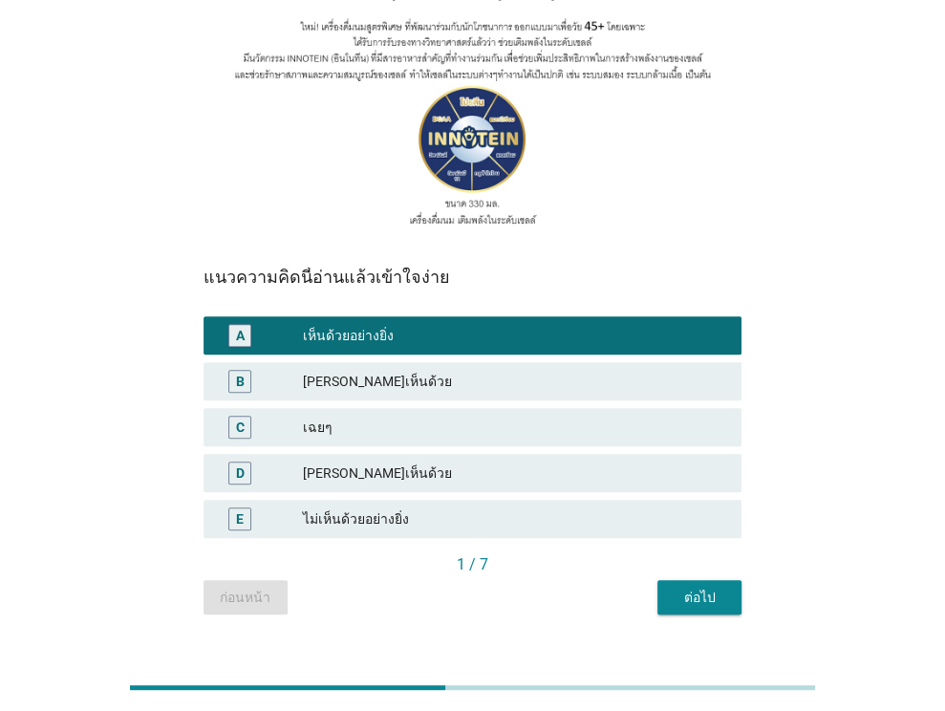
click at [696, 588] on div "ต่อไป" at bounding box center [699, 598] width 53 height 20
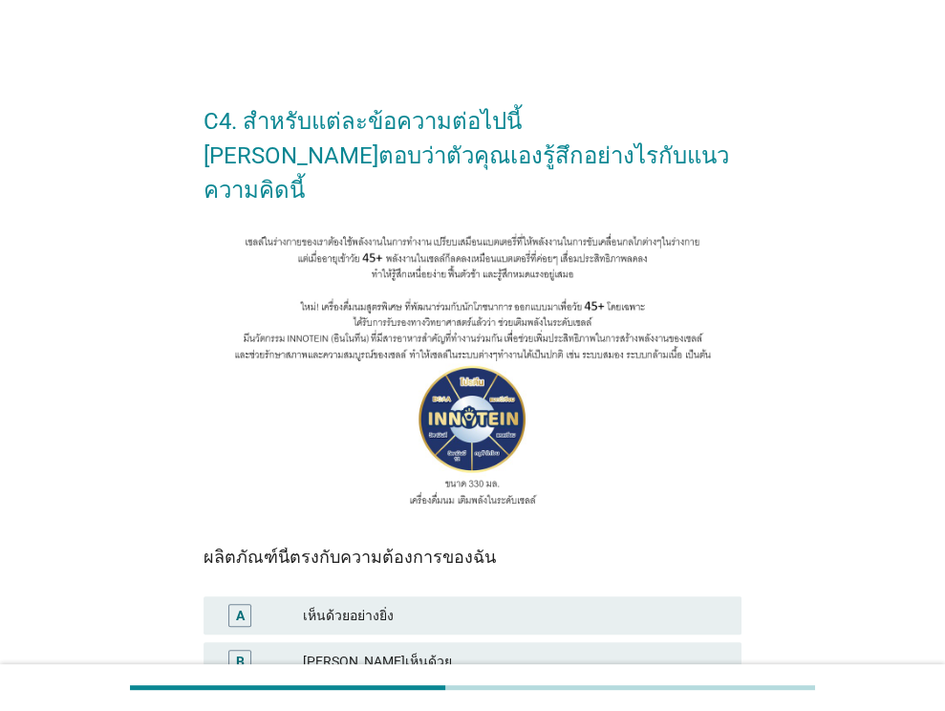
click at [560, 604] on div "เห็นด้วยอย่างยิ่ง" at bounding box center [514, 615] width 423 height 23
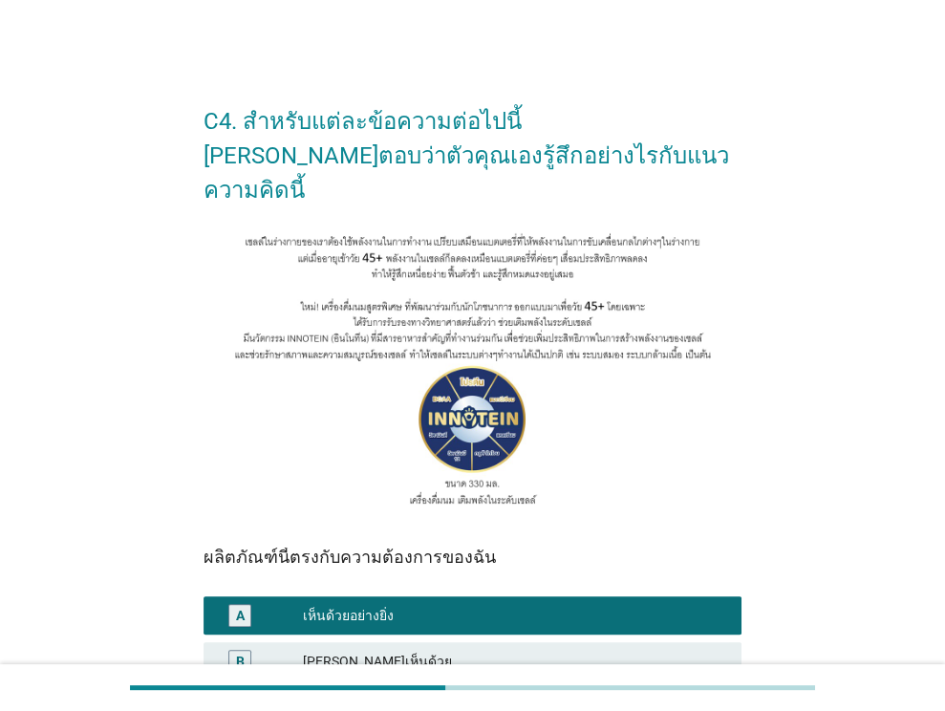
scroll to position [280, 0]
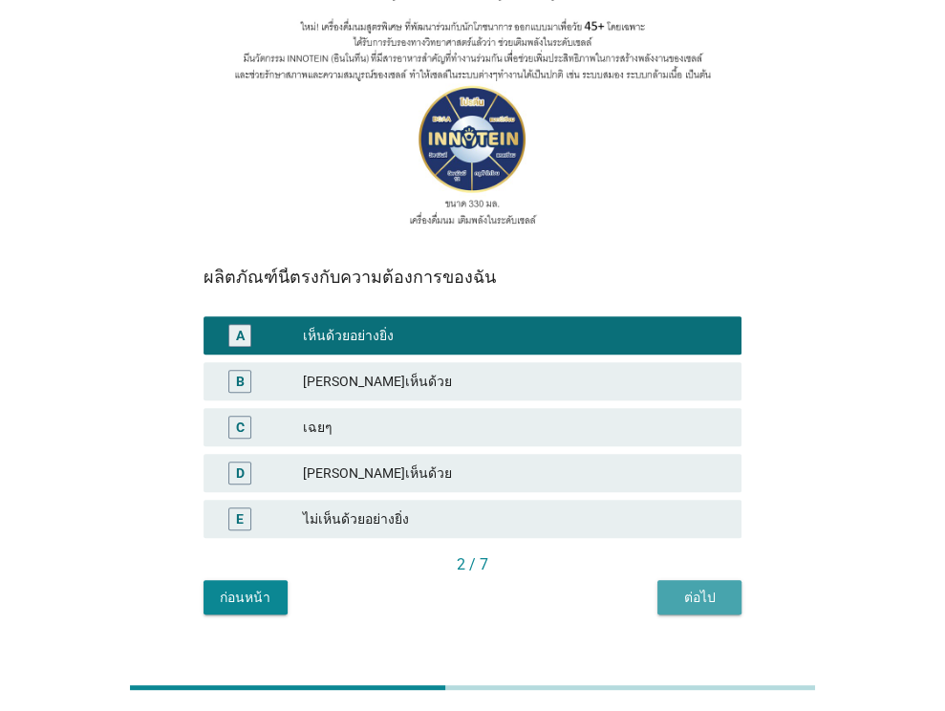
click at [706, 588] on div "ต่อไป" at bounding box center [699, 598] width 53 height 20
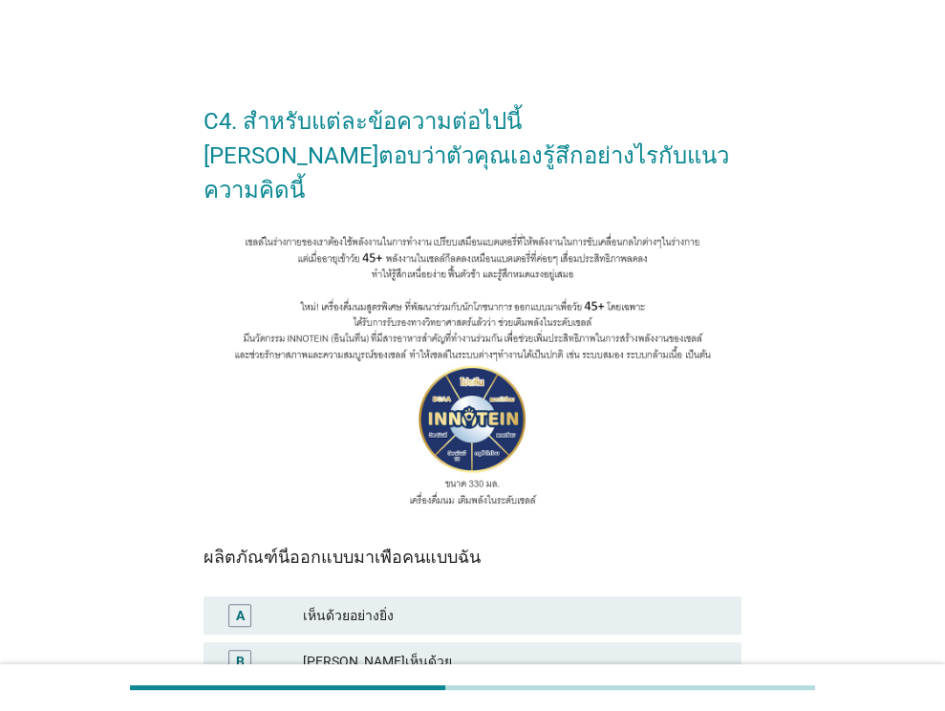
click at [493, 604] on div "เห็นด้วยอย่างยิ่ง" at bounding box center [514, 615] width 423 height 23
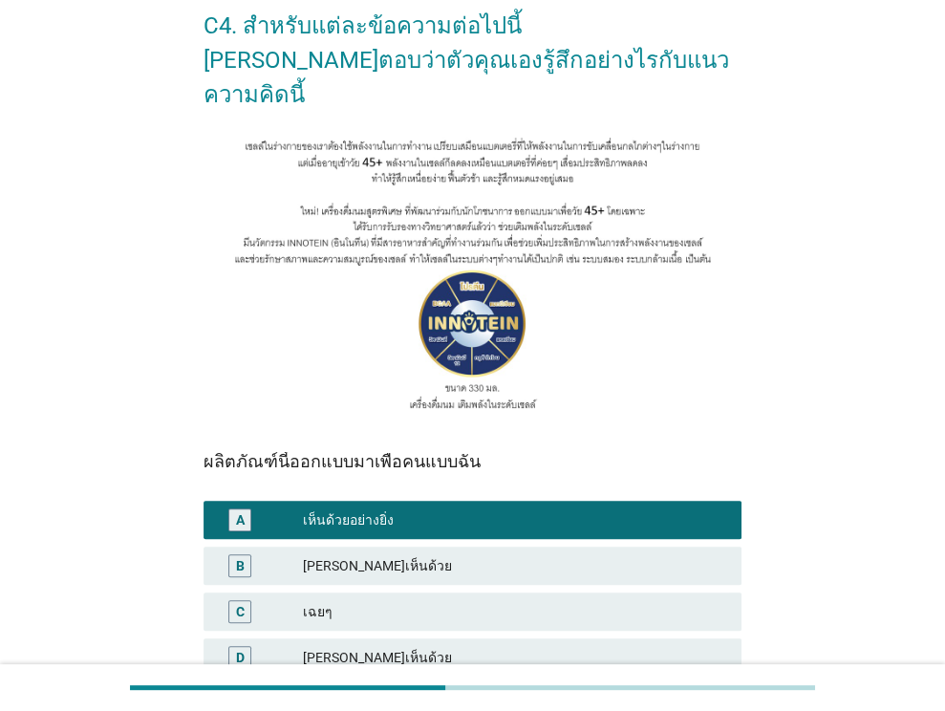
scroll to position [280, 0]
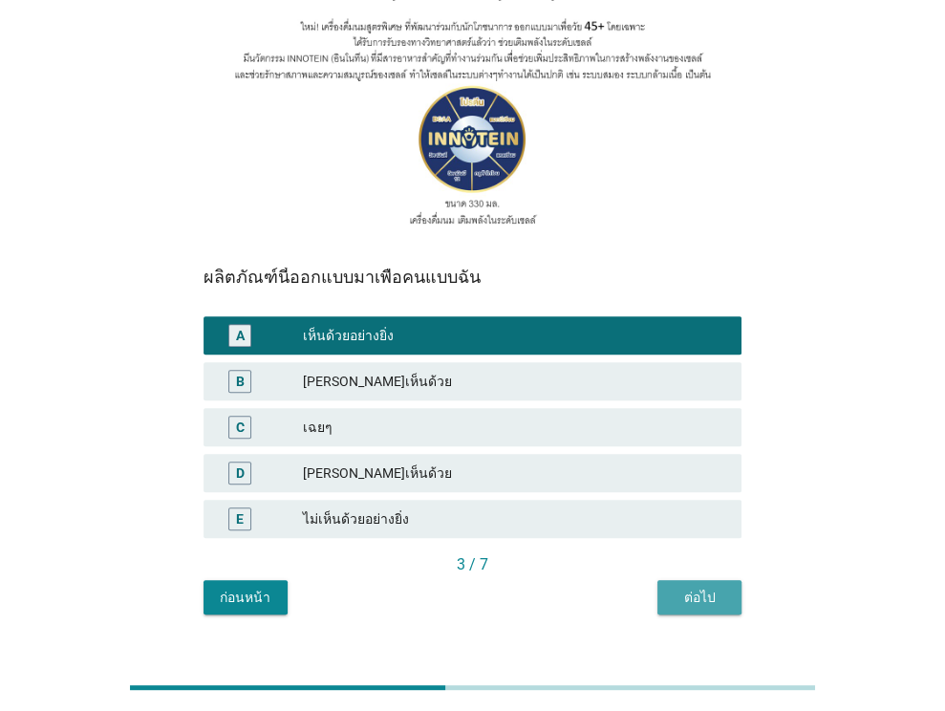
click at [712, 588] on div "ต่อไป" at bounding box center [699, 598] width 53 height 20
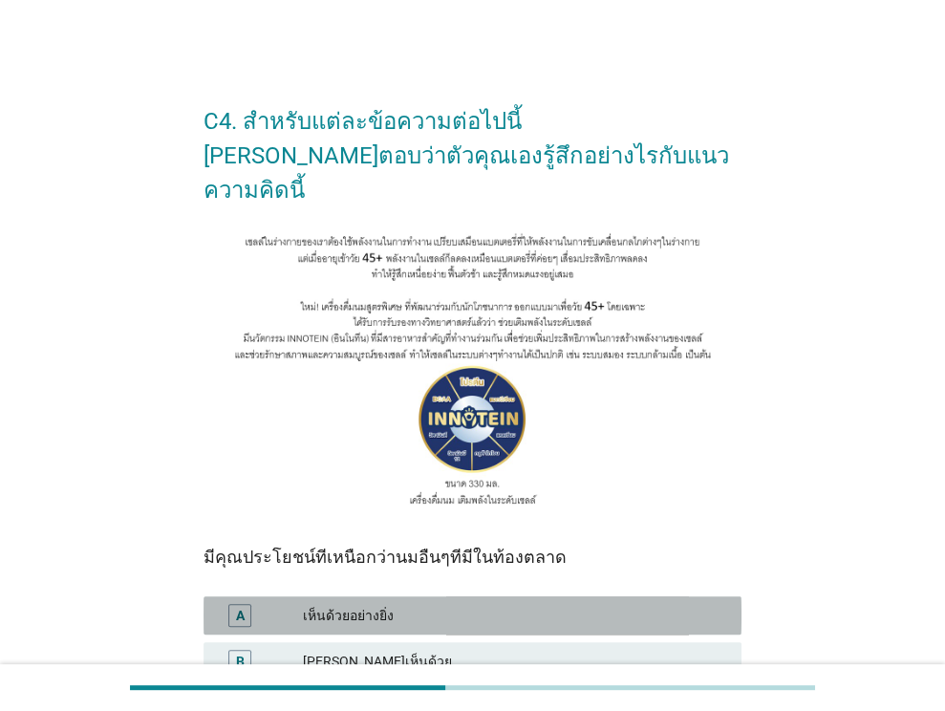
click at [409, 604] on div "เห็นด้วยอย่างยิ่ง" at bounding box center [514, 615] width 423 height 23
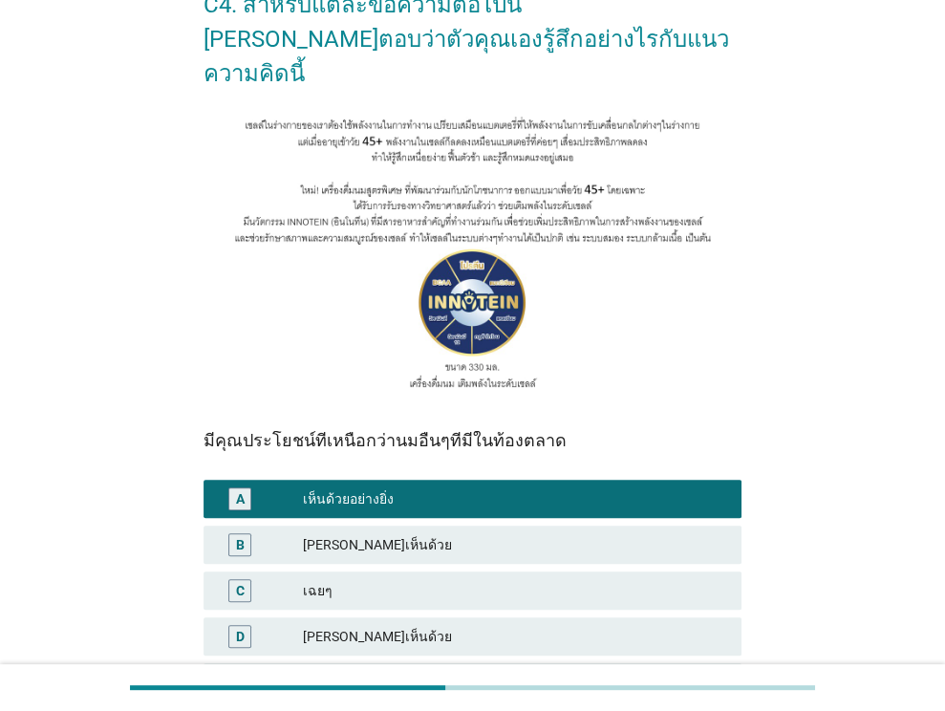
scroll to position [280, 0]
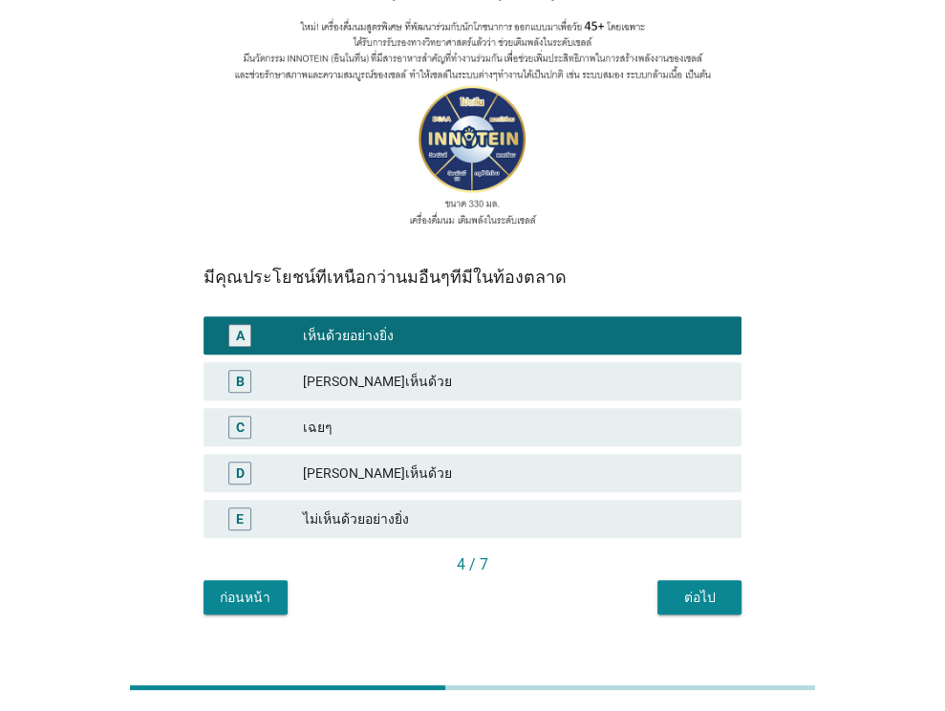
click at [697, 580] on button "ต่อไป" at bounding box center [699, 597] width 84 height 34
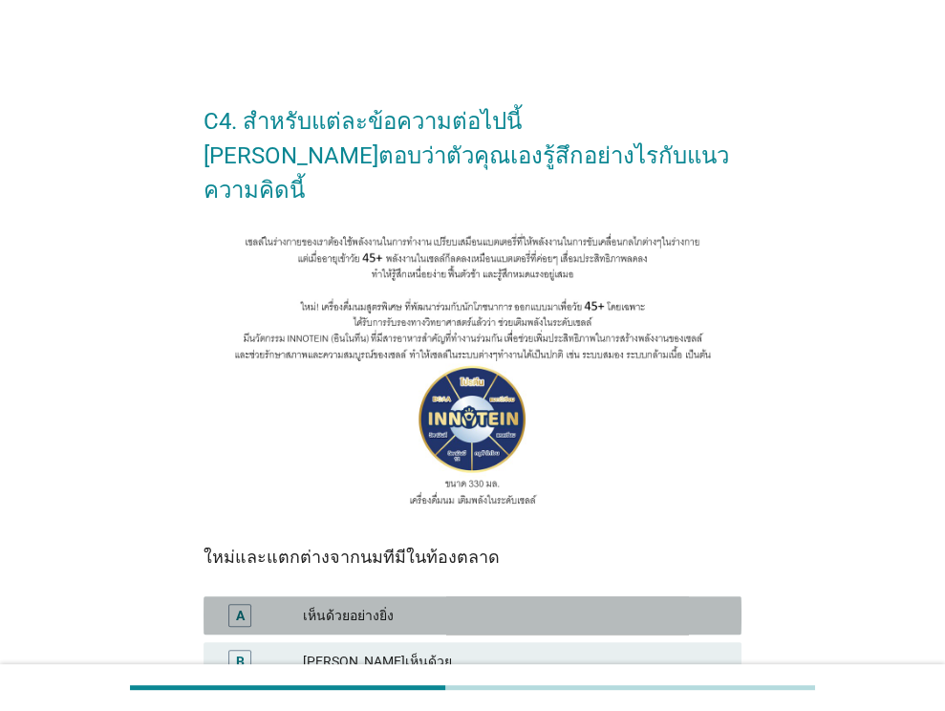
click at [526, 604] on div "เห็นด้วยอย่างยิ่ง" at bounding box center [514, 615] width 423 height 23
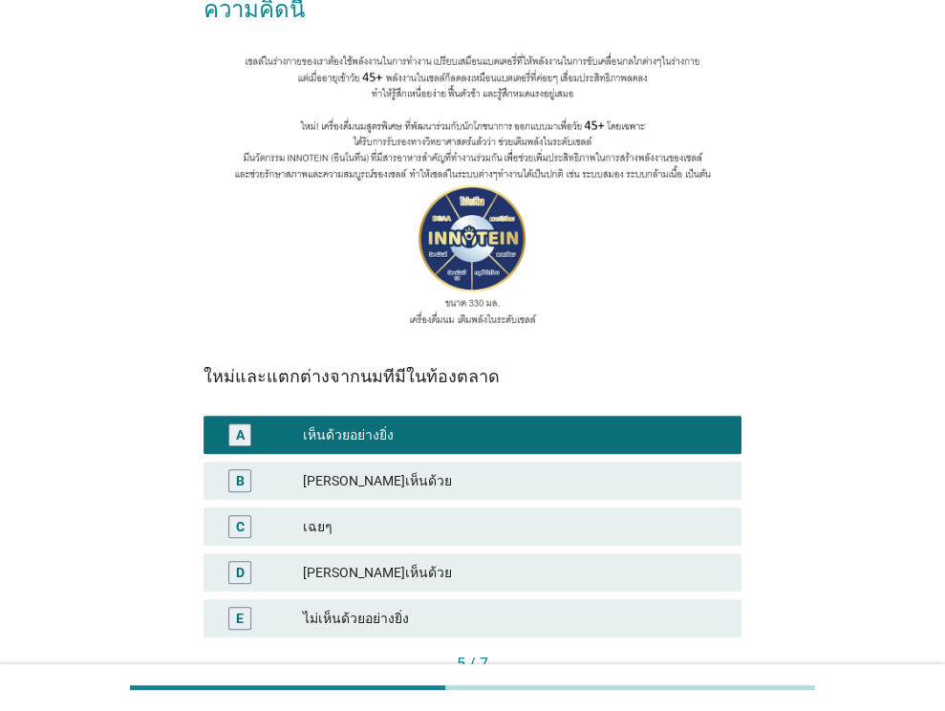
scroll to position [280, 0]
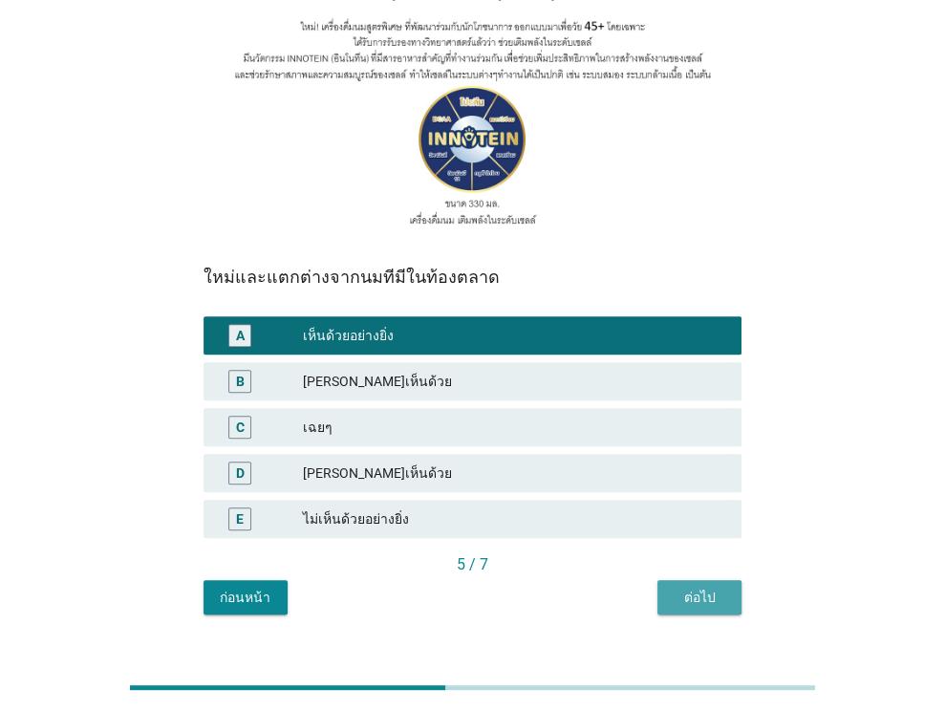
click at [675, 588] on div "ต่อไป" at bounding box center [699, 598] width 53 height 20
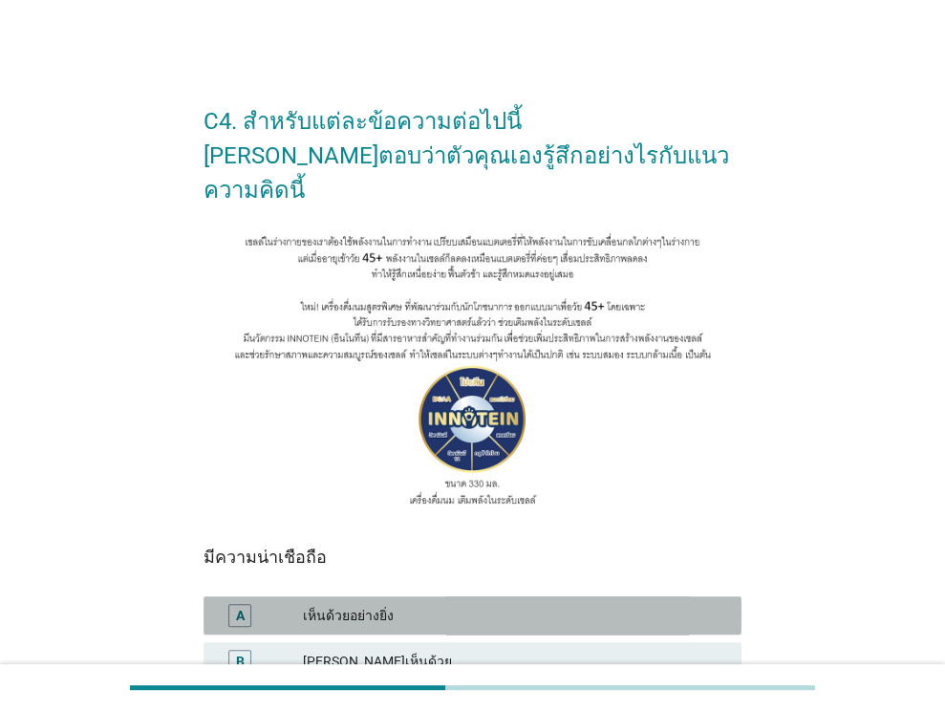
click at [353, 596] on div "A เห็นด้วยอย่างยิ่ง" at bounding box center [472, 615] width 538 height 38
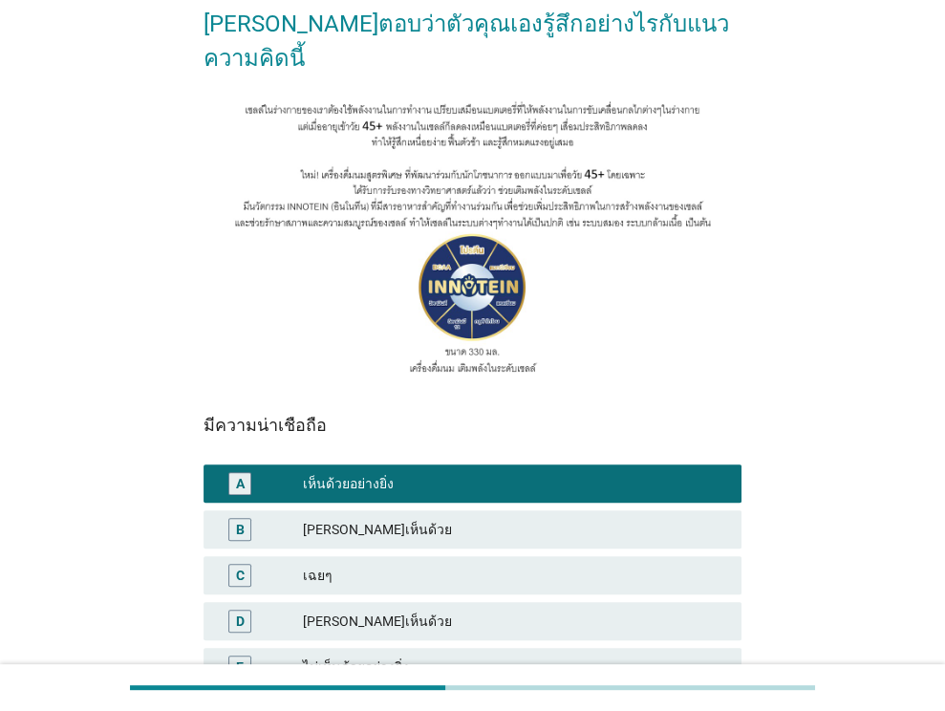
scroll to position [280, 0]
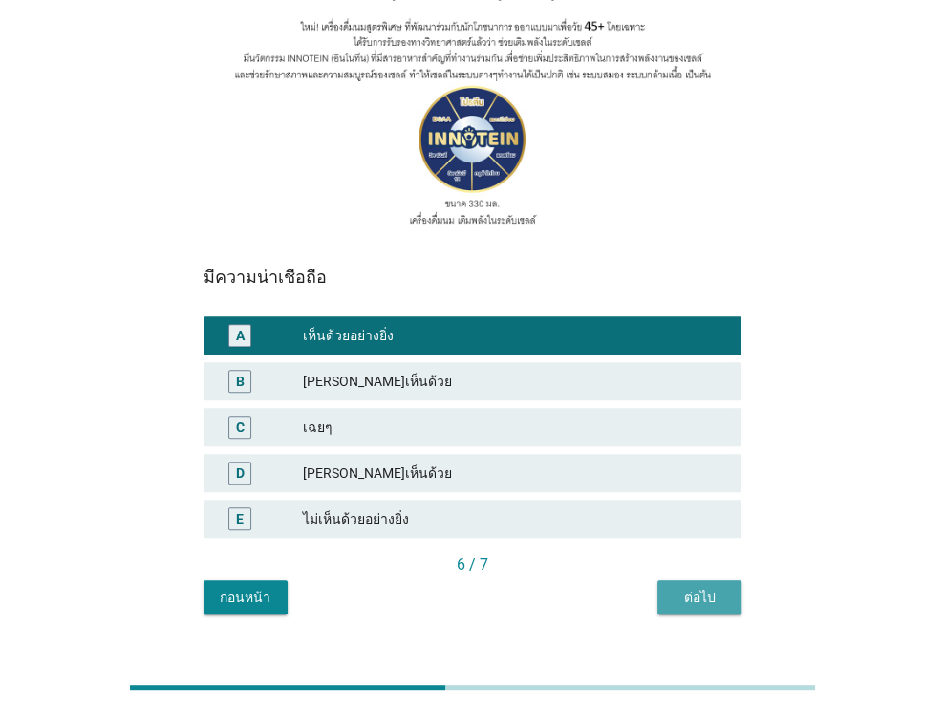
click at [725, 580] on button "ต่อไป" at bounding box center [699, 597] width 84 height 34
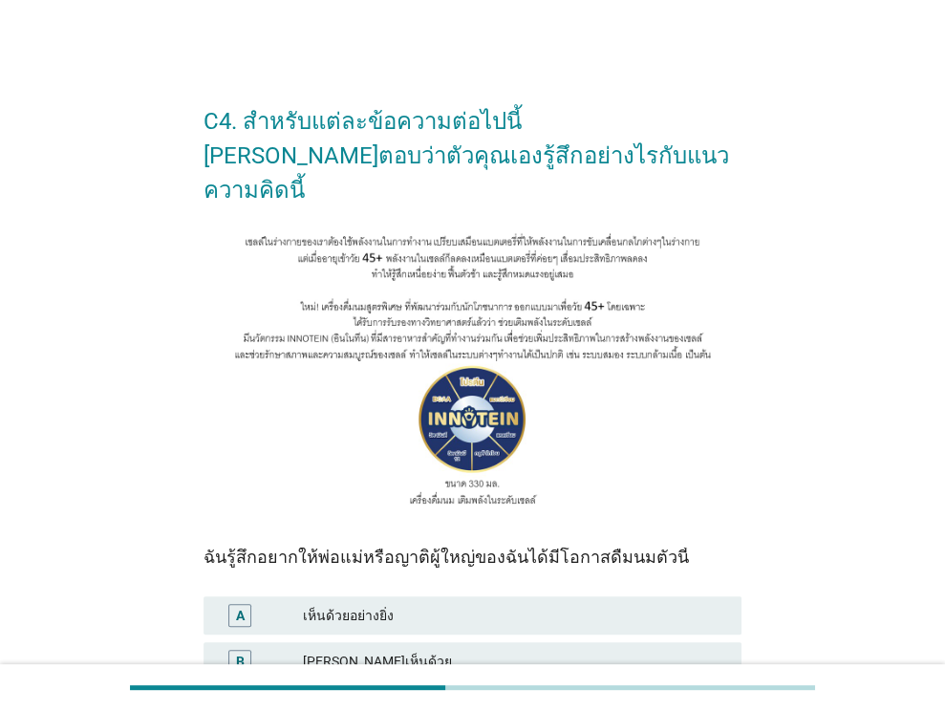
click at [326, 604] on div "เห็นด้วยอย่างยิ่ง" at bounding box center [514, 615] width 423 height 23
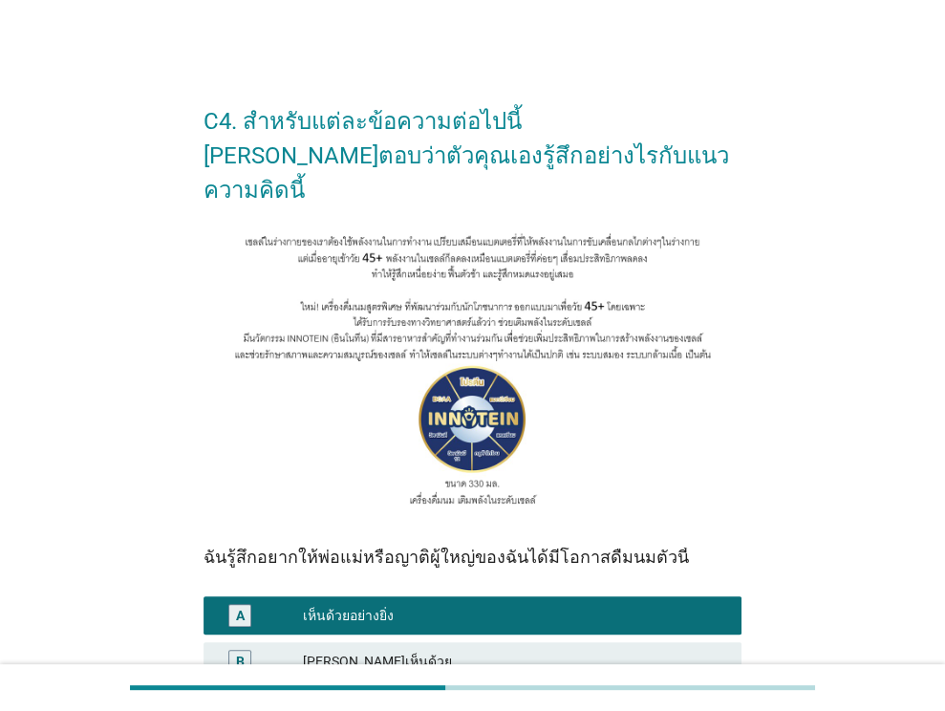
scroll to position [280, 0]
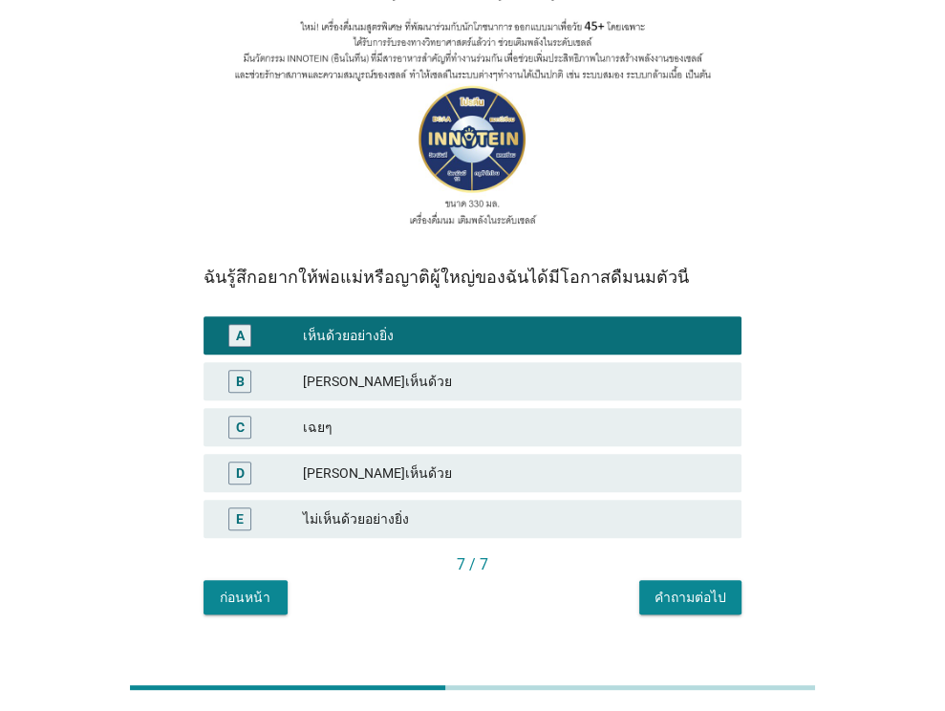
click at [699, 588] on div "คำถามต่อไป" at bounding box center [690, 598] width 72 height 20
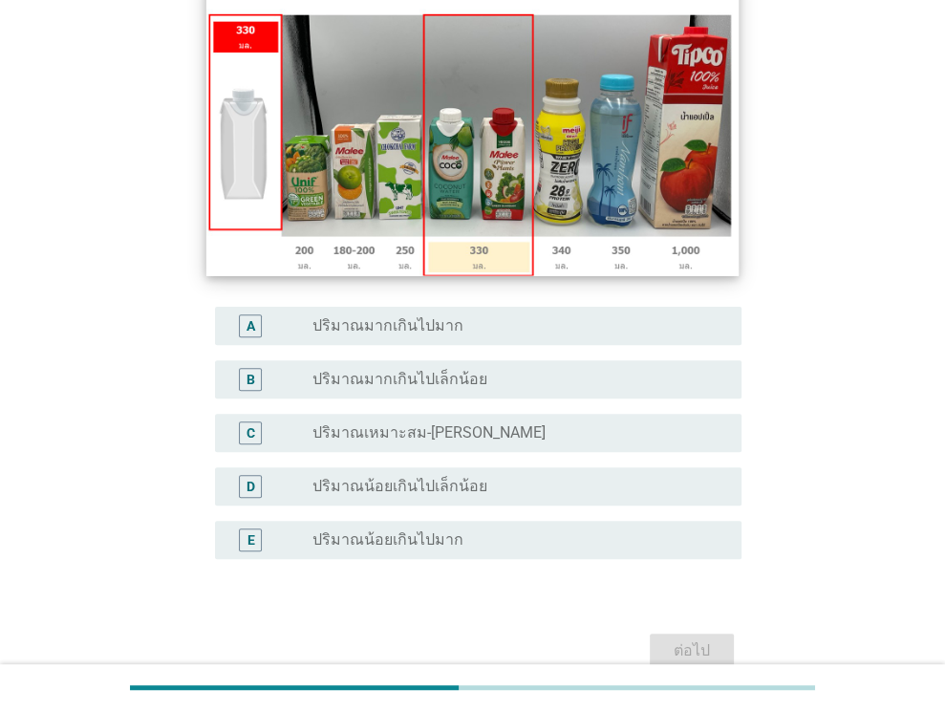
scroll to position [287, 0]
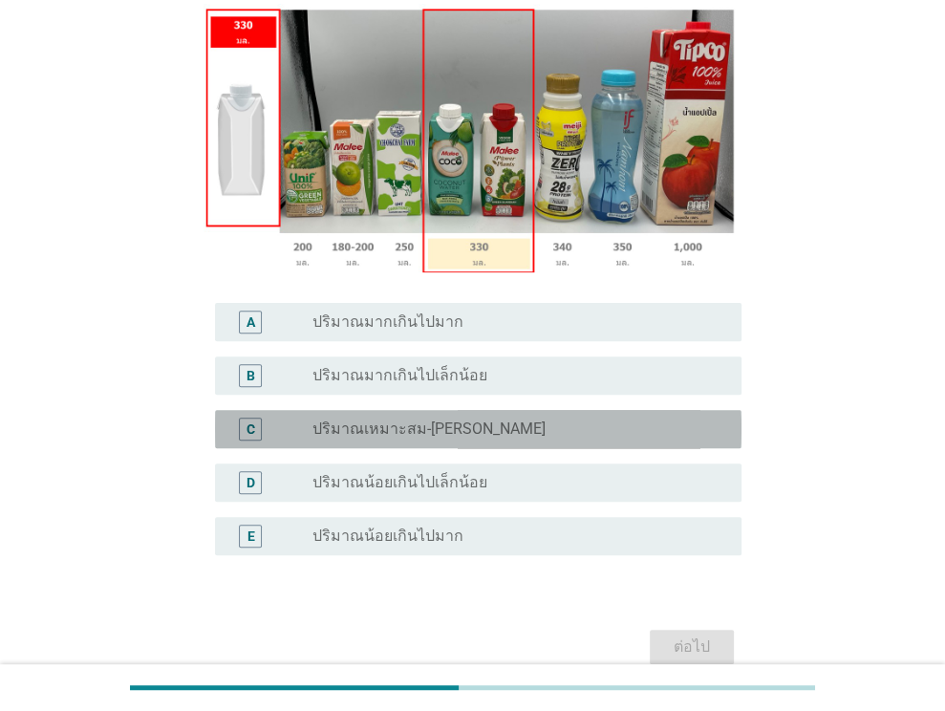
drag, startPoint x: 425, startPoint y: 427, endPoint x: 661, endPoint y: 542, distance: 262.3
click at [426, 427] on label "ปริมาณเหมาะสม-[PERSON_NAME]" at bounding box center [428, 428] width 233 height 19
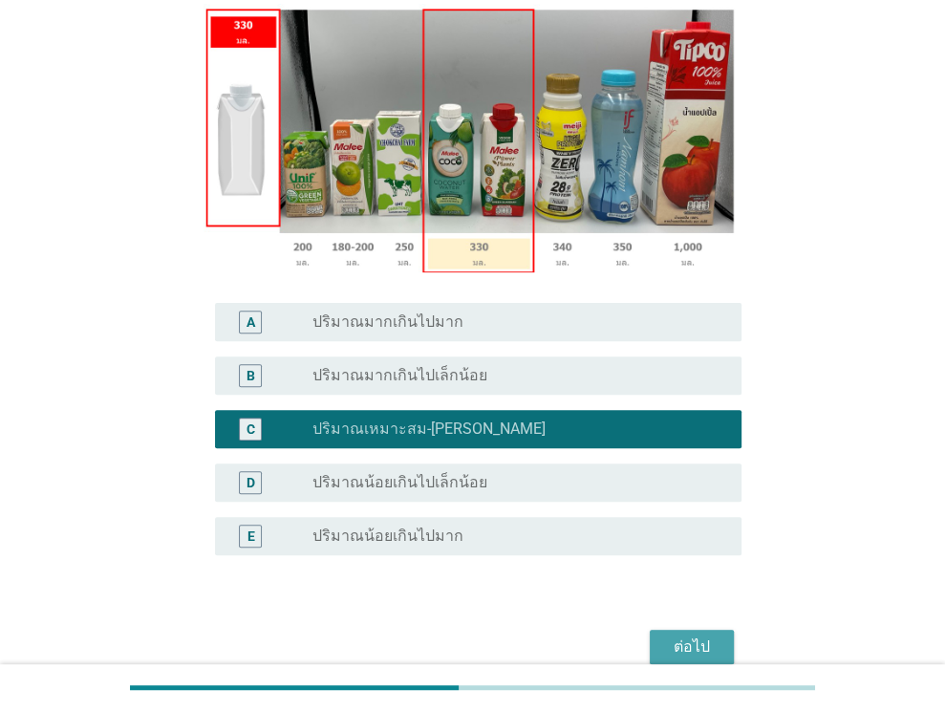
click at [682, 644] on div "ต่อไป" at bounding box center [691, 646] width 53 height 23
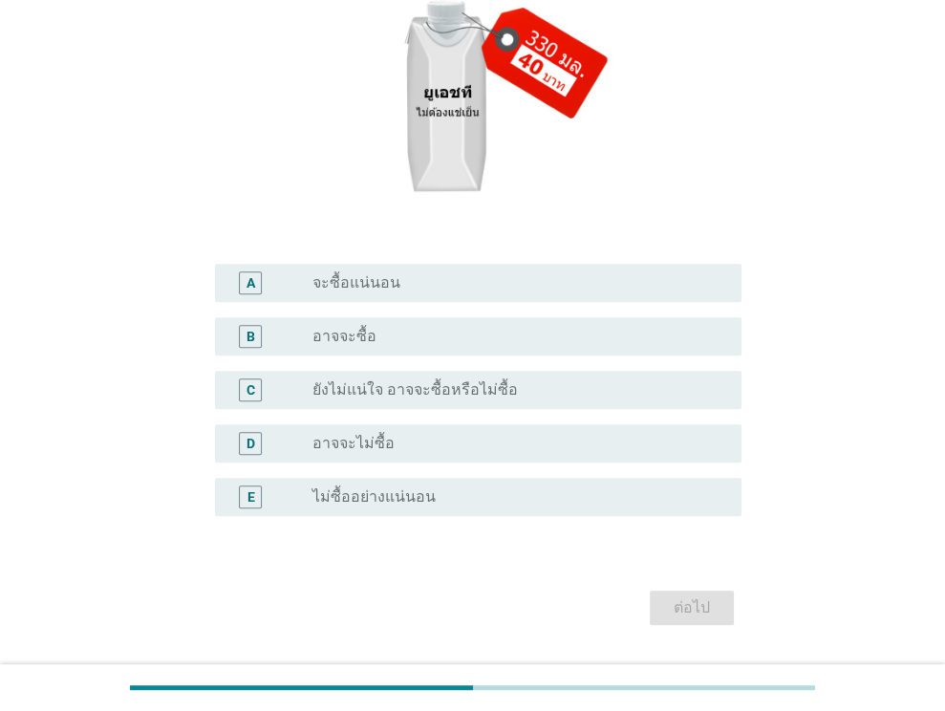
scroll to position [382, 0]
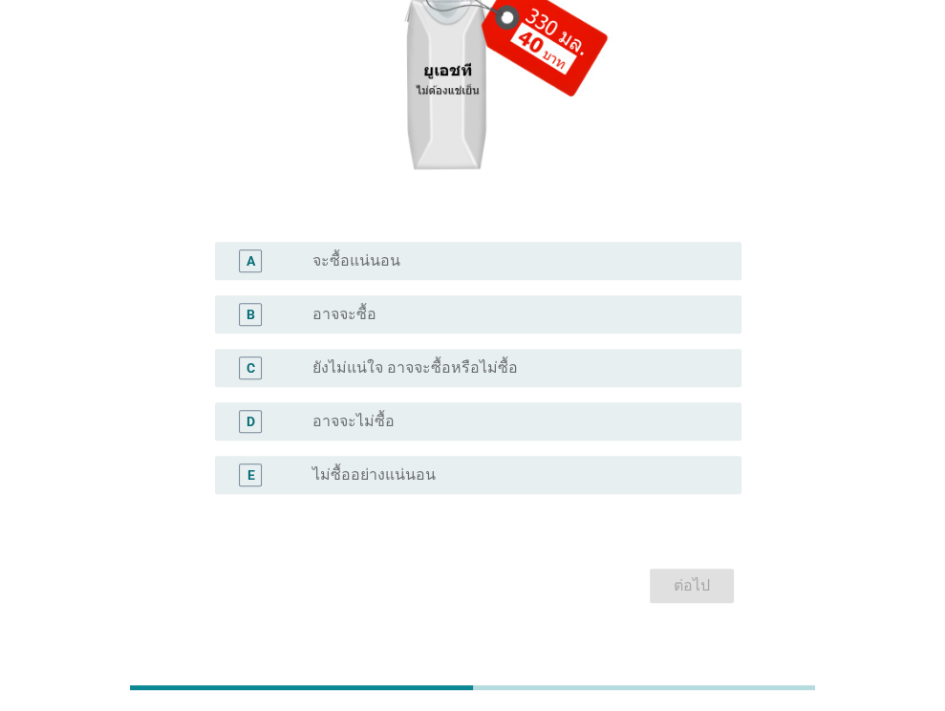
click at [432, 249] on div "radio_button_unchecked จะซื้อแน่นอน" at bounding box center [519, 260] width 414 height 23
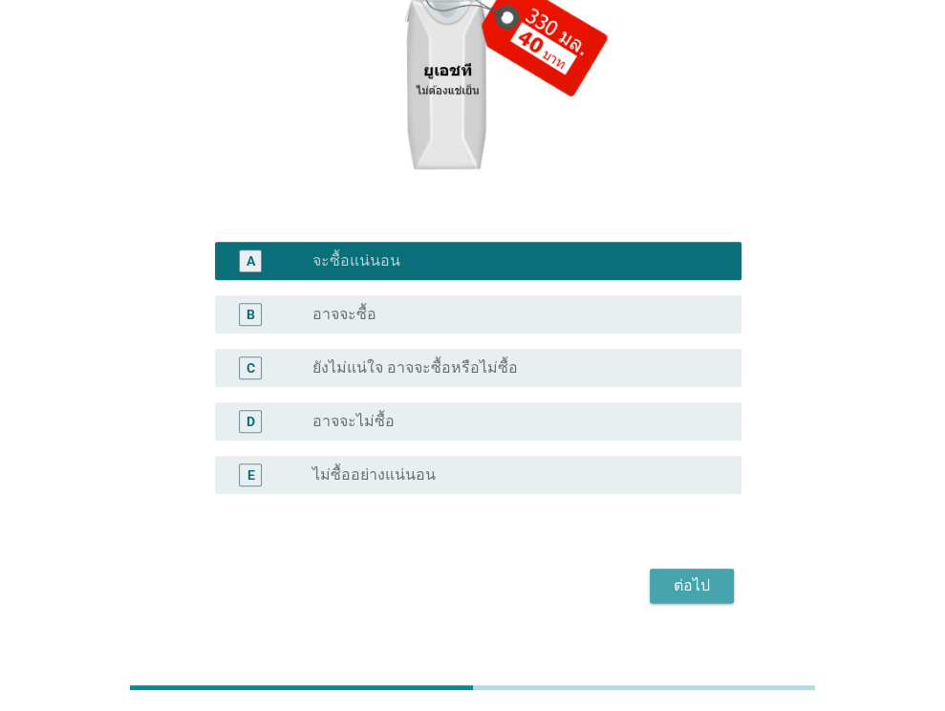
click at [703, 582] on div "ต่อไป" at bounding box center [691, 585] width 53 height 23
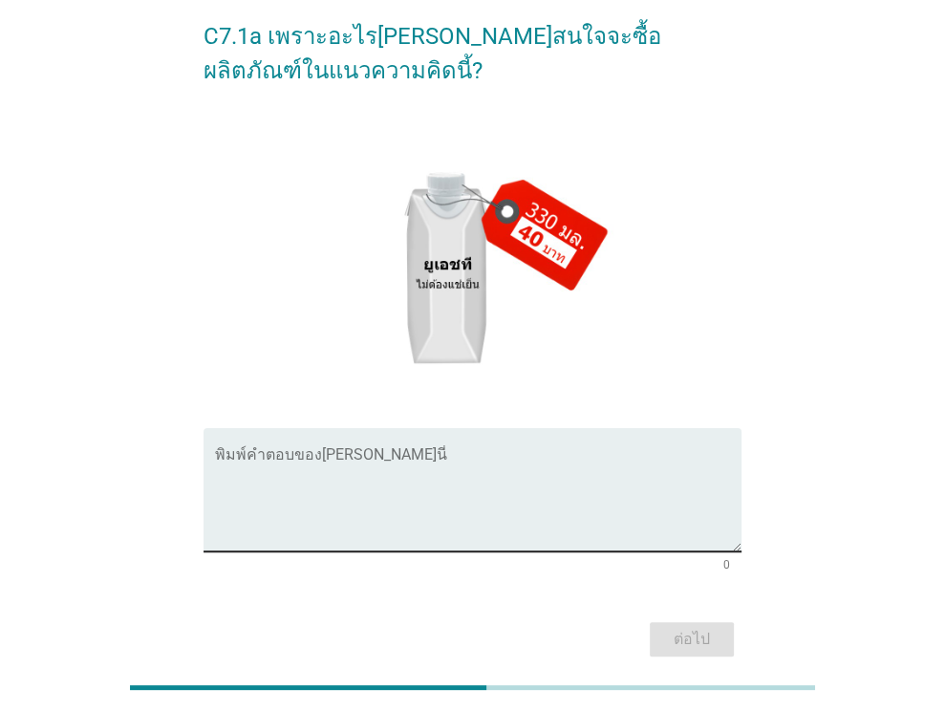
scroll to position [168, 0]
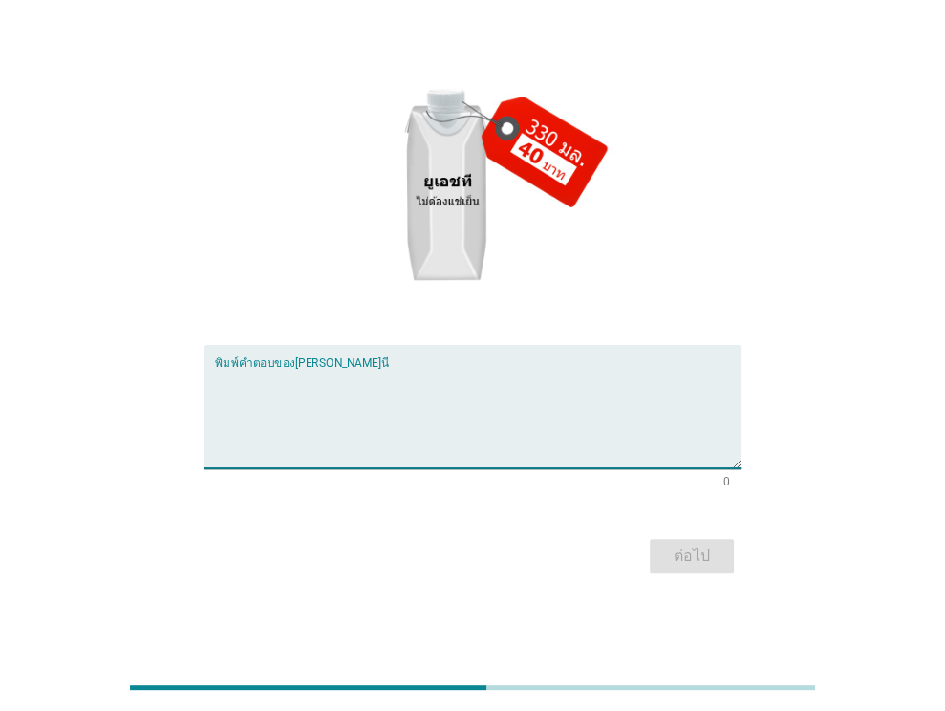
click at [372, 380] on textarea "พิมพ์คำตอบของคุณ ที่นี่" at bounding box center [478, 418] width 526 height 100
type textarea "ชอบแนวคิดผลิตภัณฑ์"
click at [695, 560] on div "ต่อไป" at bounding box center [691, 556] width 53 height 23
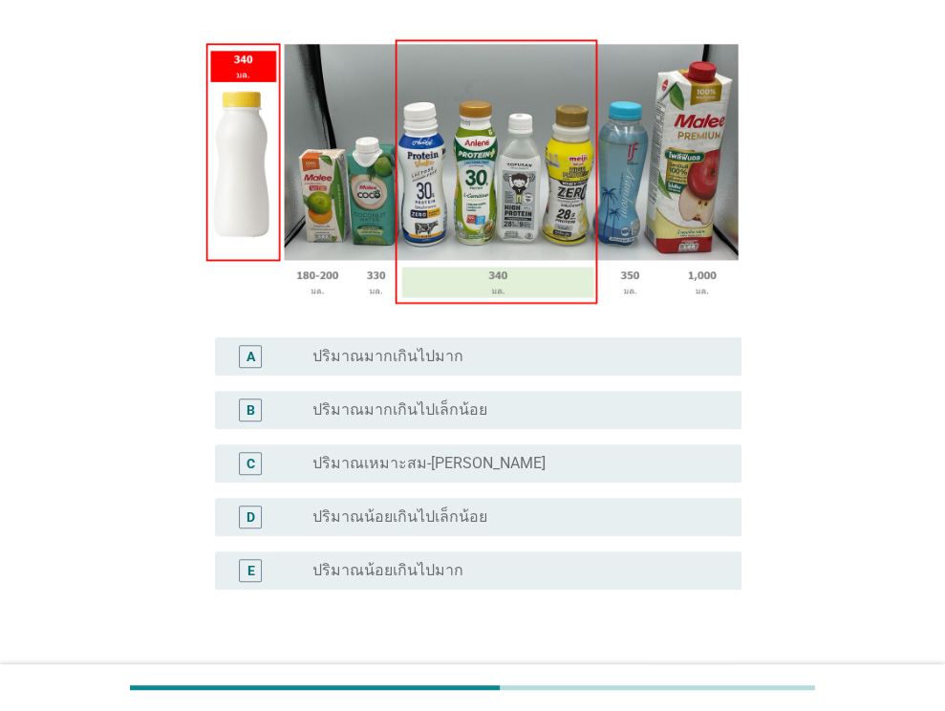
scroll to position [287, 0]
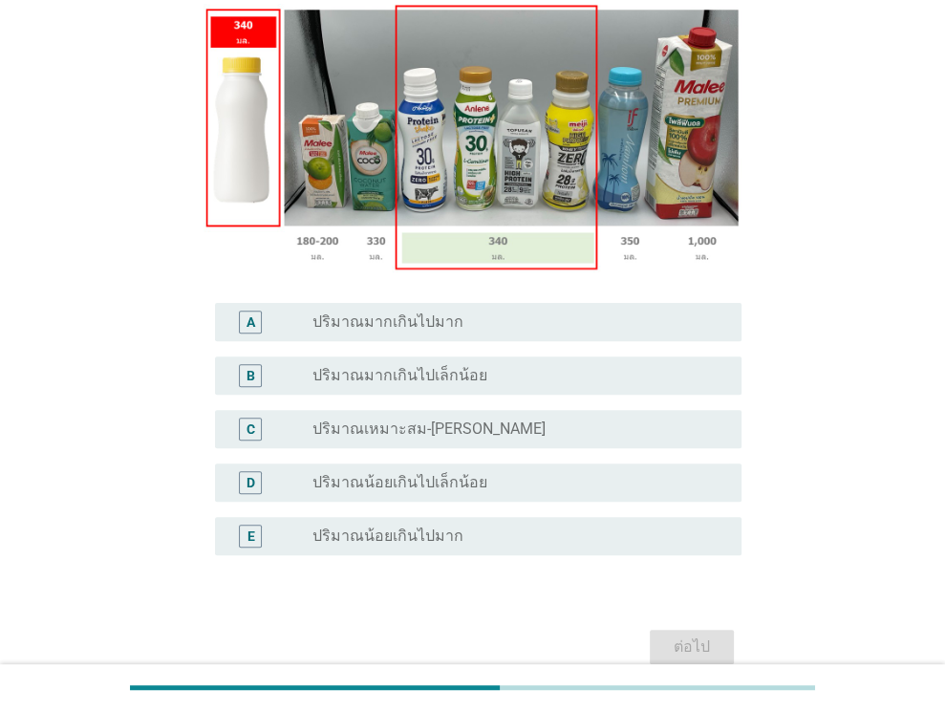
click at [491, 403] on div "C radio_button_unchecked ปริมาณเหมาะสม-[PERSON_NAME]" at bounding box center [472, 428] width 538 height 53
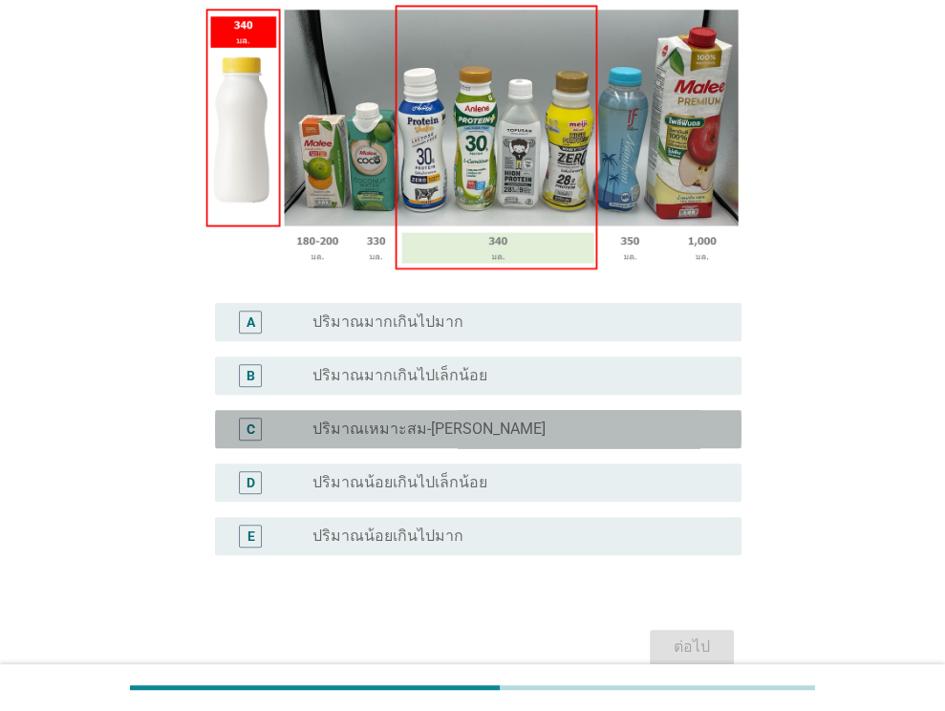
click at [490, 438] on div "radio_button_unchecked ปริมาณเหมาะสม-[PERSON_NAME]" at bounding box center [511, 428] width 398 height 19
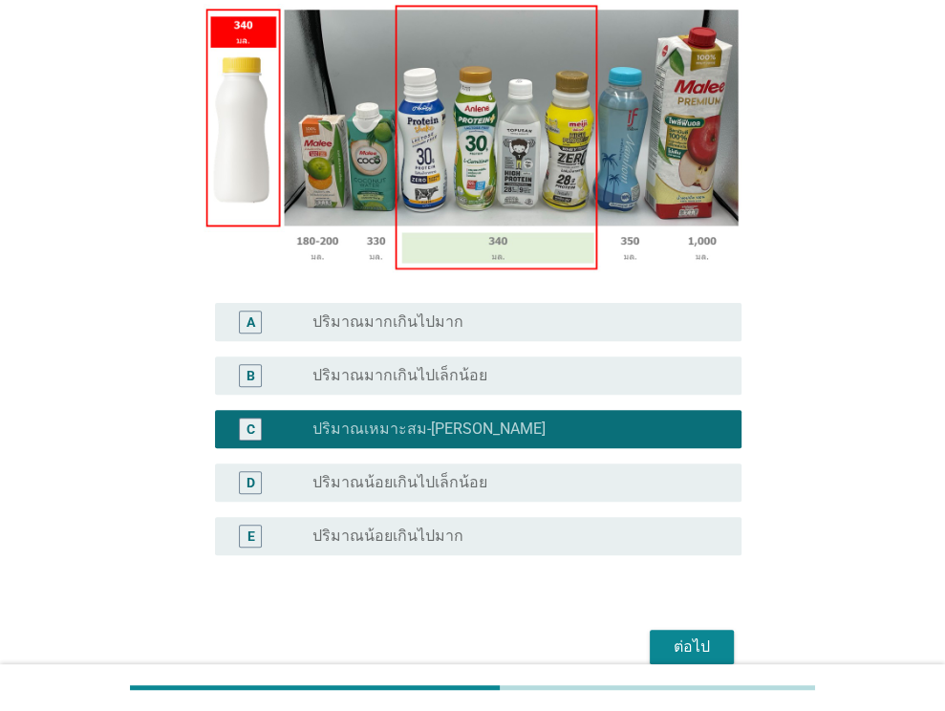
click at [675, 645] on div "ต่อไป" at bounding box center [691, 646] width 53 height 23
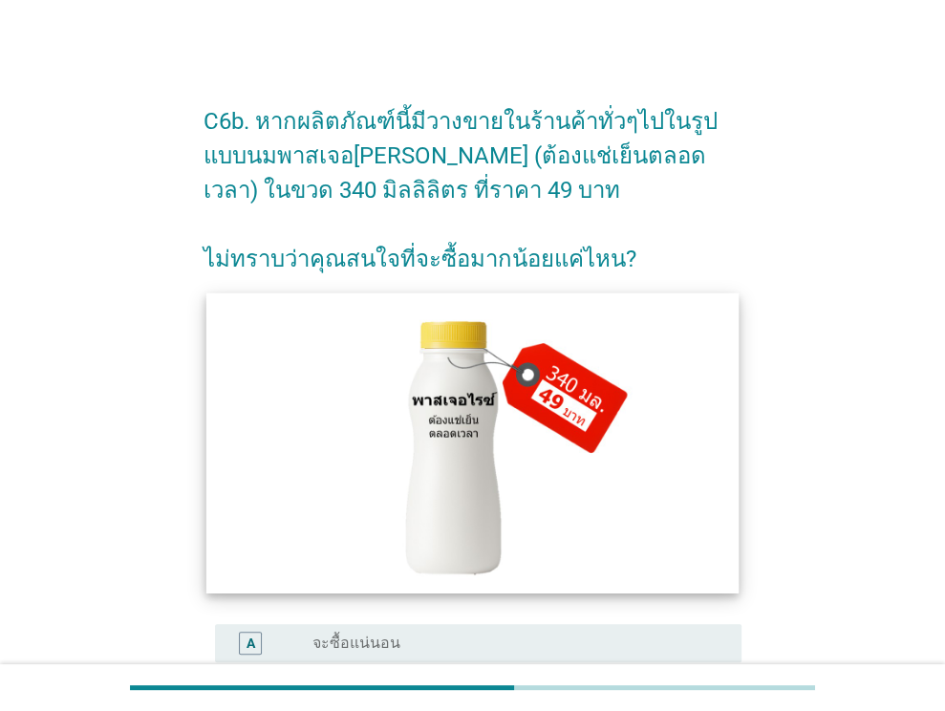
scroll to position [382, 0]
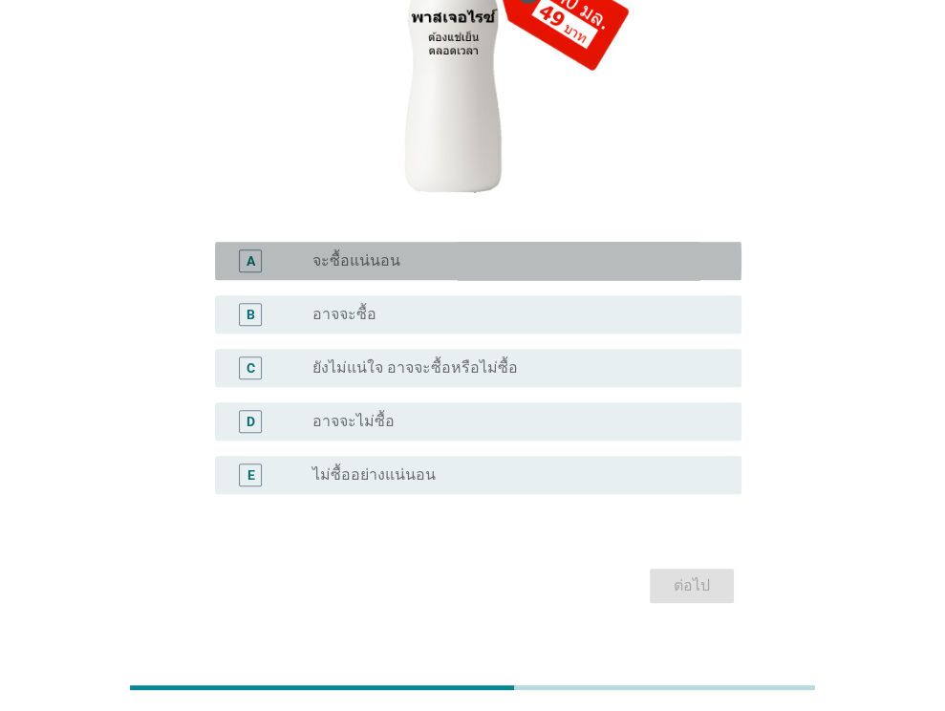
click at [413, 267] on div "radio_button_unchecked จะซื้อแน่นอน" at bounding box center [511, 260] width 398 height 19
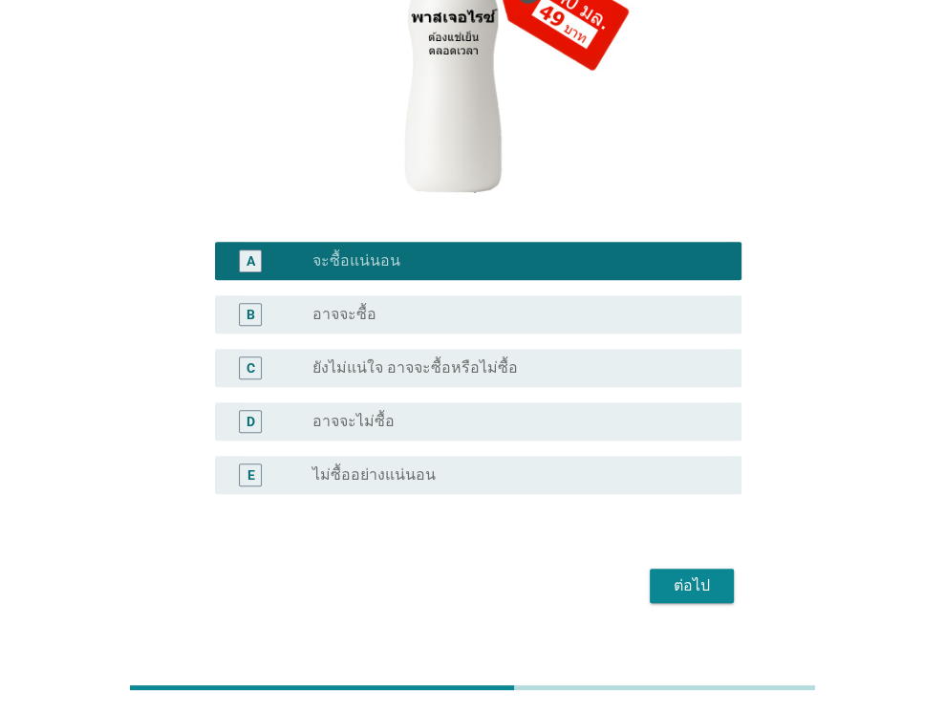
click at [716, 591] on div "ต่อไป" at bounding box center [691, 585] width 53 height 23
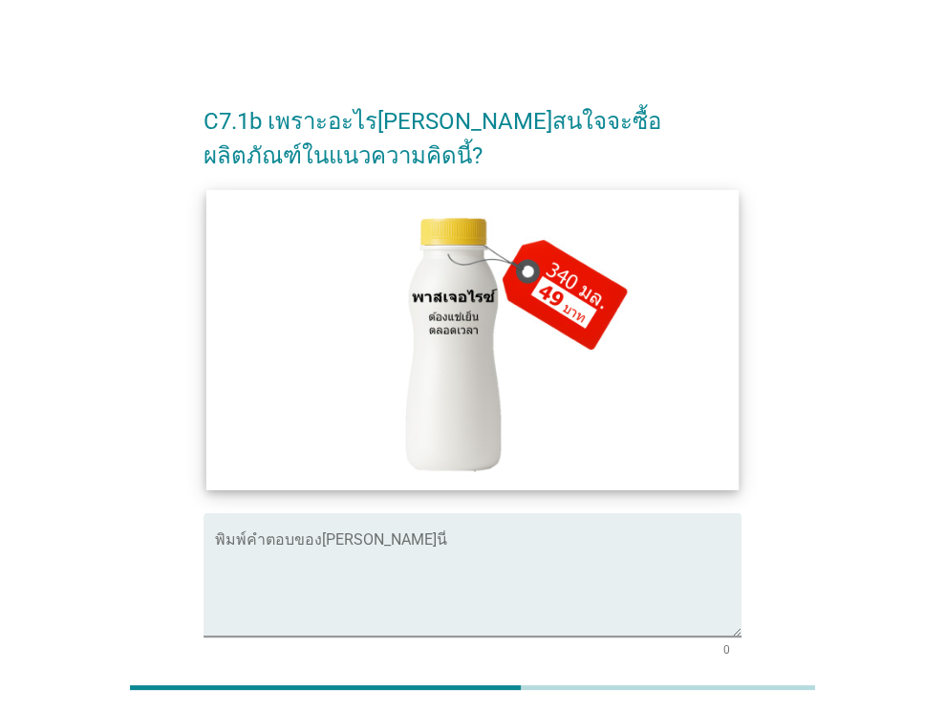
scroll to position [168, 0]
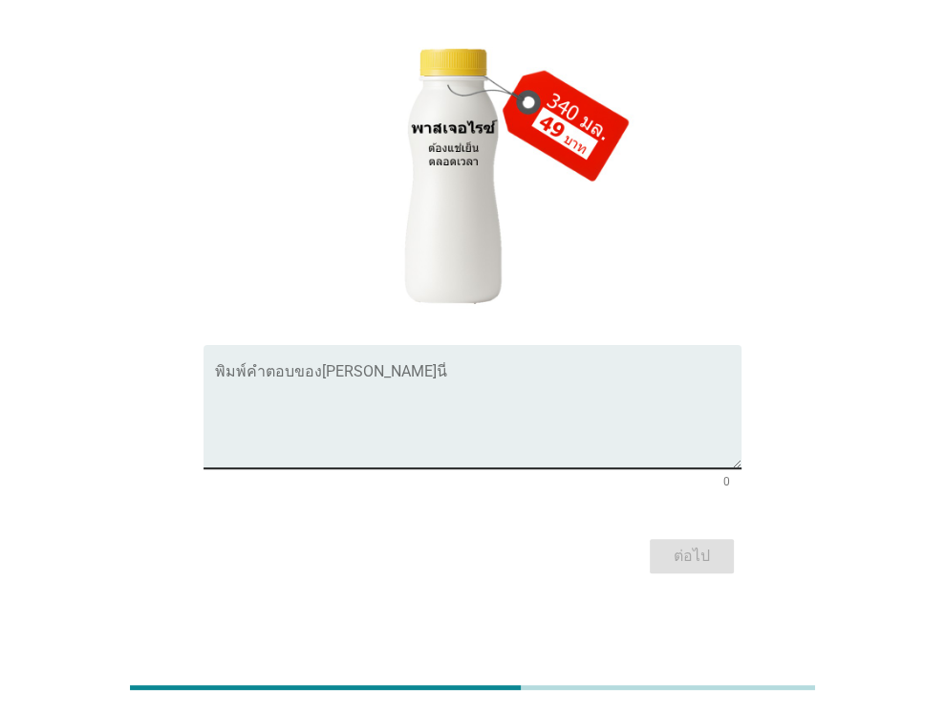
click at [244, 393] on textarea "พิมพ์คำตอบของคุณ ที่นี่" at bounding box center [478, 418] width 526 height 100
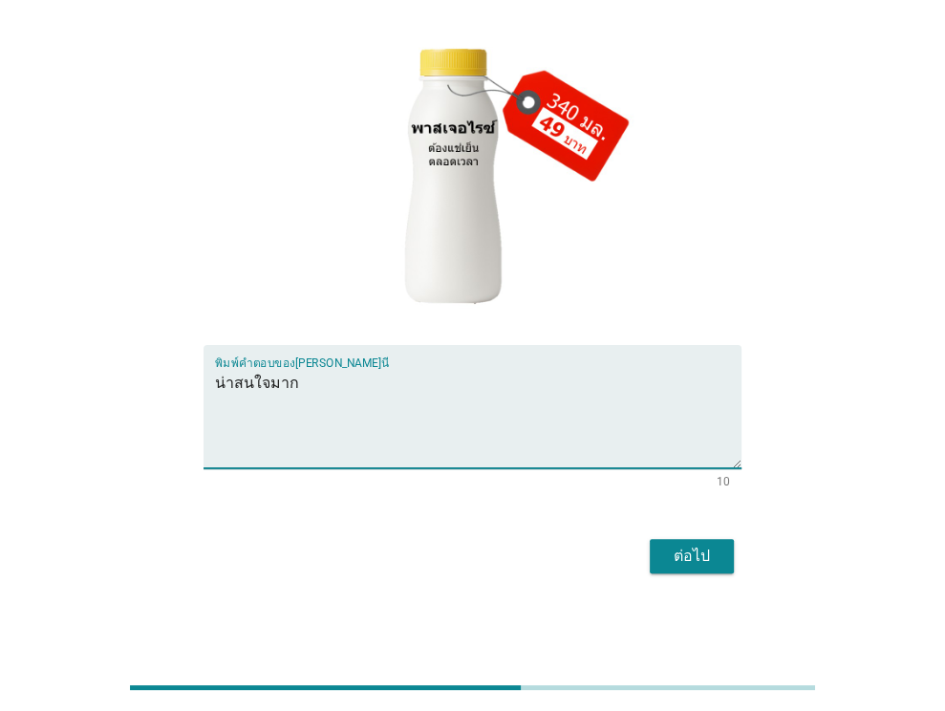
type textarea "น่าสนใจมาก"
click at [716, 543] on button "ต่อไป" at bounding box center [692, 556] width 84 height 34
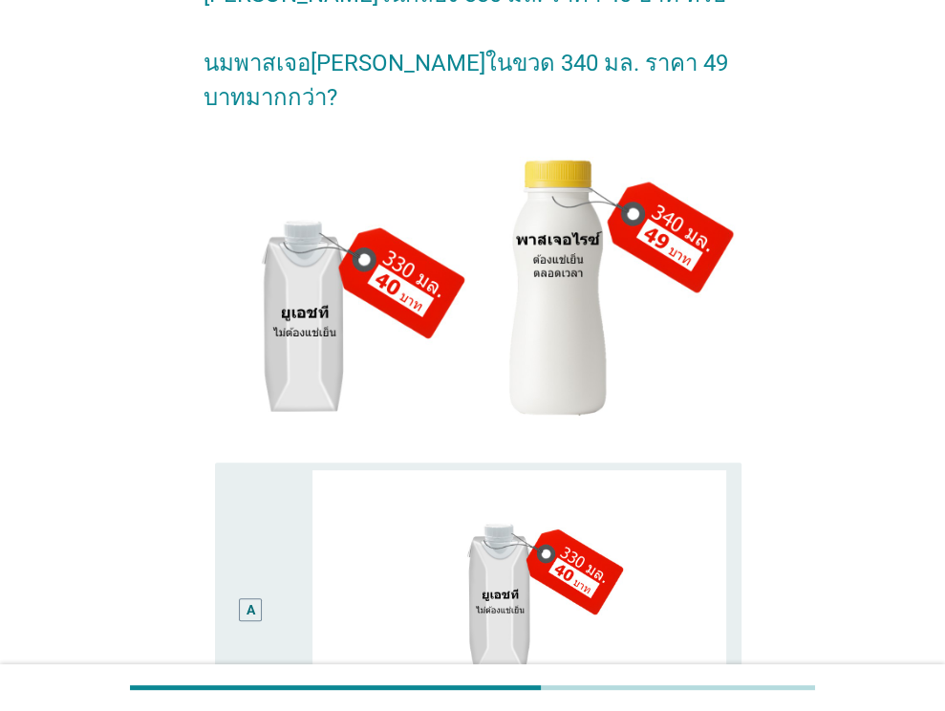
scroll to position [0, 0]
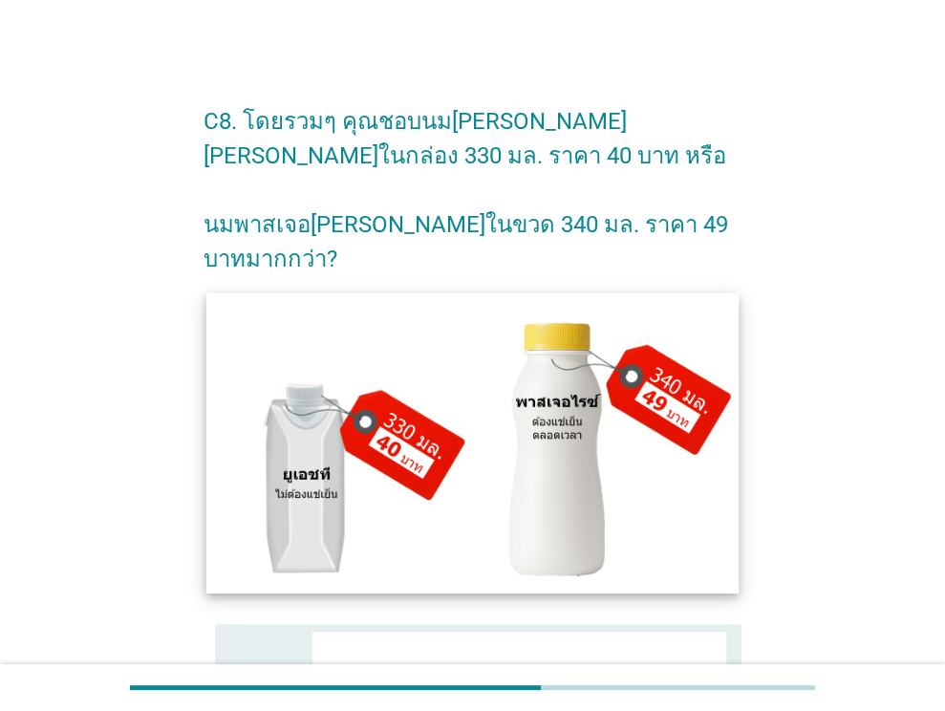
click at [583, 442] on img at bounding box center [472, 442] width 533 height 300
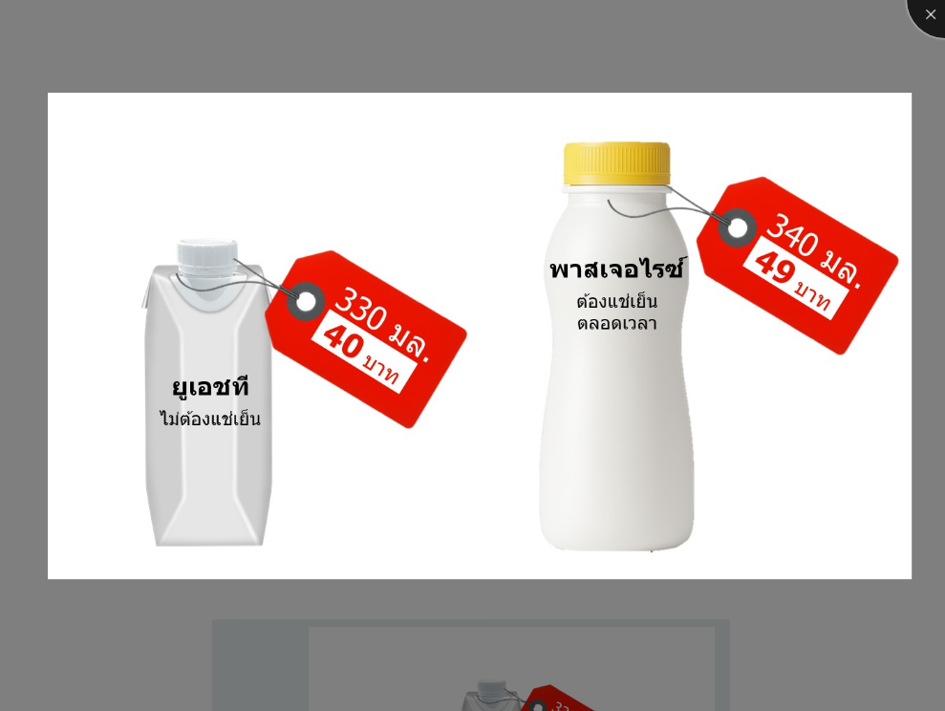
click at [931, 27] on div at bounding box center [945, 0] width 76 height 76
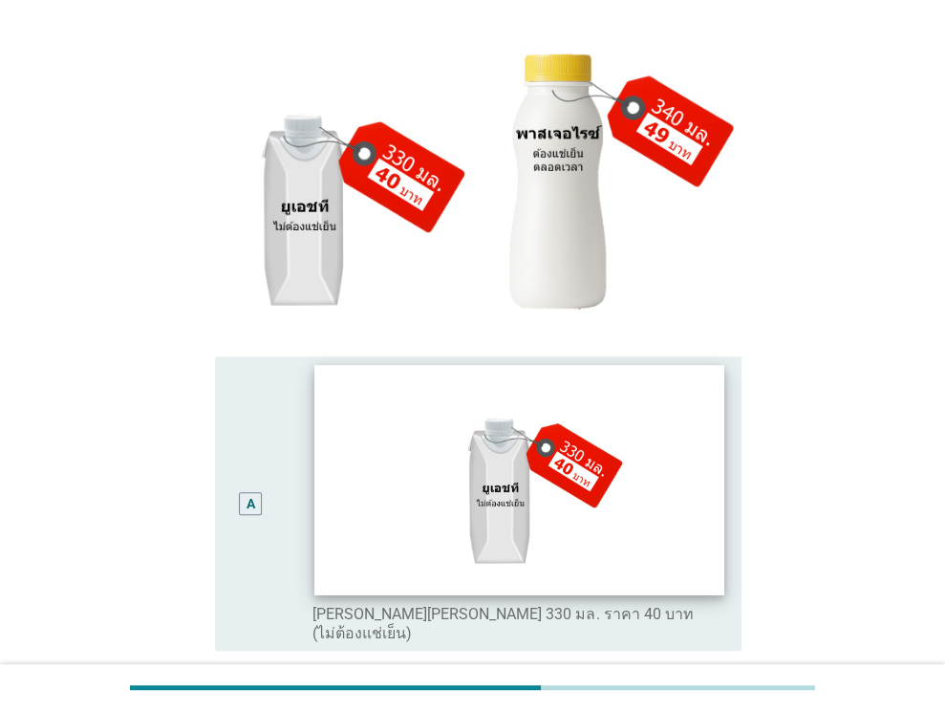
scroll to position [96, 0]
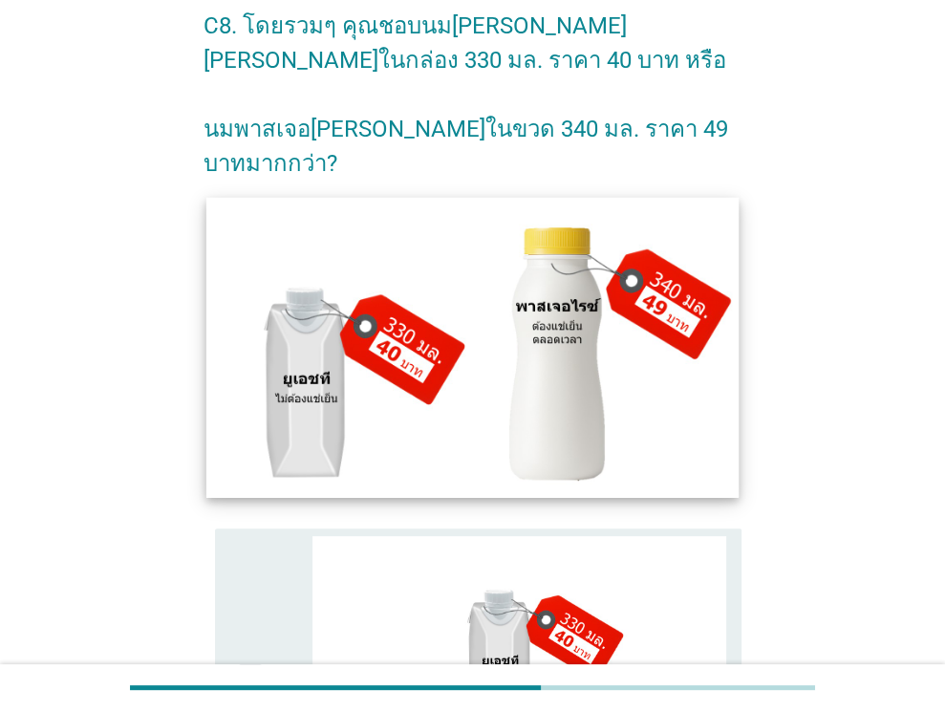
click at [626, 374] on img at bounding box center [472, 347] width 533 height 300
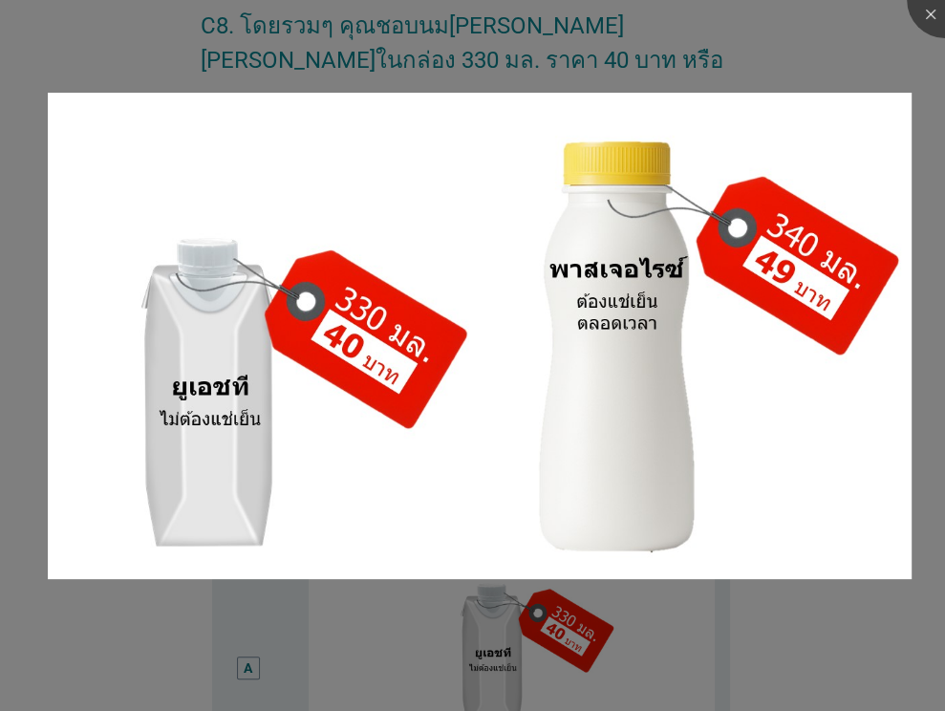
click at [626, 374] on img at bounding box center [480, 335] width 864 height 485
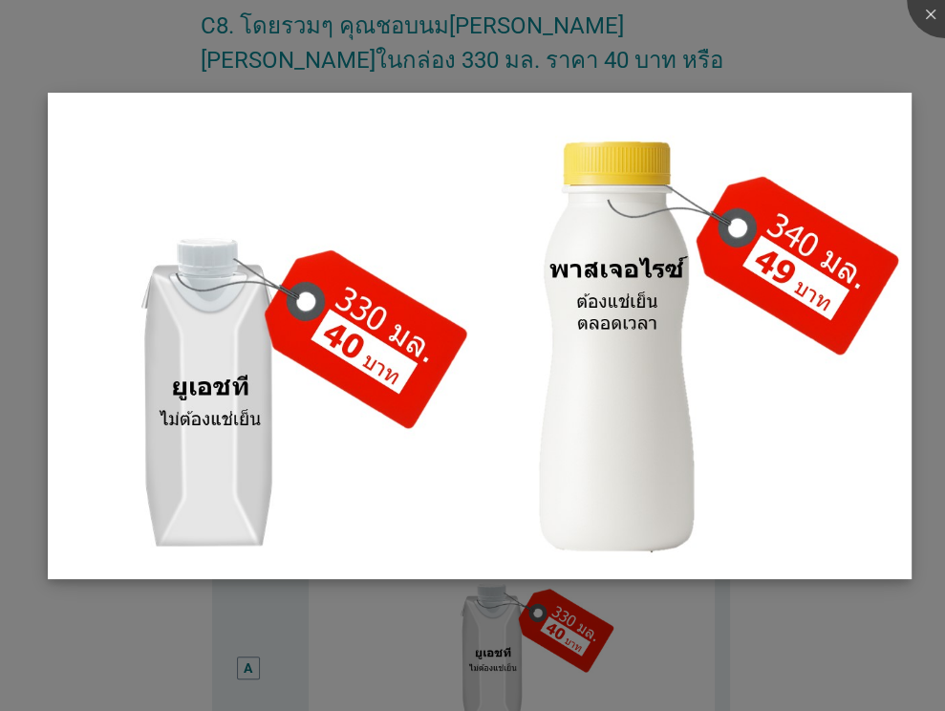
click at [534, 394] on img at bounding box center [480, 335] width 864 height 485
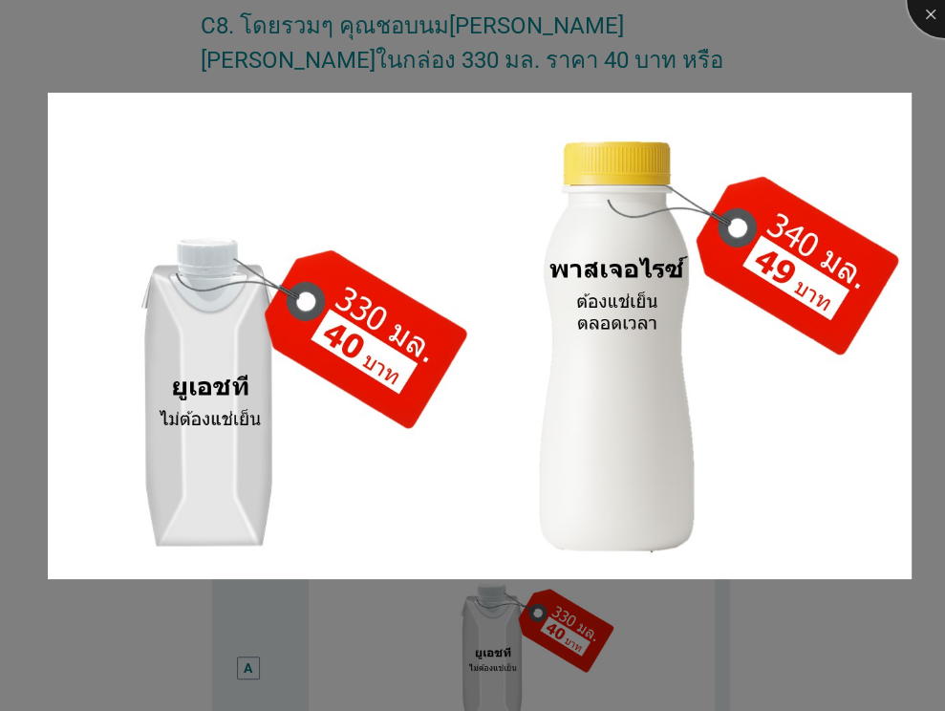
click at [932, 17] on div at bounding box center [945, 0] width 76 height 76
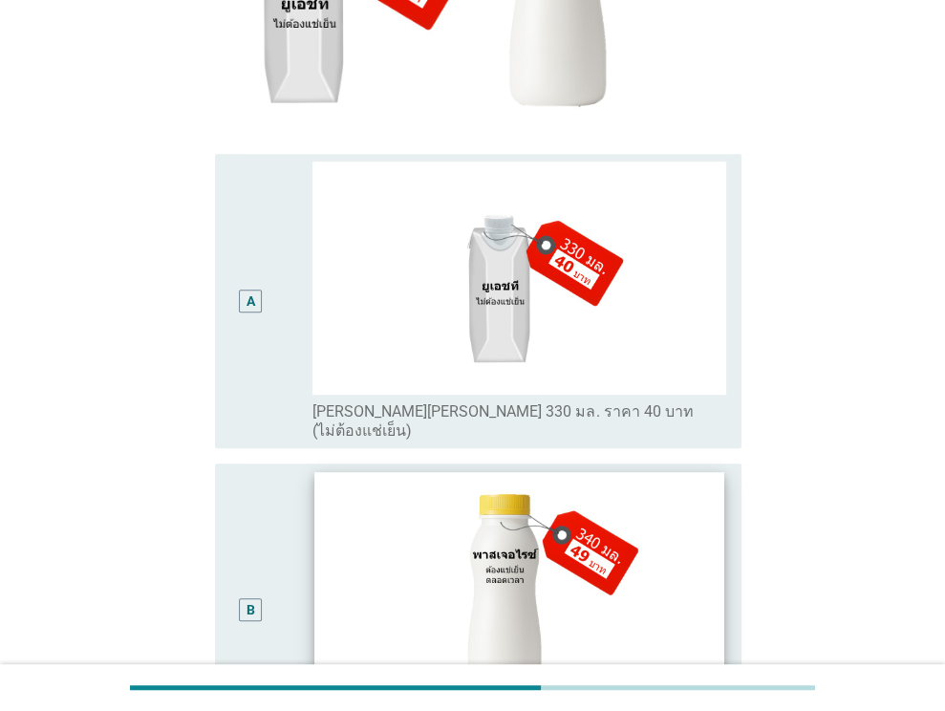
scroll to position [478, 0]
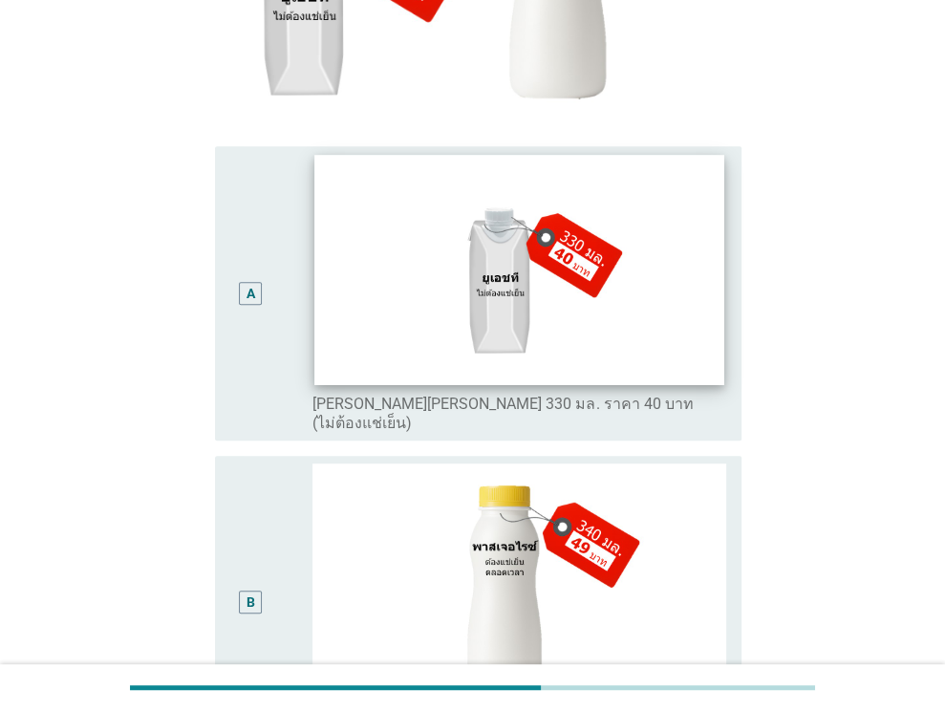
click at [551, 251] on img at bounding box center [519, 271] width 409 height 230
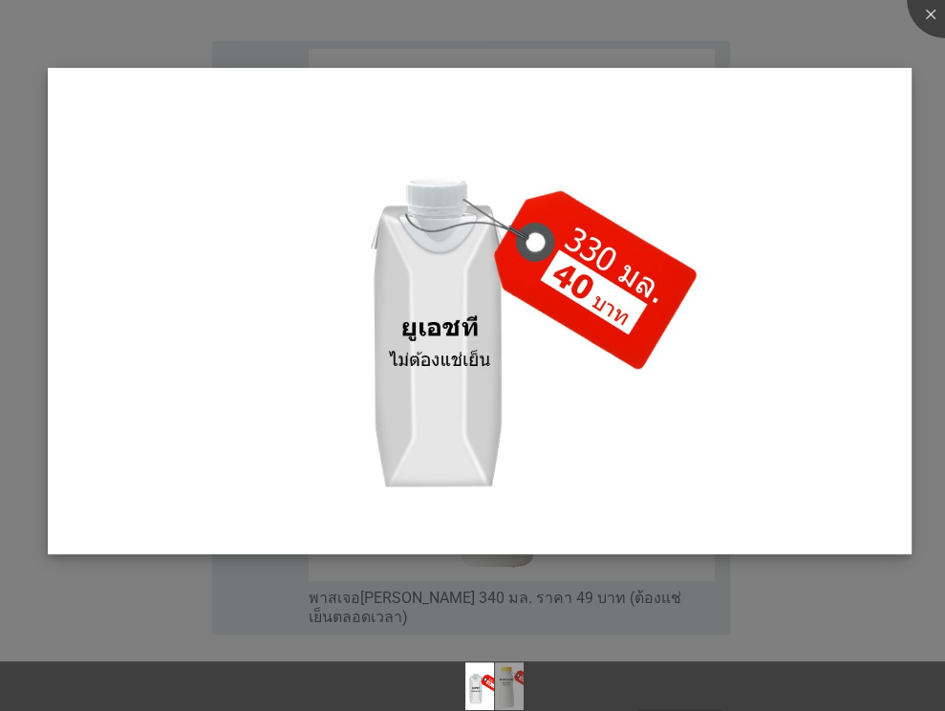
scroll to position [628, 0]
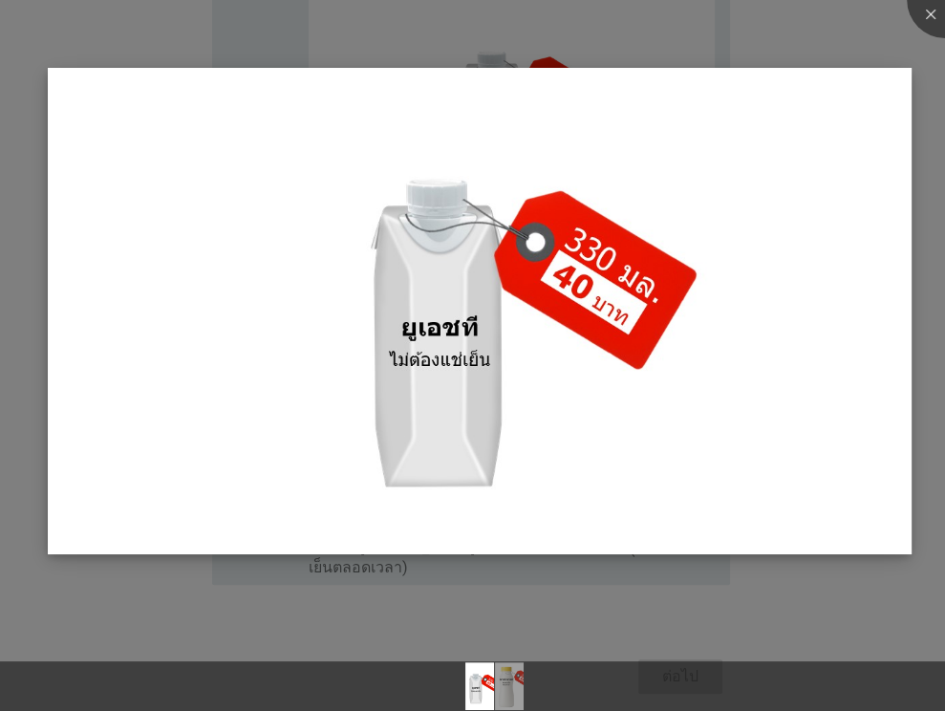
click at [700, 426] on img at bounding box center [480, 310] width 864 height 485
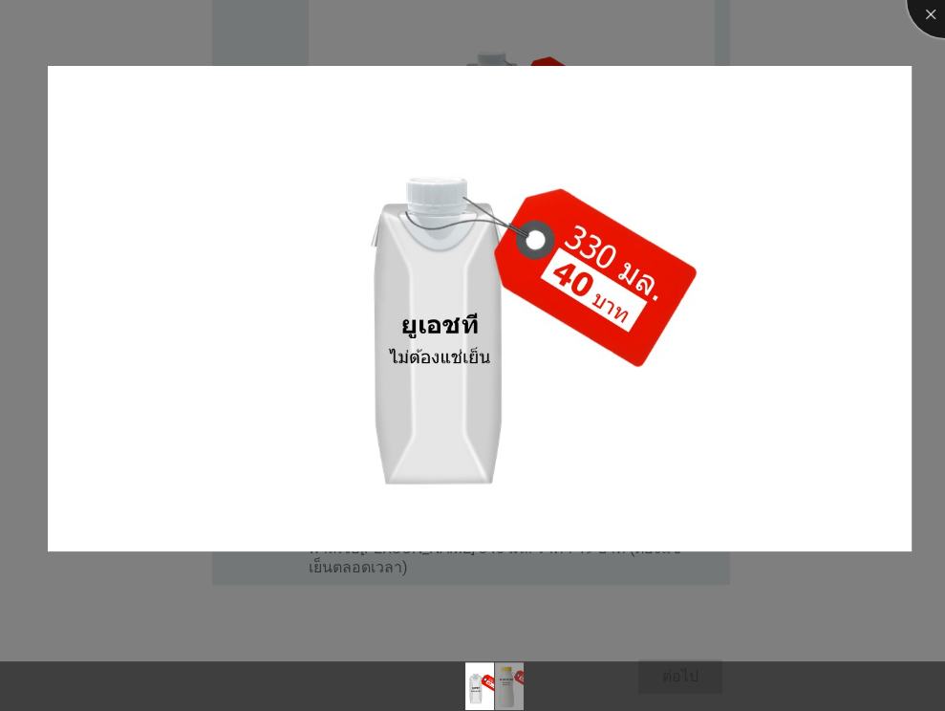
drag, startPoint x: 932, startPoint y: 14, endPoint x: 880, endPoint y: 33, distance: 55.9
click at [931, 14] on div at bounding box center [945, 0] width 76 height 76
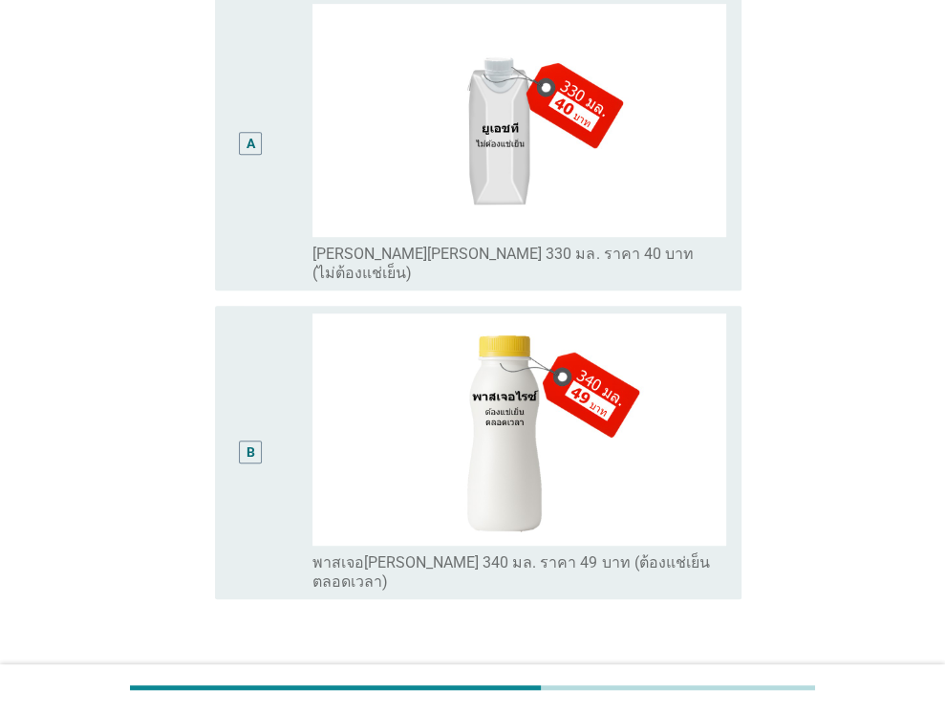
click at [256, 132] on div "A" at bounding box center [250, 143] width 23 height 23
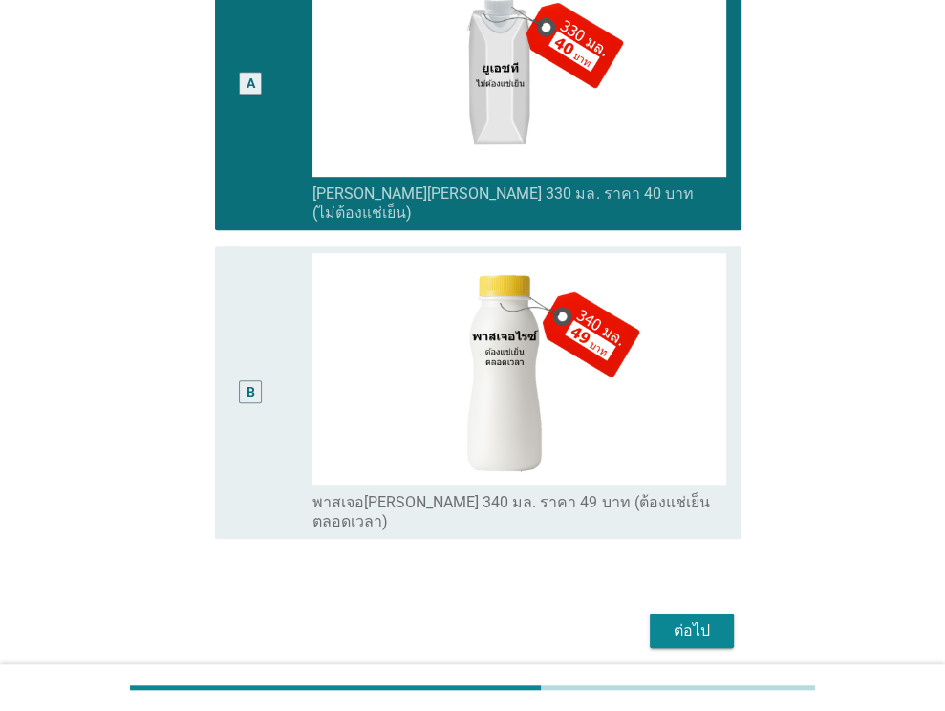
scroll to position [689, 0]
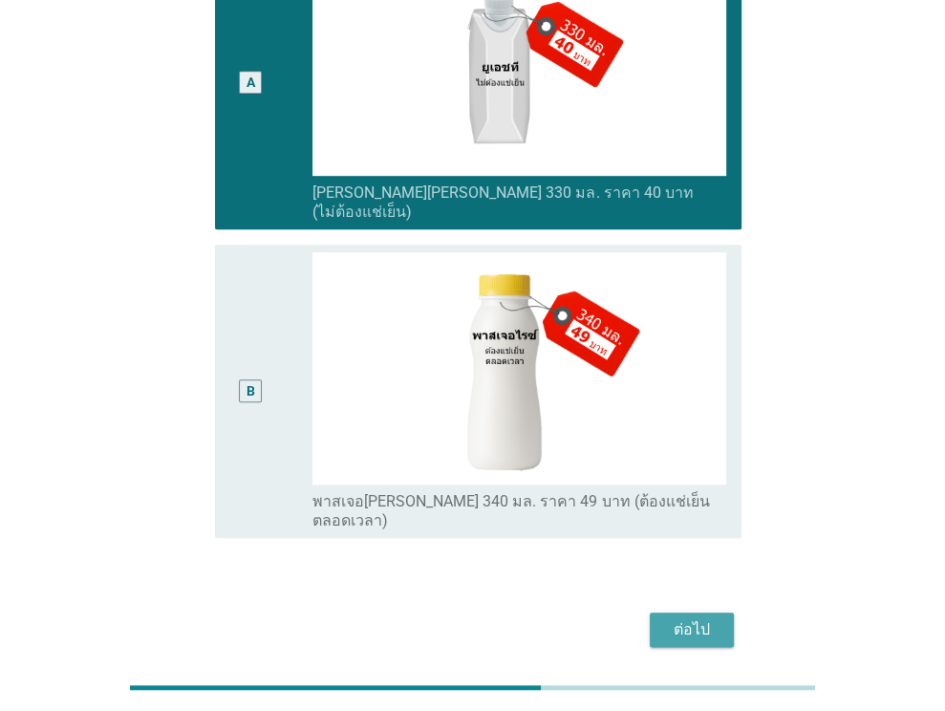
click at [707, 618] on div "ต่อไป" at bounding box center [691, 629] width 53 height 23
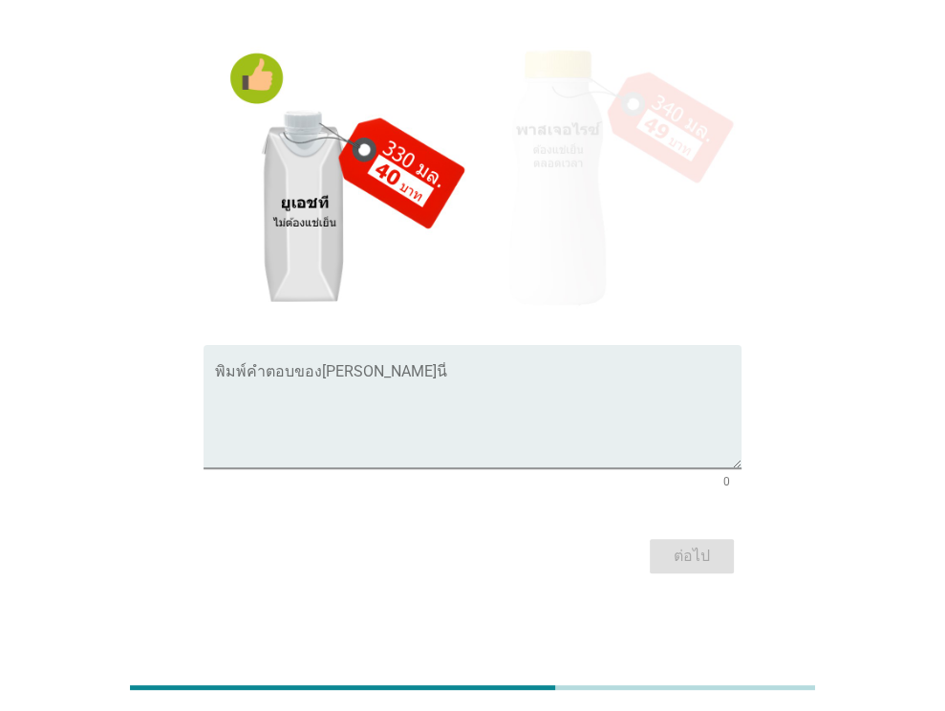
scroll to position [0, 0]
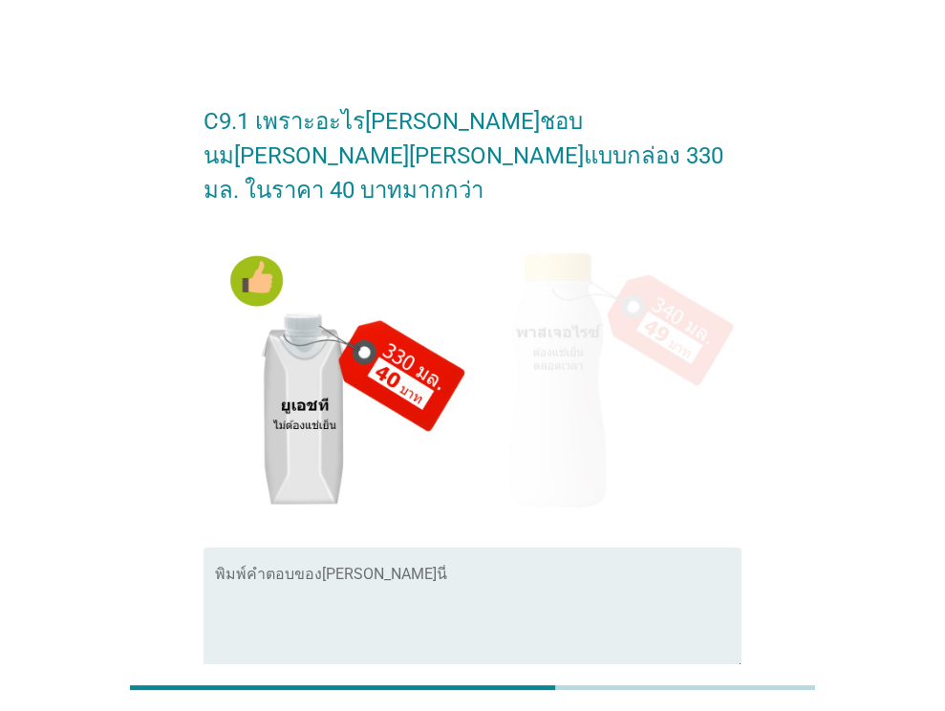
click at [330, 570] on textarea "พิมพ์คำตอบของคุณ ที่นี่" at bounding box center [478, 620] width 526 height 100
type textarea "ข"
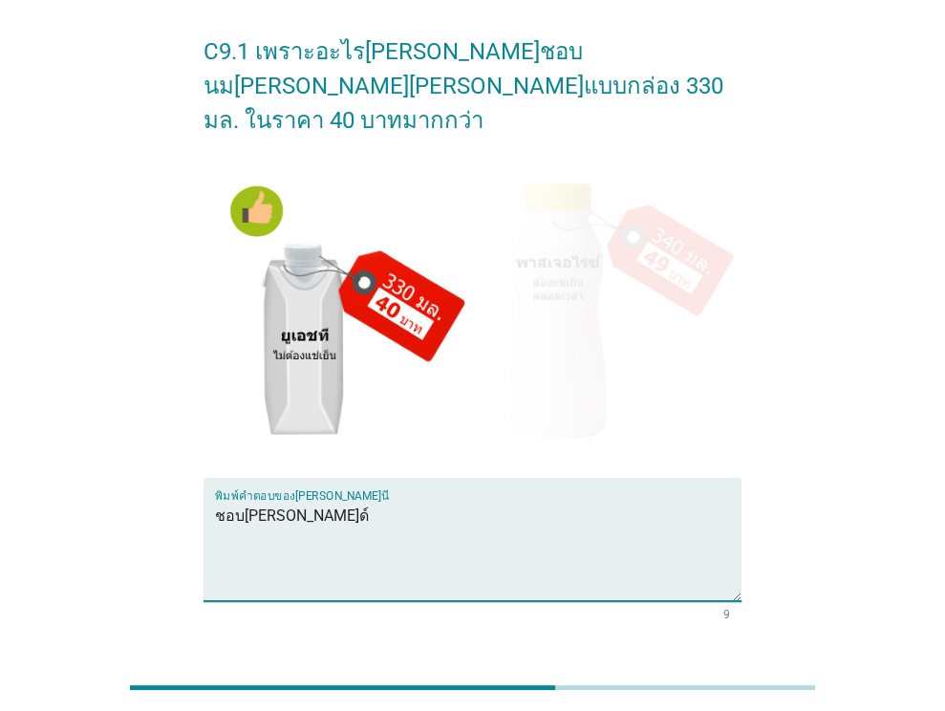
scroll to position [168, 0]
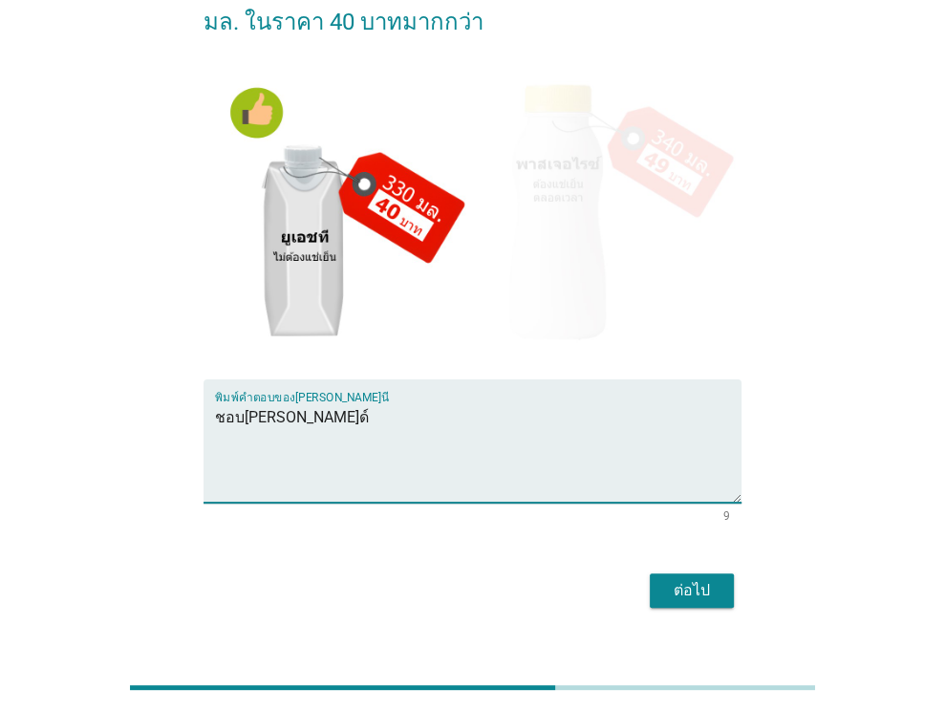
type textarea "ชอบ[PERSON_NAME]ด์"
click at [704, 573] on button "ต่อไป" at bounding box center [692, 590] width 84 height 34
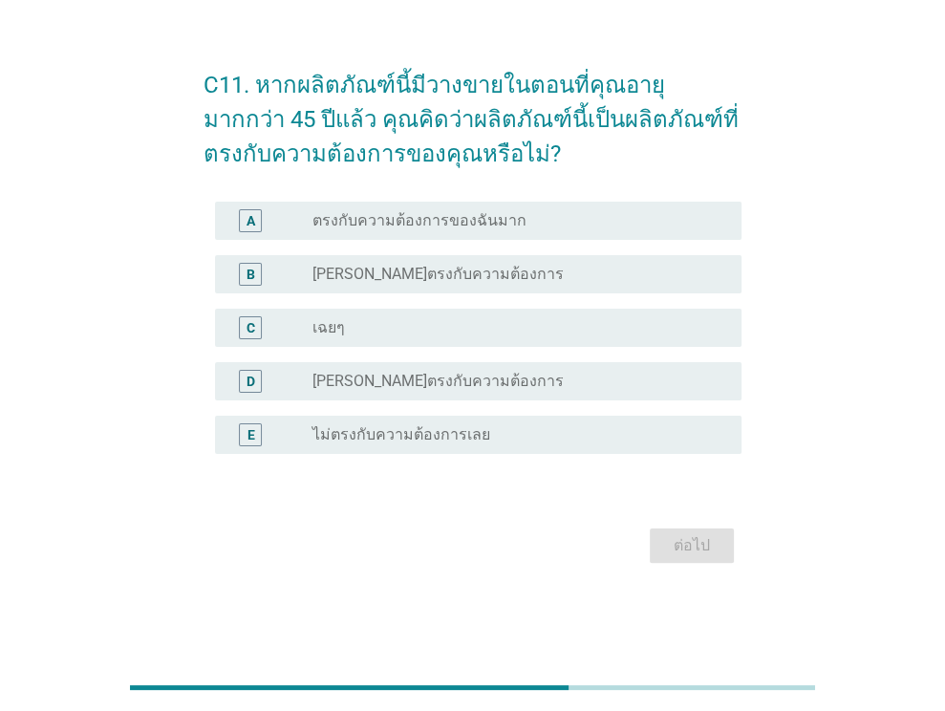
scroll to position [0, 0]
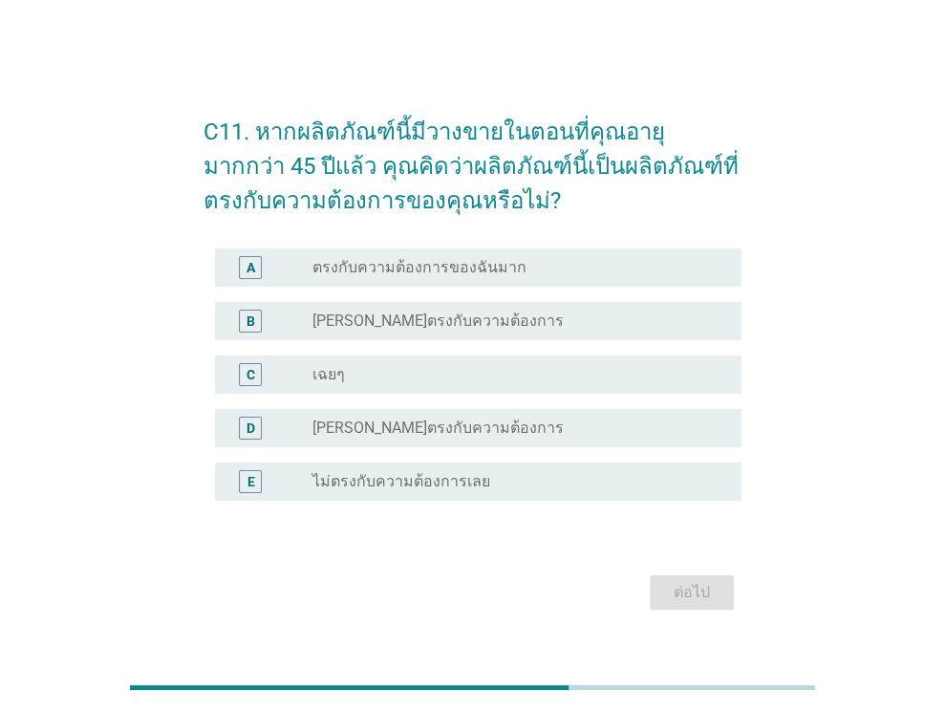
click at [521, 258] on div "radio_button_unchecked ตรงกับความต้องการของฉันมาก" at bounding box center [511, 267] width 398 height 19
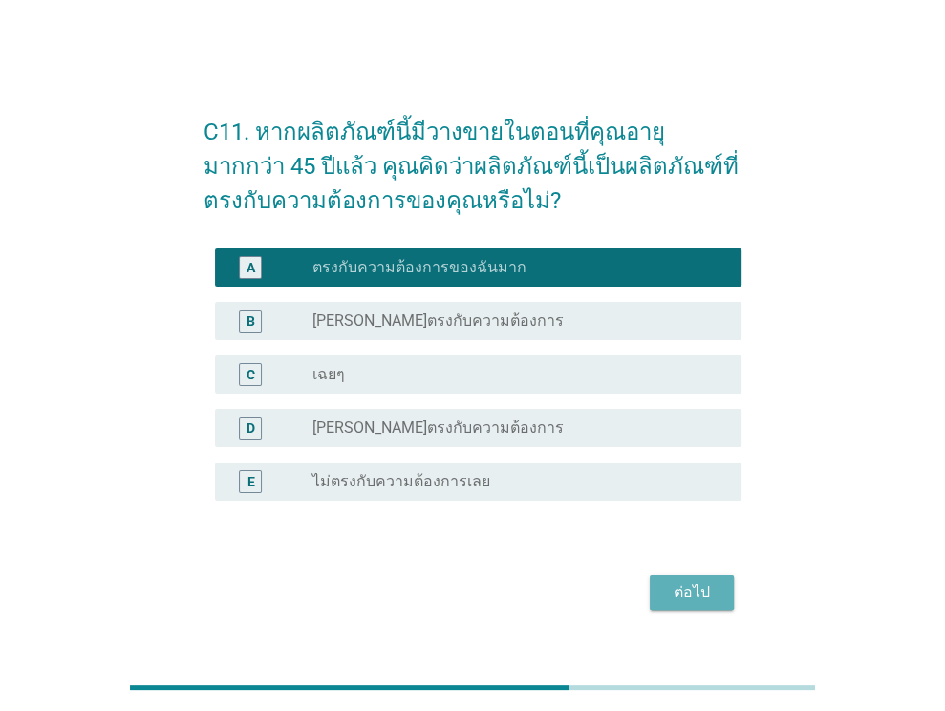
click at [720, 598] on button "ต่อไป" at bounding box center [692, 592] width 84 height 34
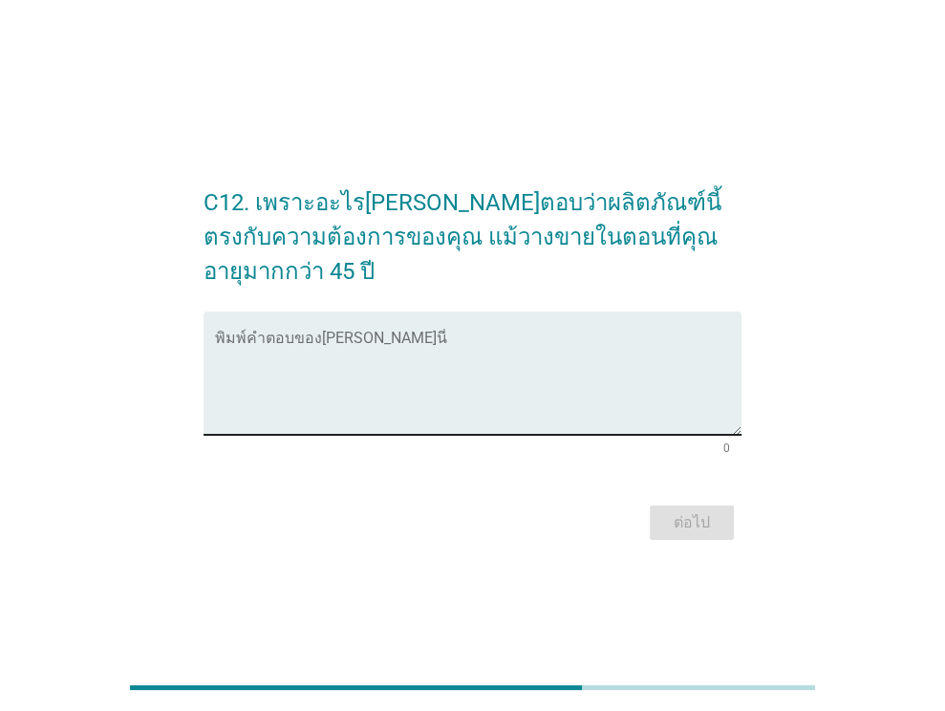
click at [421, 340] on textarea "พิมพ์คำตอบของคุณ ที่นี่" at bounding box center [478, 384] width 526 height 100
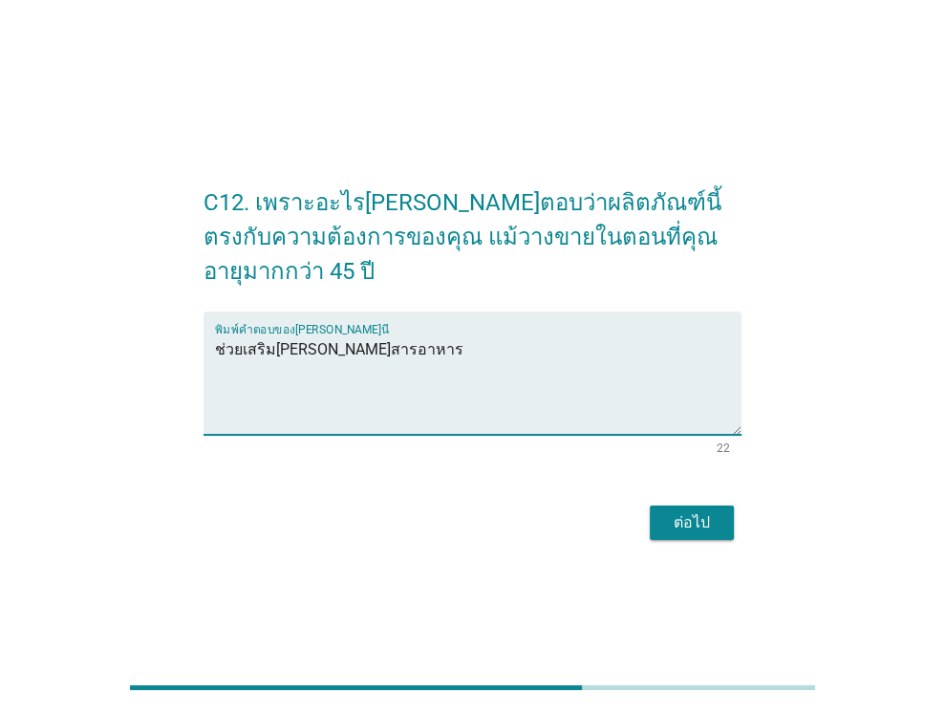
type textarea "ช่วยเสริม[PERSON_NAME]สารอาหาร"
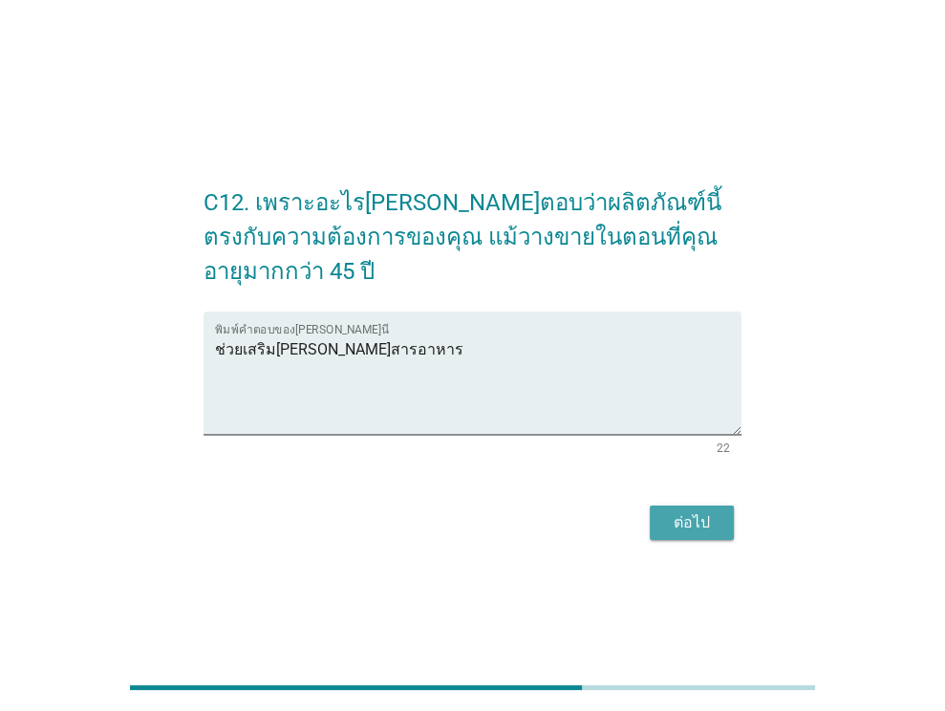
click at [686, 511] on div "ต่อไป" at bounding box center [691, 522] width 53 height 23
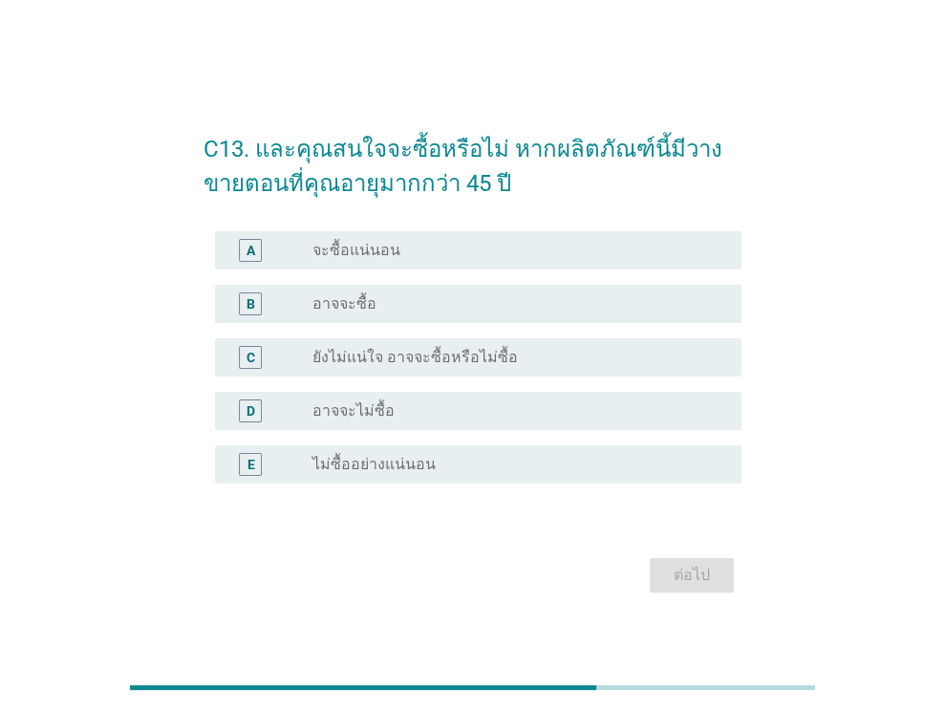
click at [457, 249] on div "radio_button_unchecked จะซื้อแน่นอน" at bounding box center [511, 250] width 398 height 19
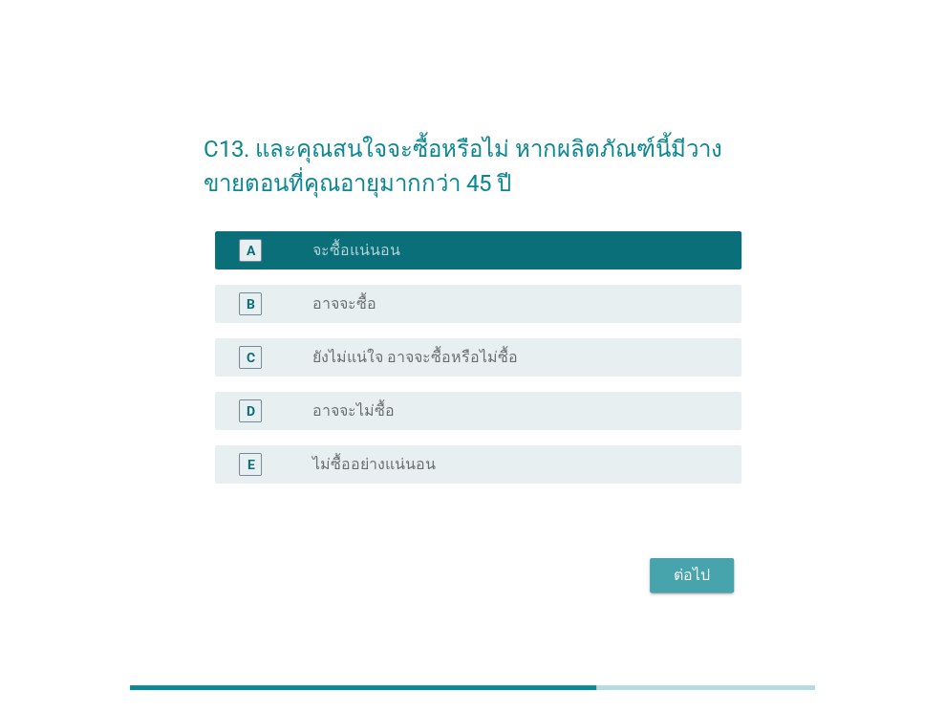
click at [695, 586] on div "ต่อไป" at bounding box center [691, 575] width 53 height 23
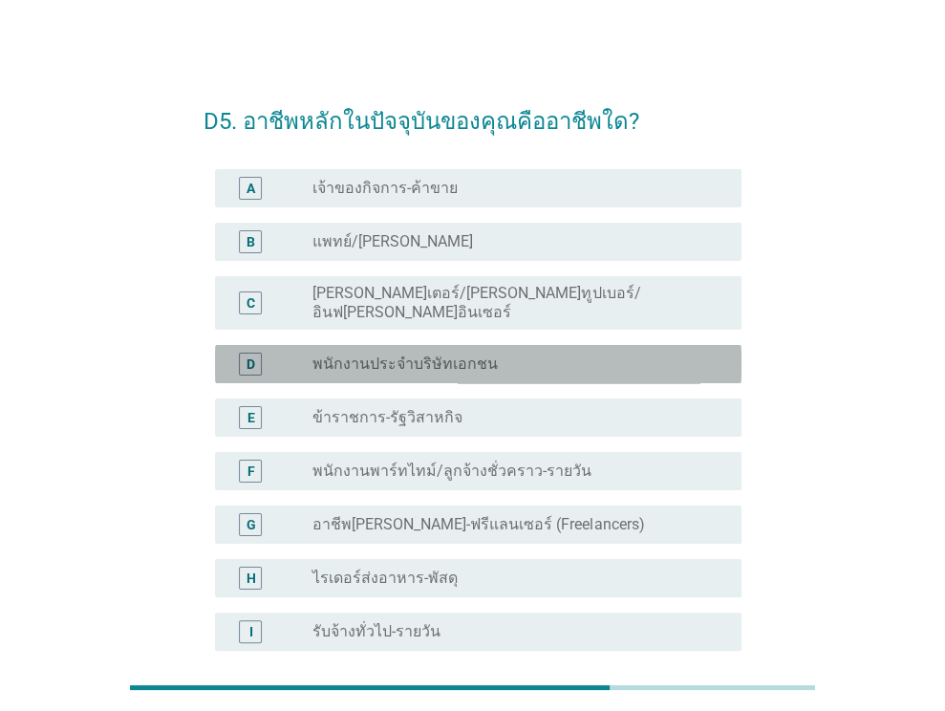
drag, startPoint x: 599, startPoint y: 350, endPoint x: 669, endPoint y: 409, distance: 91.5
click at [596, 355] on div "radio_button_unchecked พนักงานประจำบริษัทเอกชน" at bounding box center [511, 363] width 398 height 19
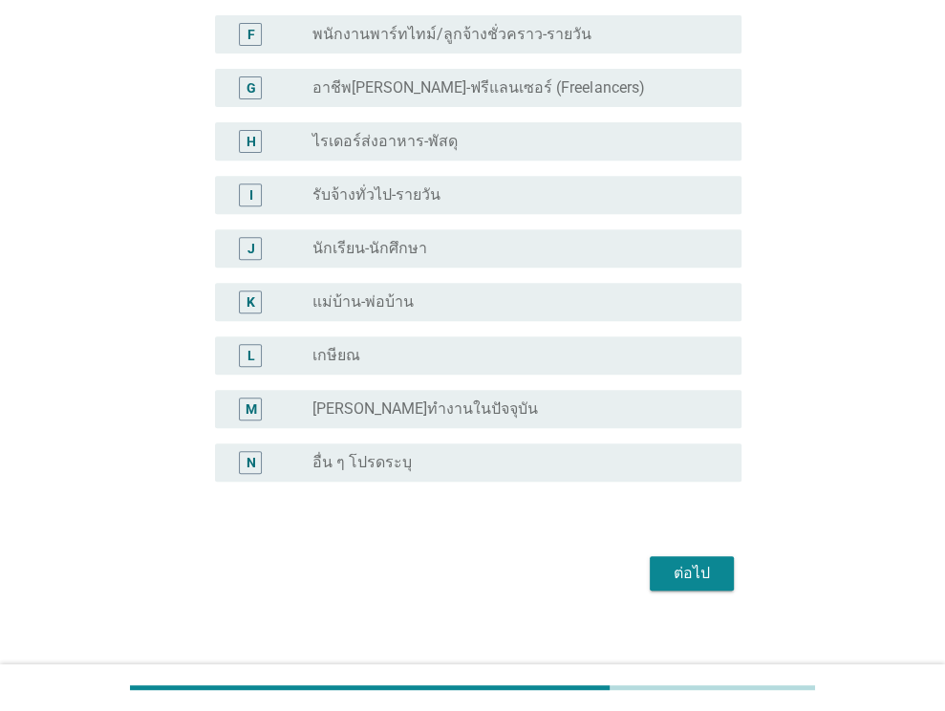
scroll to position [438, 0]
click at [701, 561] on div "ต่อไป" at bounding box center [691, 572] width 53 height 23
